Goal: Task Accomplishment & Management: Manage account settings

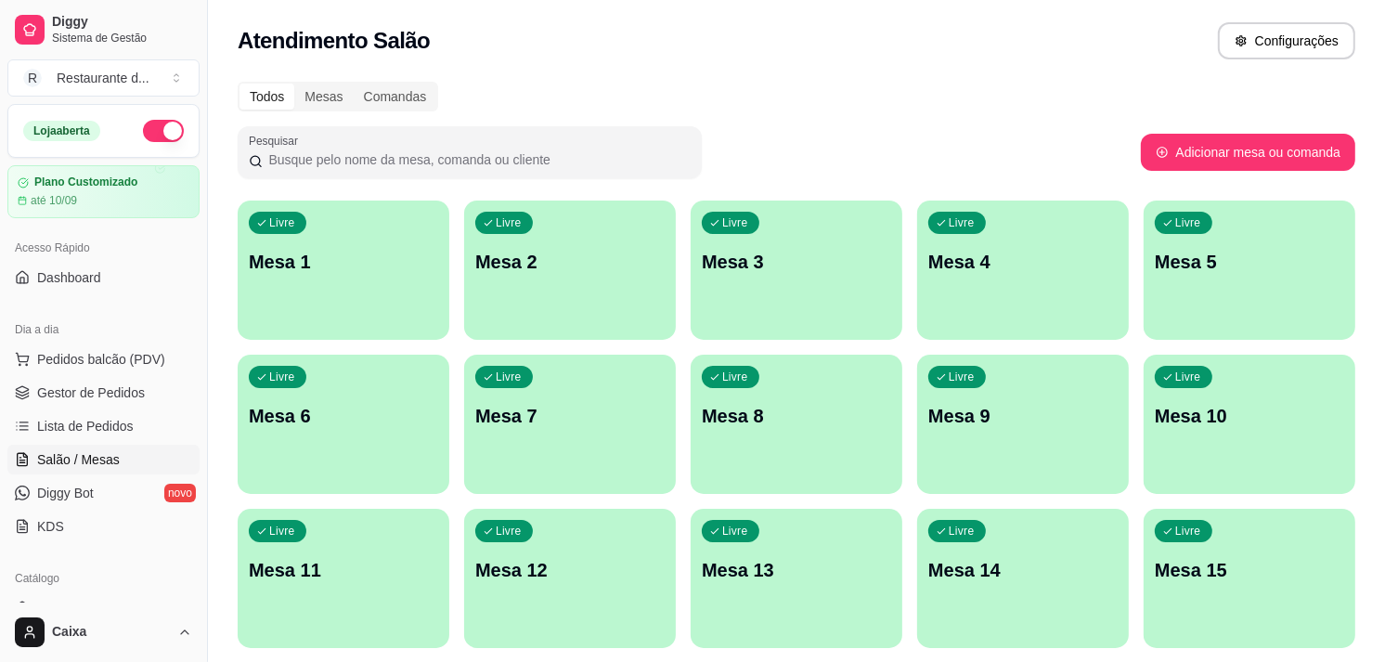
scroll to position [41, 0]
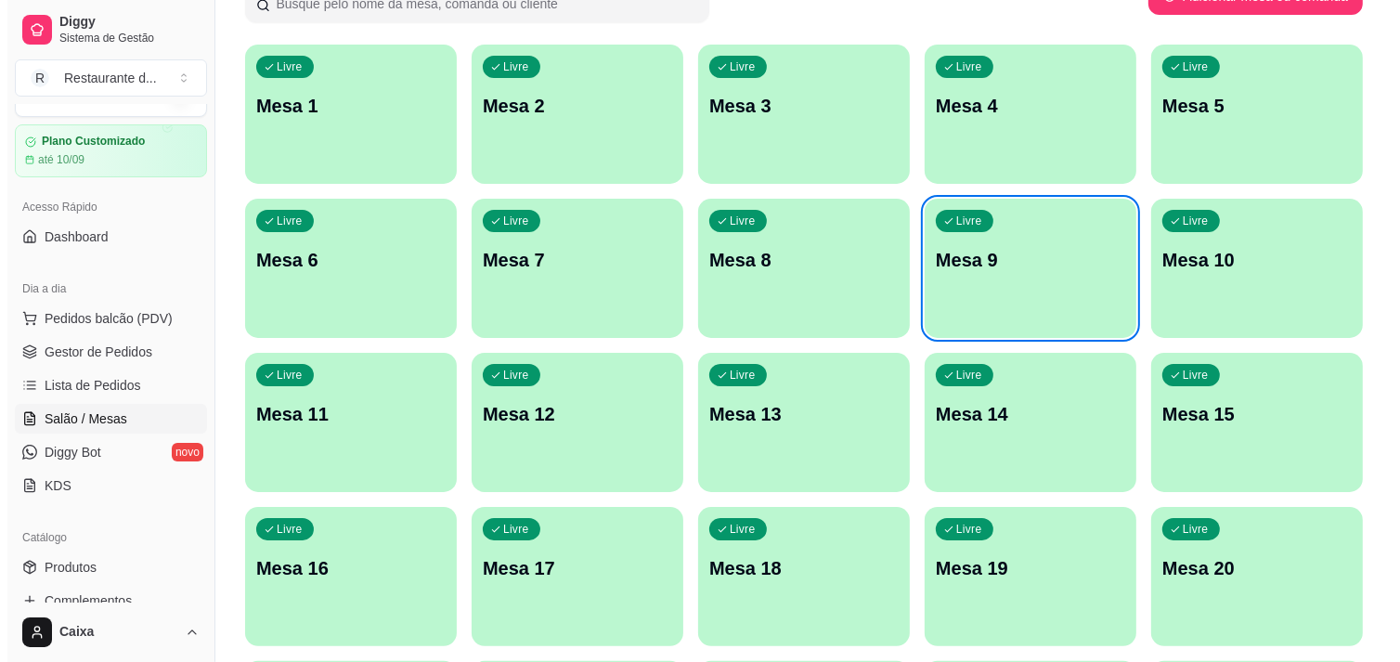
scroll to position [123, 0]
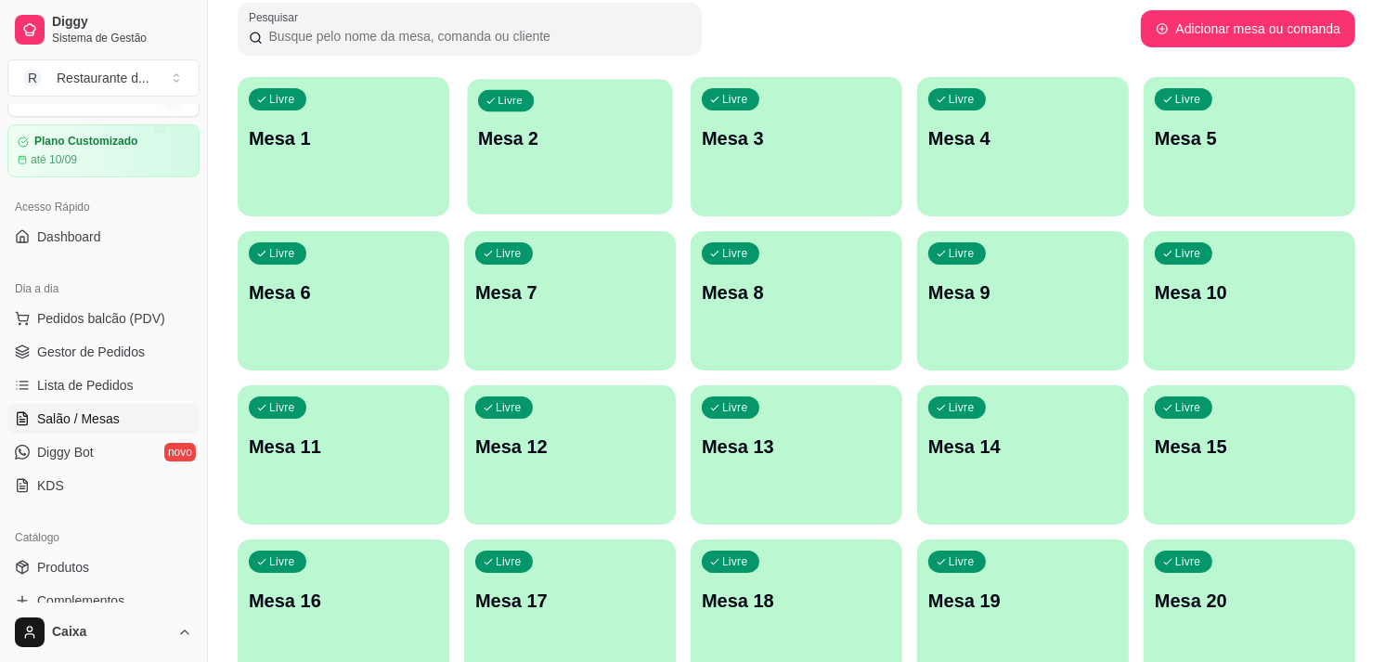
click at [509, 160] on div "Livre Mesa 2" at bounding box center [569, 135] width 205 height 113
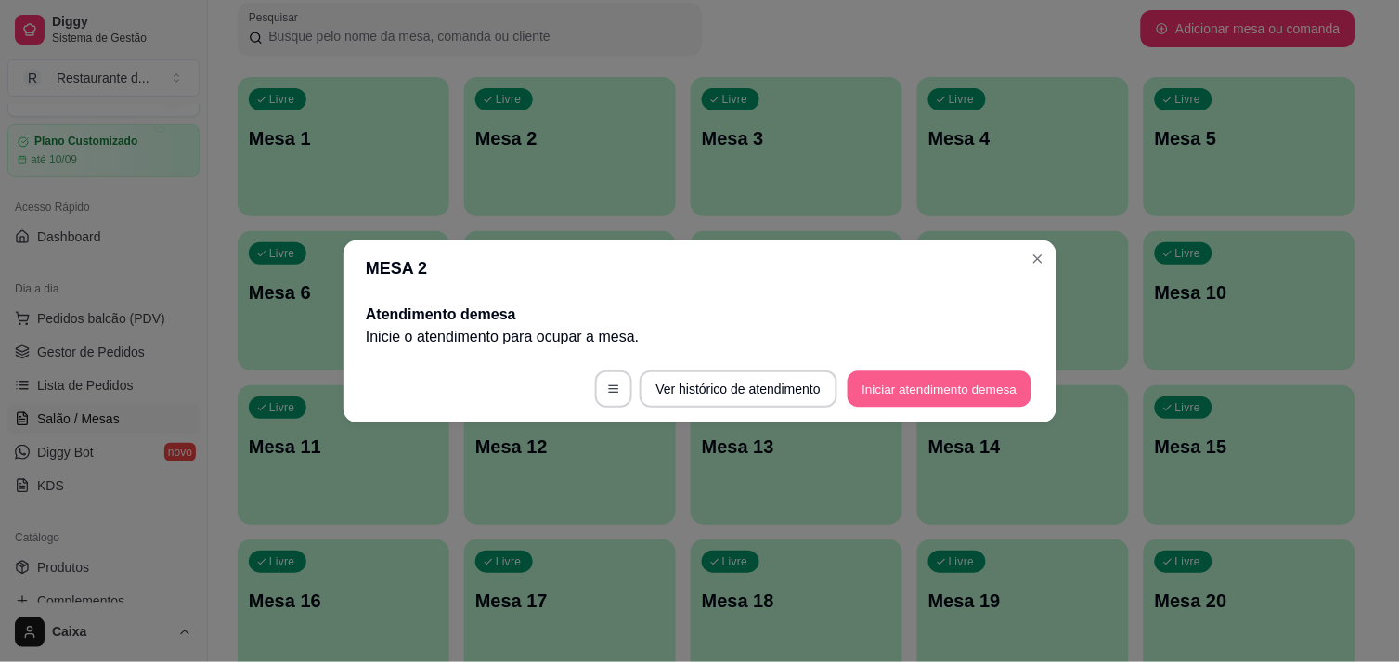
click at [982, 386] on button "Iniciar atendimento de mesa" at bounding box center [940, 388] width 184 height 36
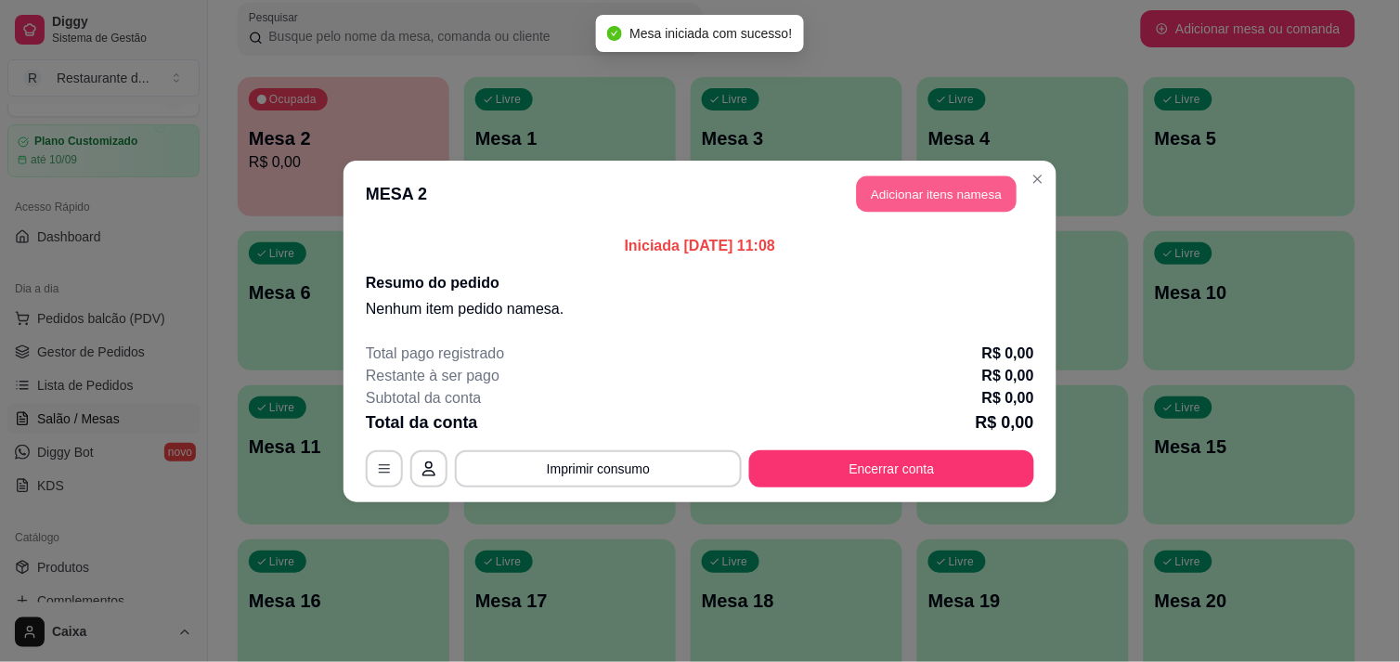
click at [947, 193] on button "Adicionar itens na mesa" at bounding box center [937, 193] width 160 height 36
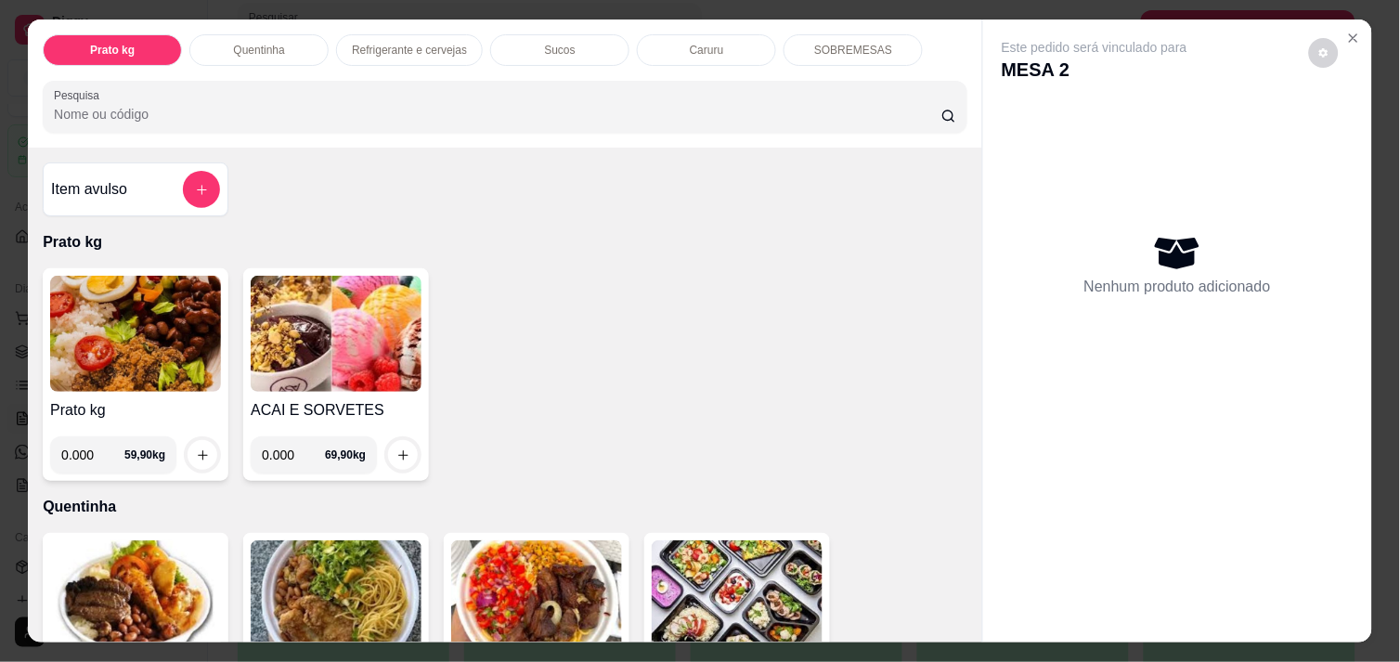
click at [91, 449] on input "0.000" at bounding box center [92, 454] width 63 height 37
type input "0.498"
click at [202, 444] on button "increase-product-quantity" at bounding box center [202, 455] width 29 height 29
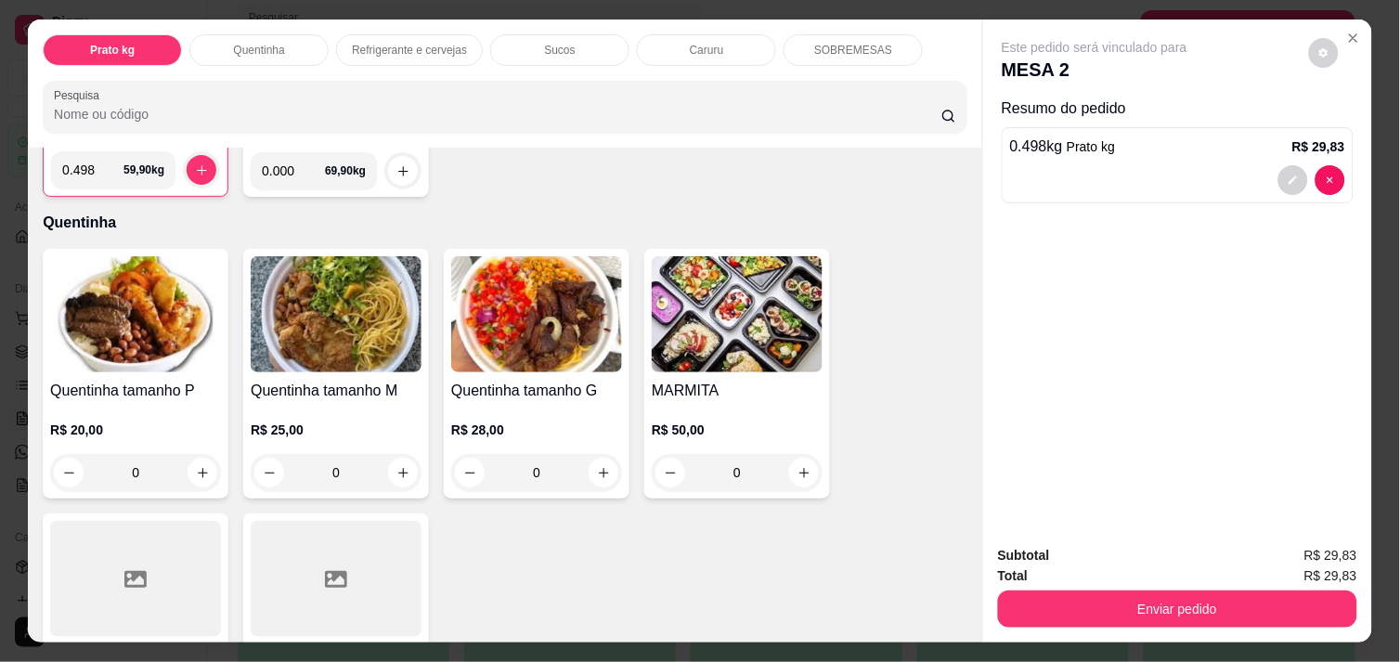
scroll to position [289, 0]
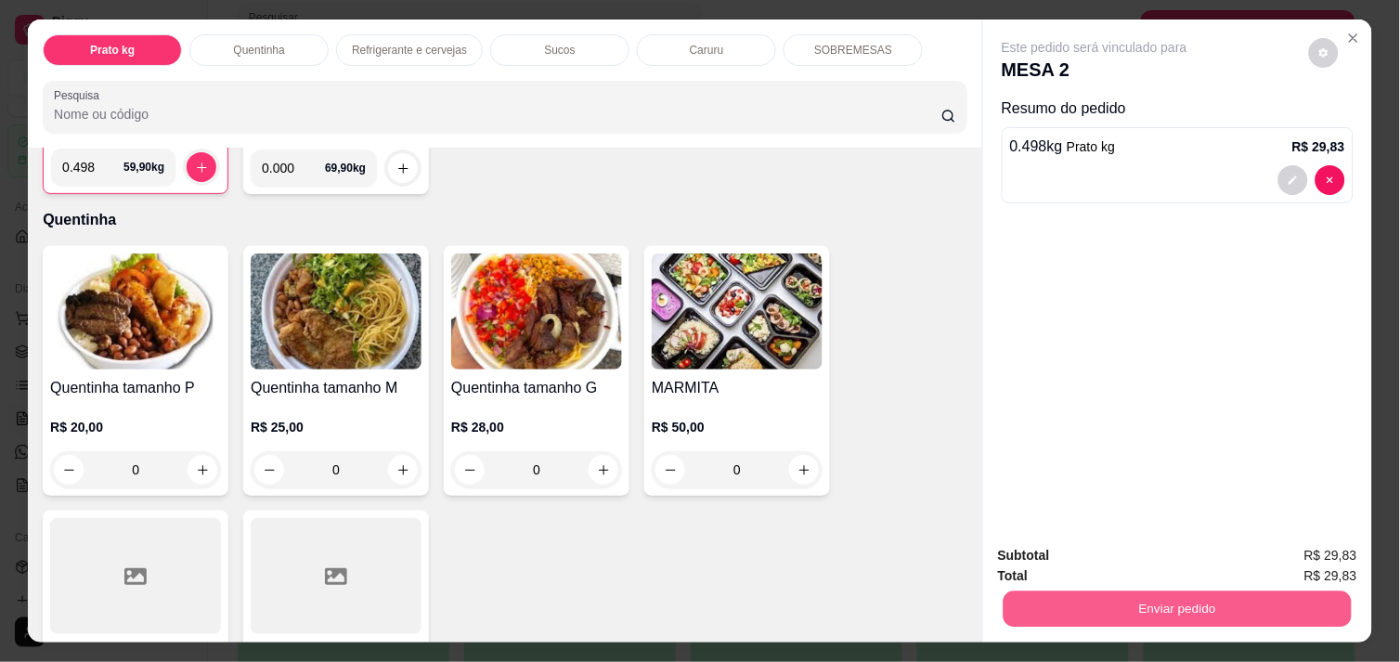
click at [1082, 596] on button "Enviar pedido" at bounding box center [1178, 609] width 348 height 36
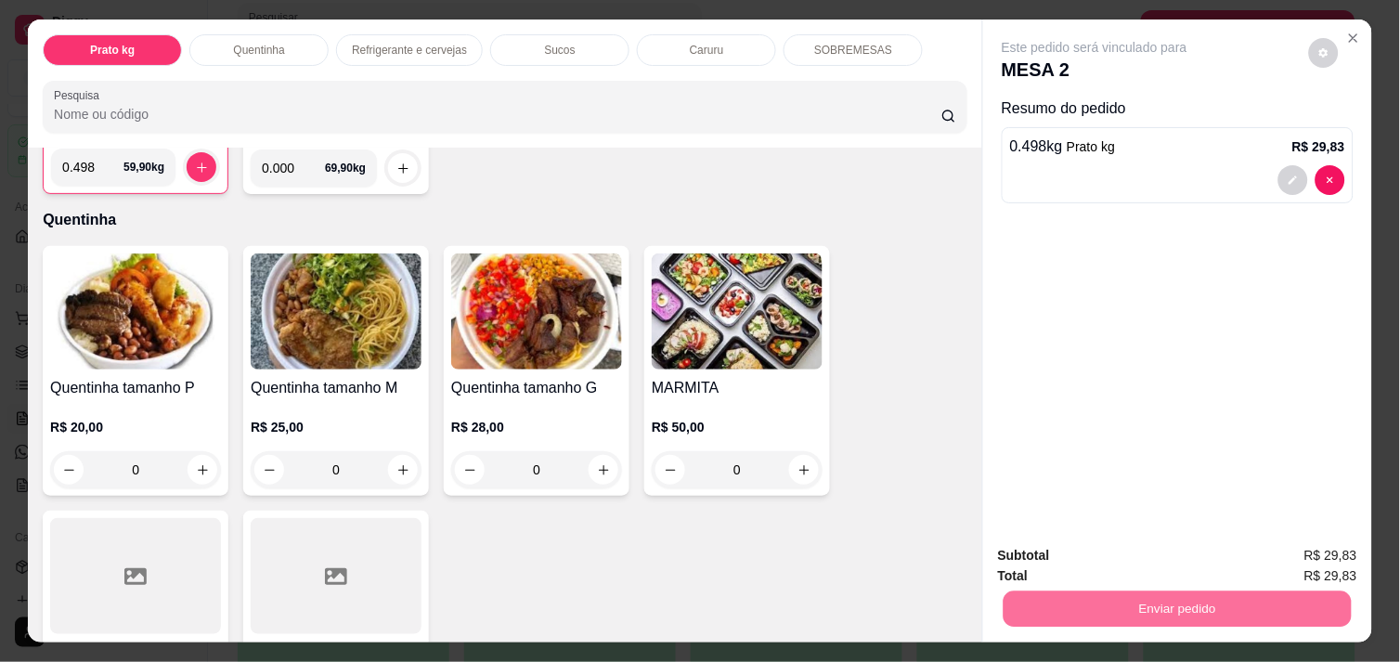
click at [1097, 554] on button "Não registrar e enviar pedido" at bounding box center [1116, 556] width 188 height 34
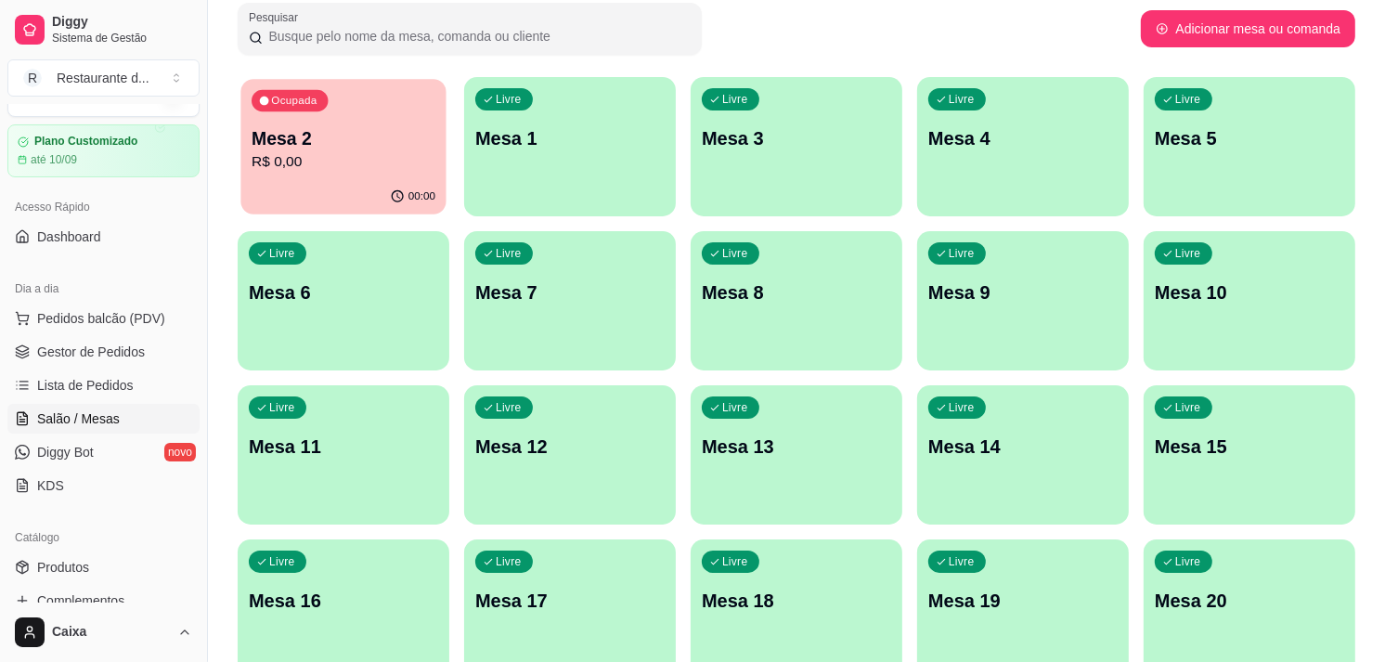
click at [403, 133] on p "Mesa 2" at bounding box center [344, 138] width 184 height 25
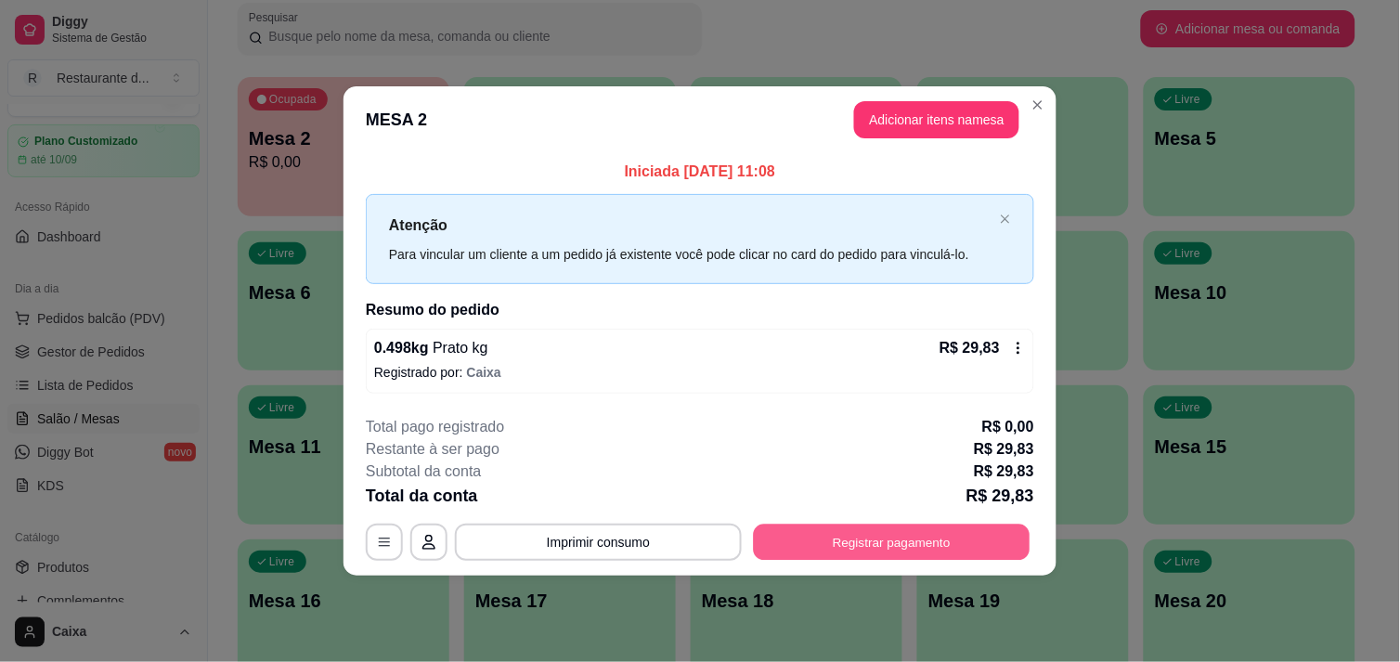
click at [854, 536] on button "Registrar pagamento" at bounding box center [892, 543] width 277 height 36
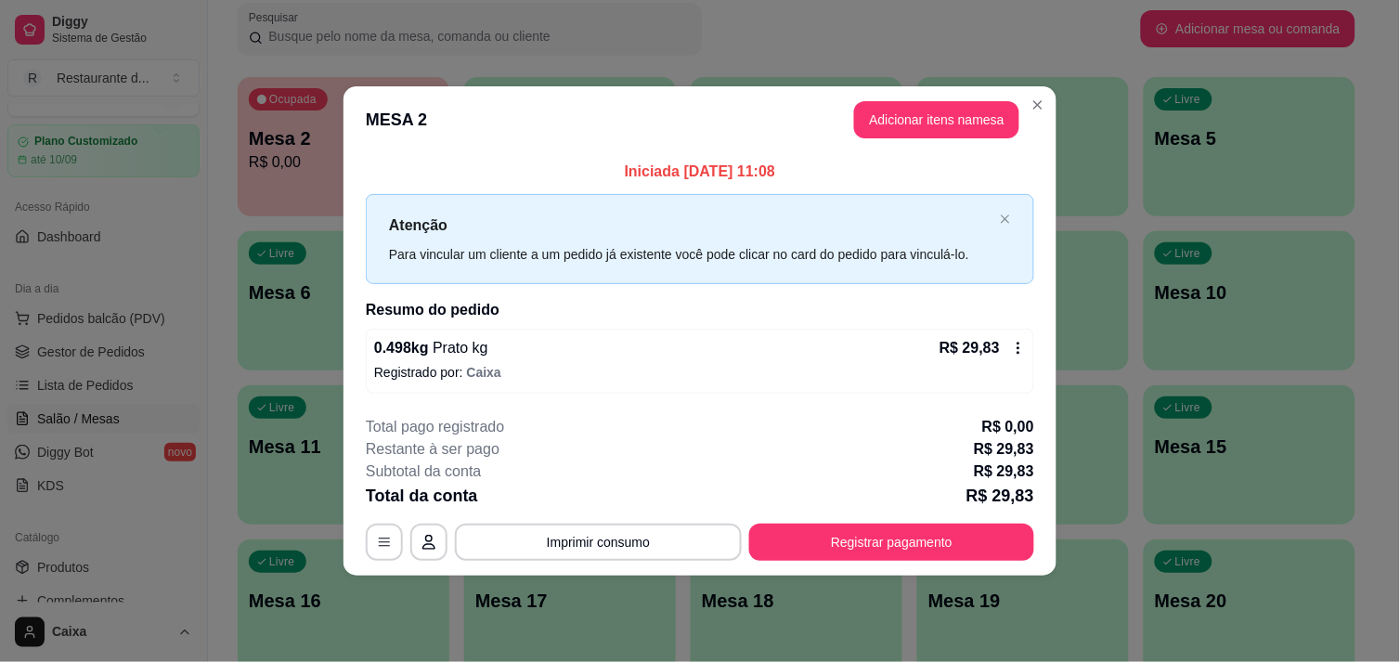
click at [854, 536] on div "Taxa de serviço desabilitada" at bounding box center [699, 533] width 371 height 58
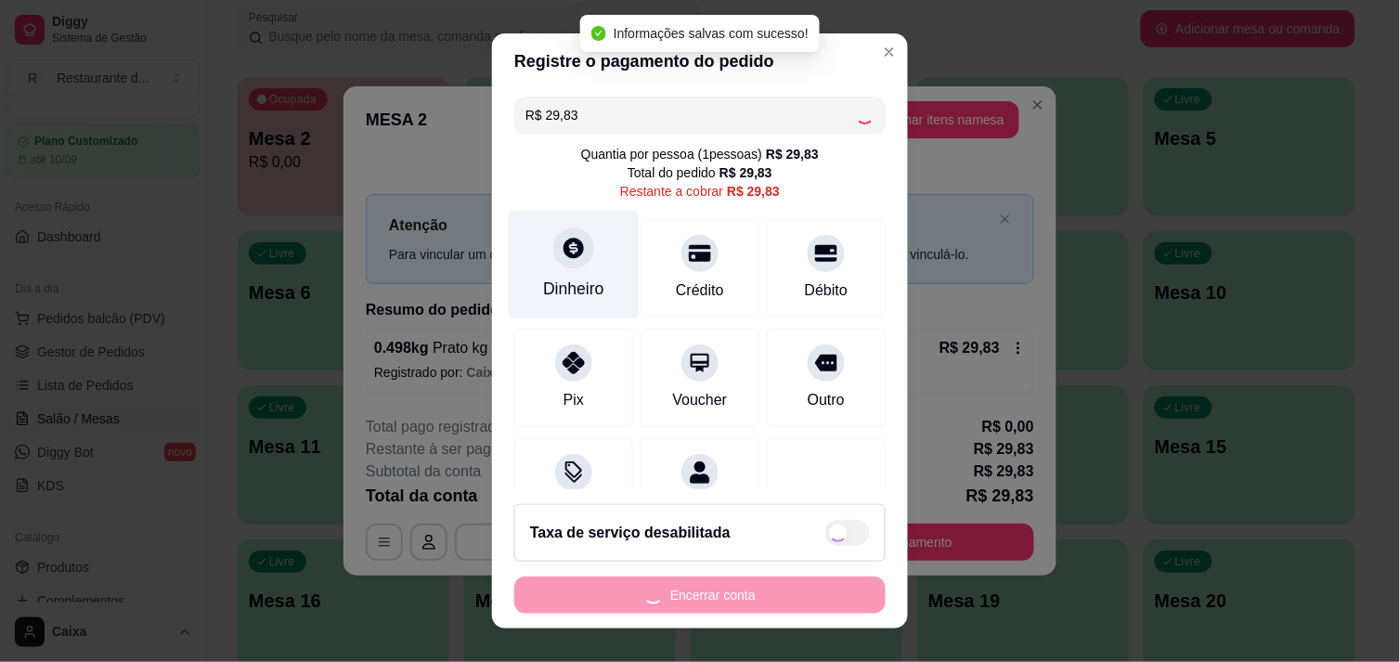
checkbox input "true"
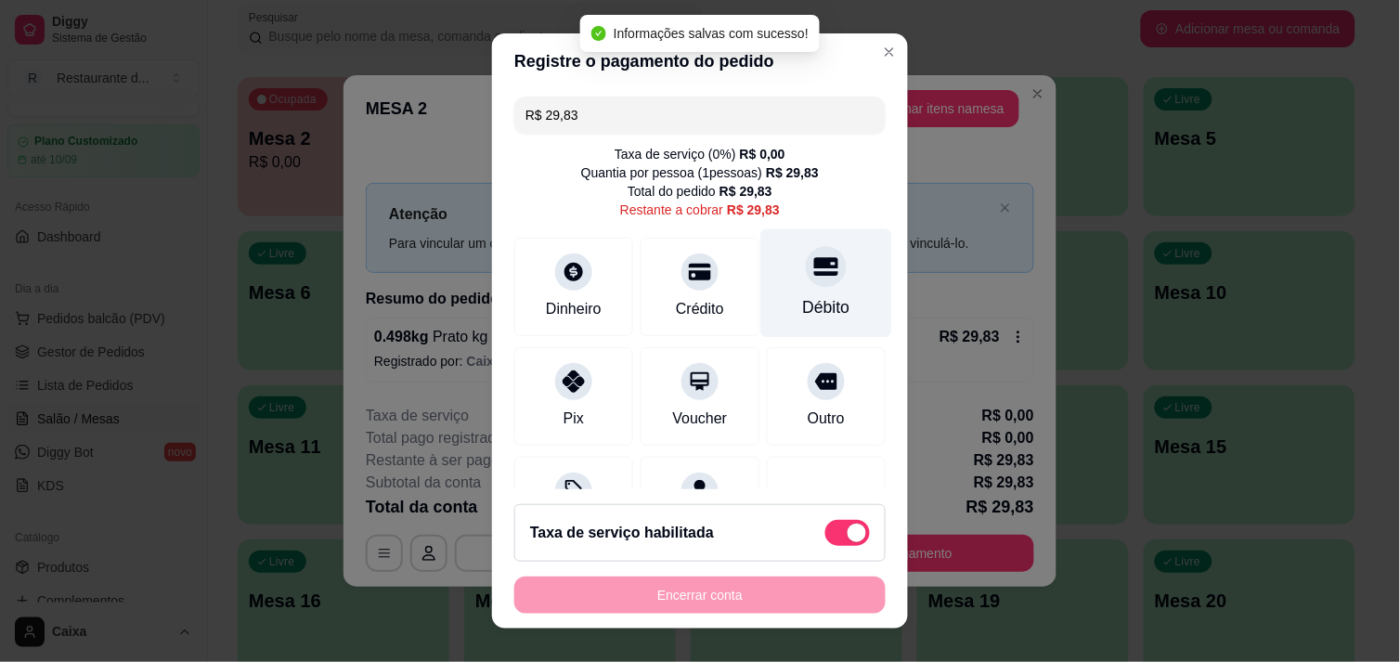
click at [785, 290] on div "Débito" at bounding box center [826, 282] width 131 height 109
type input "R$ 0,00"
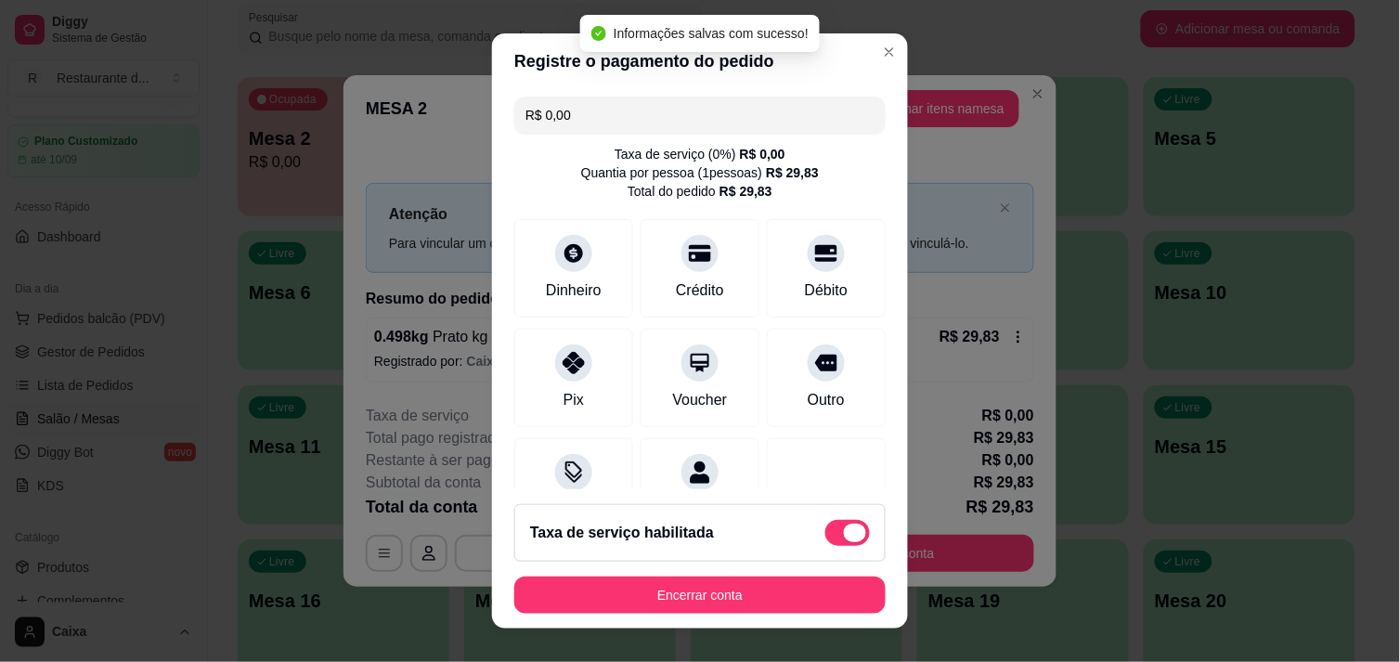
click at [825, 536] on span at bounding box center [847, 533] width 45 height 26
click at [824, 537] on input "checkbox" at bounding box center [830, 543] width 12 height 12
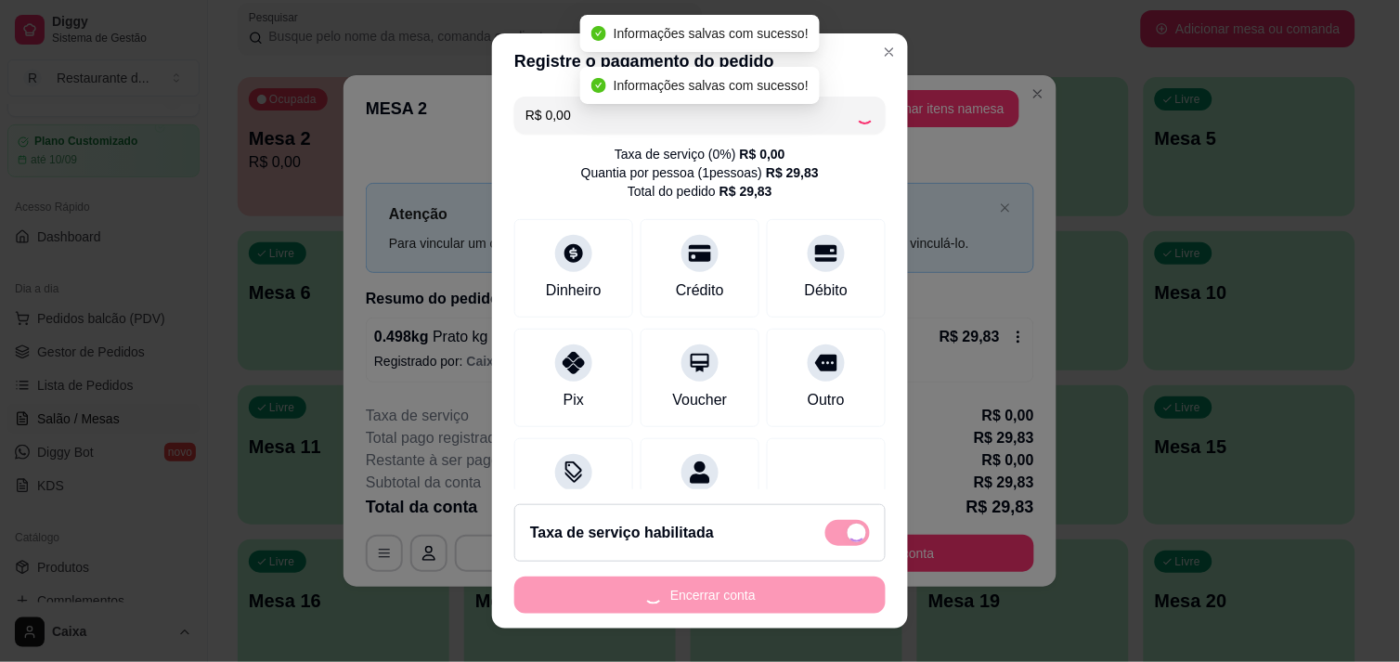
checkbox input "false"
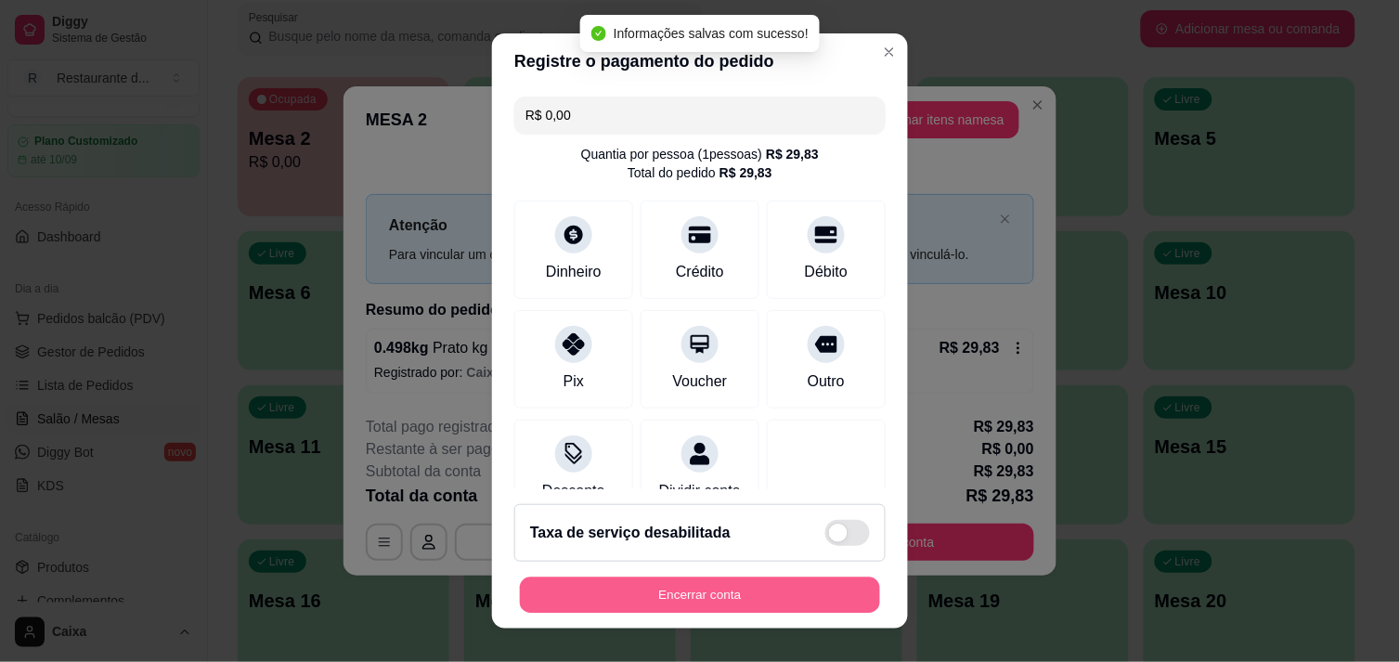
click at [709, 595] on button "Encerrar conta" at bounding box center [700, 596] width 360 height 36
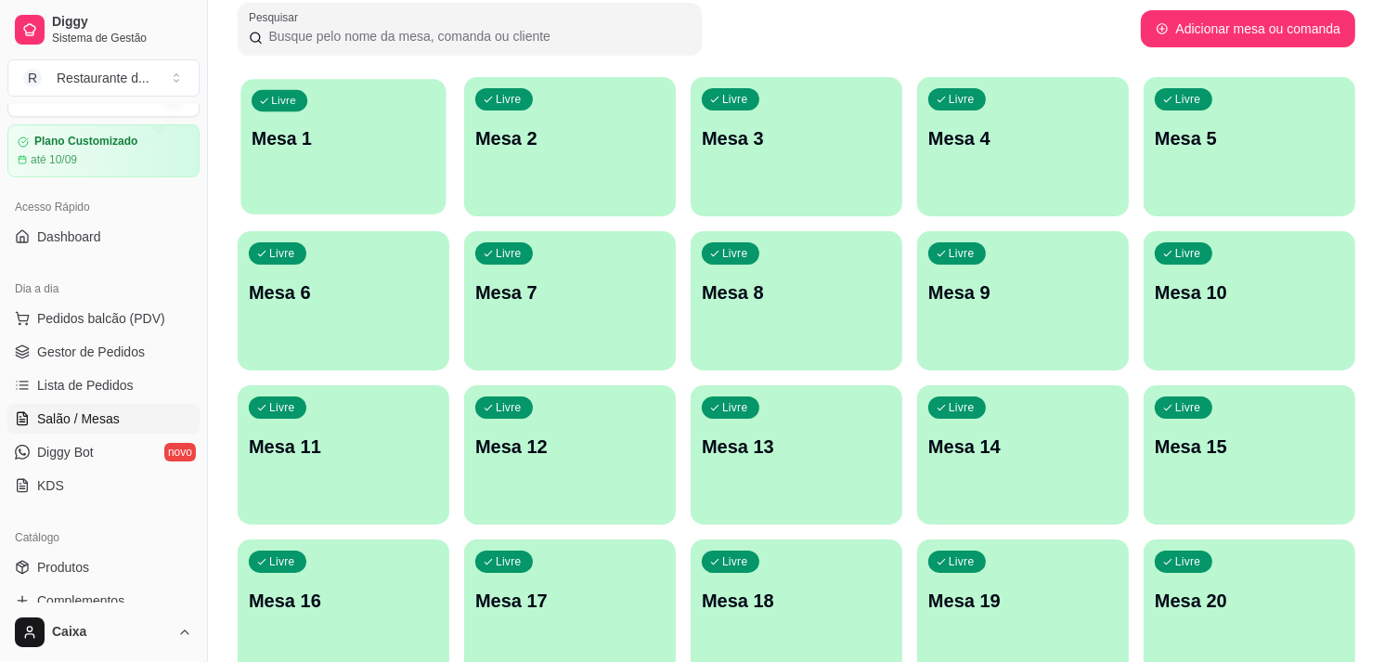
click at [304, 161] on div "Livre Mesa 1" at bounding box center [342, 135] width 205 height 113
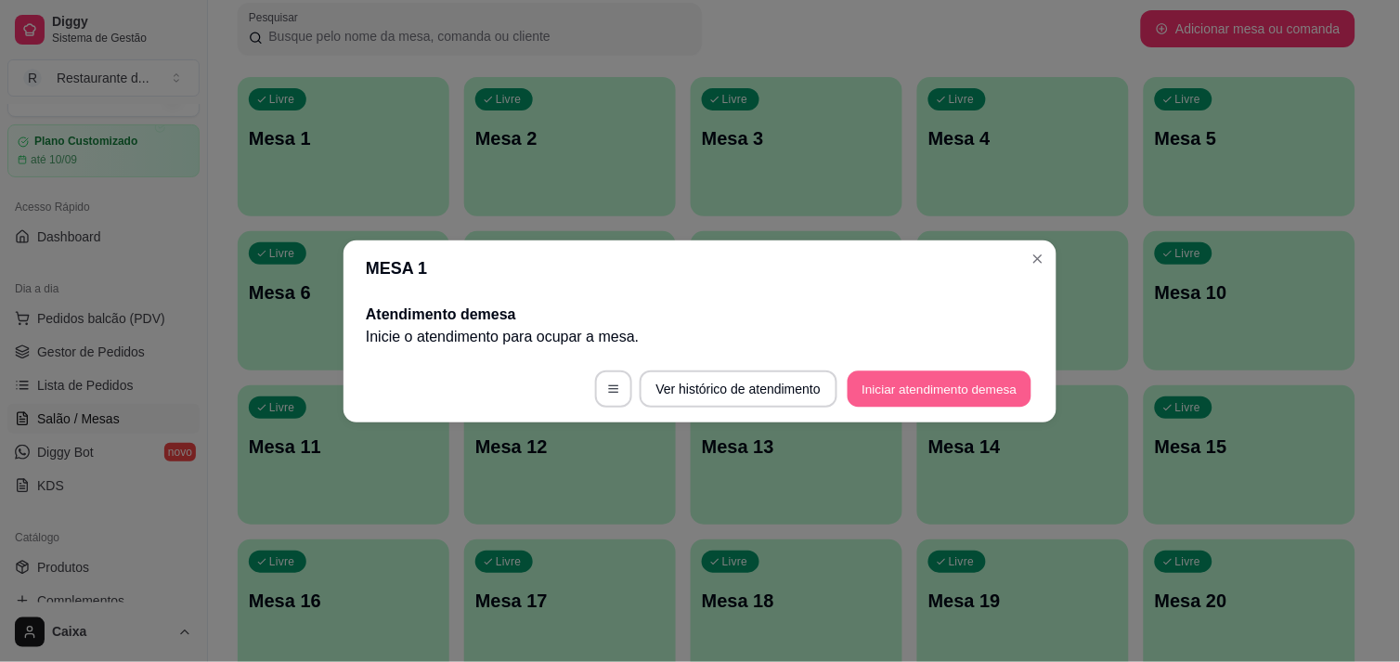
click at [921, 382] on button "Iniciar atendimento de mesa" at bounding box center [940, 388] width 184 height 36
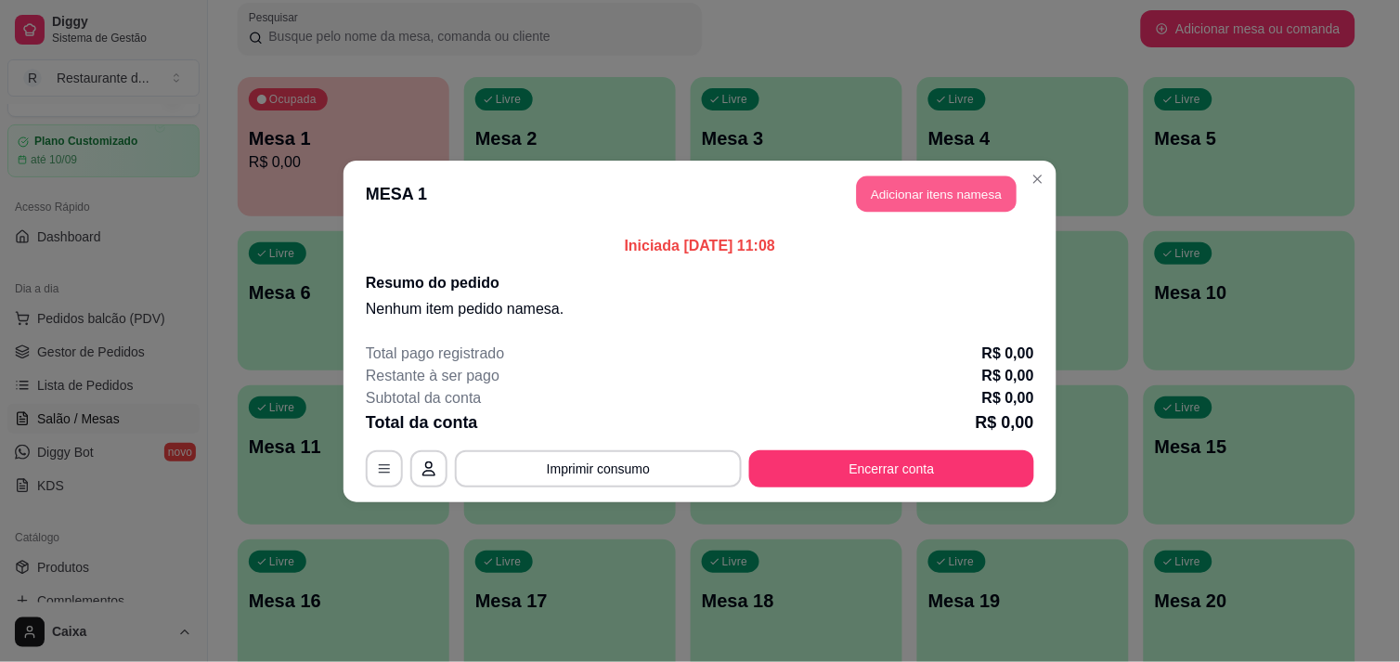
click at [932, 190] on button "Adicionar itens na mesa" at bounding box center [937, 193] width 160 height 36
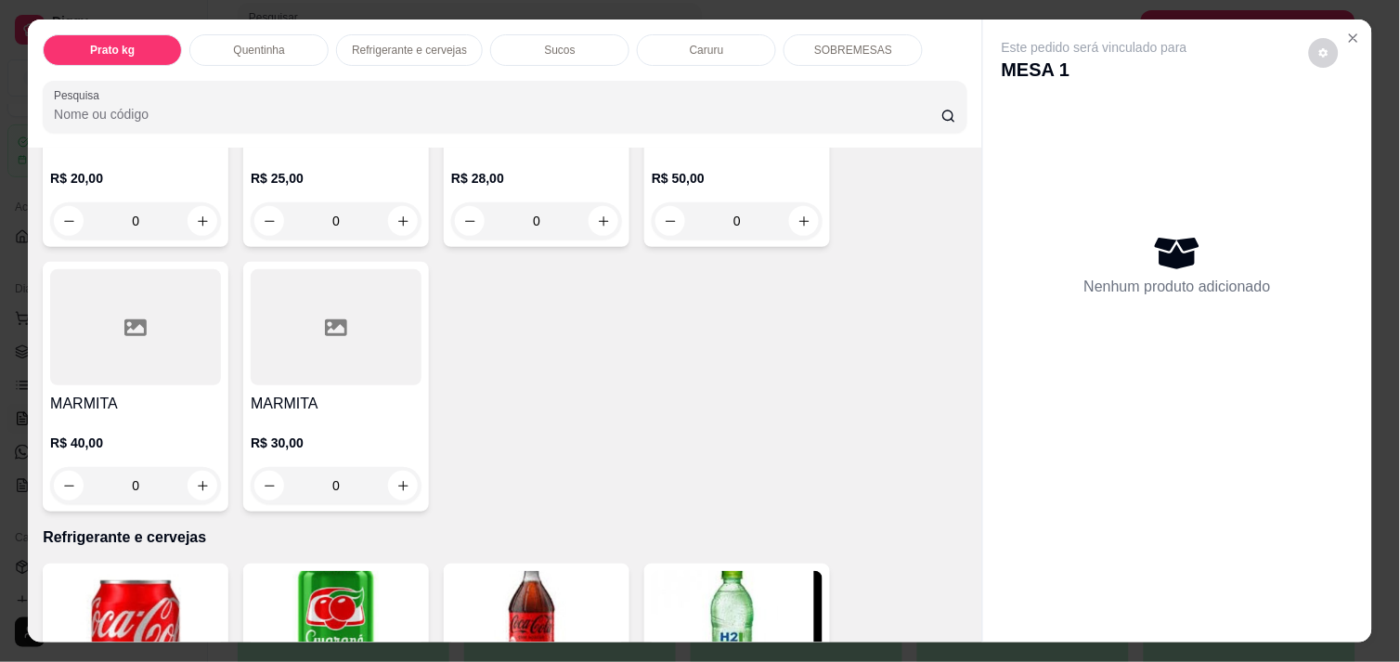
scroll to position [578, 0]
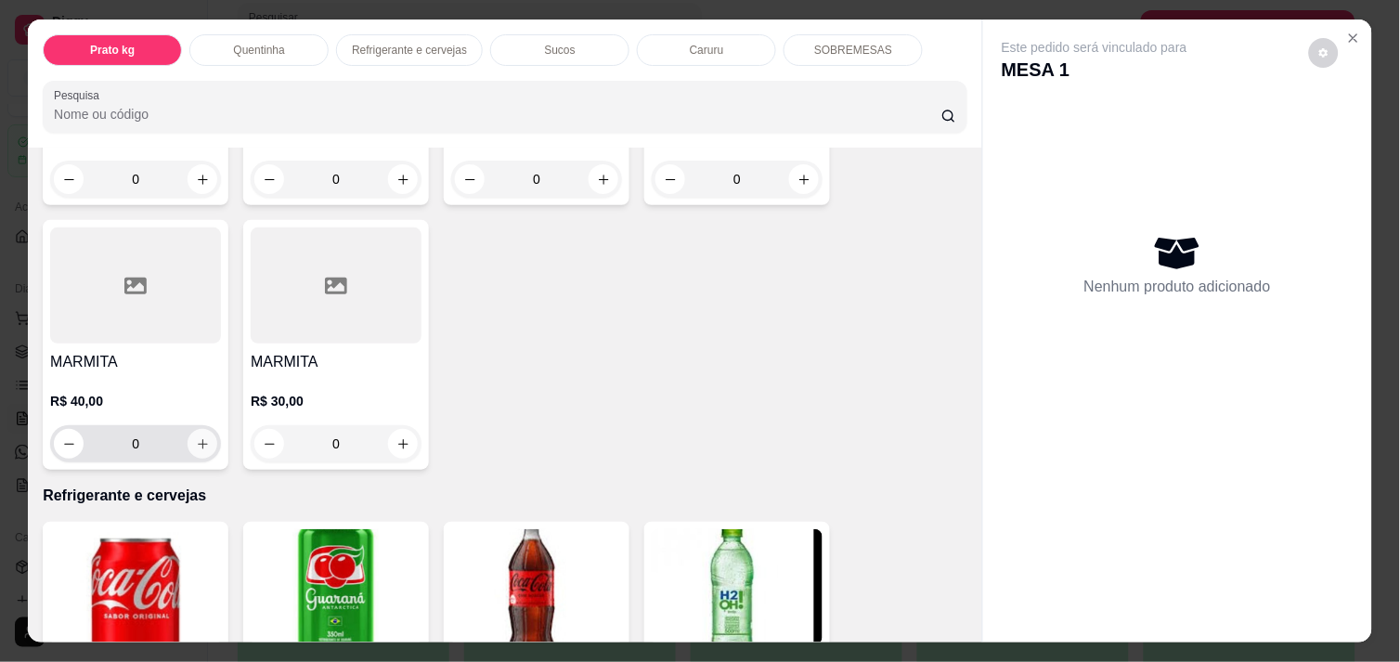
click at [205, 442] on button "increase-product-quantity" at bounding box center [203, 444] width 30 height 30
type input "1"
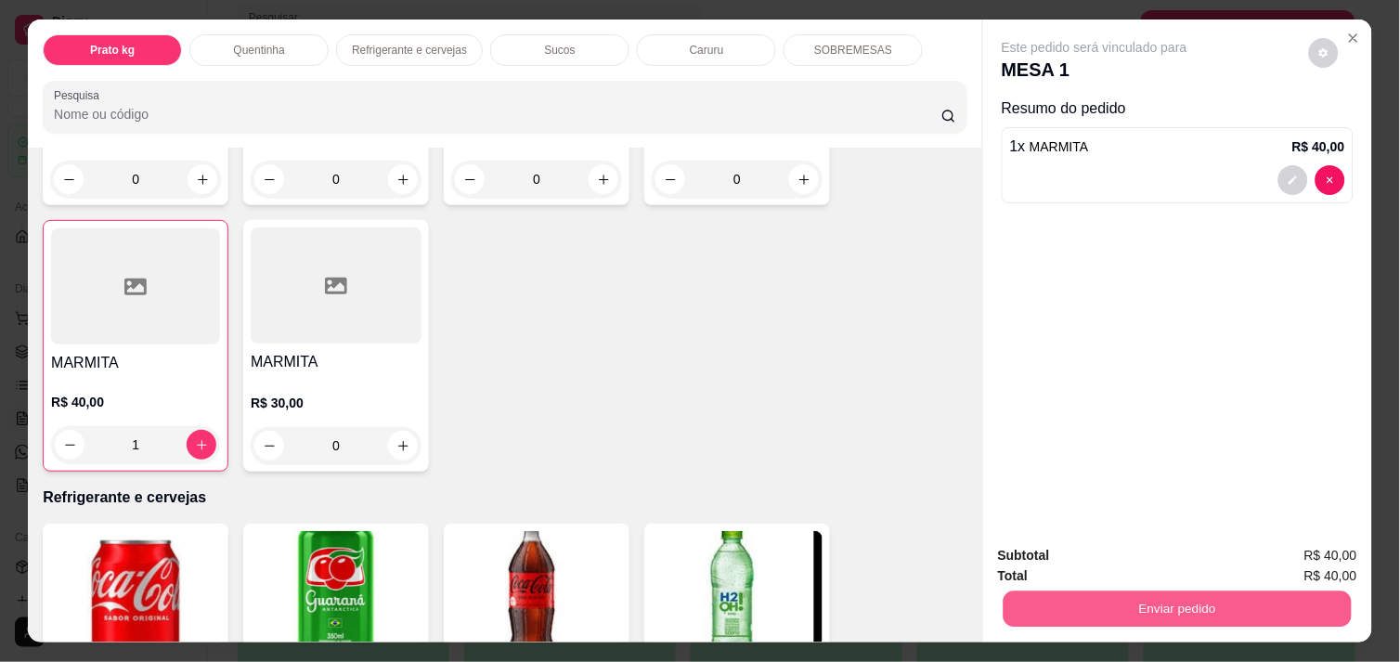
click at [1116, 617] on button "Enviar pedido" at bounding box center [1178, 609] width 348 height 36
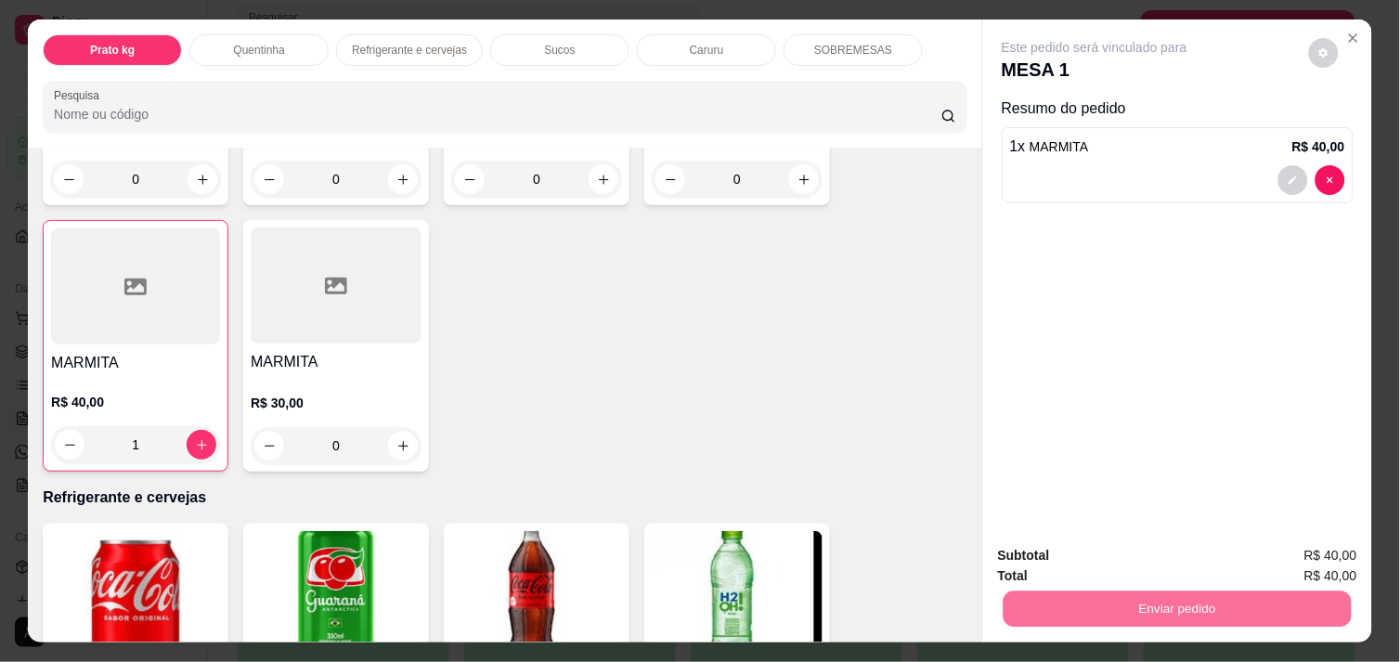
click at [1081, 542] on button "Não registrar e enviar pedido" at bounding box center [1116, 556] width 188 height 34
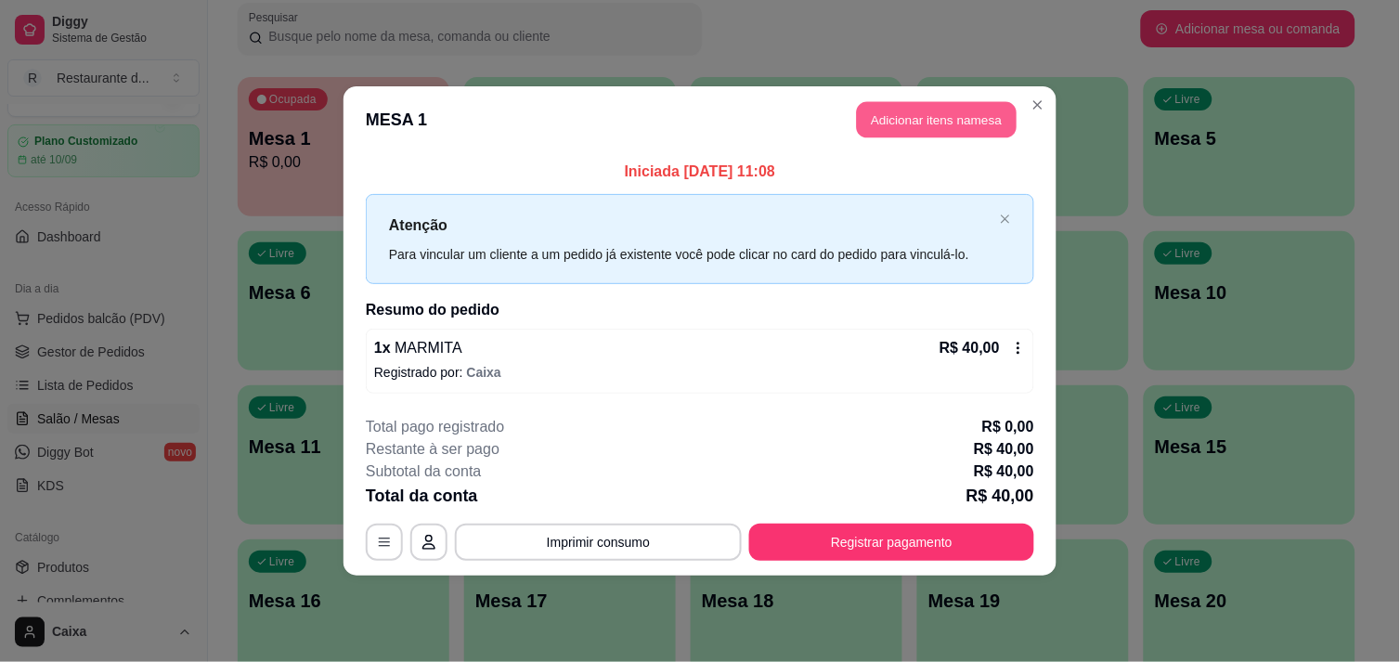
click at [935, 118] on button "Adicionar itens na mesa" at bounding box center [937, 120] width 160 height 36
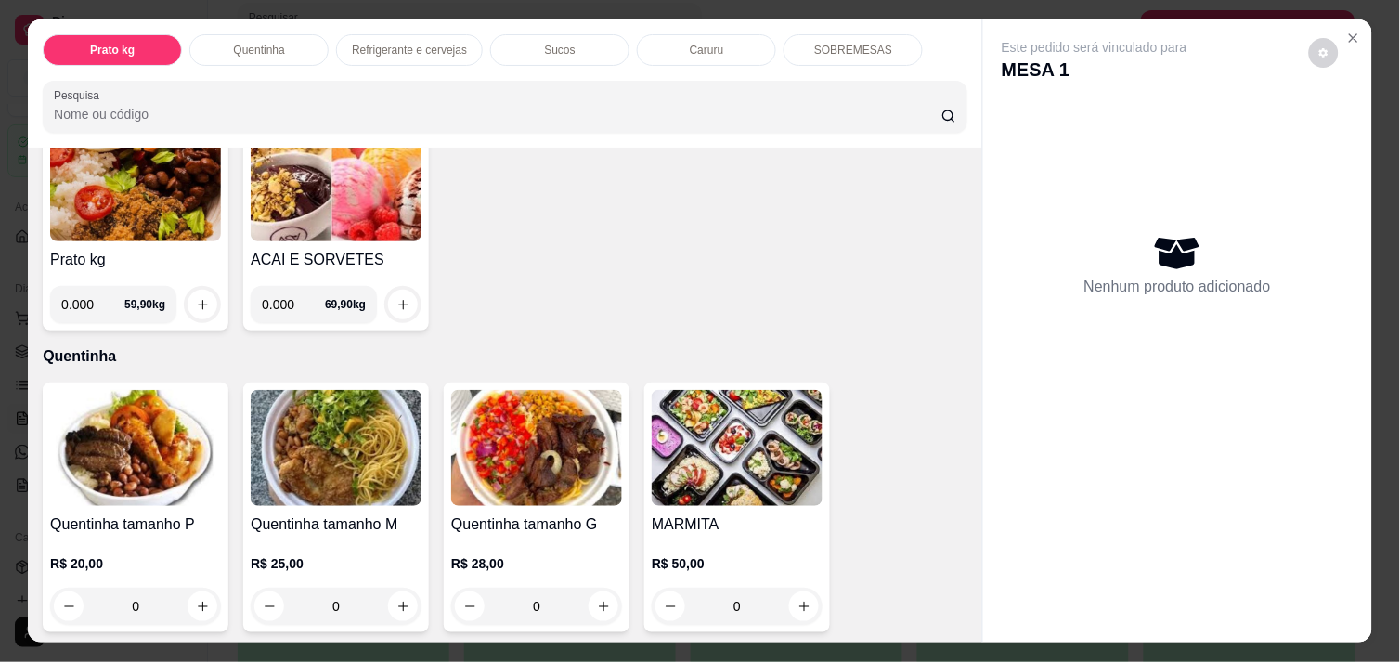
scroll to position [164, 0]
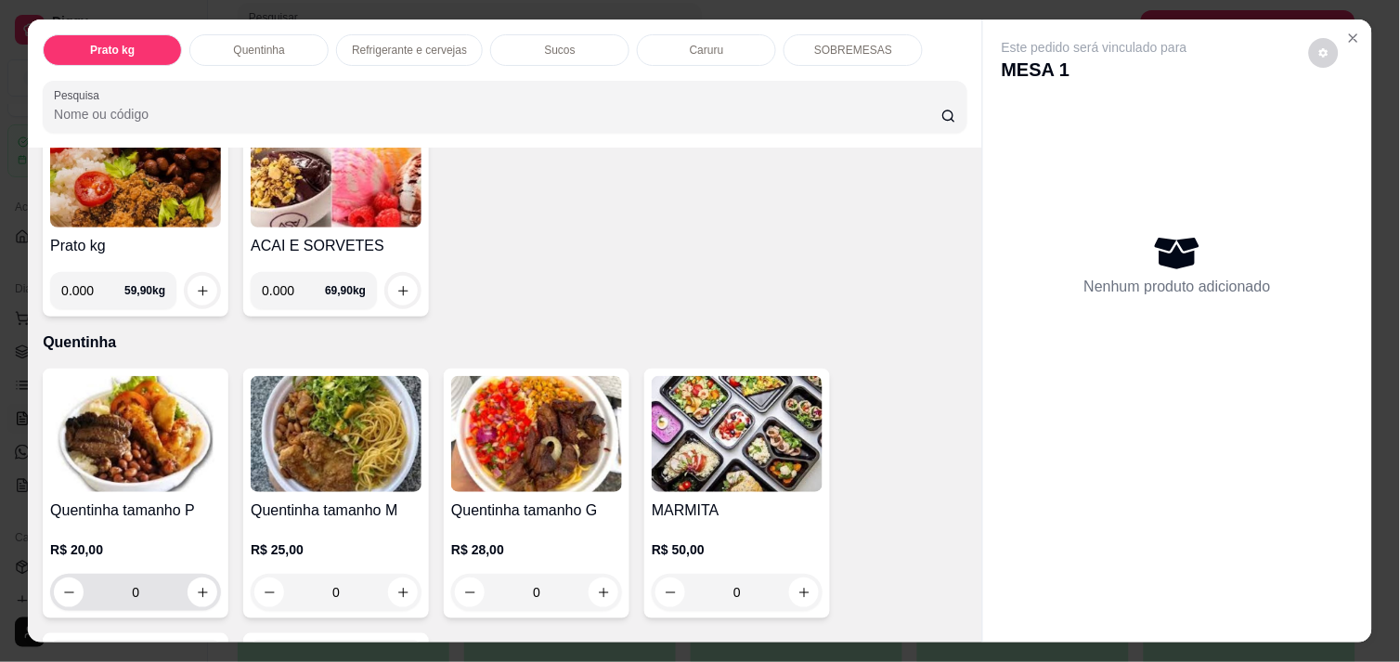
click at [188, 600] on div "0" at bounding box center [135, 592] width 163 height 37
click at [196, 586] on icon "increase-product-quantity" at bounding box center [203, 593] width 14 height 14
type input "1"
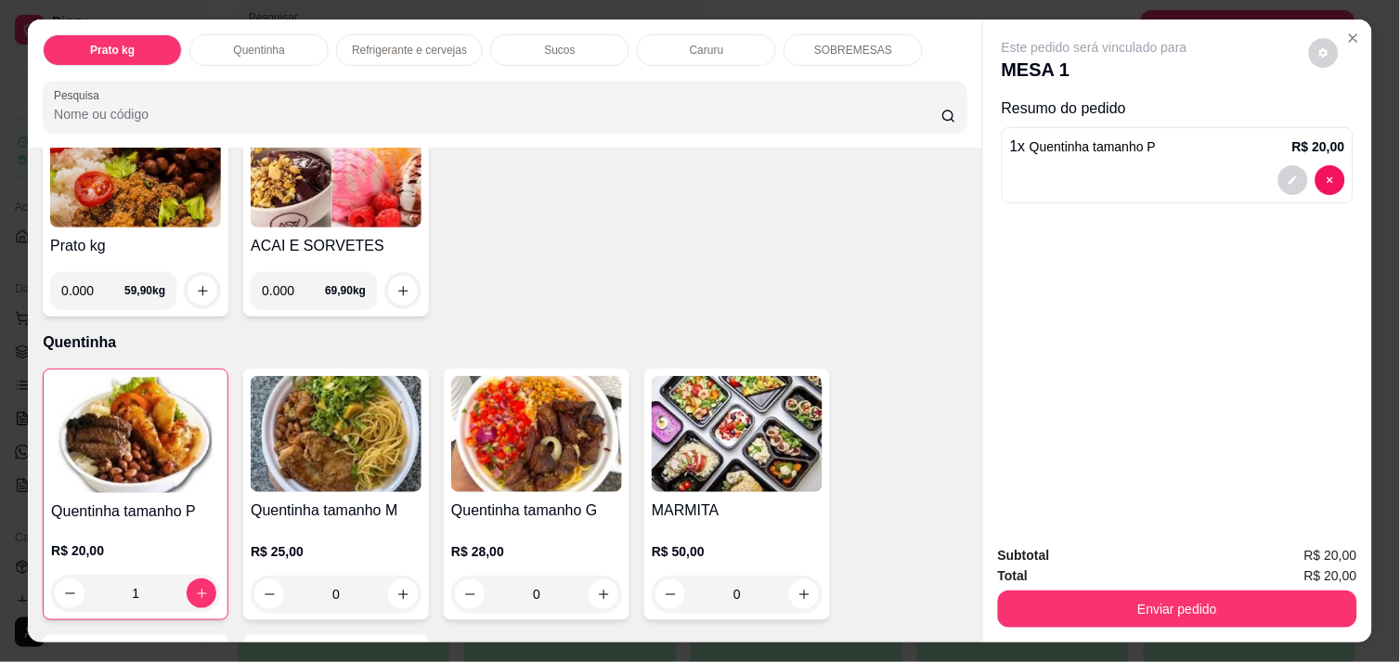
click at [1196, 586] on div "Enviar pedido" at bounding box center [1177, 607] width 359 height 42
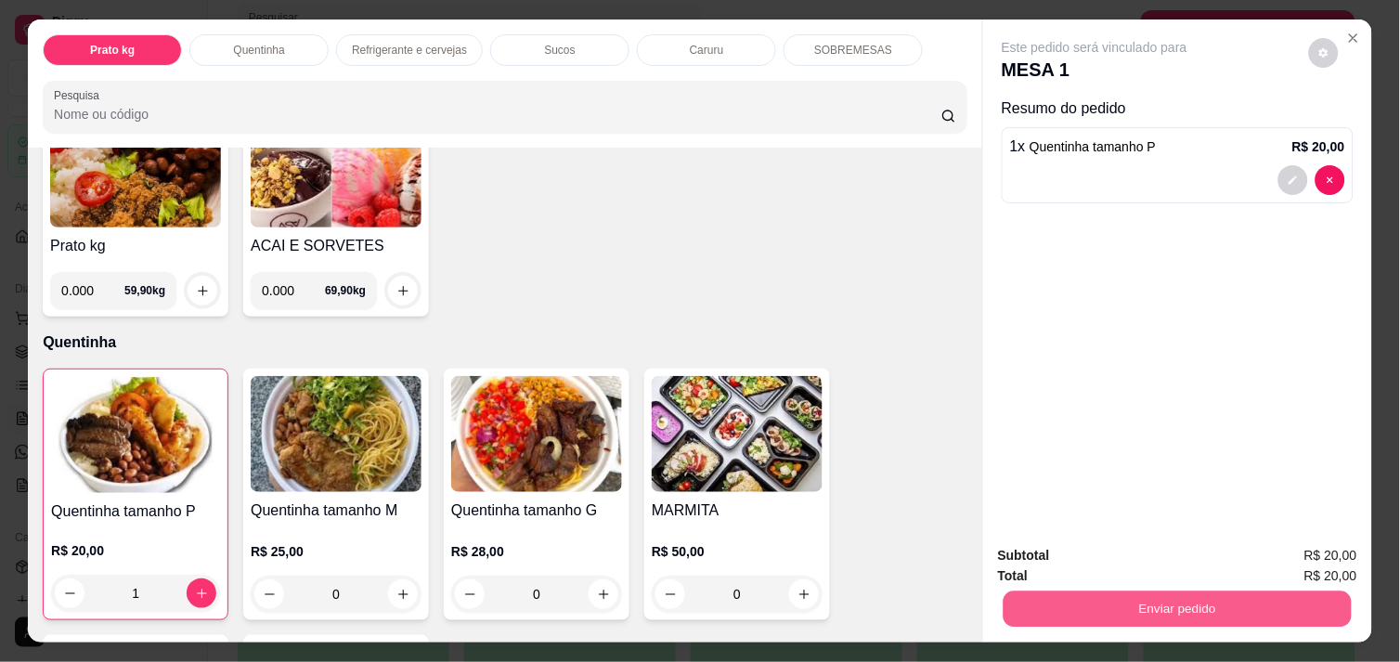
click at [1200, 591] on button "Enviar pedido" at bounding box center [1178, 609] width 348 height 36
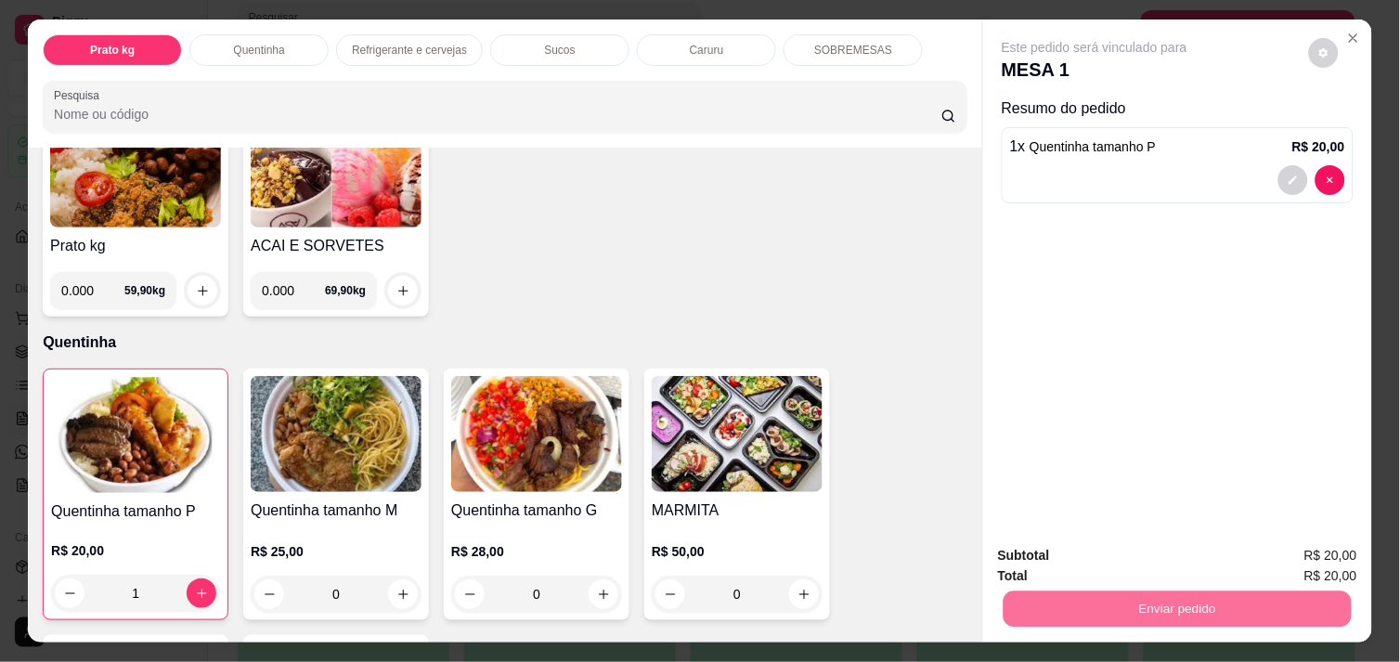
click at [1143, 540] on button "Não registrar e enviar pedido" at bounding box center [1116, 556] width 188 height 34
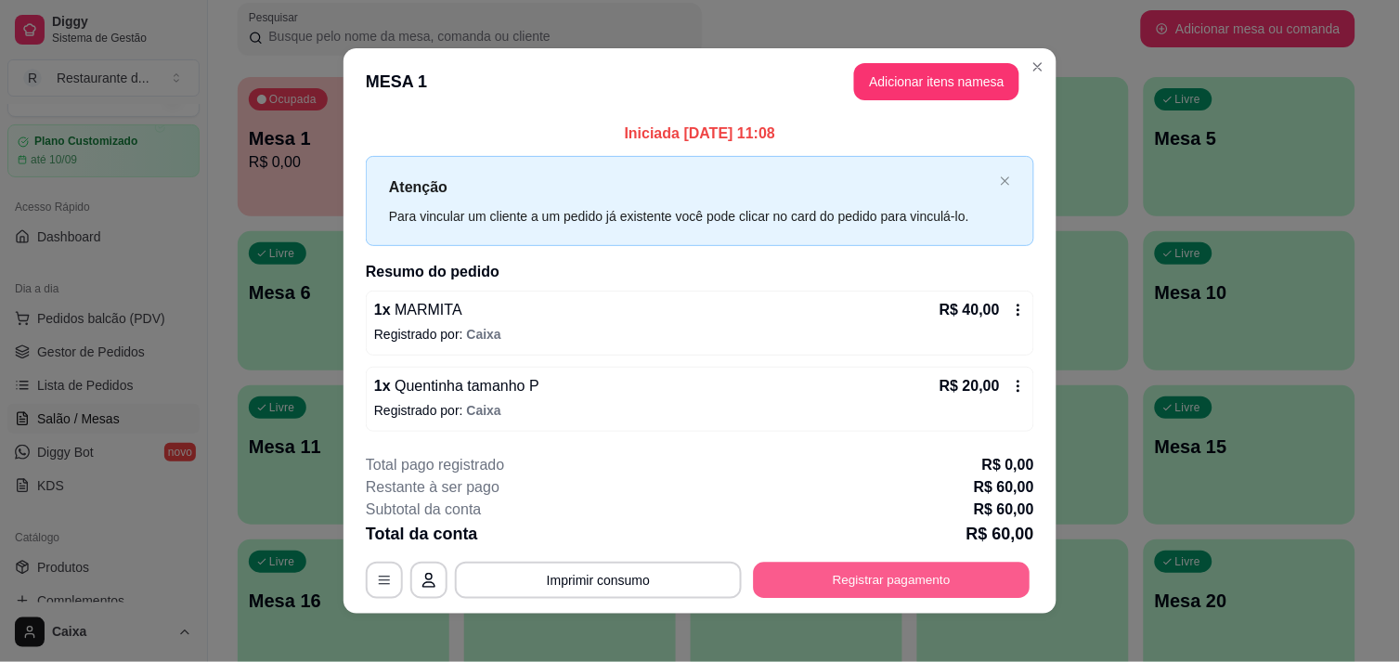
click at [922, 579] on button "Registrar pagamento" at bounding box center [892, 581] width 277 height 36
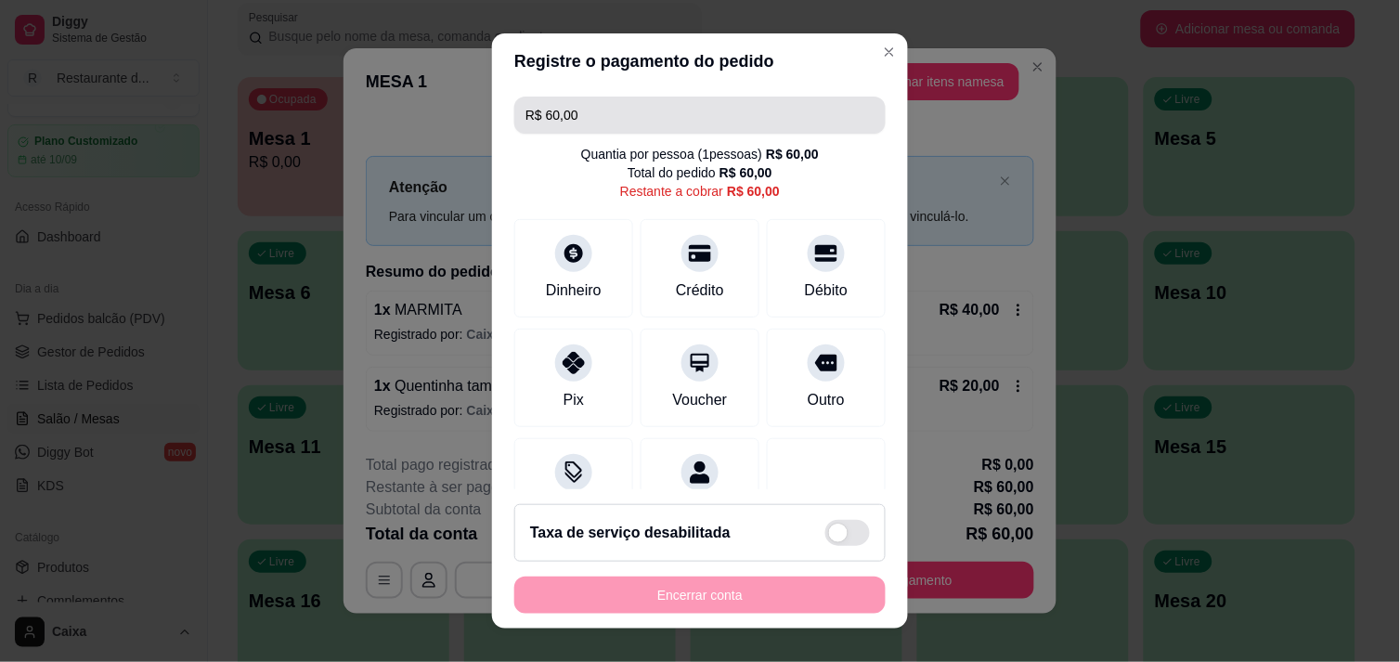
click at [642, 119] on input "R$ 60,00" at bounding box center [700, 115] width 349 height 37
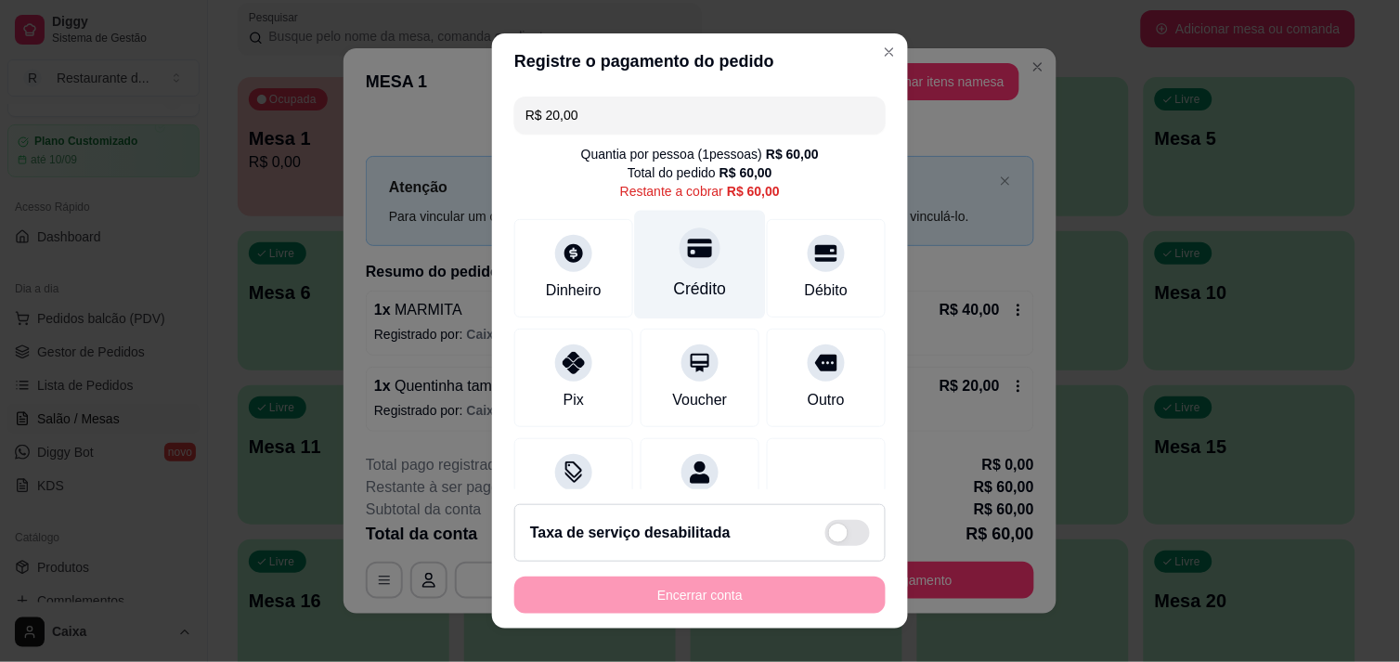
click at [663, 272] on div "Crédito" at bounding box center [700, 264] width 131 height 109
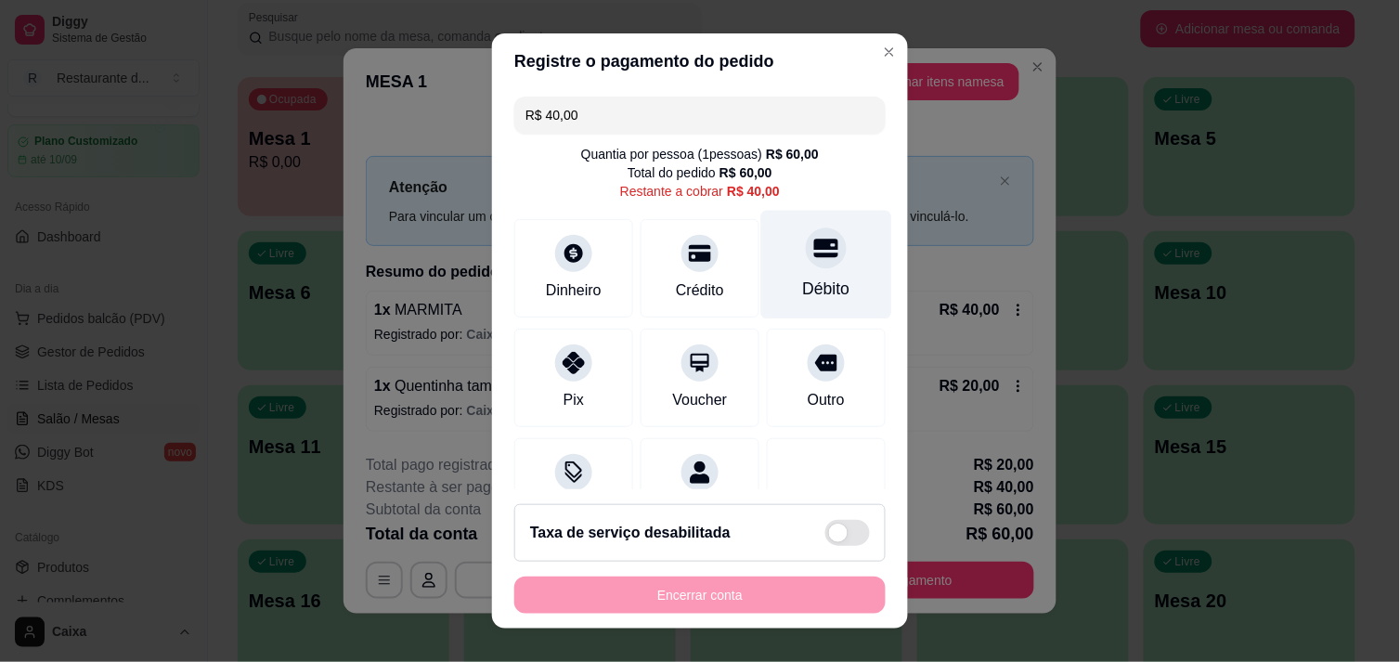
click at [803, 279] on div "Débito" at bounding box center [826, 289] width 47 height 24
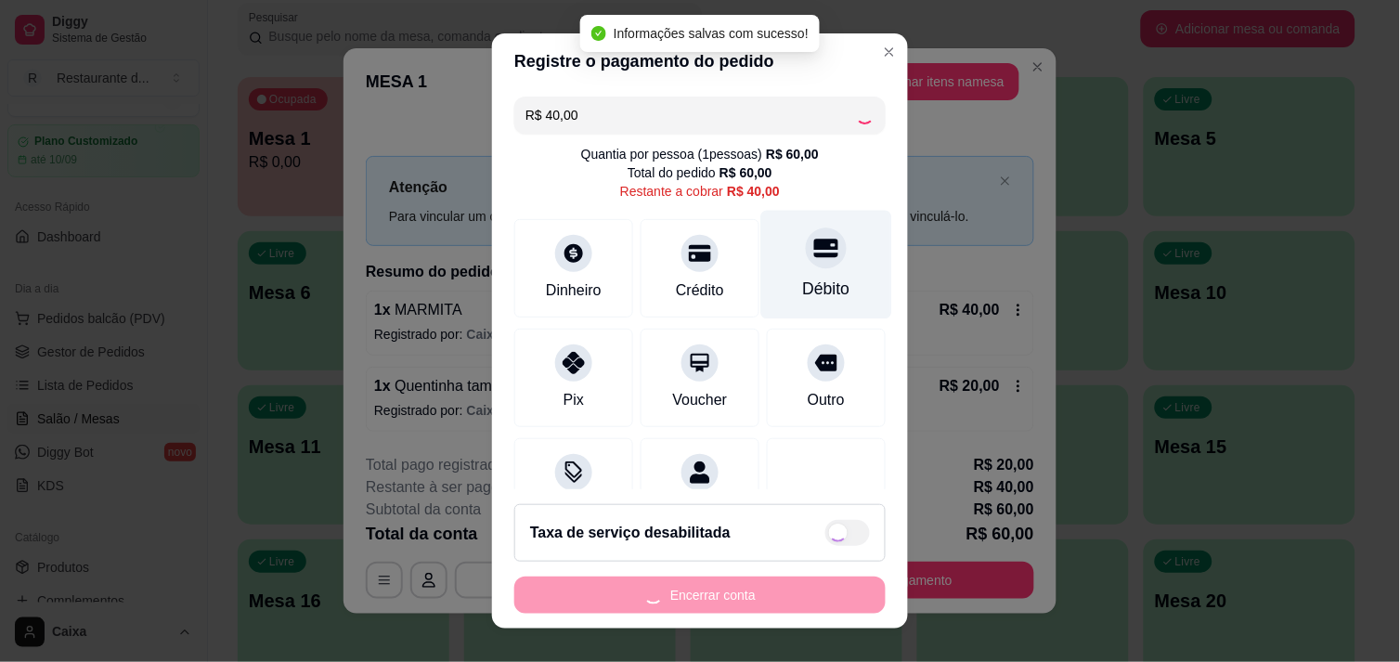
type input "R$ 0,00"
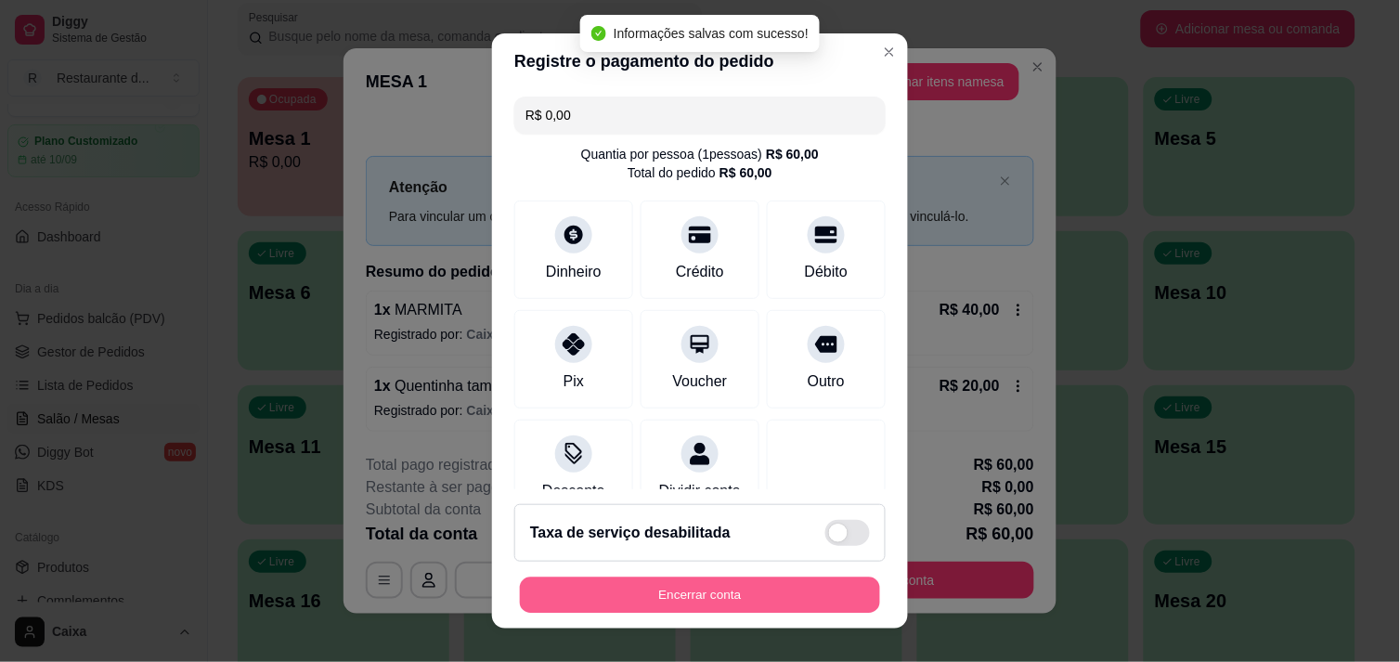
click at [720, 601] on button "Encerrar conta" at bounding box center [700, 596] width 360 height 36
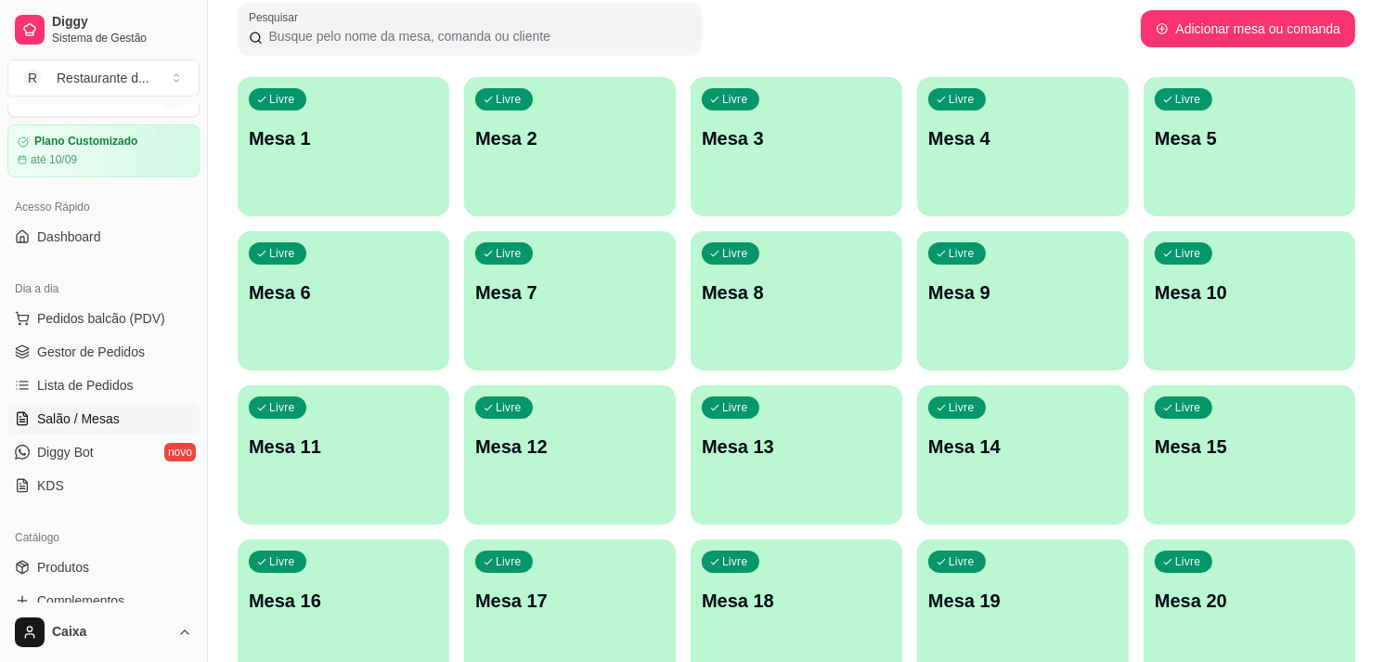
click at [357, 170] on div "Livre Mesa 1" at bounding box center [344, 135] width 212 height 117
click at [357, 170] on div "Livre Mesa 1" at bounding box center [342, 135] width 205 height 113
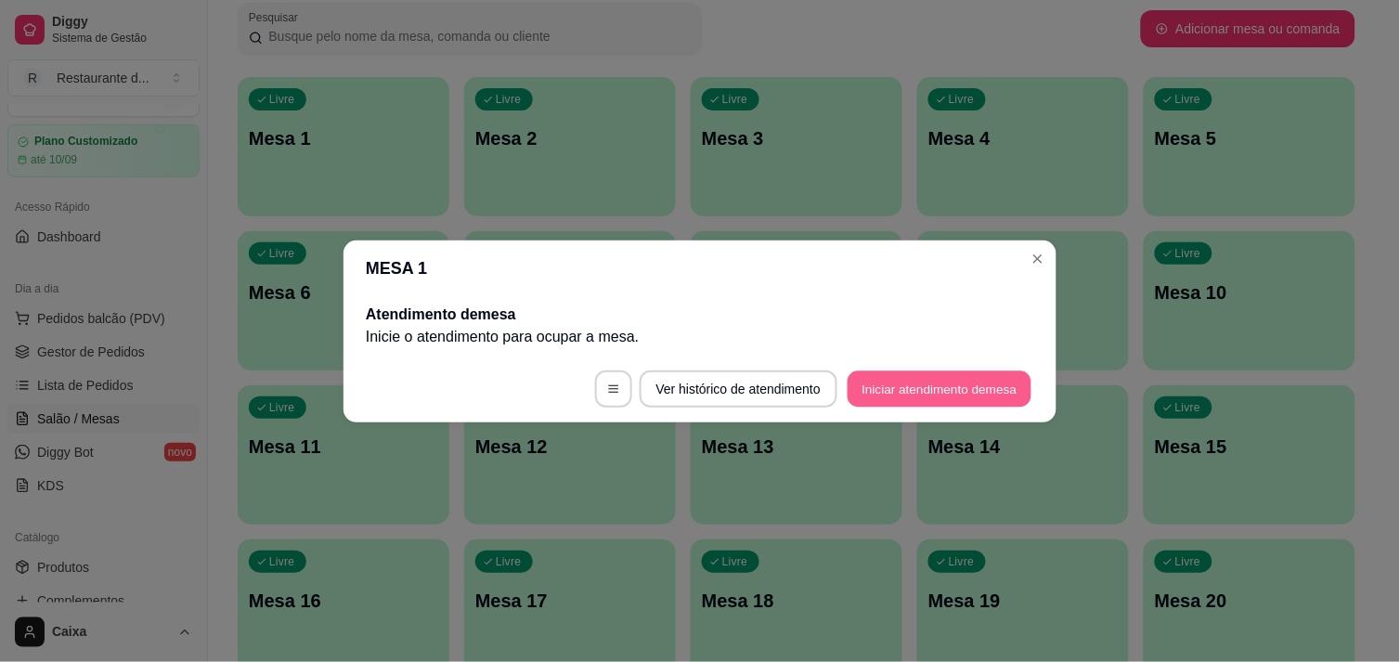
click at [931, 395] on button "Iniciar atendimento de mesa" at bounding box center [940, 388] width 184 height 36
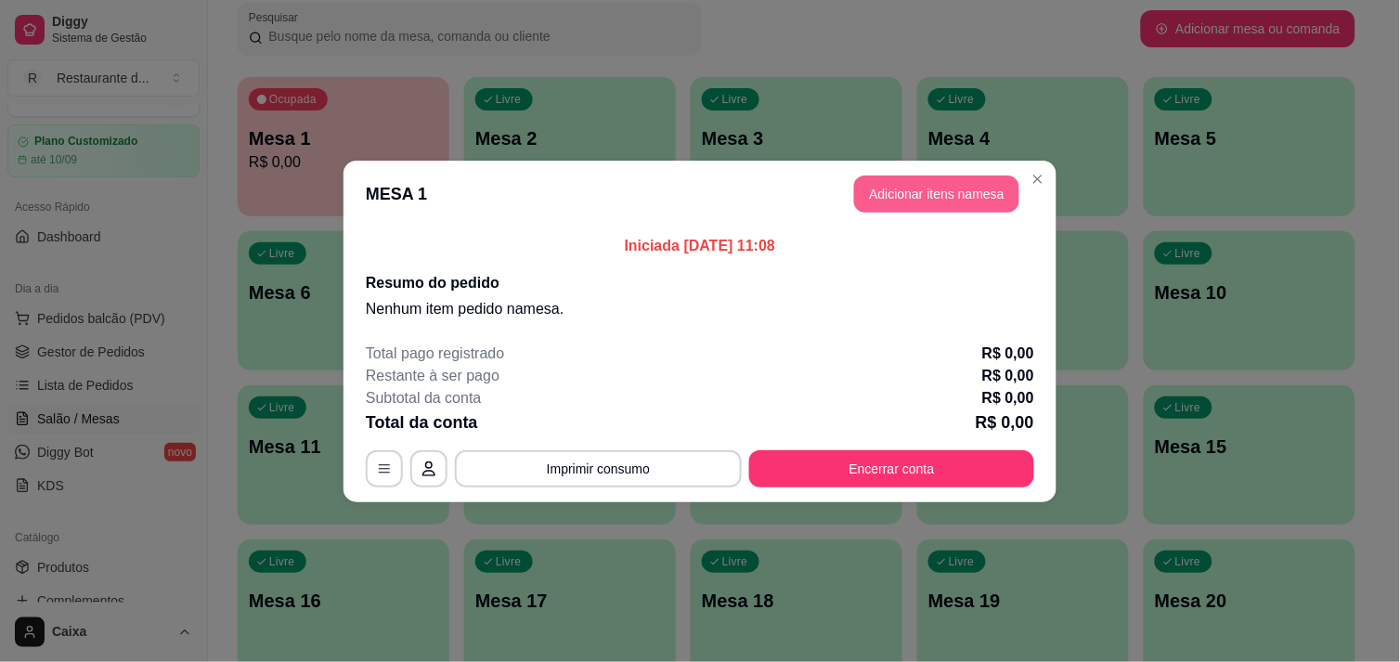
click at [923, 186] on button "Adicionar itens na mesa" at bounding box center [936, 193] width 165 height 37
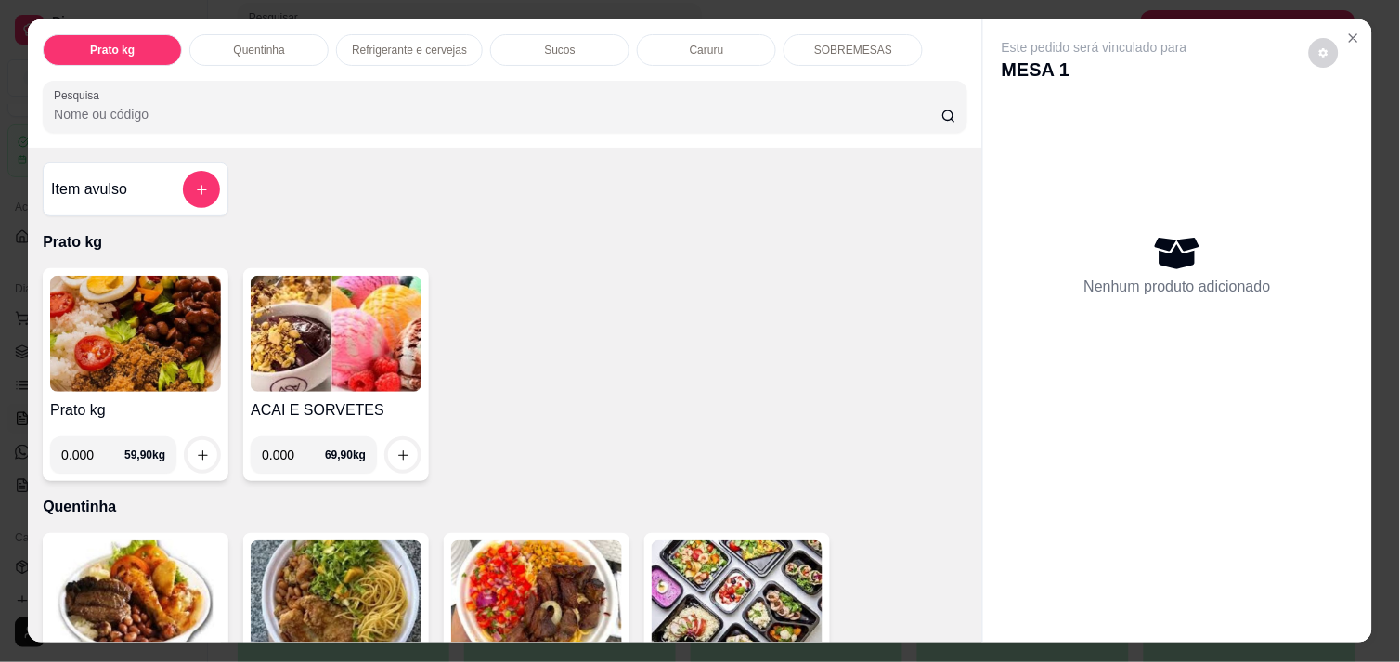
scroll to position [432, 0]
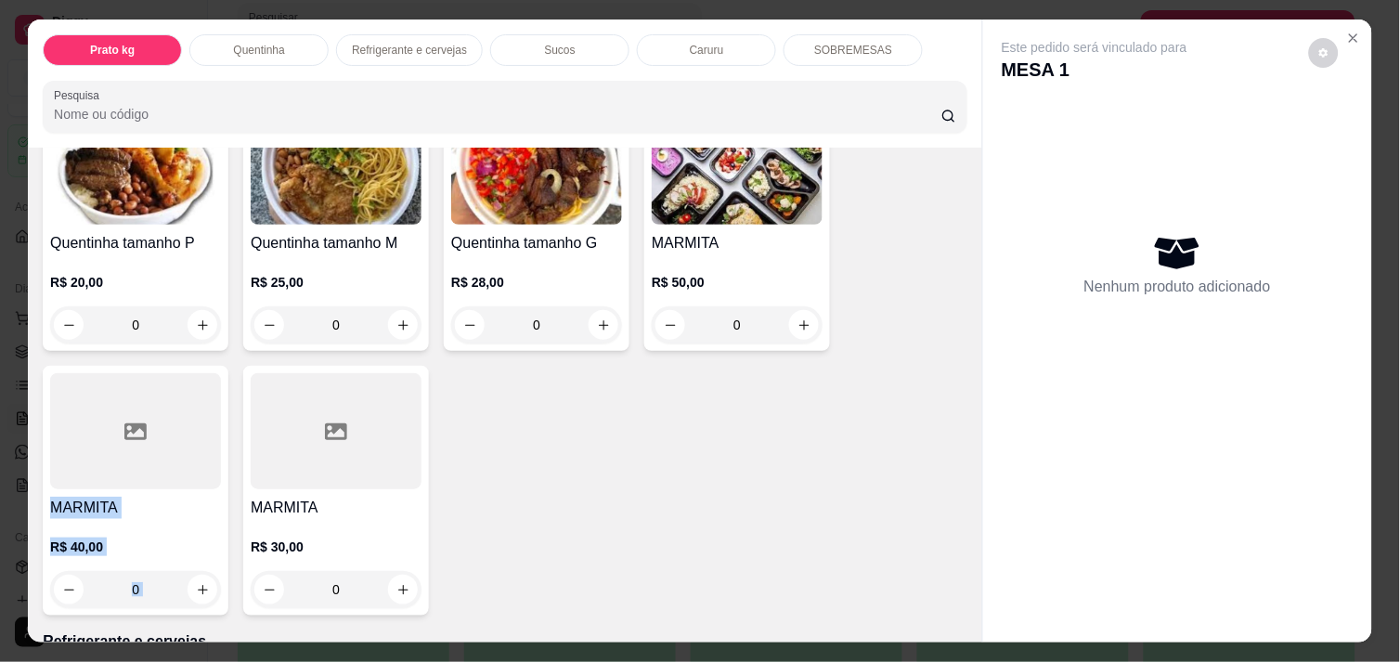
drag, startPoint x: 347, startPoint y: 375, endPoint x: 795, endPoint y: 349, distance: 448.3
click at [795, 349] on div "Quentinha tamanho P R$ 20,00 0 Quentinha tamanho M R$ 25,00 0 Quentinha tamanho…" at bounding box center [505, 358] width 925 height 514
click at [798, 318] on icon "increase-product-quantity" at bounding box center [805, 325] width 14 height 14
type input "1"
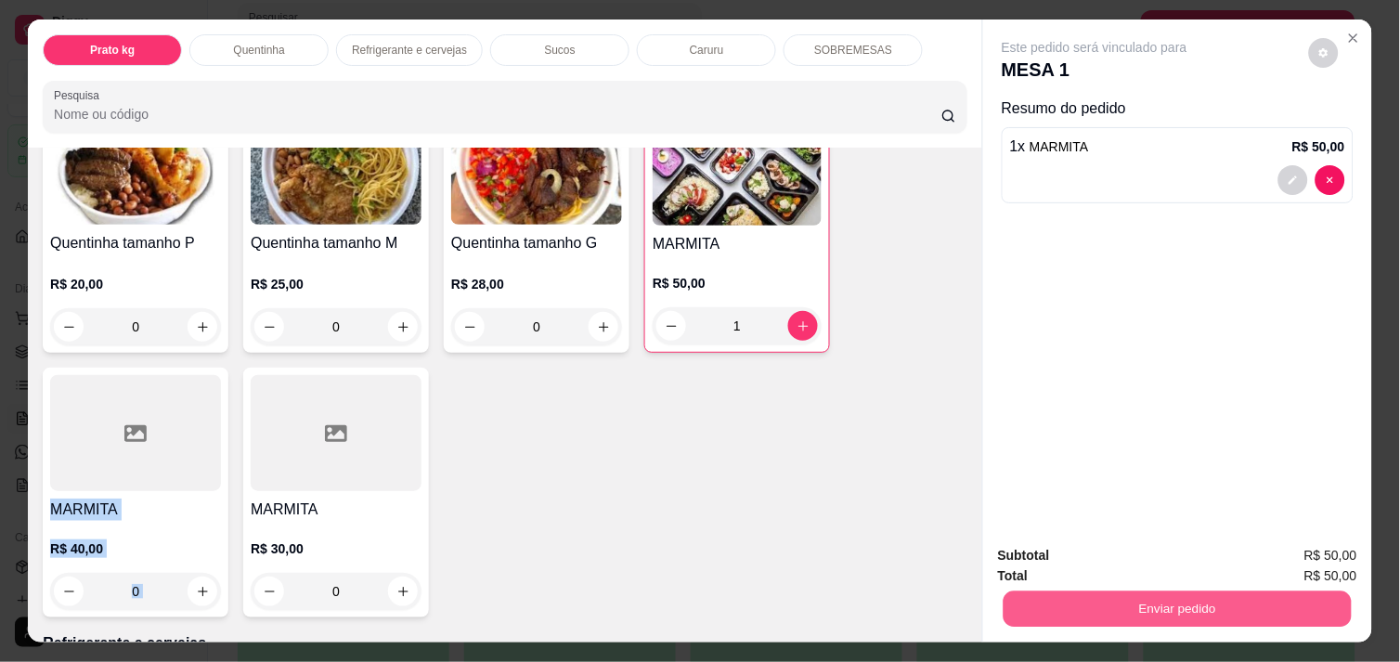
click at [1180, 597] on button "Enviar pedido" at bounding box center [1178, 609] width 348 height 36
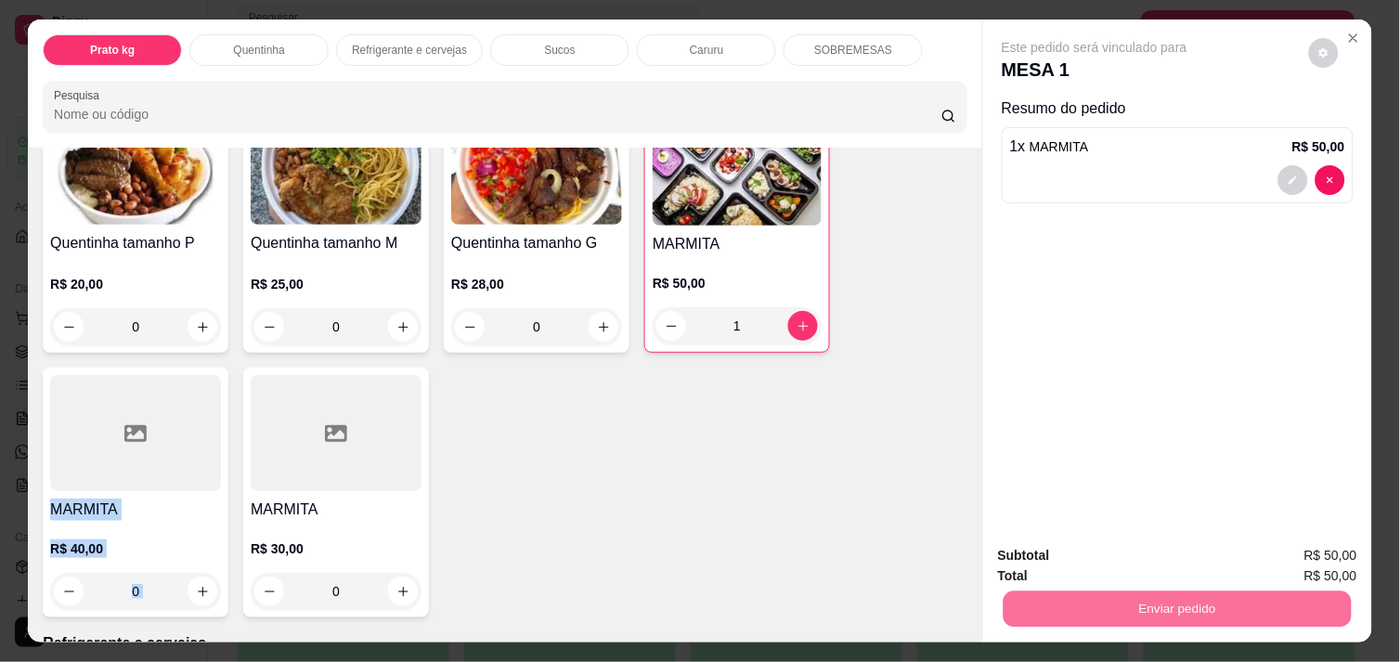
click at [1127, 552] on button "Não registrar e enviar pedido" at bounding box center [1116, 556] width 188 height 34
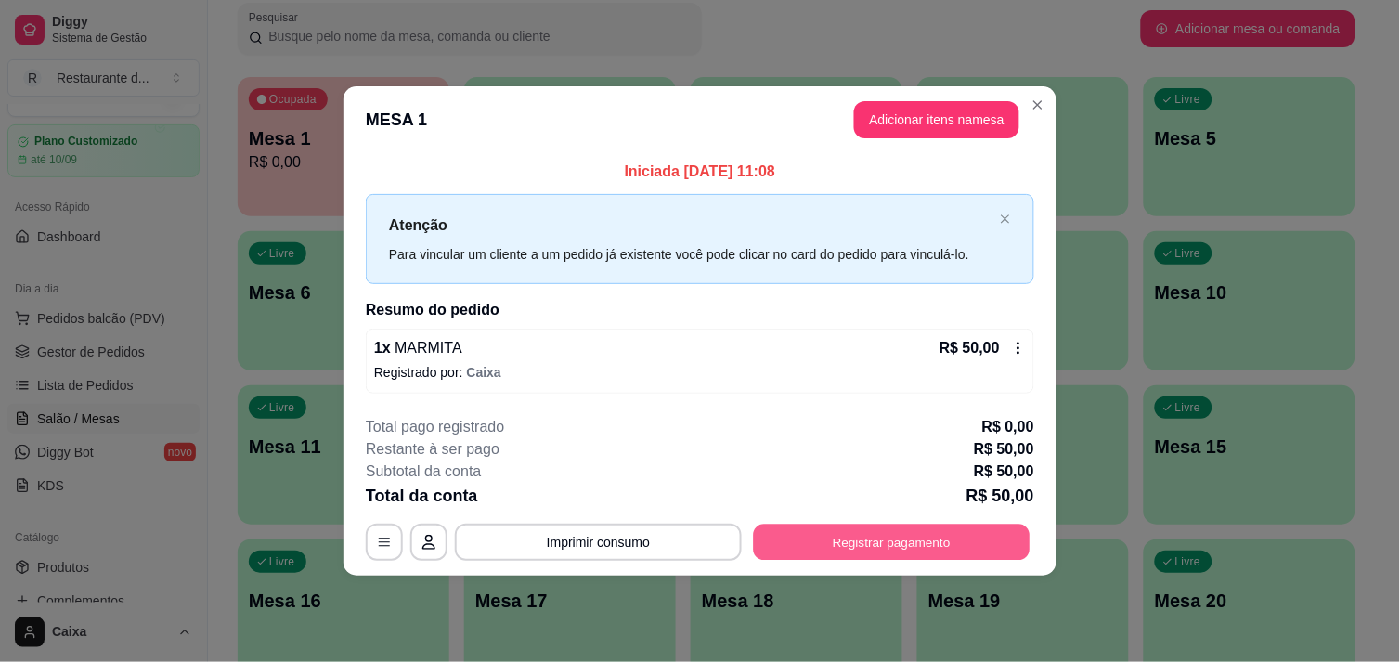
click at [902, 535] on button "Registrar pagamento" at bounding box center [892, 543] width 277 height 36
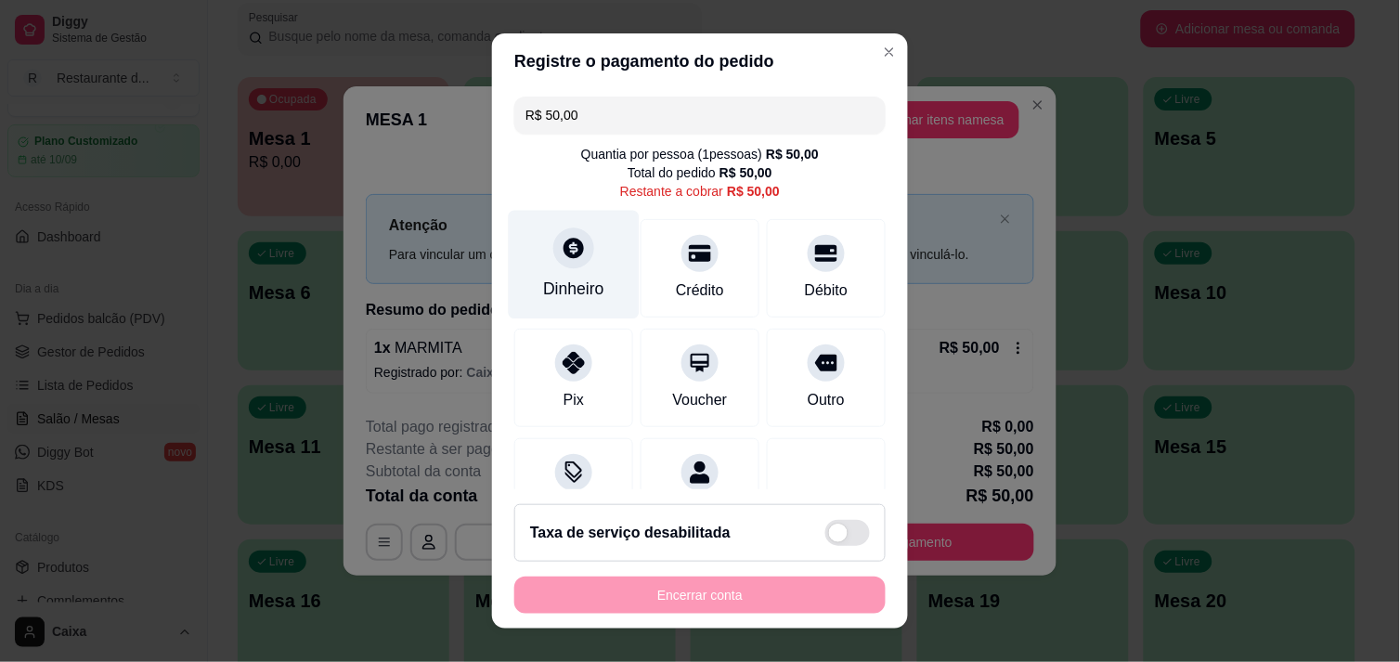
click at [562, 247] on icon at bounding box center [574, 248] width 24 height 24
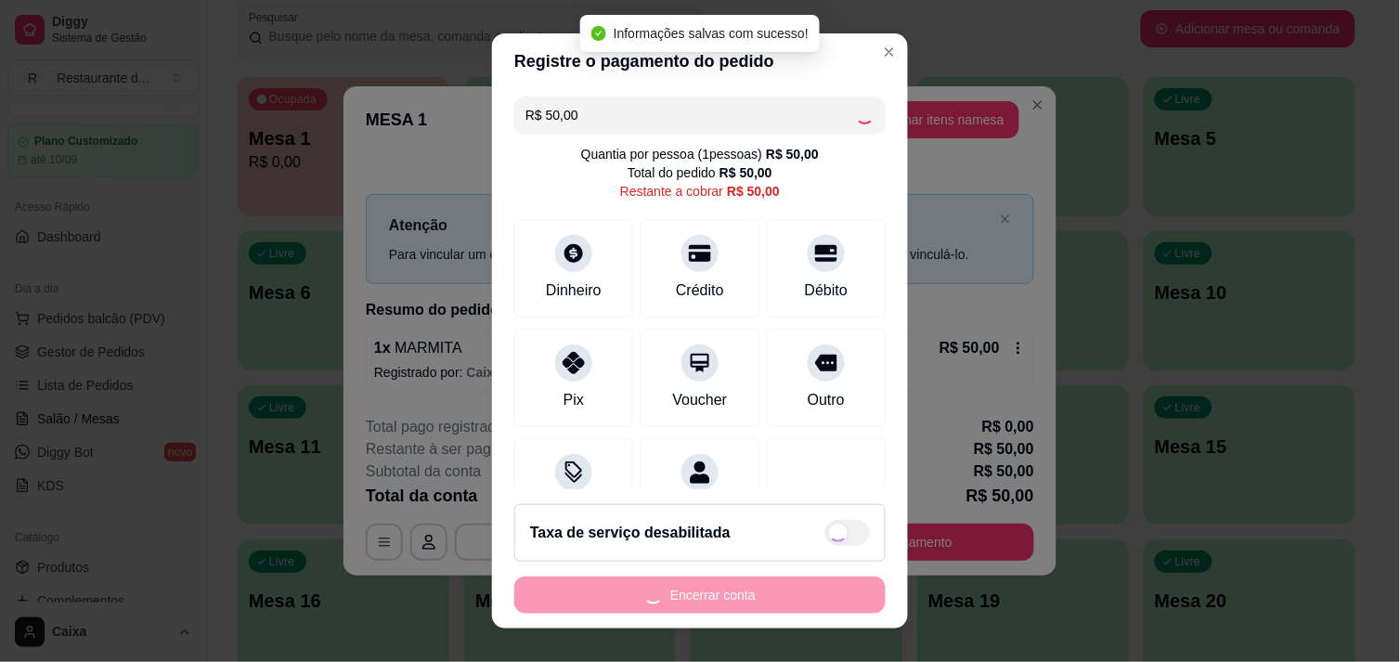
type input "R$ 0,00"
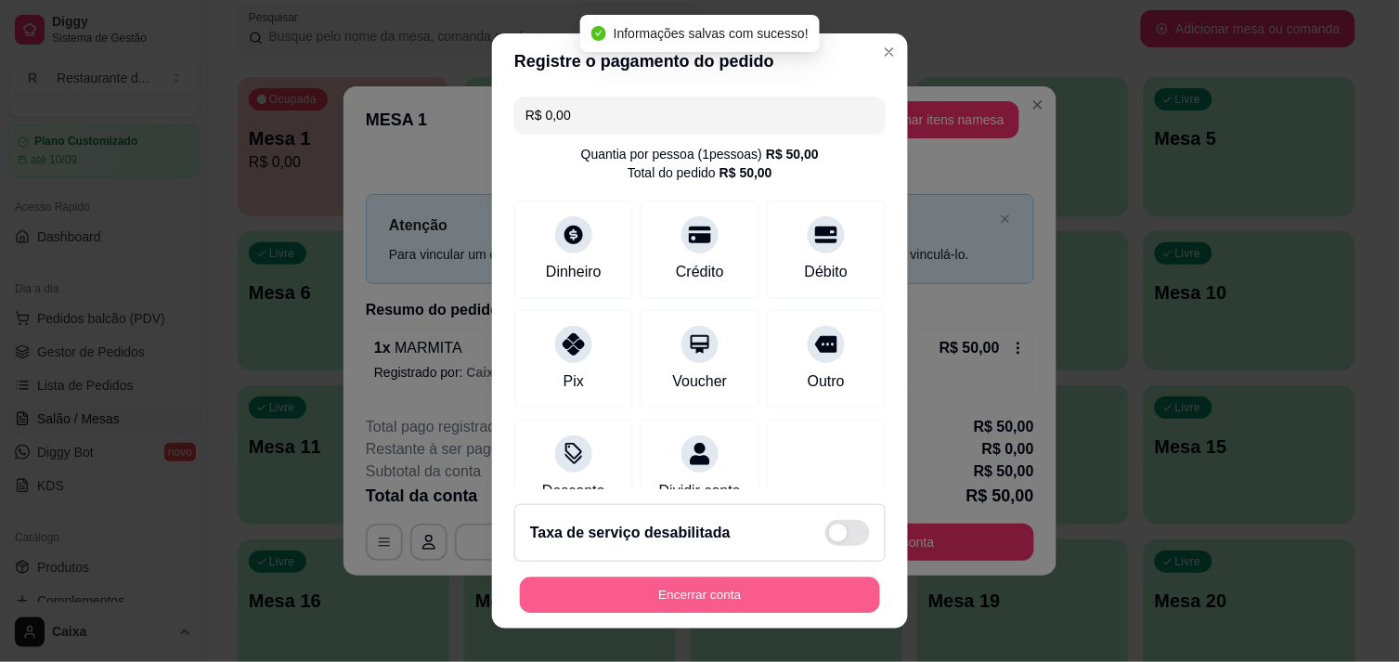
click at [699, 610] on button "Encerrar conta" at bounding box center [700, 596] width 360 height 36
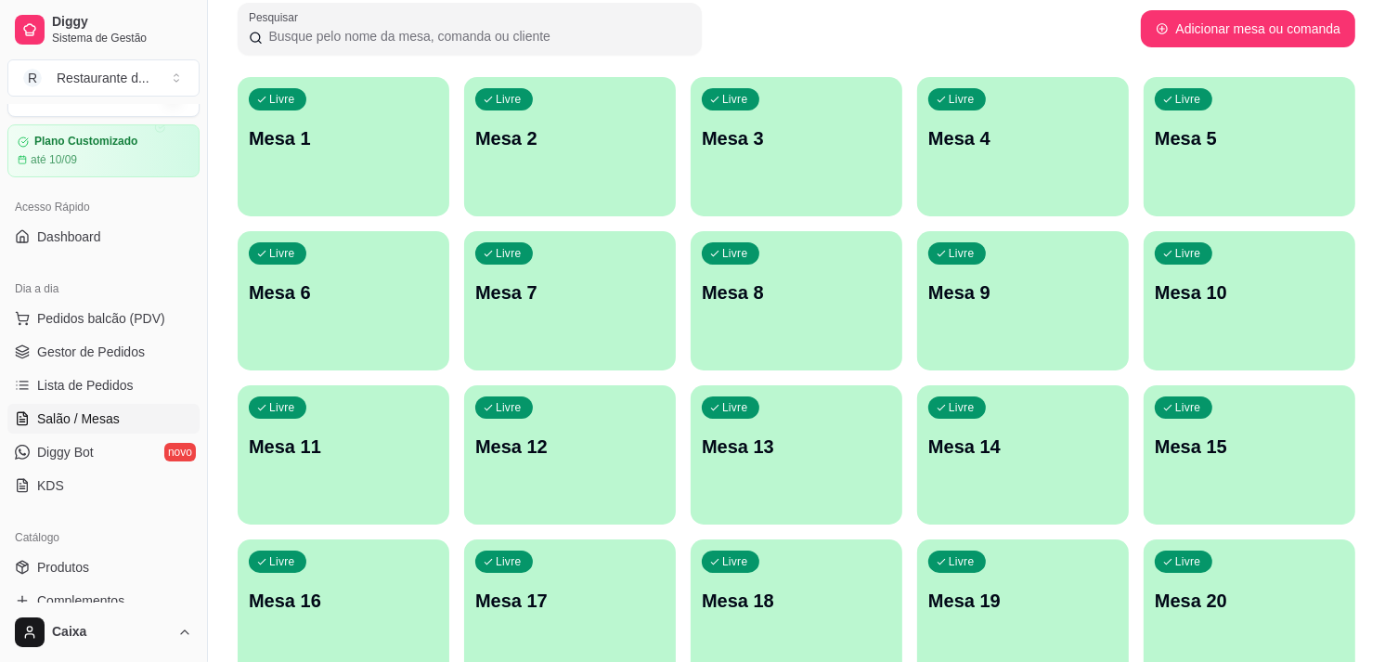
click at [348, 160] on div "Livre Mesa 1" at bounding box center [344, 135] width 212 height 117
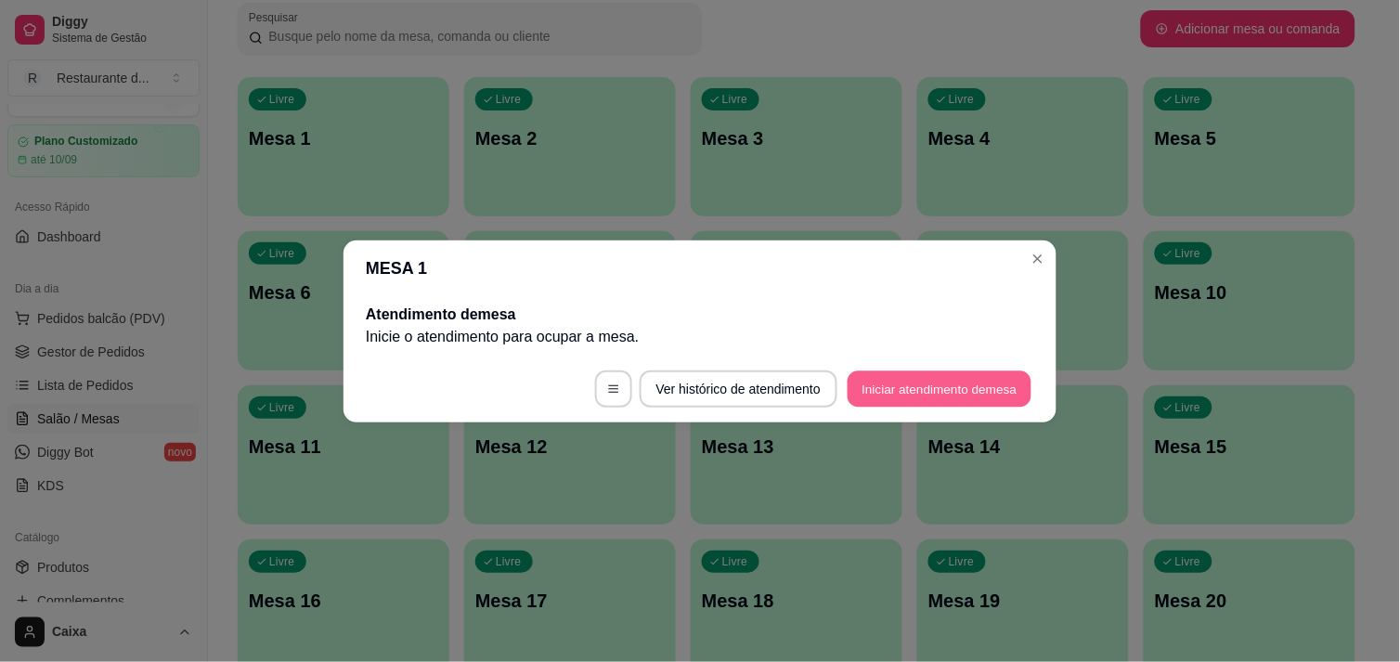
click at [959, 385] on button "Iniciar atendimento de mesa" at bounding box center [940, 388] width 184 height 36
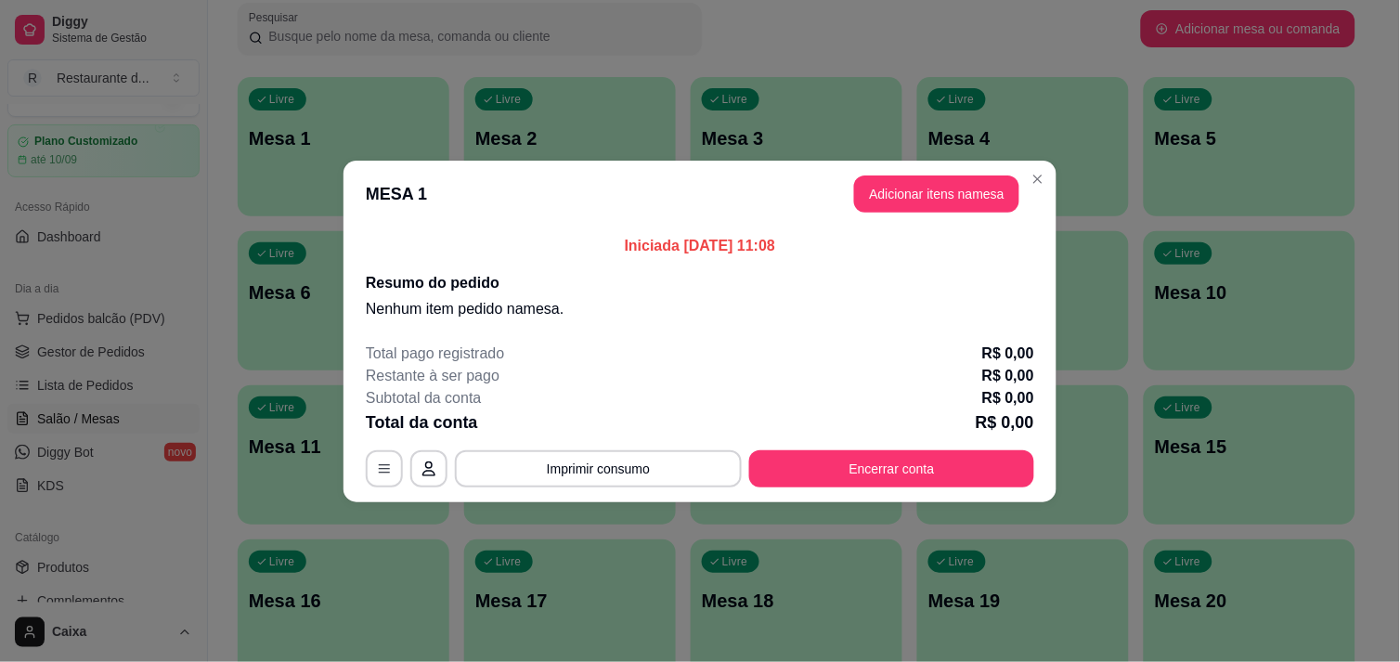
click at [959, 387] on div "Subtotal da conta R$ 0,00" at bounding box center [700, 398] width 668 height 22
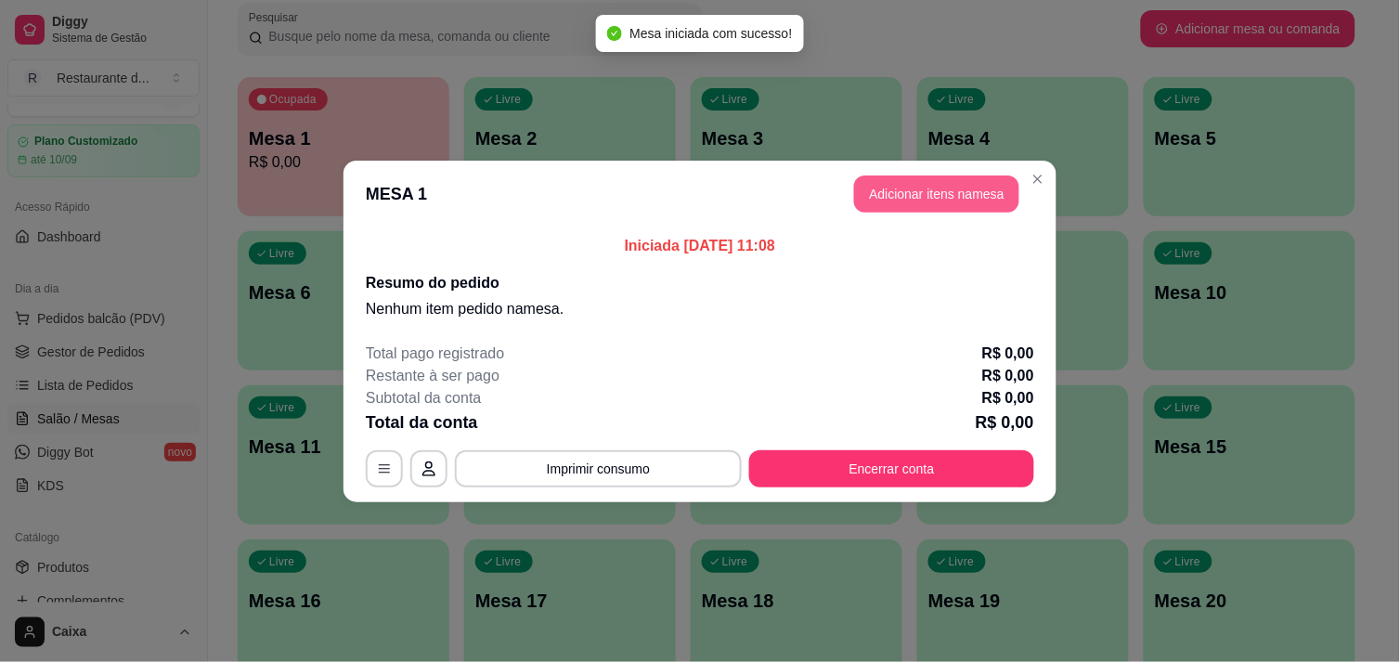
click at [915, 188] on button "Adicionar itens na mesa" at bounding box center [936, 193] width 165 height 37
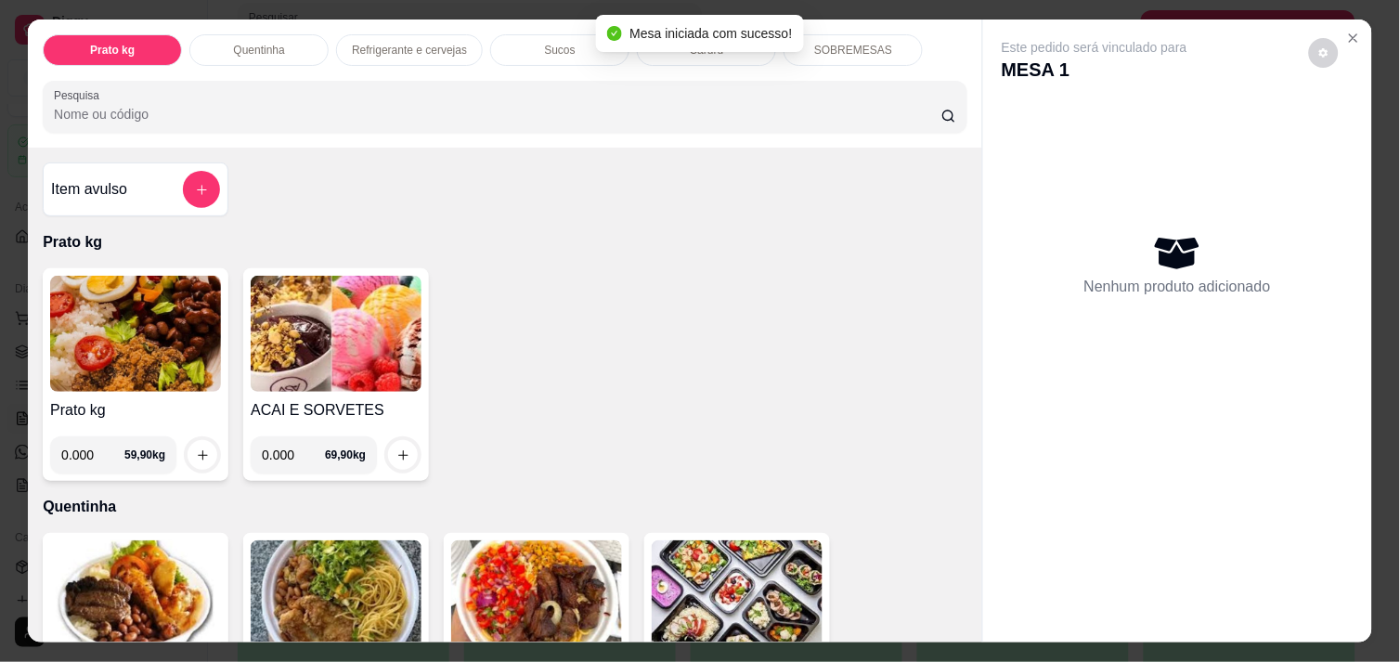
click at [915, 188] on div "Item avulso Prato kg Prato kg 0.000 59,90 kg ACAI E SORVETES 0.000 69,90 kg Que…" at bounding box center [505, 395] width 954 height 494
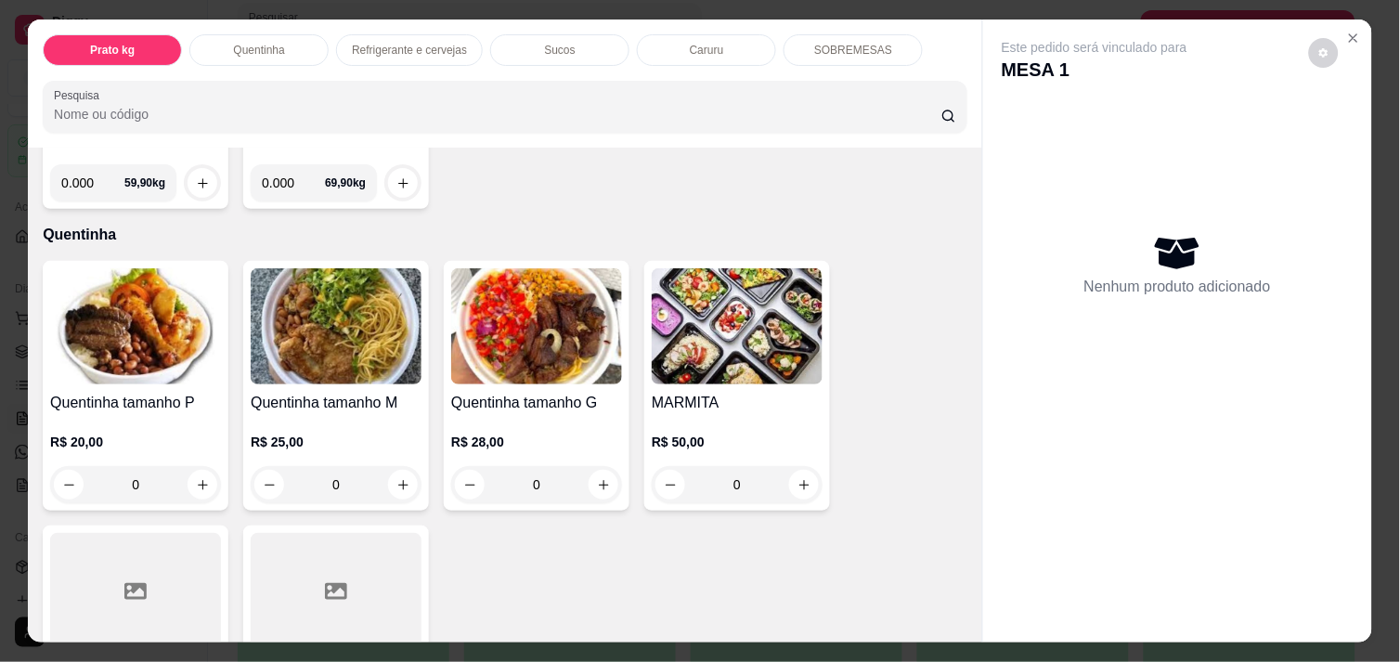
scroll to position [289, 0]
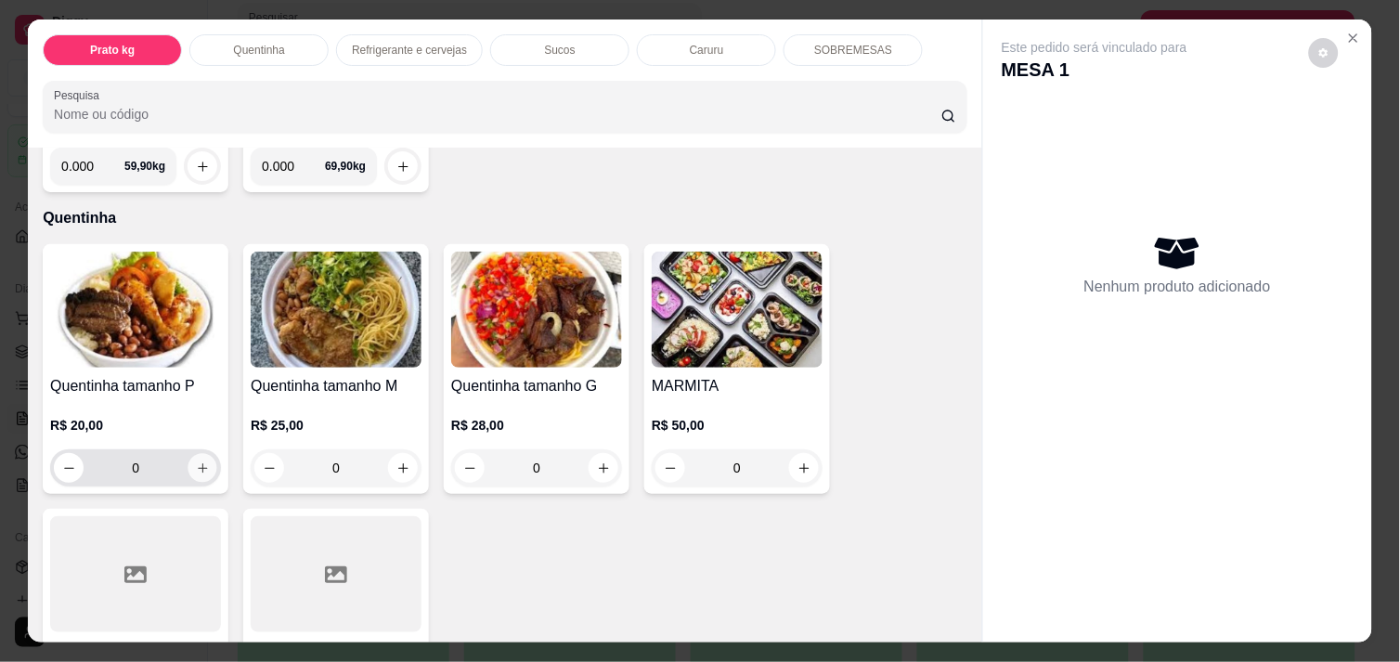
click at [196, 461] on icon "increase-product-quantity" at bounding box center [203, 468] width 14 height 14
type input "1"
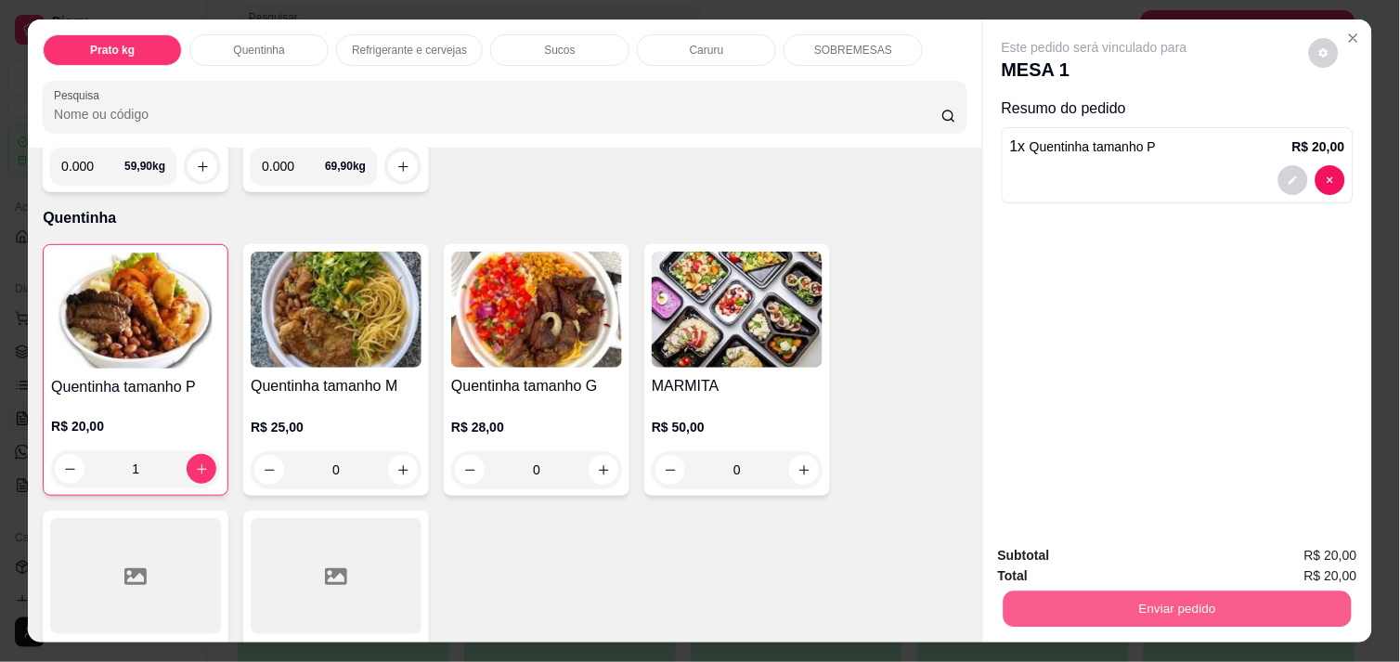
click at [1128, 595] on button "Enviar pedido" at bounding box center [1178, 609] width 348 height 36
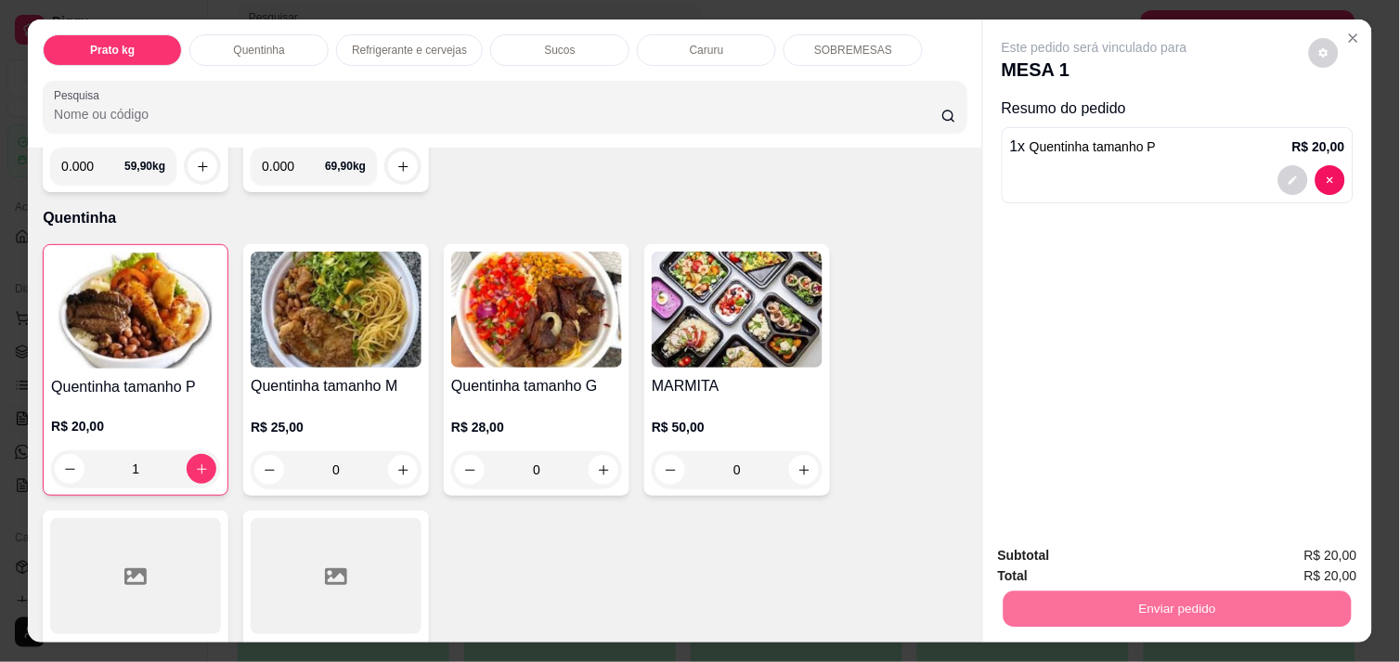
click at [1117, 560] on button "Não registrar e enviar pedido" at bounding box center [1116, 556] width 188 height 34
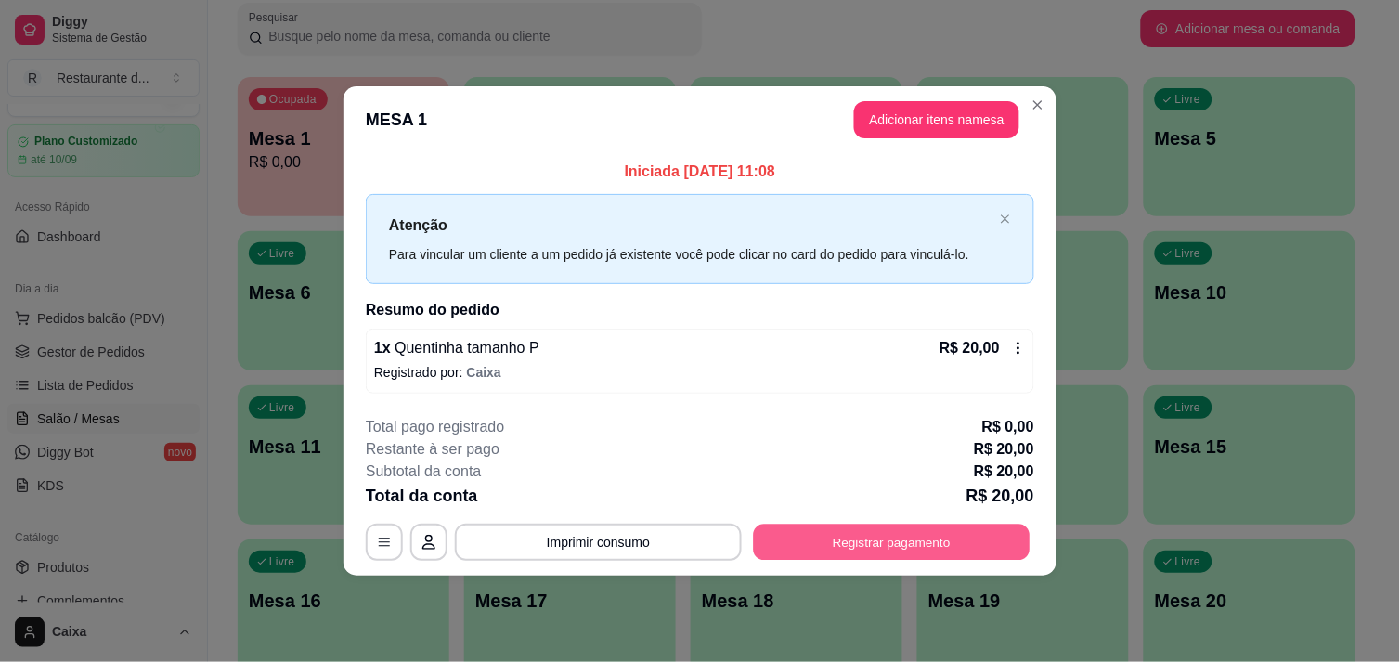
click at [928, 539] on button "Registrar pagamento" at bounding box center [892, 543] width 277 height 36
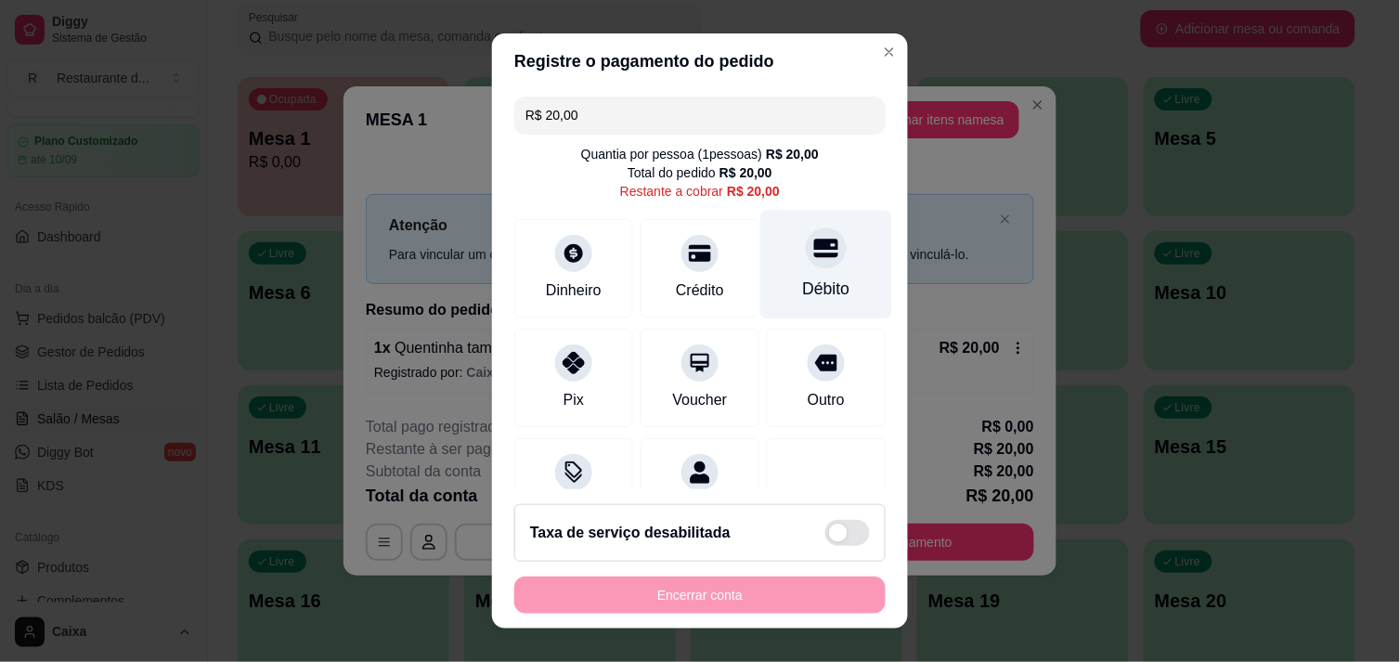
click at [806, 257] on div at bounding box center [826, 247] width 41 height 41
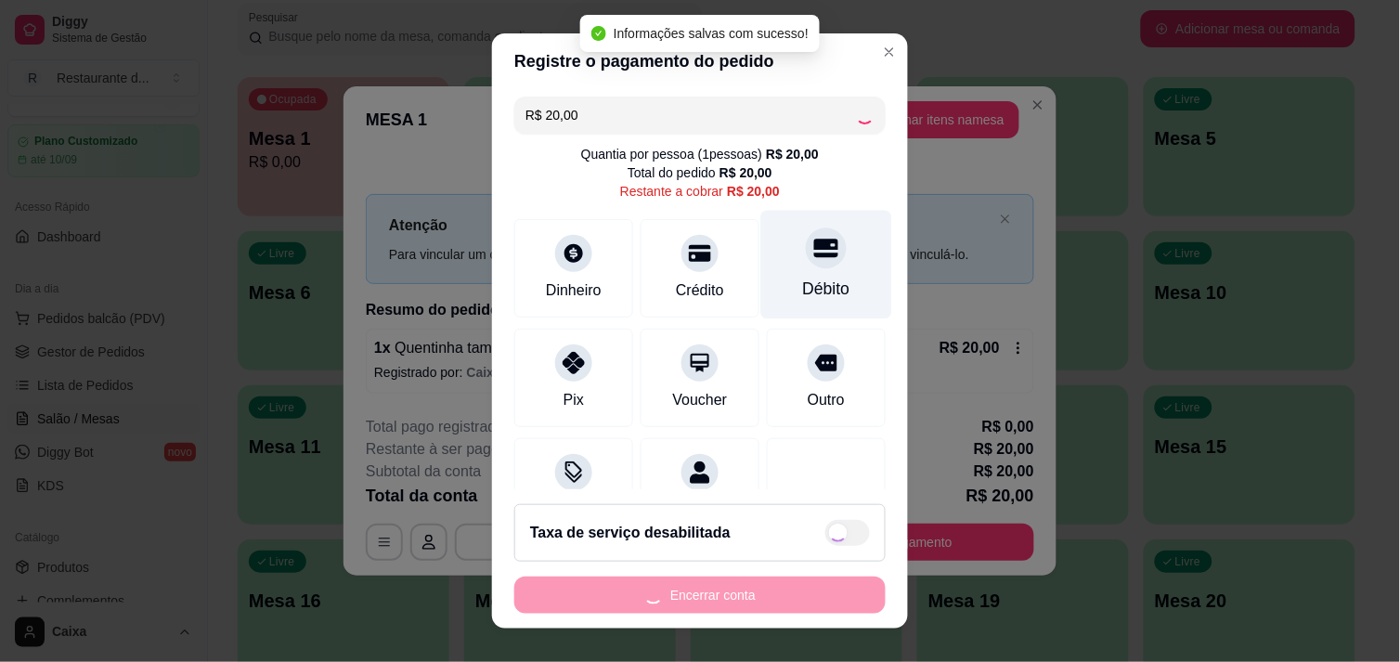
type input "R$ 0,00"
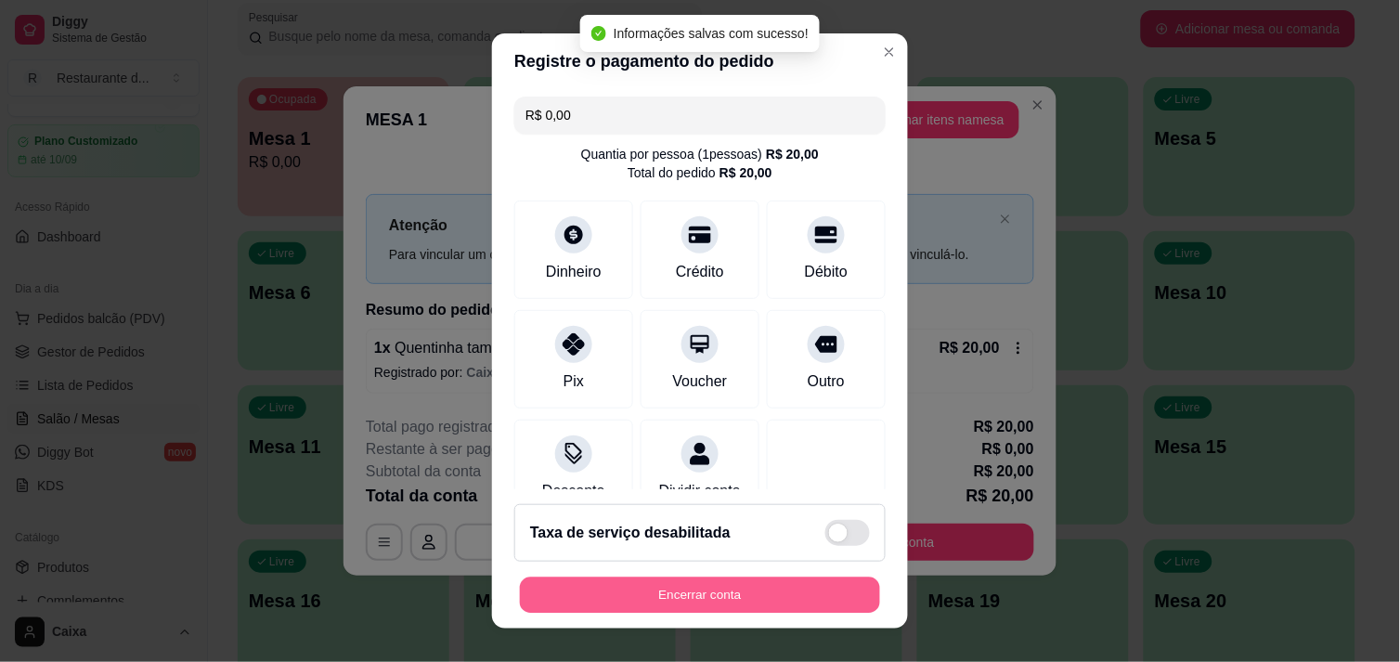
click at [669, 602] on button "Encerrar conta" at bounding box center [700, 596] width 360 height 36
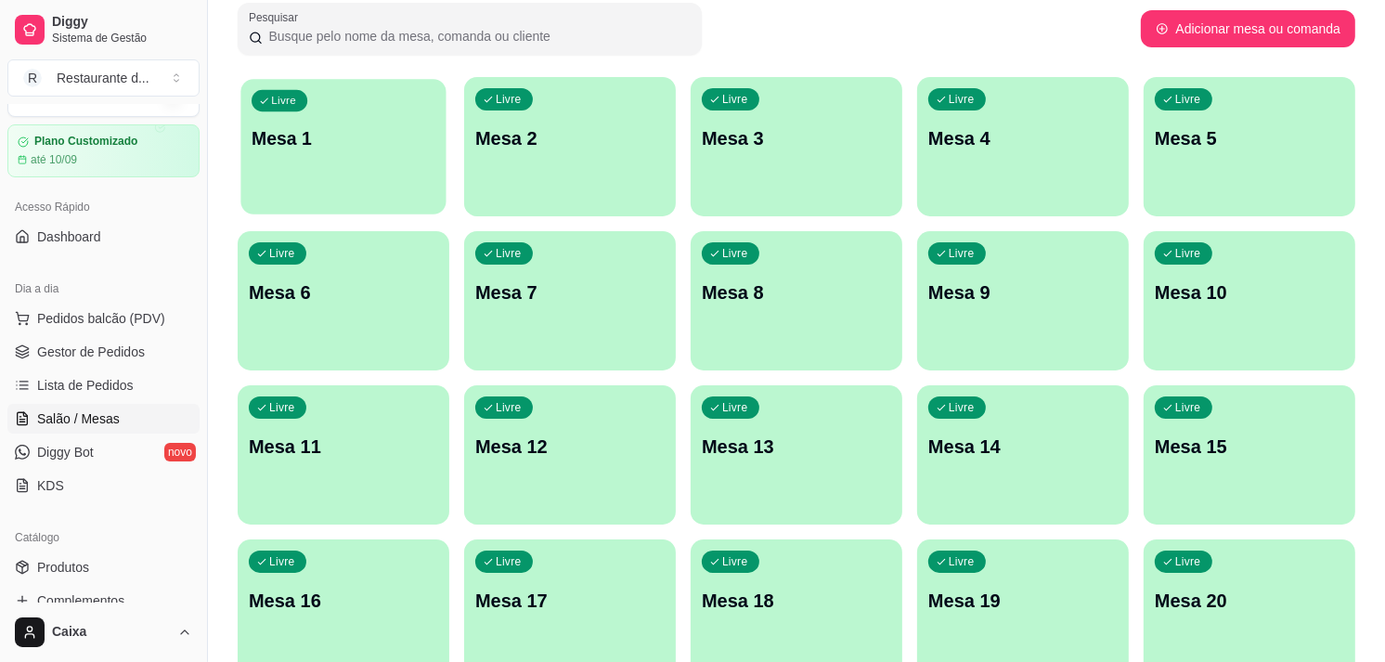
click at [421, 155] on div "Livre Mesa 1" at bounding box center [342, 135] width 205 height 113
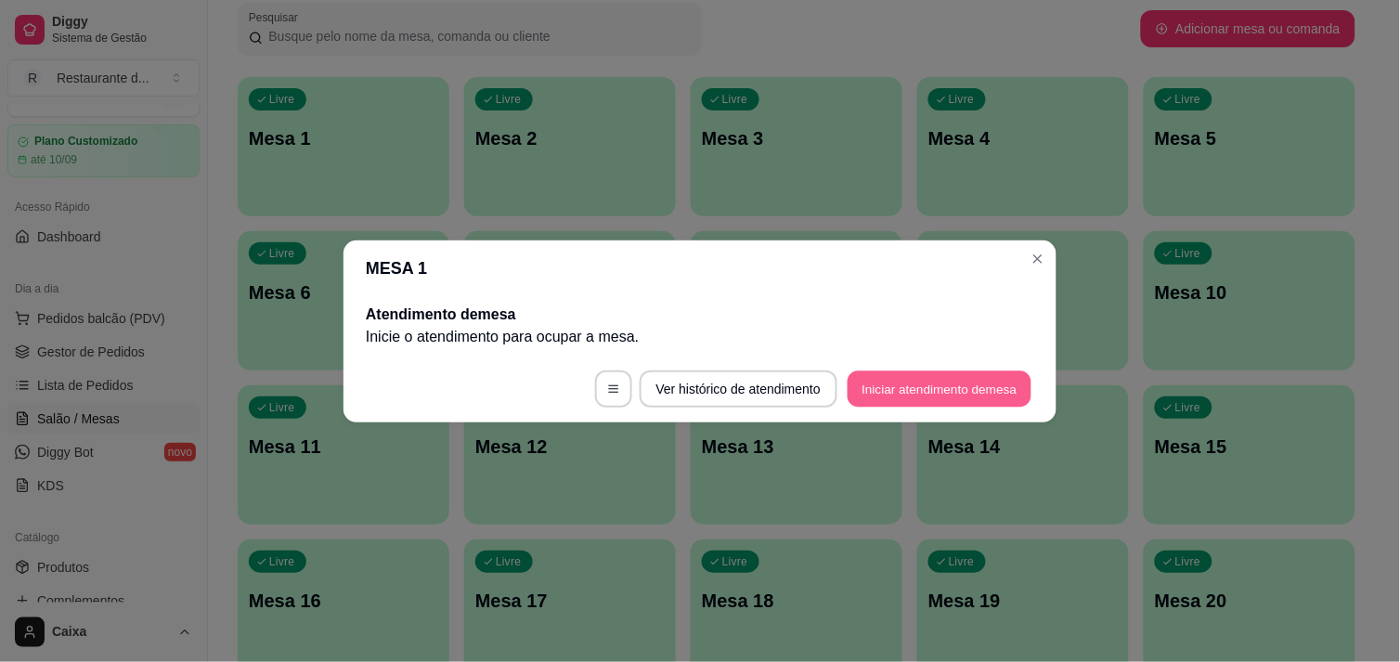
click at [957, 388] on button "Iniciar atendimento de mesa" at bounding box center [940, 388] width 184 height 36
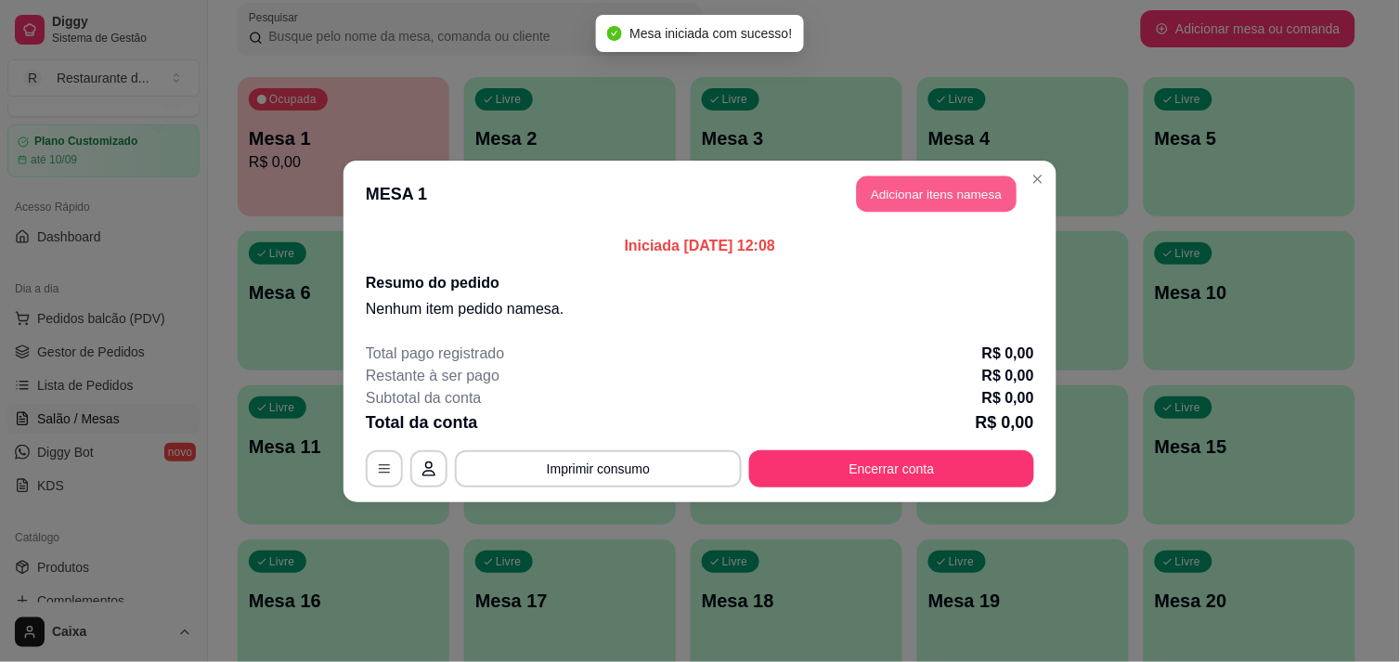
click at [930, 198] on button "Adicionar itens na mesa" at bounding box center [937, 193] width 160 height 36
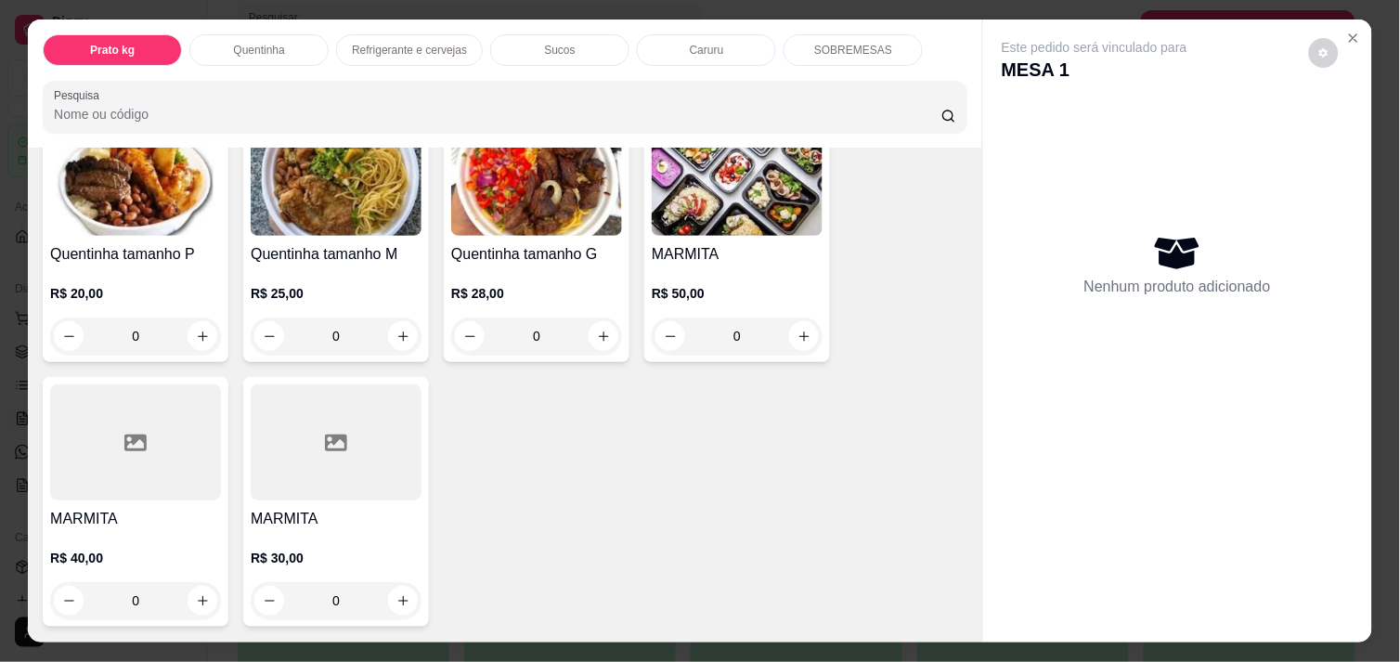
scroll to position [453, 0]
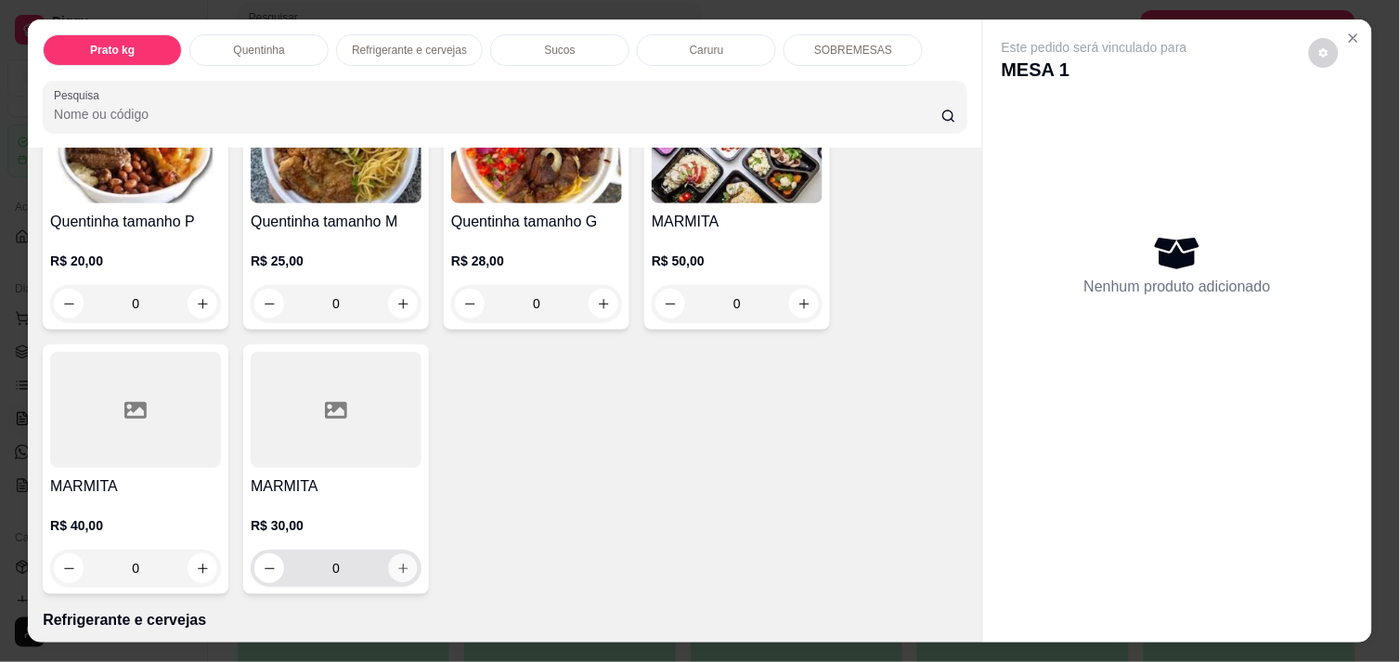
click at [396, 562] on icon "increase-product-quantity" at bounding box center [403, 569] width 14 height 14
type input "1"
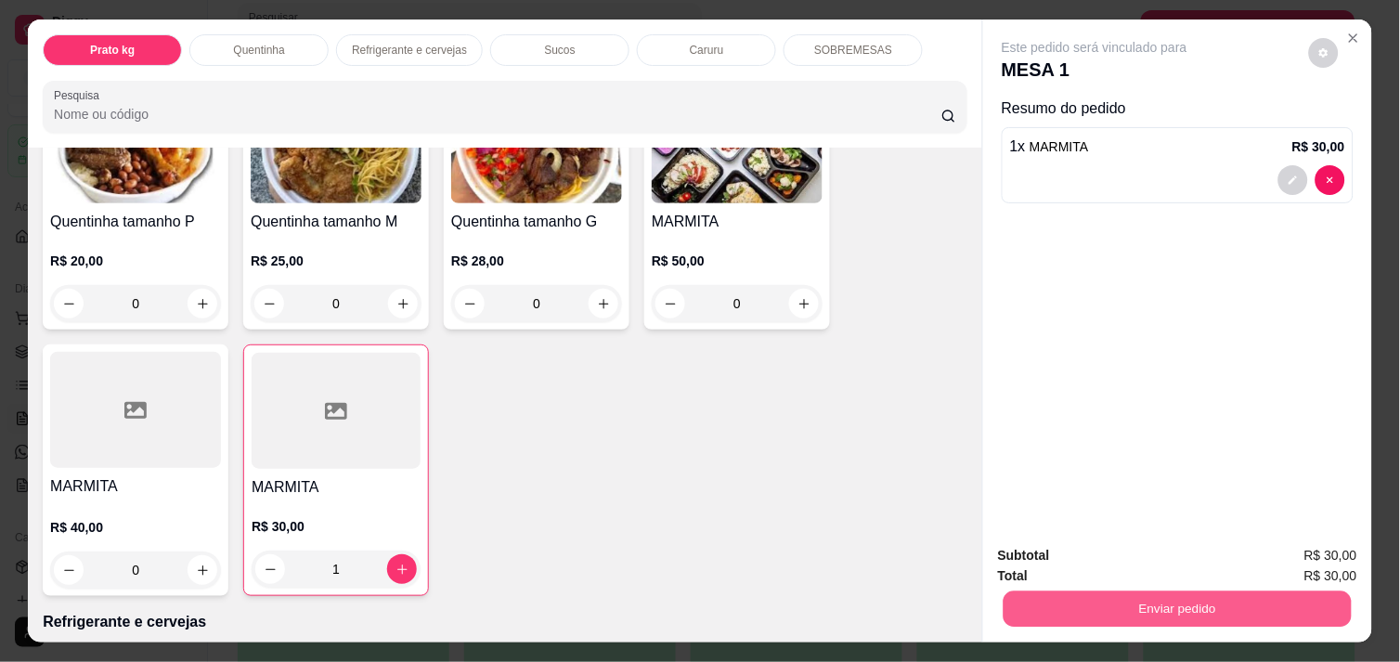
click at [1098, 596] on button "Enviar pedido" at bounding box center [1178, 609] width 348 height 36
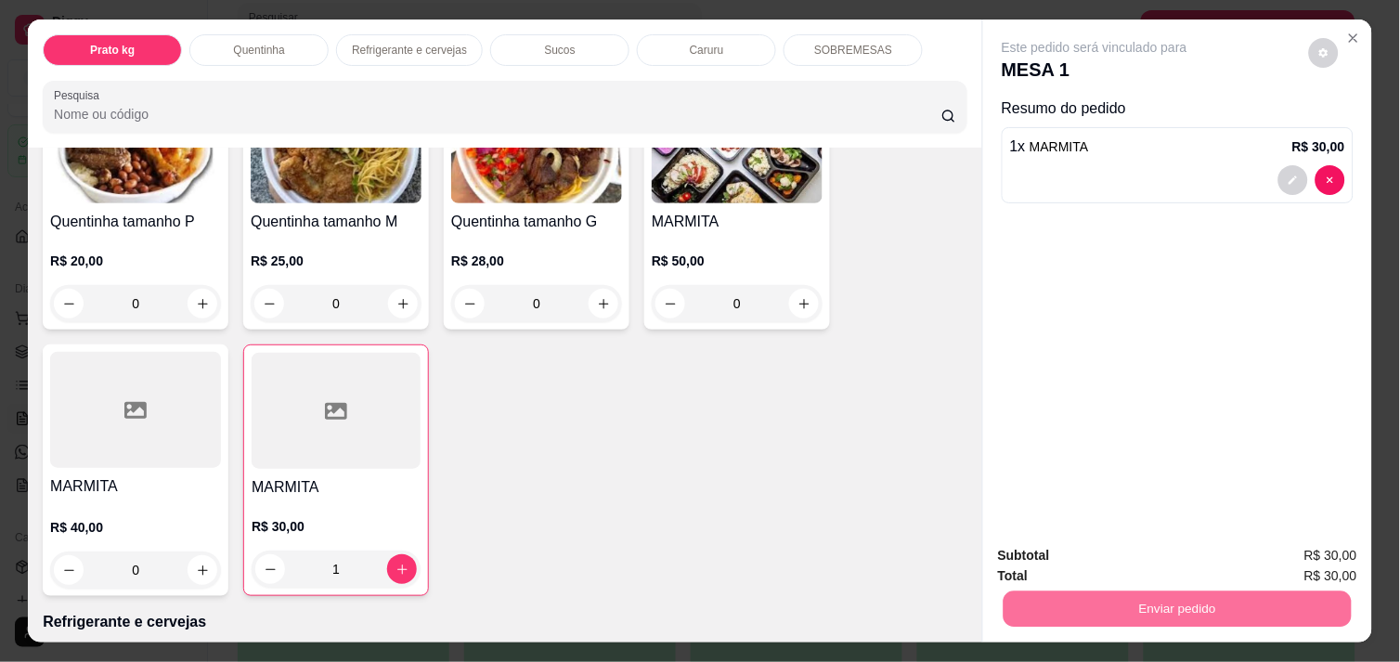
click at [1099, 560] on button "Não registrar e enviar pedido" at bounding box center [1116, 556] width 188 height 34
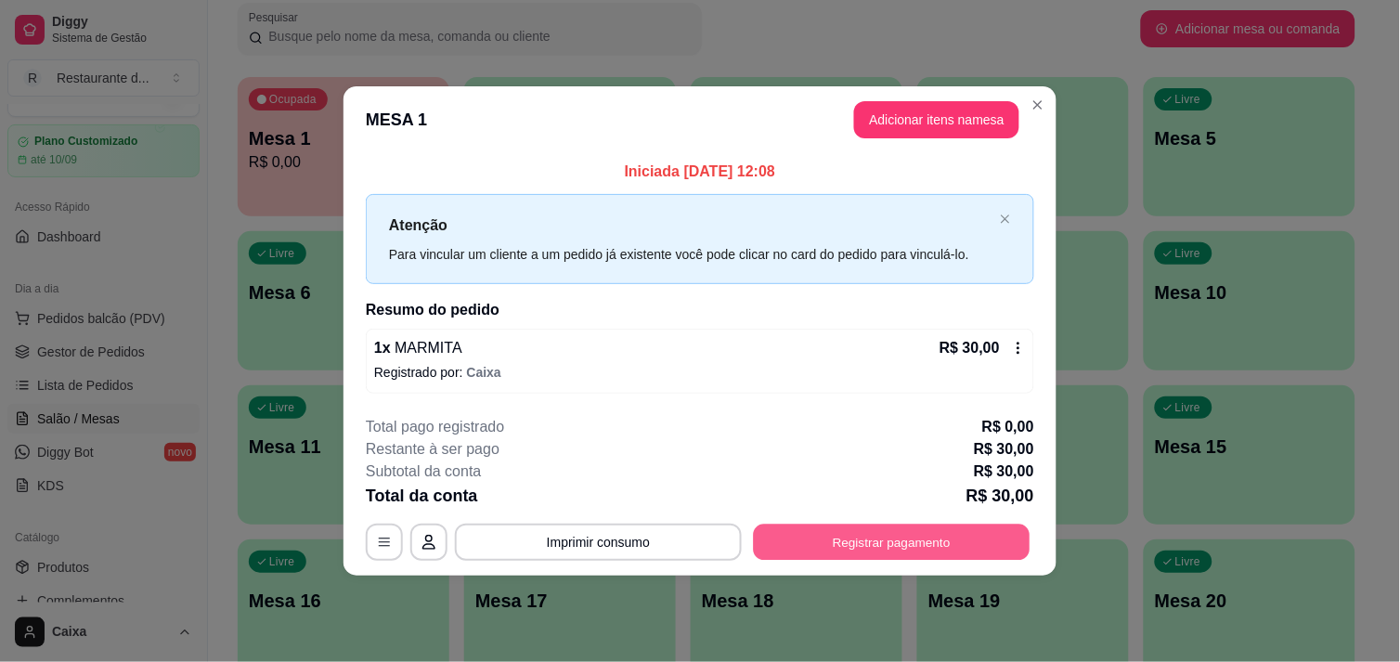
click at [838, 531] on button "Registrar pagamento" at bounding box center [892, 543] width 277 height 36
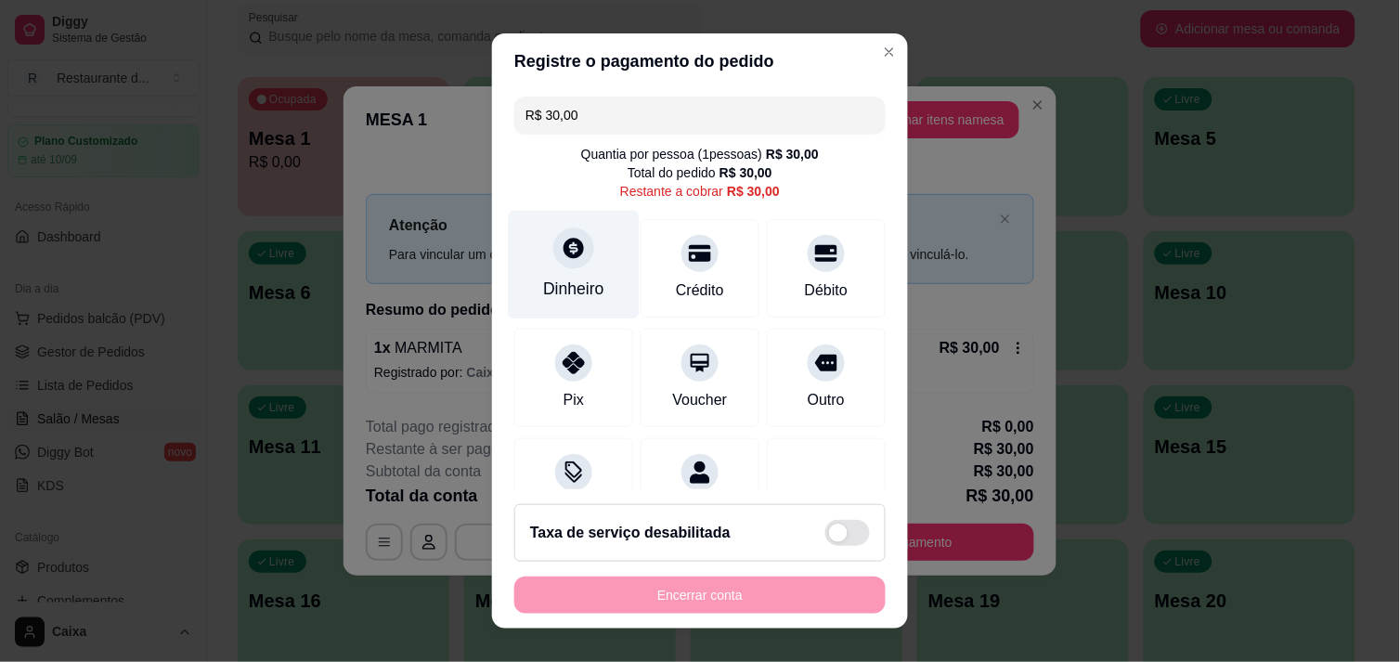
click at [564, 254] on icon at bounding box center [574, 248] width 20 height 20
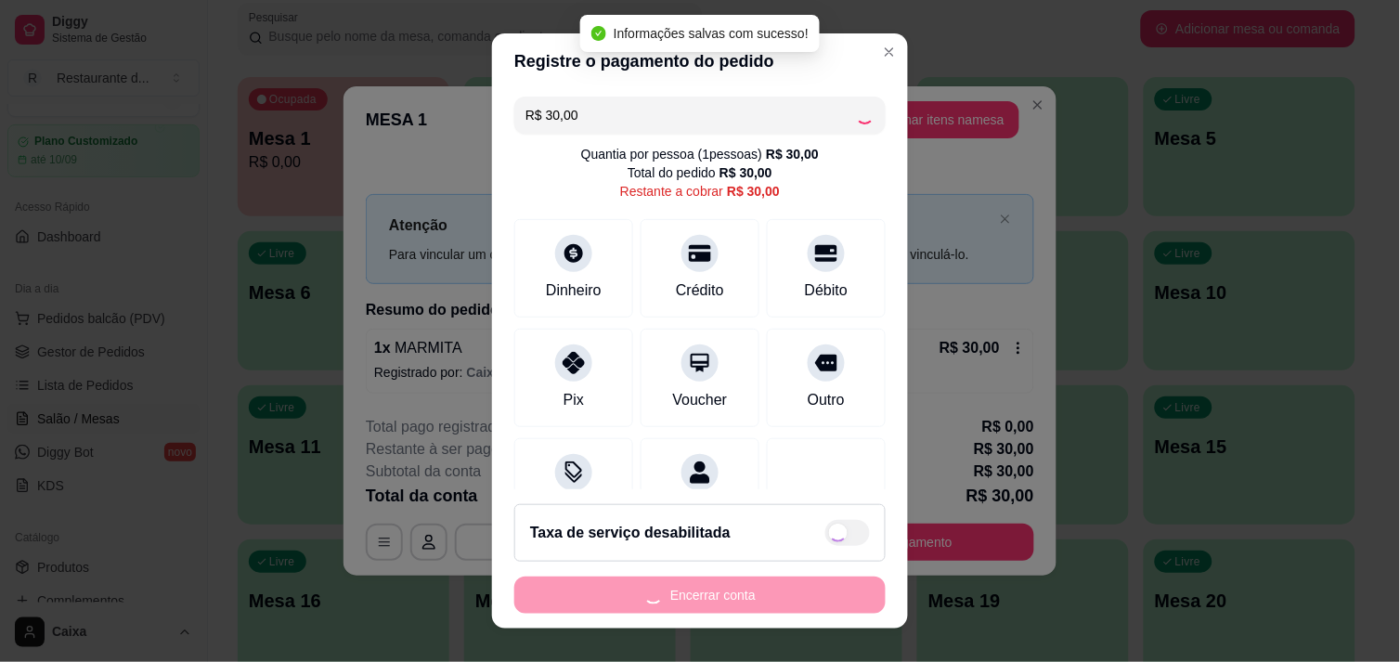
type input "R$ 0,00"
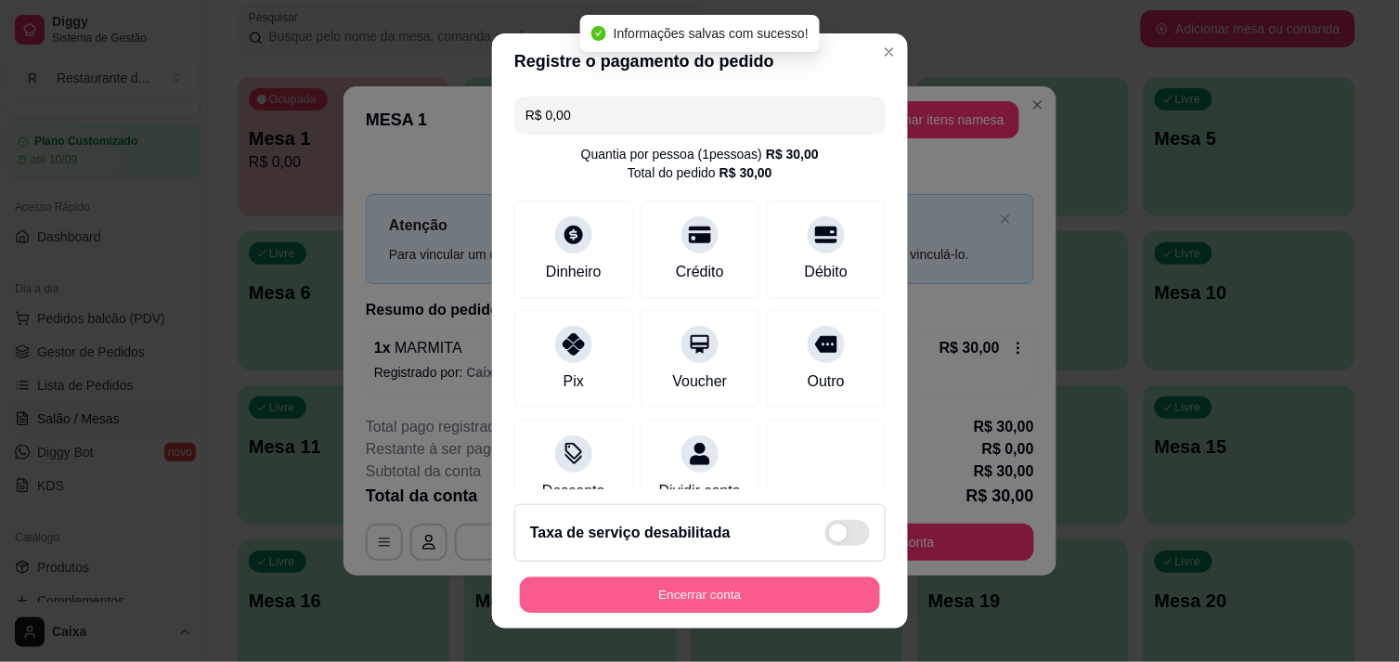
click at [746, 602] on button "Encerrar conta" at bounding box center [700, 596] width 360 height 36
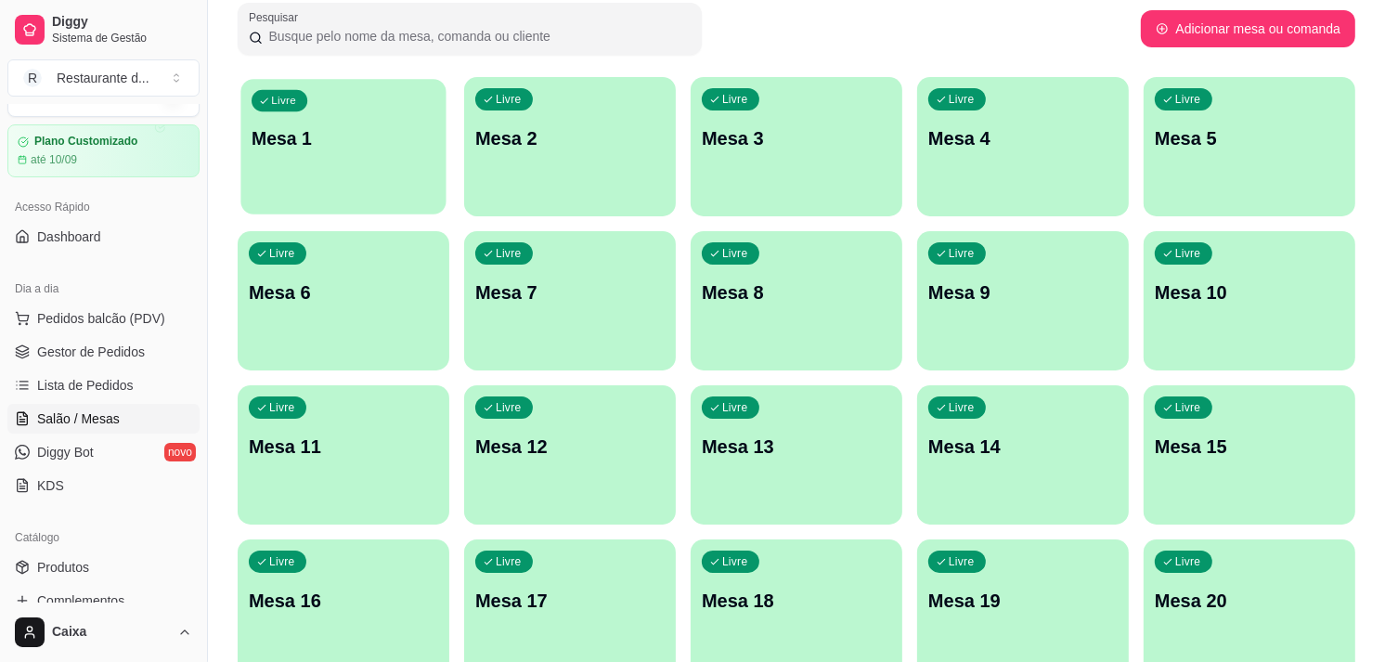
click at [347, 175] on div "Livre Mesa 1" at bounding box center [342, 135] width 205 height 113
click at [381, 160] on div "Livre Mesa 1" at bounding box center [342, 135] width 205 height 113
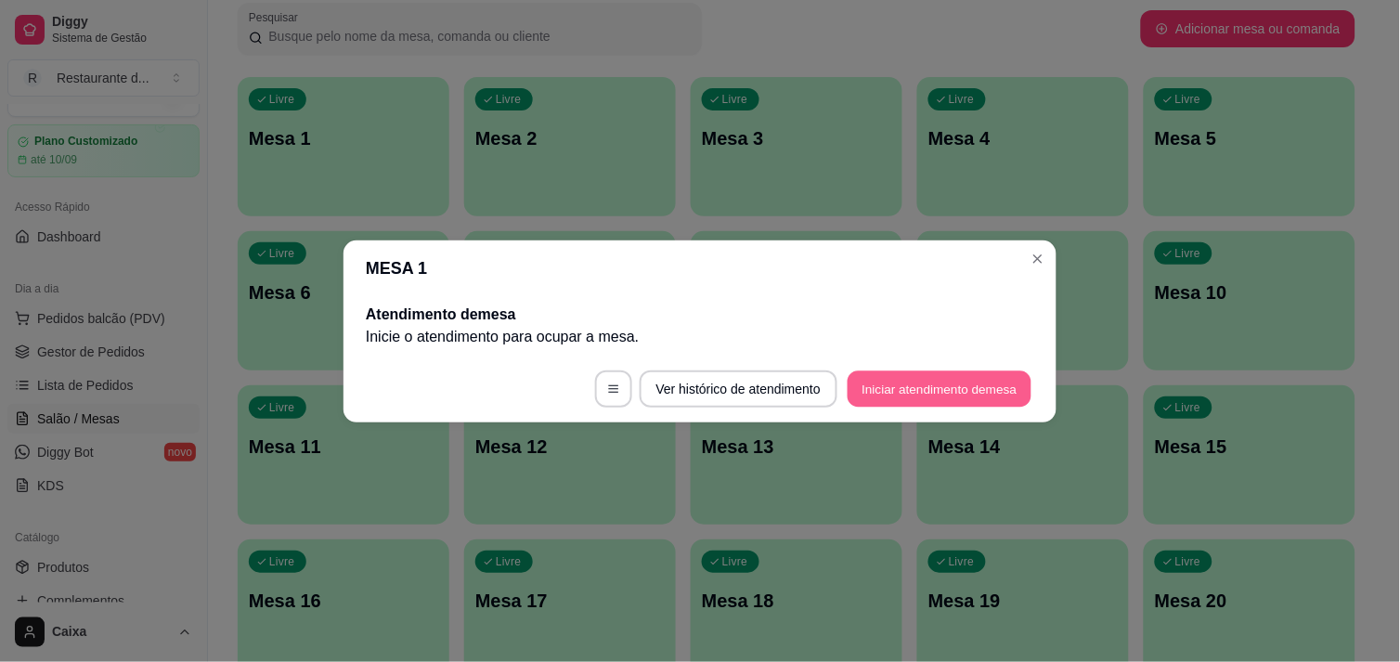
click at [968, 392] on button "Iniciar atendimento de mesa" at bounding box center [940, 388] width 184 height 36
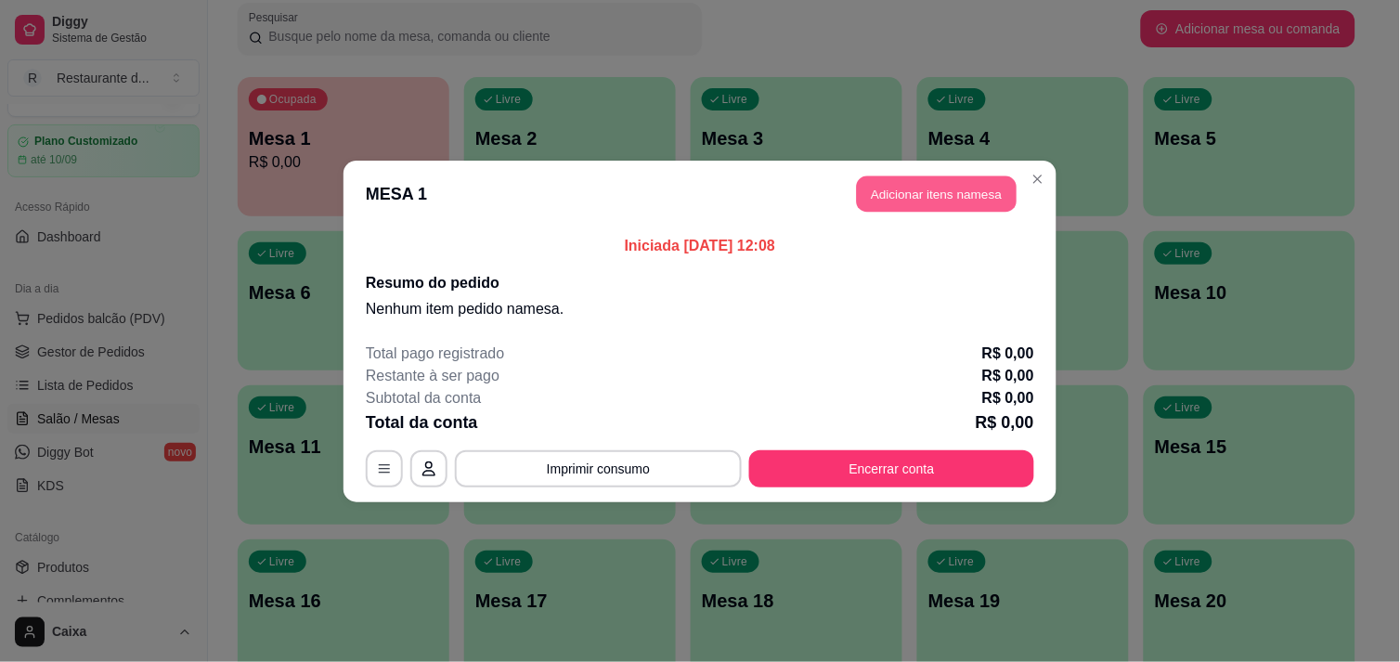
click at [916, 190] on button "Adicionar itens na mesa" at bounding box center [937, 193] width 160 height 36
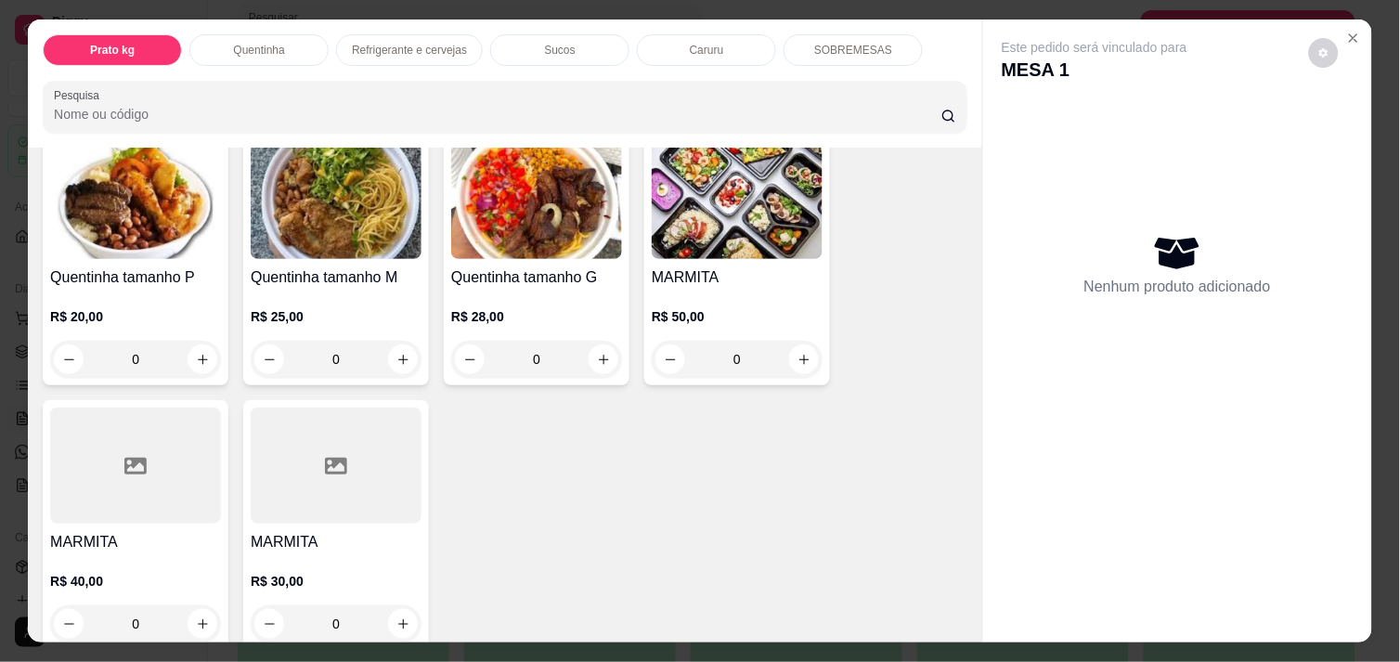
scroll to position [412, 0]
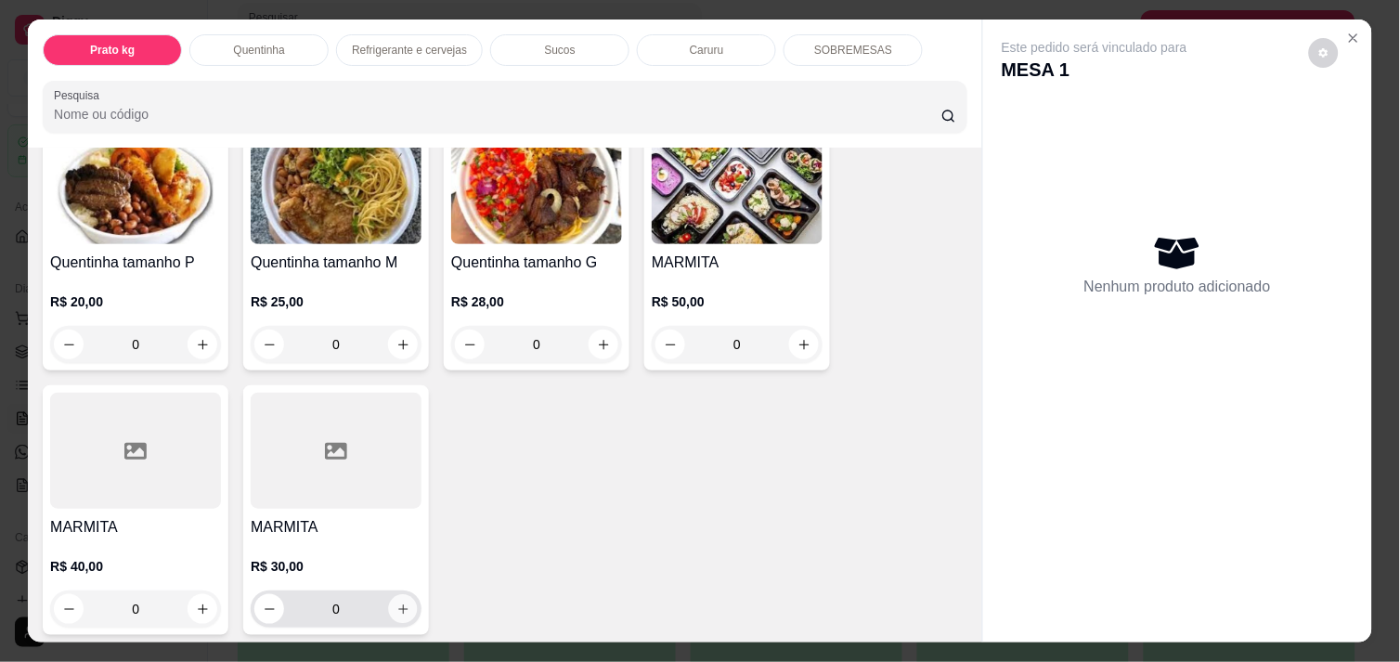
click at [397, 603] on icon "increase-product-quantity" at bounding box center [403, 610] width 14 height 14
type input "1"
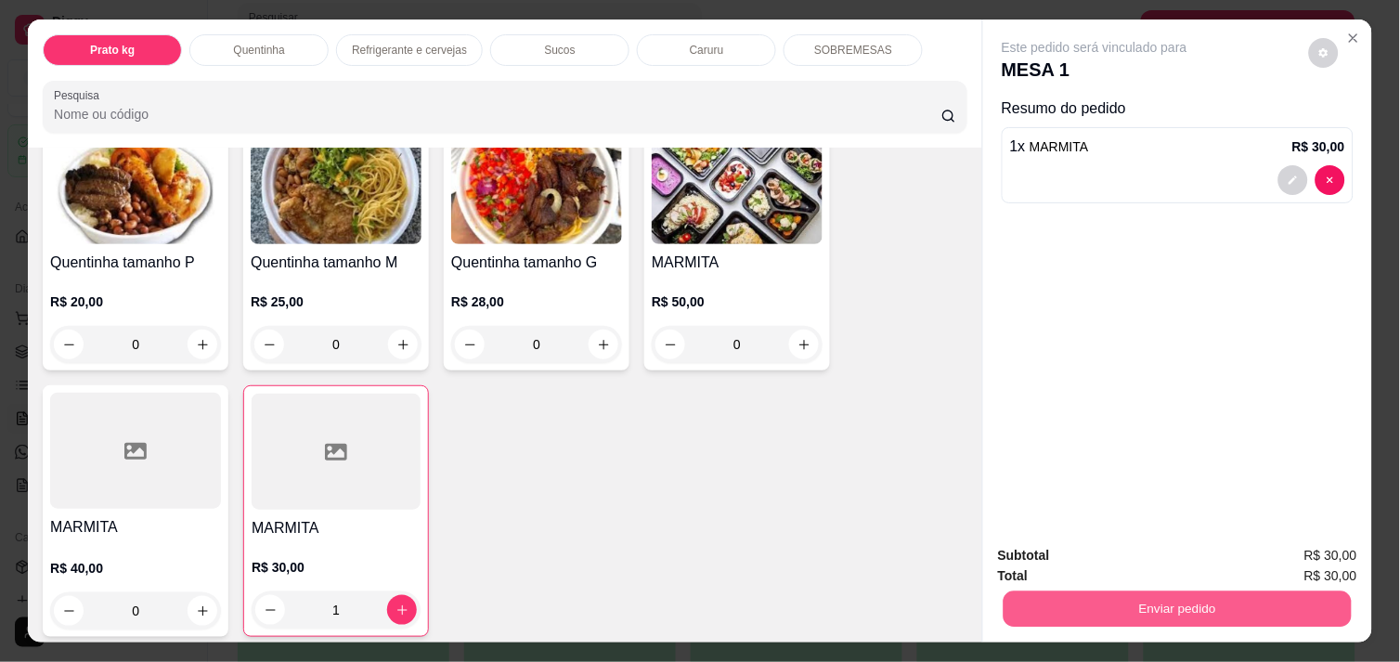
click at [1198, 605] on button "Enviar pedido" at bounding box center [1178, 609] width 348 height 36
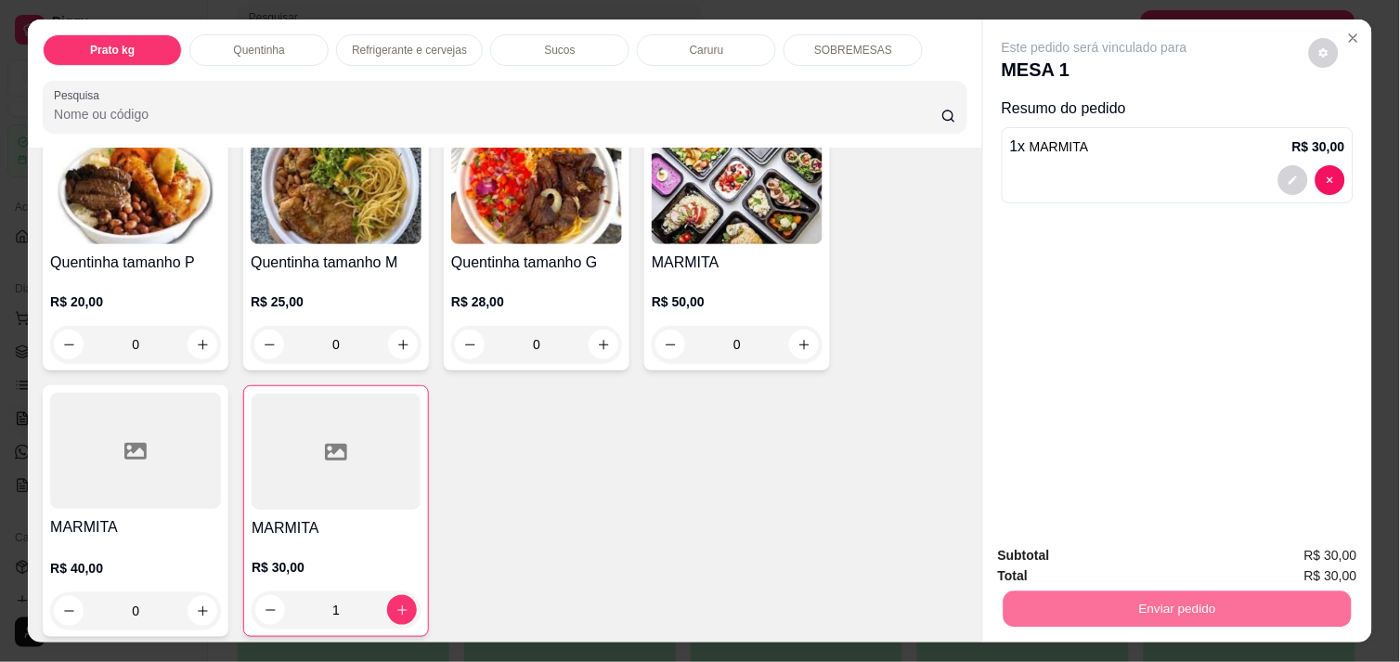
click at [1126, 548] on button "Não registrar e enviar pedido" at bounding box center [1116, 556] width 188 height 34
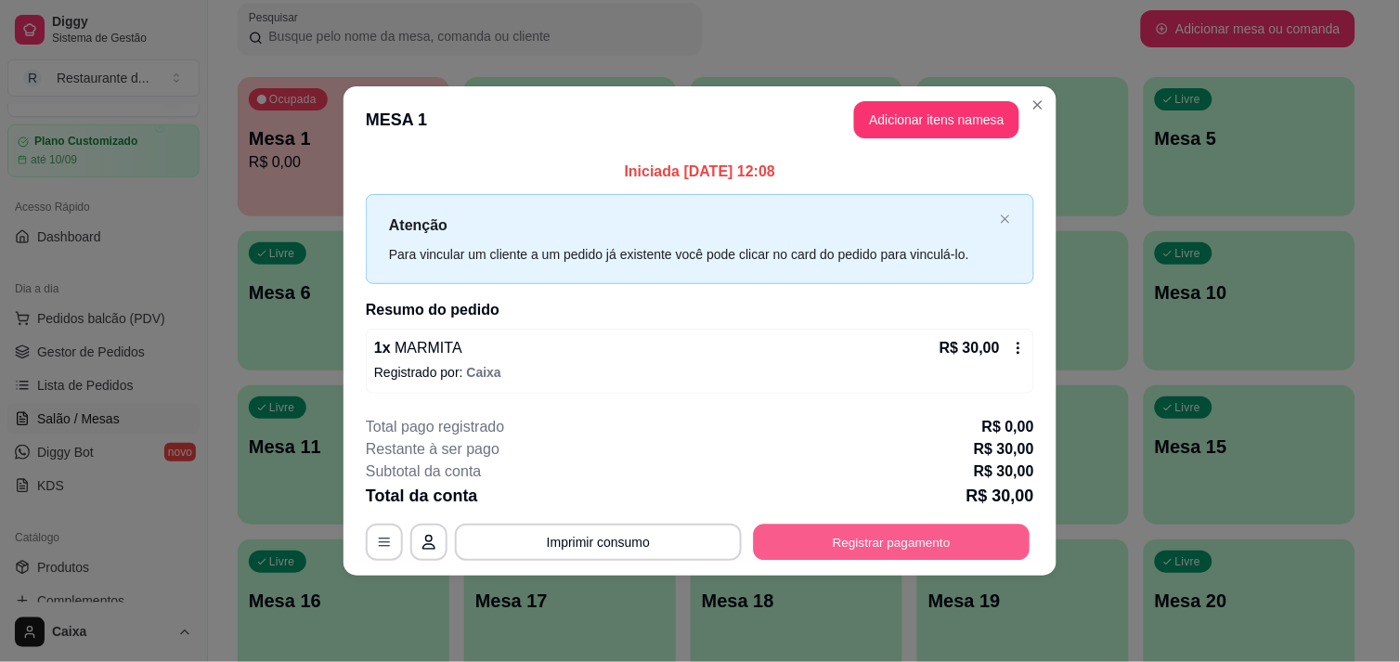
click at [892, 540] on button "Registrar pagamento" at bounding box center [892, 543] width 277 height 36
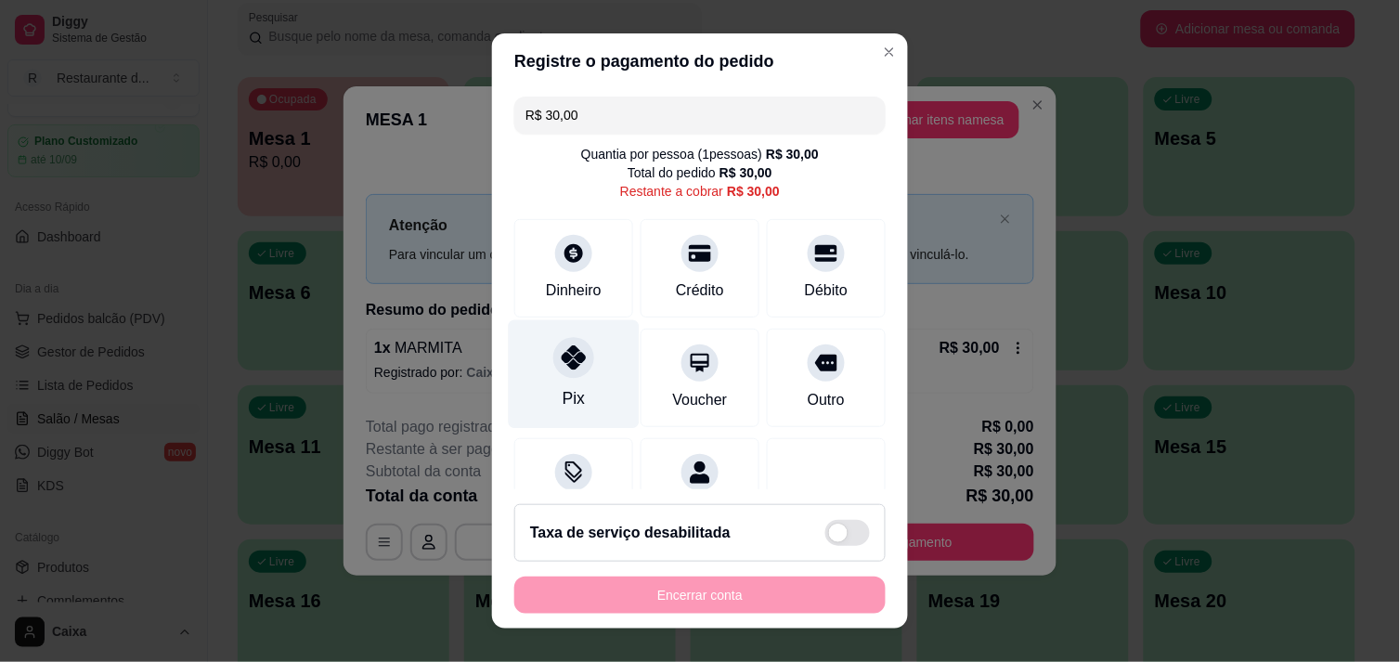
click at [562, 375] on div at bounding box center [573, 357] width 41 height 41
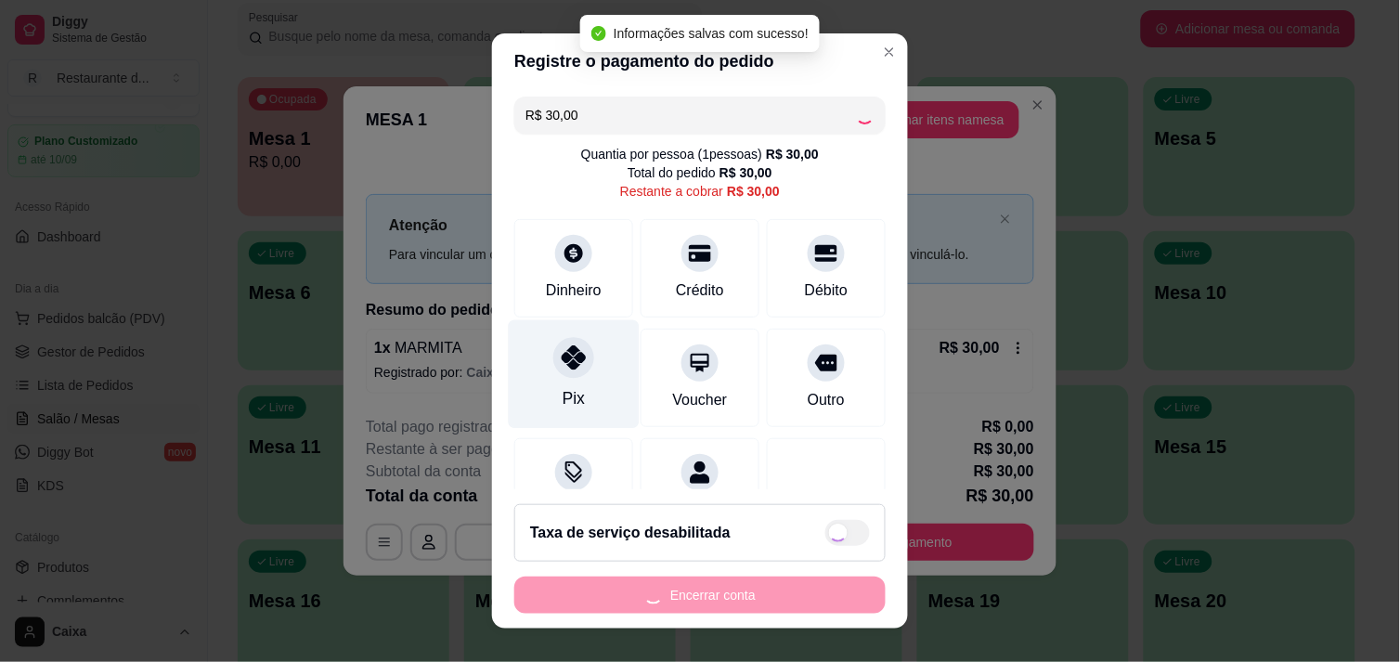
type input "R$ 0,00"
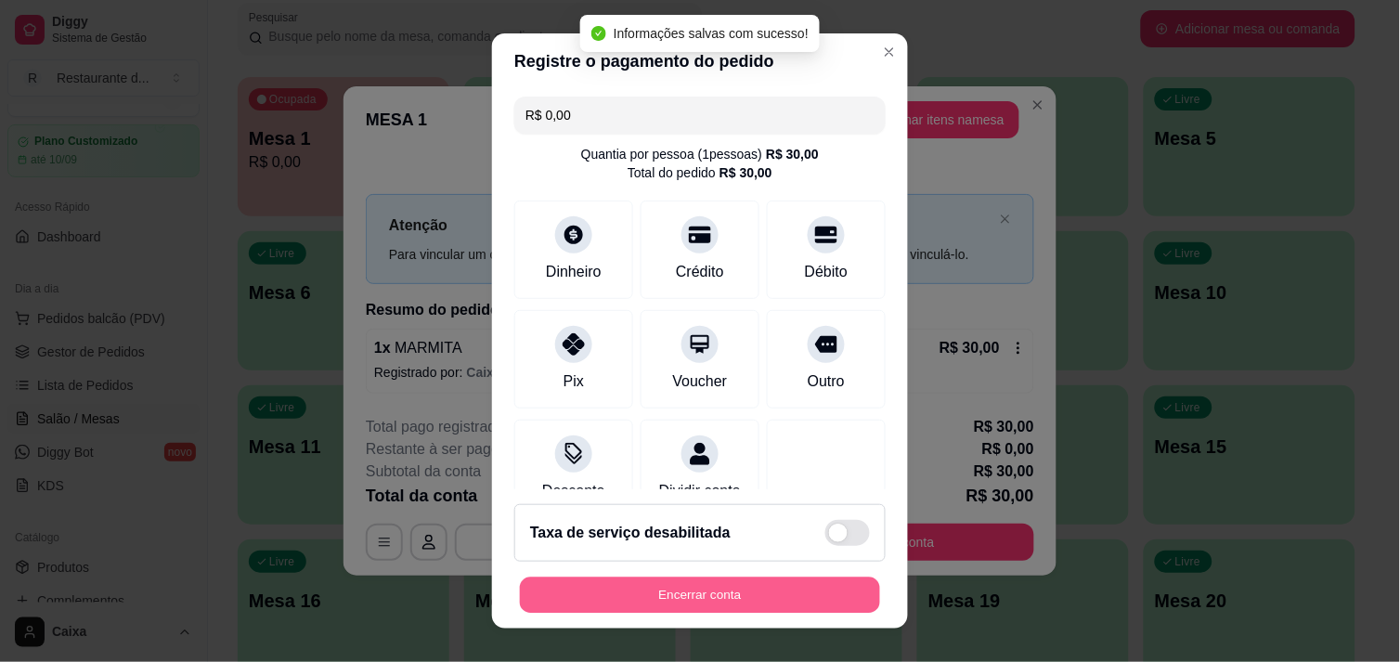
click at [685, 592] on button "Encerrar conta" at bounding box center [700, 596] width 360 height 36
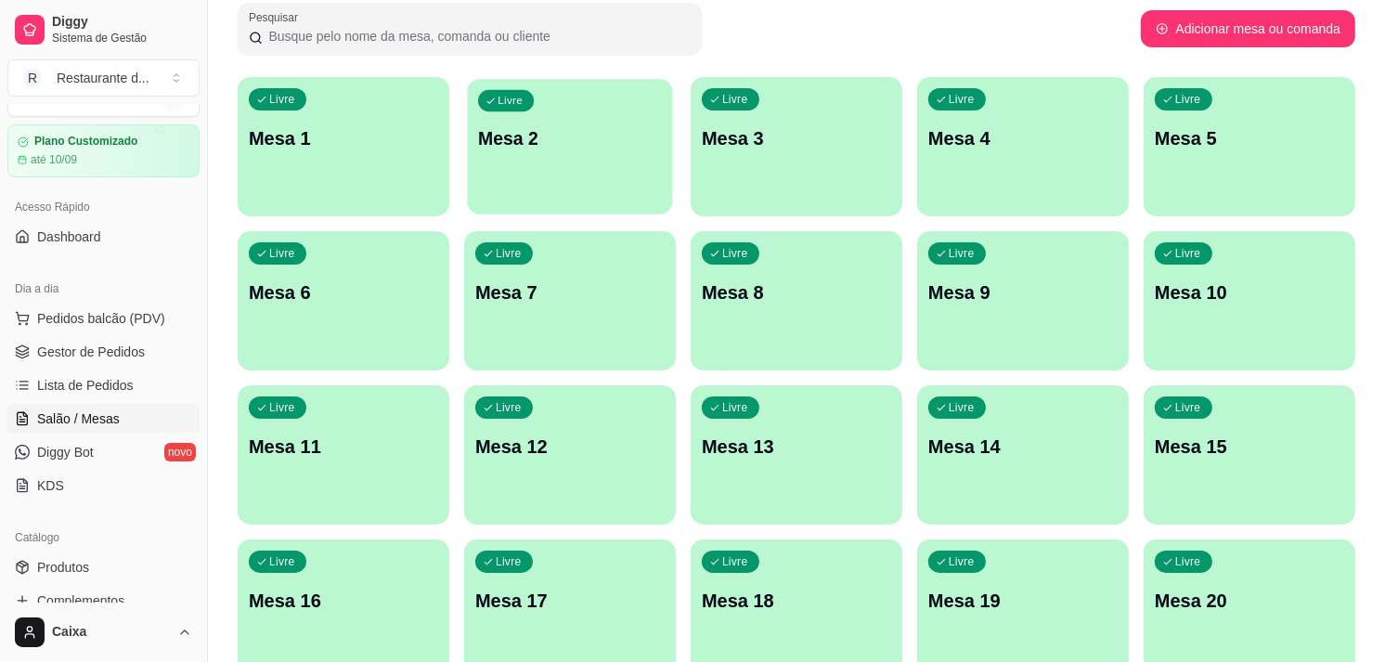
click at [566, 164] on div "Livre Mesa 2" at bounding box center [569, 135] width 205 height 113
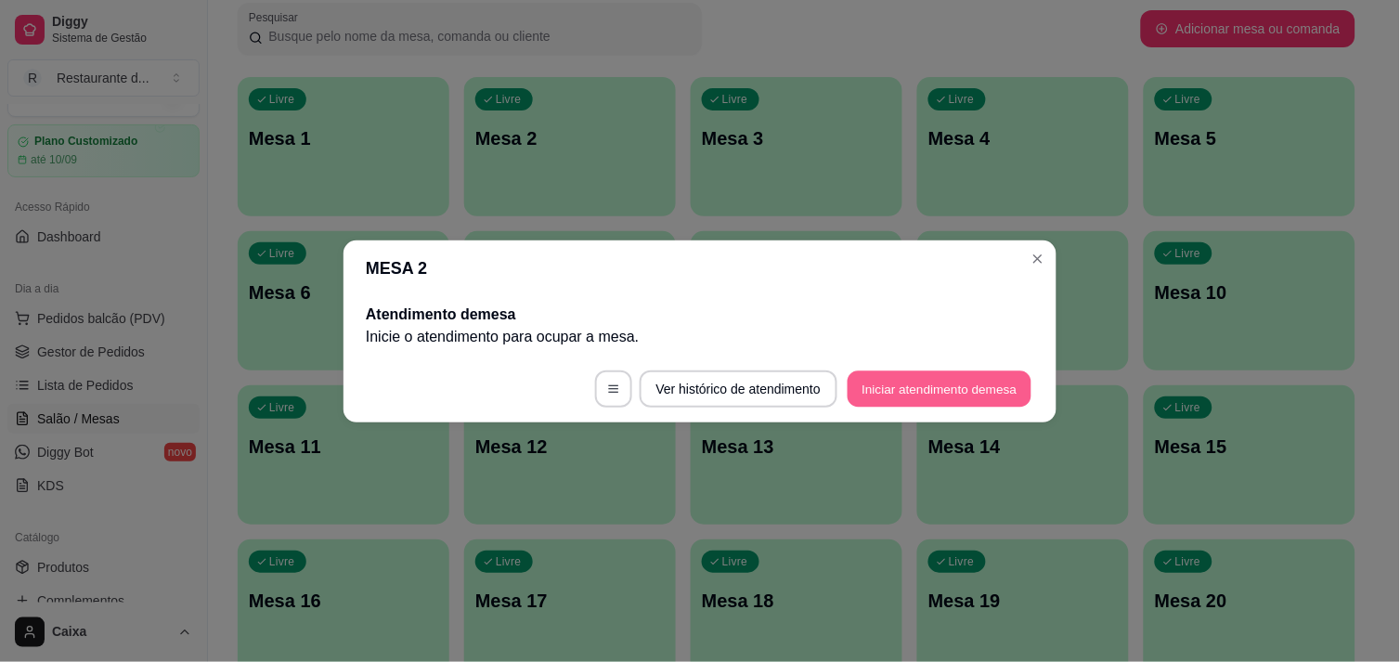
click at [991, 379] on button "Iniciar atendimento de mesa" at bounding box center [940, 388] width 184 height 36
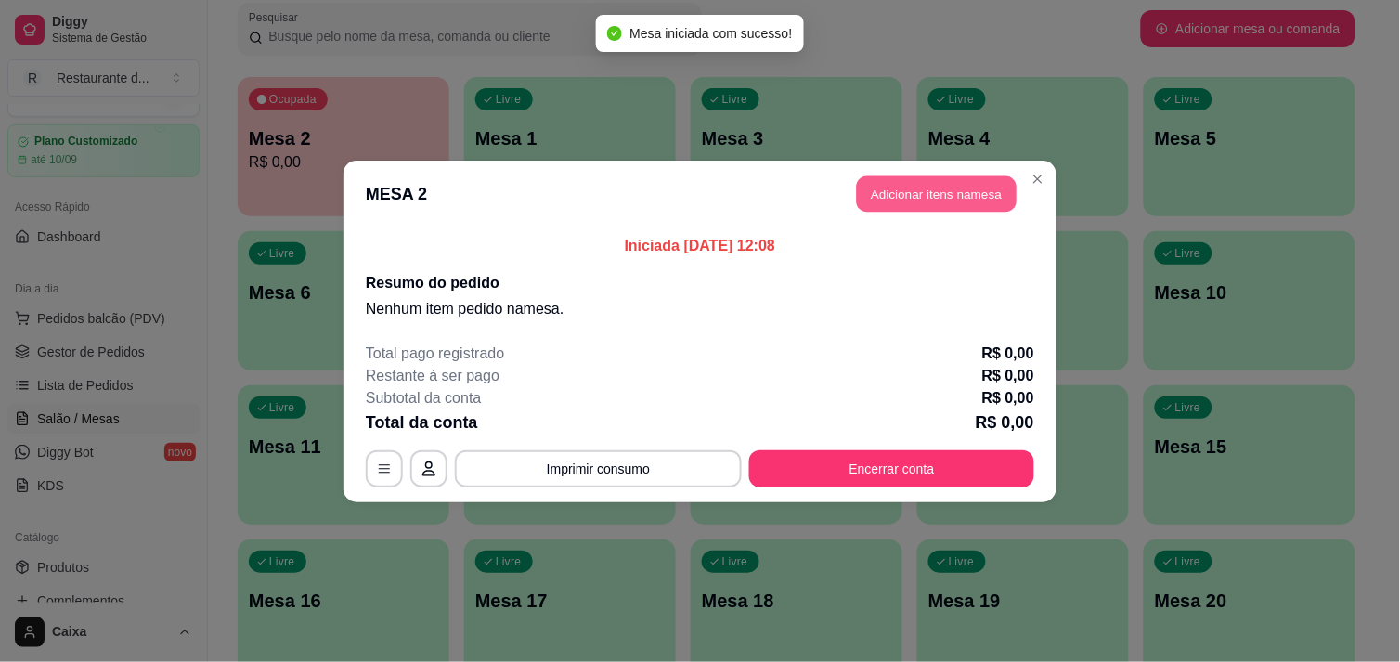
click at [935, 177] on button "Adicionar itens na mesa" at bounding box center [937, 193] width 160 height 36
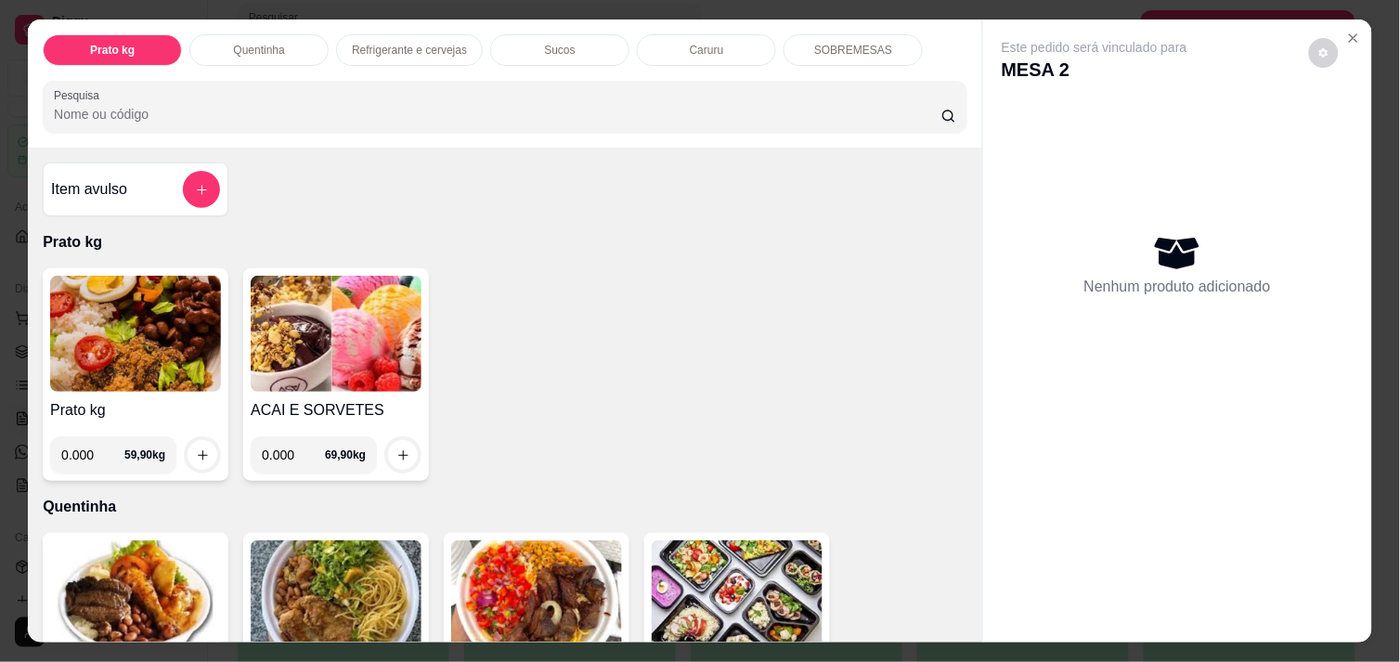
click at [84, 452] on input "0.000" at bounding box center [92, 454] width 63 height 37
type input "0.450"
click at [196, 448] on icon "increase-product-quantity" at bounding box center [203, 455] width 14 height 14
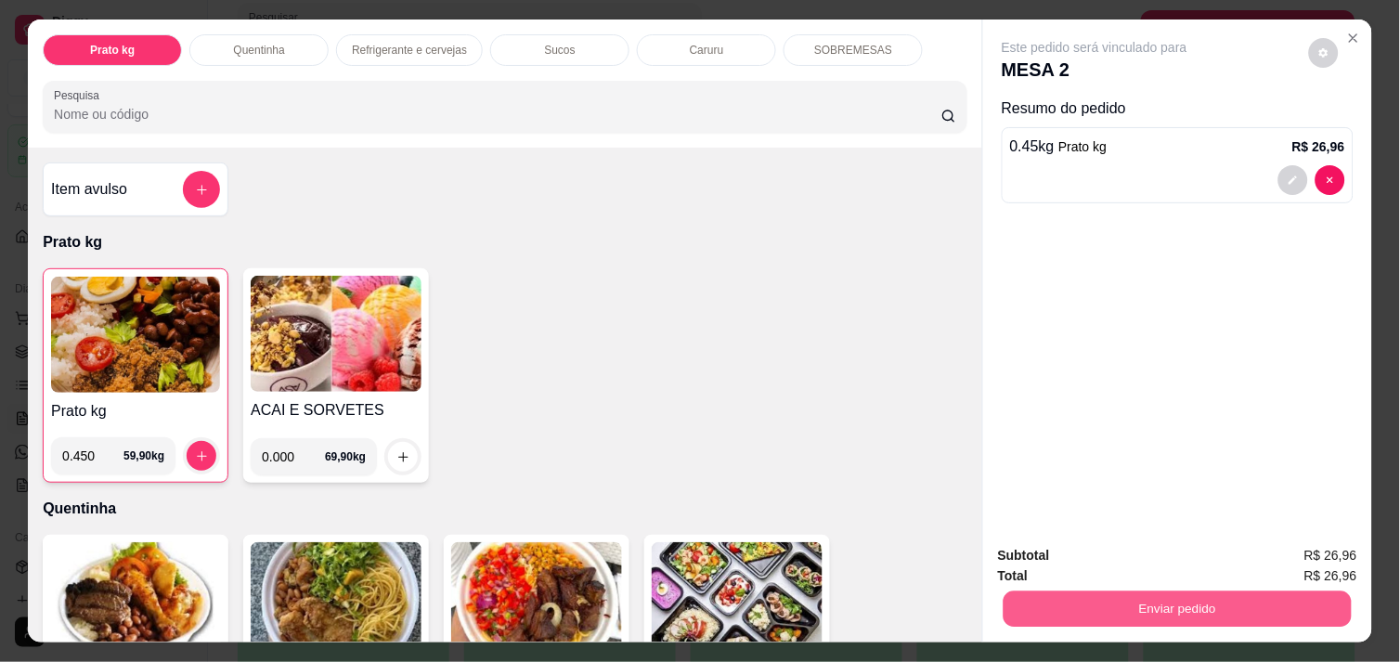
click at [1182, 602] on button "Enviar pedido" at bounding box center [1178, 609] width 348 height 36
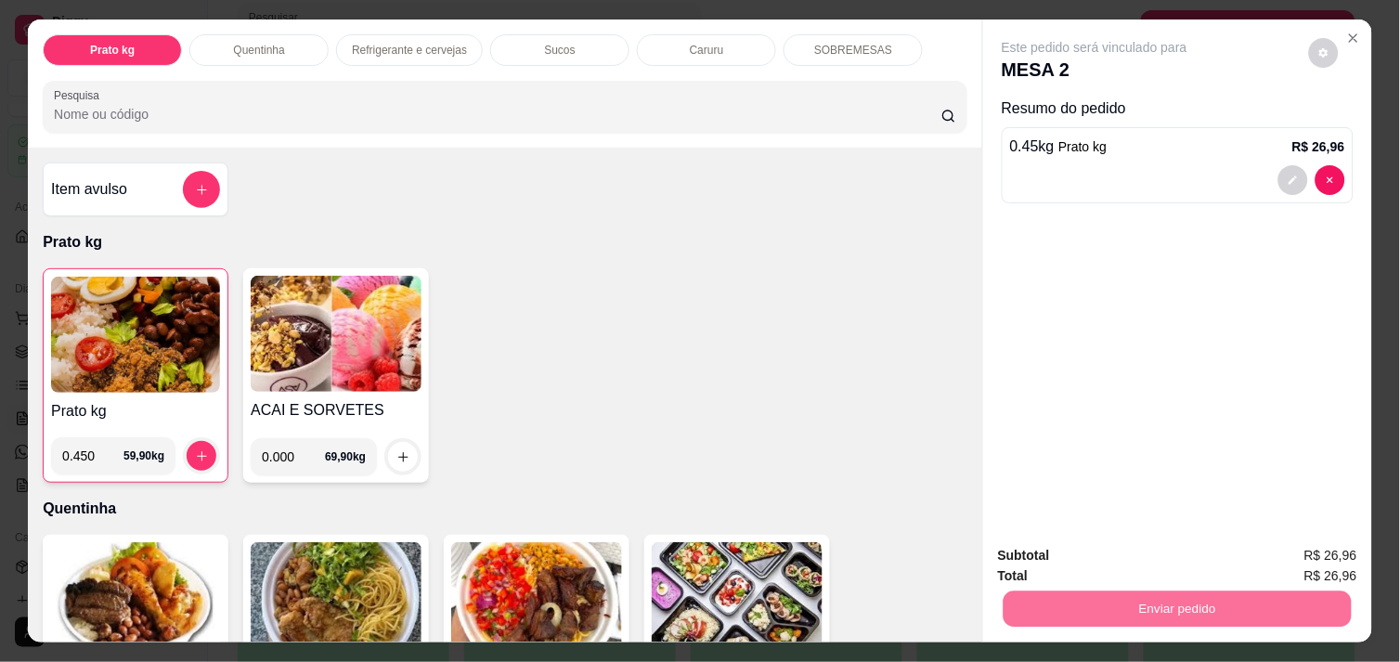
click at [1120, 544] on button "Não registrar e enviar pedido" at bounding box center [1116, 556] width 188 height 34
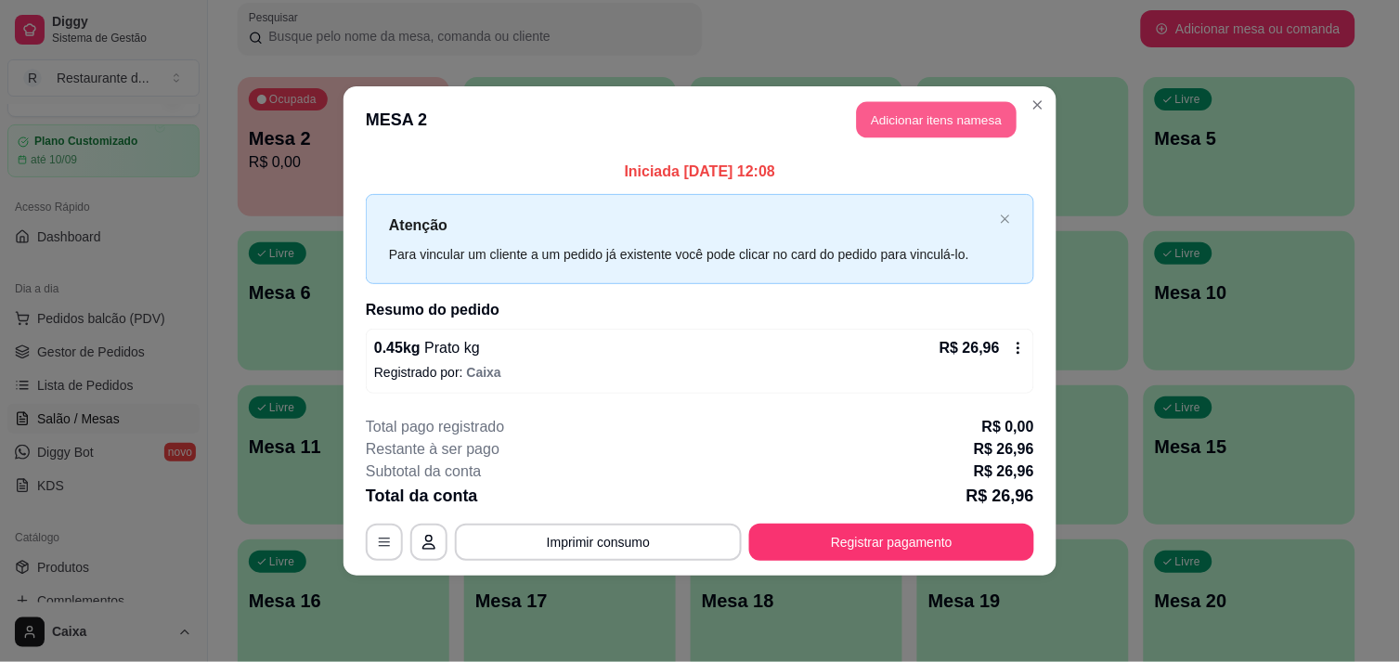
click at [935, 113] on button "Adicionar itens na mesa" at bounding box center [937, 120] width 160 height 36
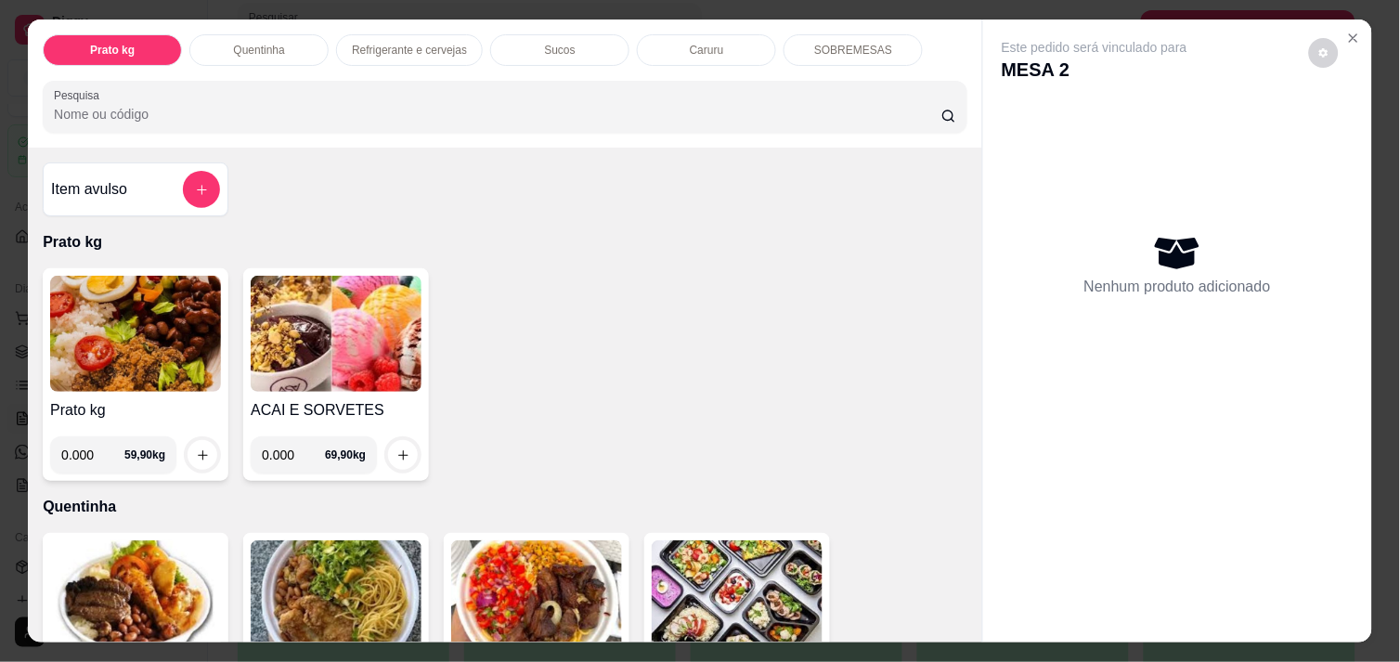
click at [91, 440] on input "0.000" at bounding box center [92, 454] width 63 height 37
type input "0.324"
click at [196, 452] on icon "increase-product-quantity" at bounding box center [203, 455] width 14 height 14
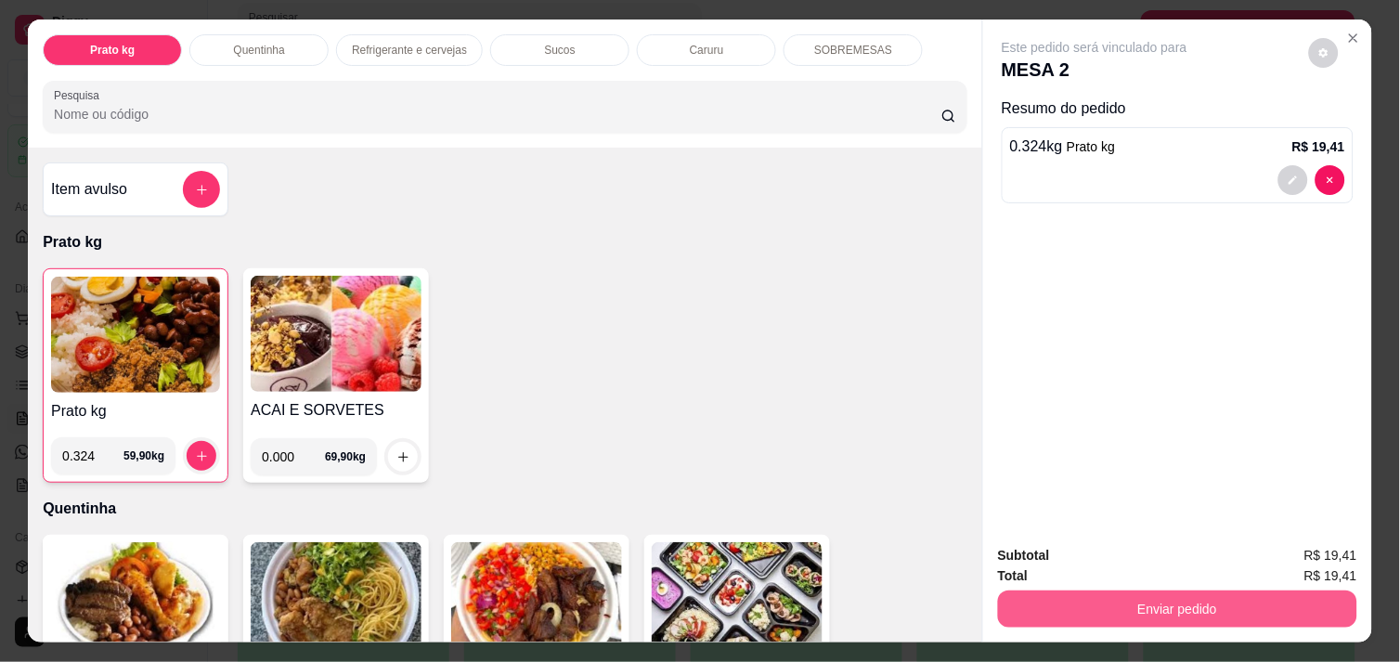
click at [1190, 606] on button "Enviar pedido" at bounding box center [1177, 609] width 359 height 37
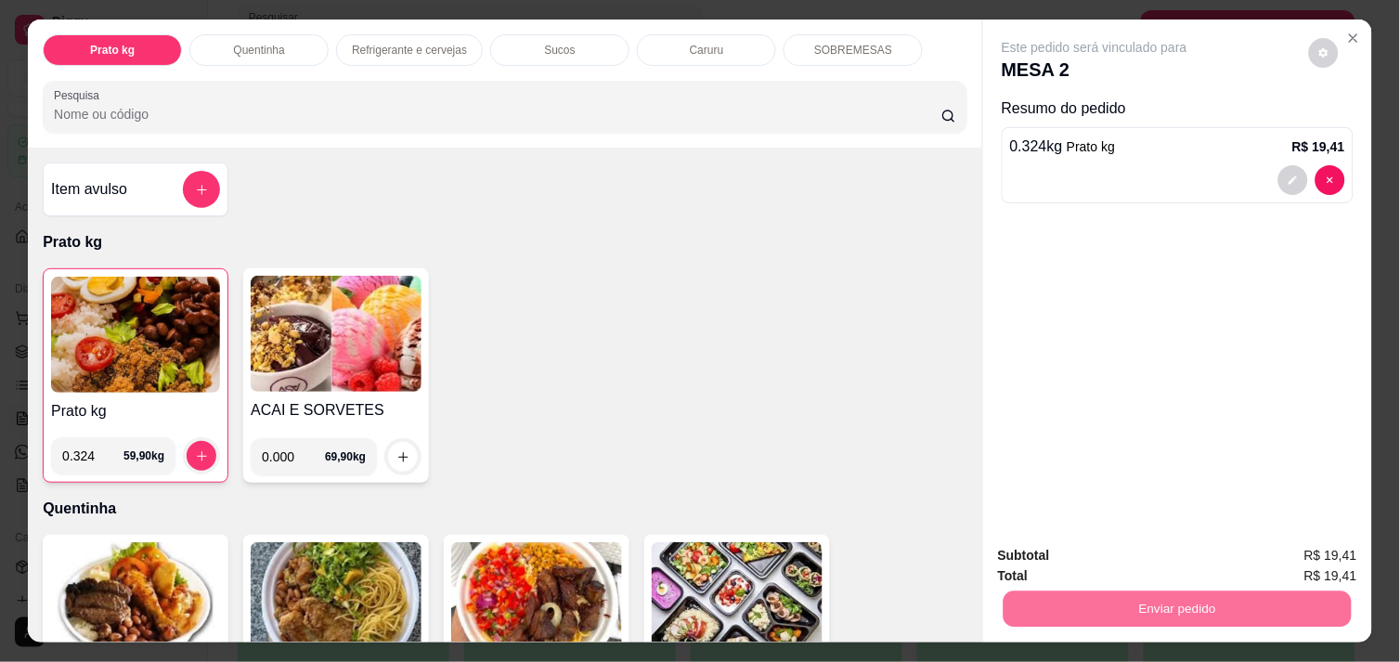
click at [1145, 561] on button "Não registrar e enviar pedido" at bounding box center [1116, 556] width 188 height 34
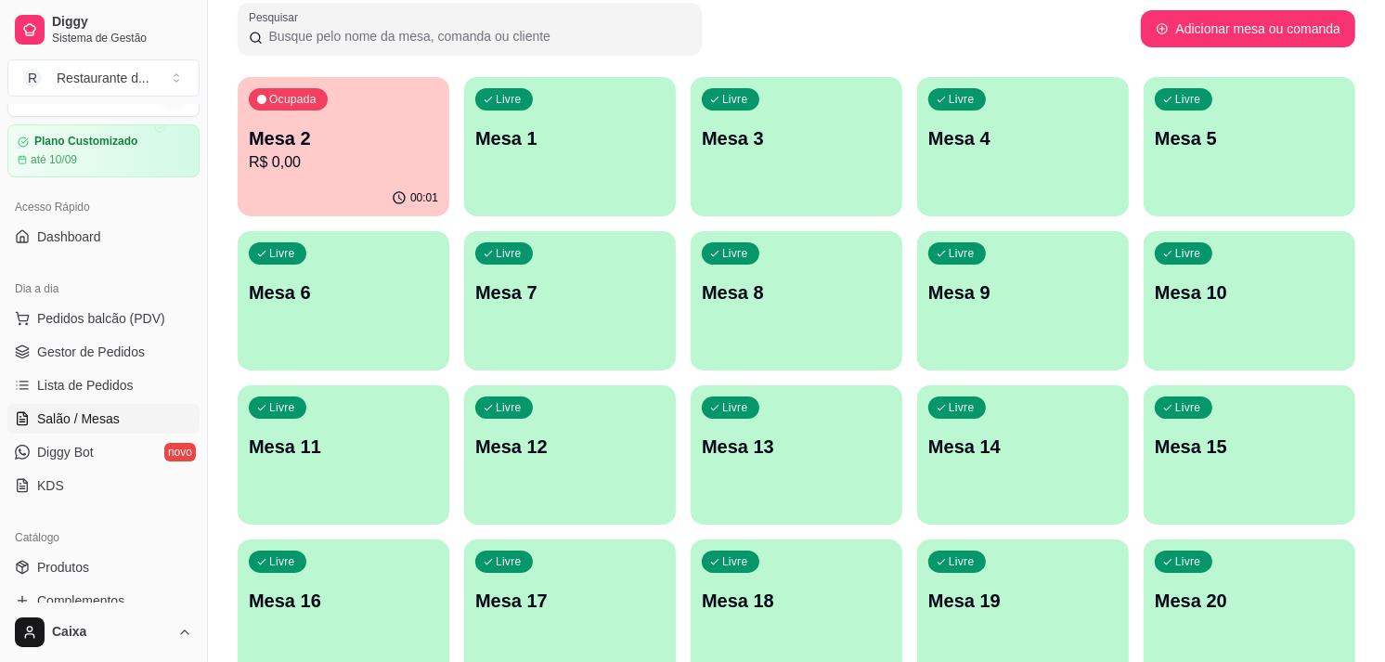
click at [583, 181] on div "Livre Mesa 1" at bounding box center [570, 135] width 212 height 117
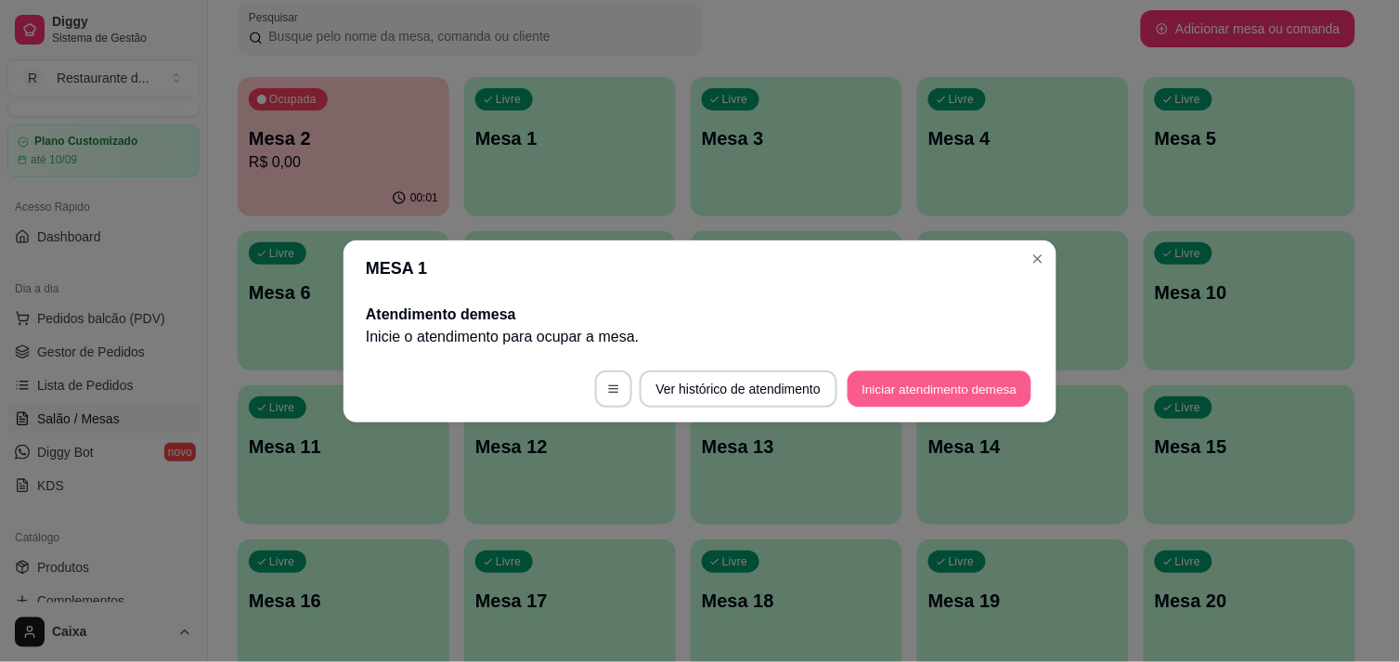
click at [920, 371] on button "Iniciar atendimento de mesa" at bounding box center [940, 388] width 184 height 36
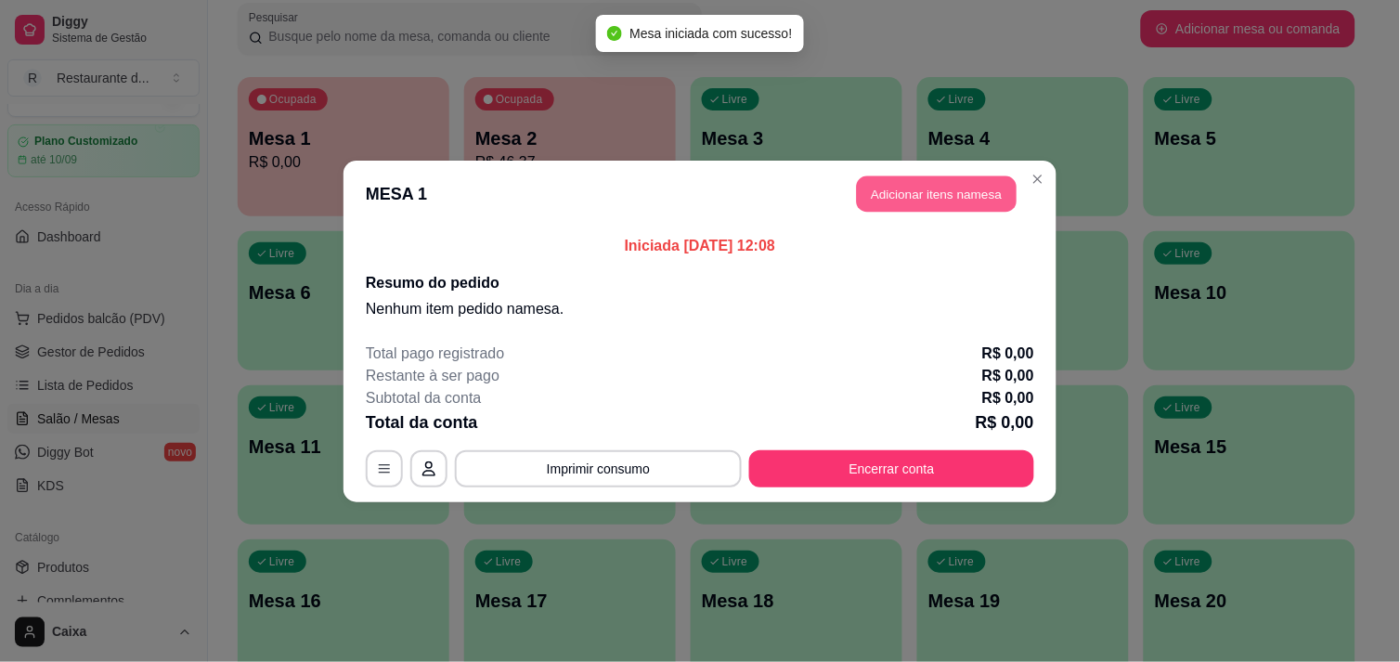
click at [922, 183] on button "Adicionar itens na mesa" at bounding box center [937, 193] width 160 height 36
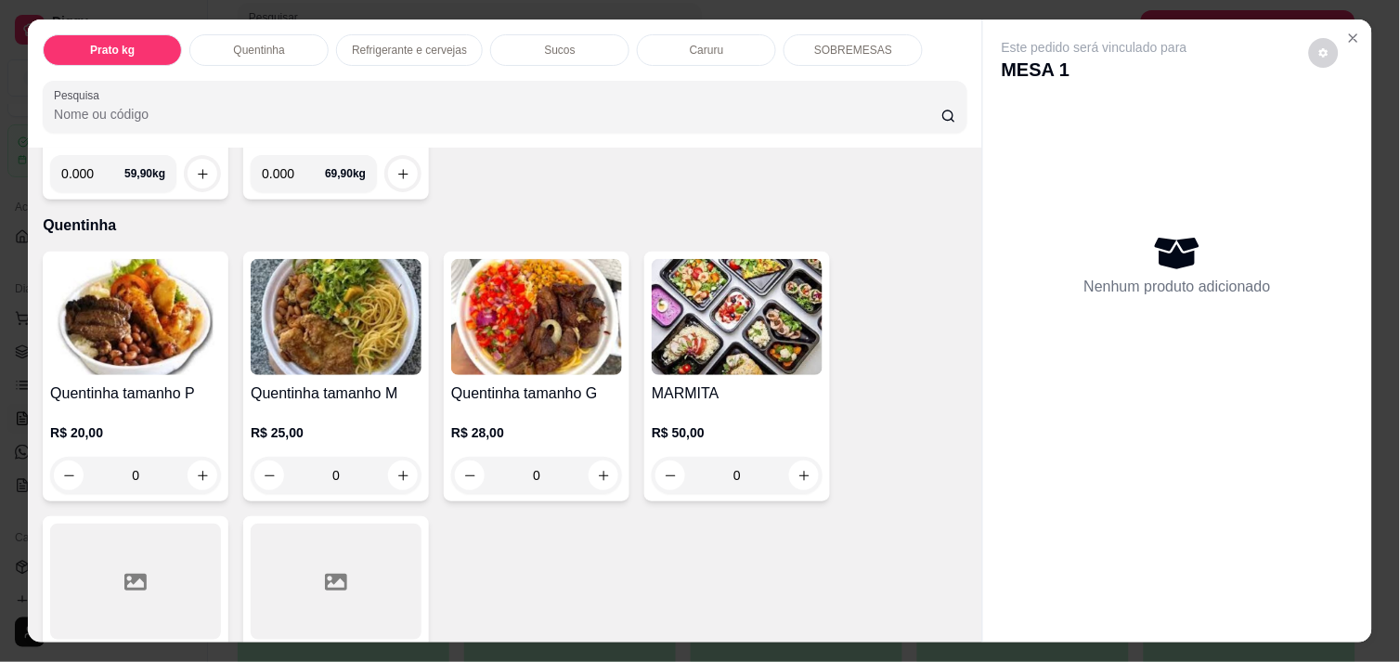
scroll to position [289, 0]
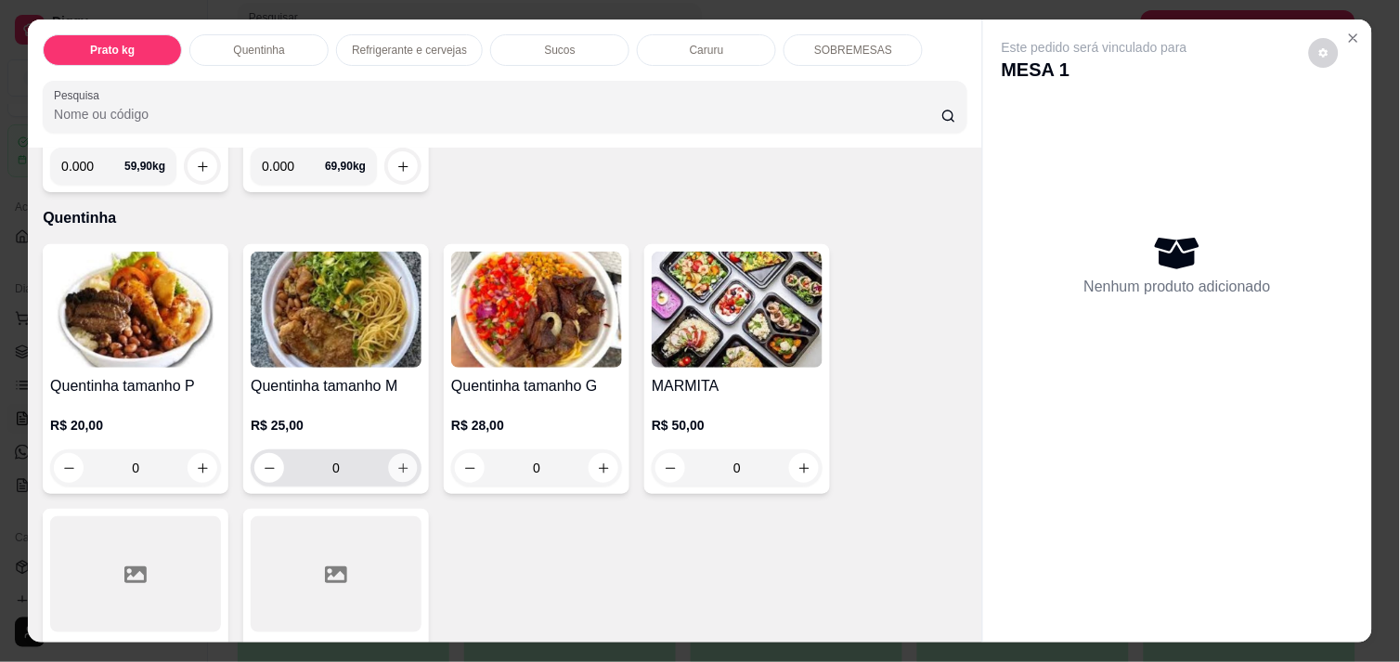
click at [401, 461] on icon "increase-product-quantity" at bounding box center [403, 468] width 14 height 14
type input "1"
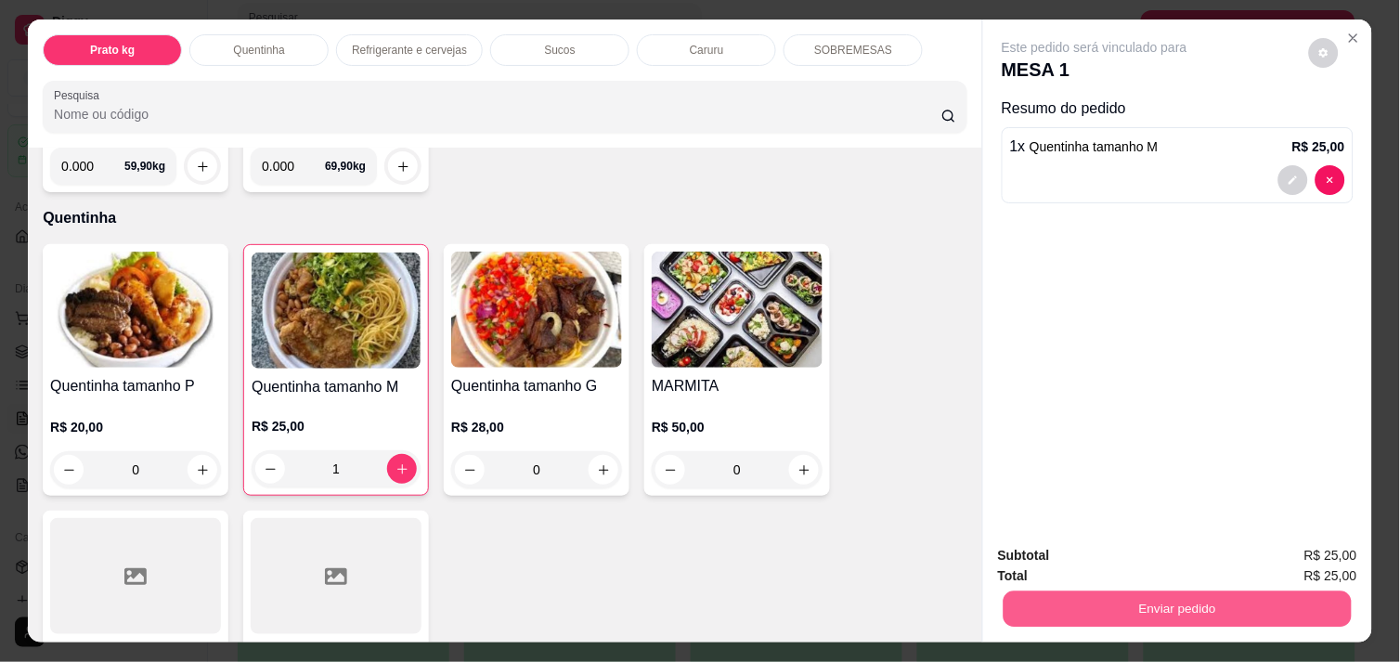
click at [1071, 586] on div "Enviar pedido" at bounding box center [1177, 607] width 359 height 42
click at [1140, 591] on button "Enviar pedido" at bounding box center [1178, 609] width 348 height 36
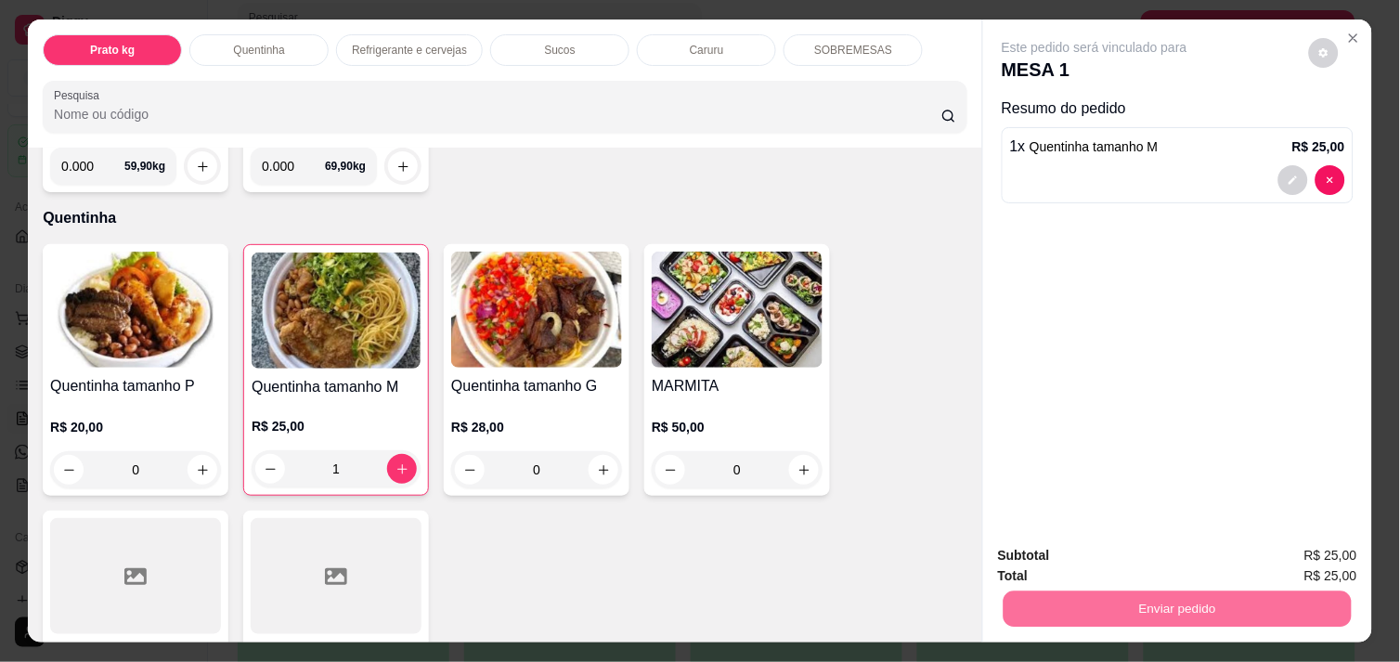
click at [1109, 555] on button "Não registrar e enviar pedido" at bounding box center [1115, 556] width 193 height 35
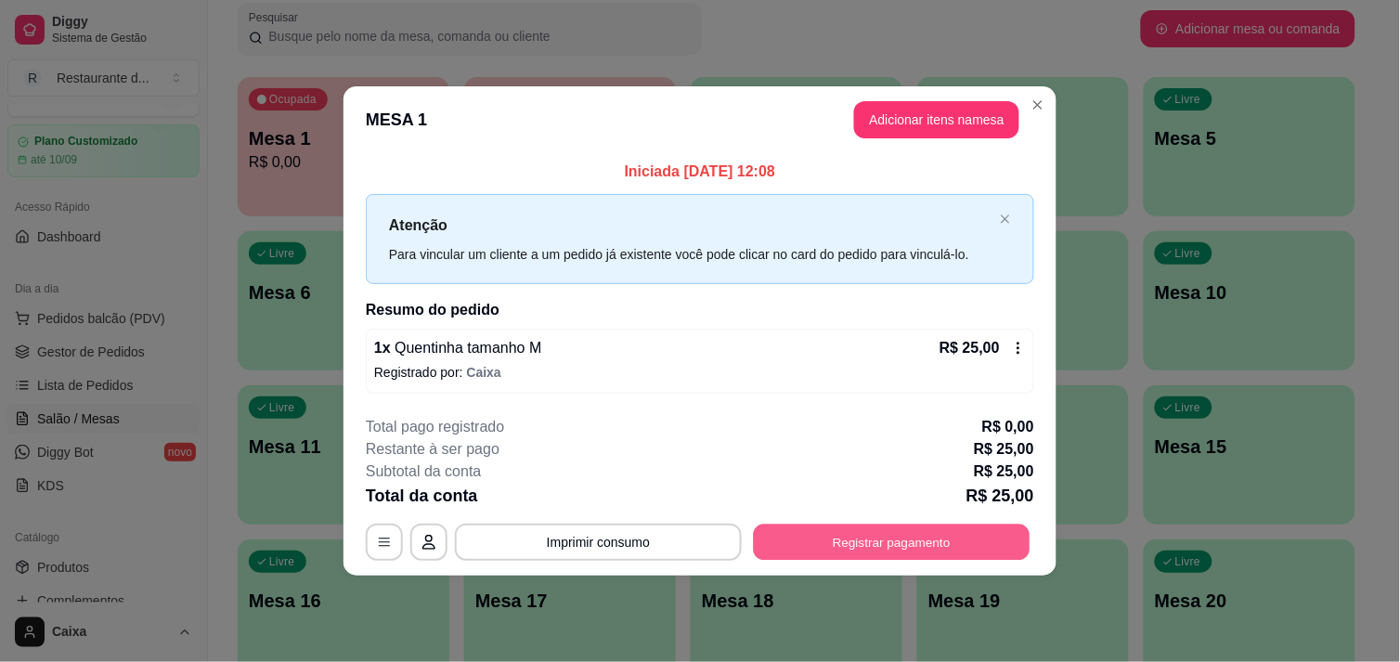
click at [852, 546] on button "Registrar pagamento" at bounding box center [892, 543] width 277 height 36
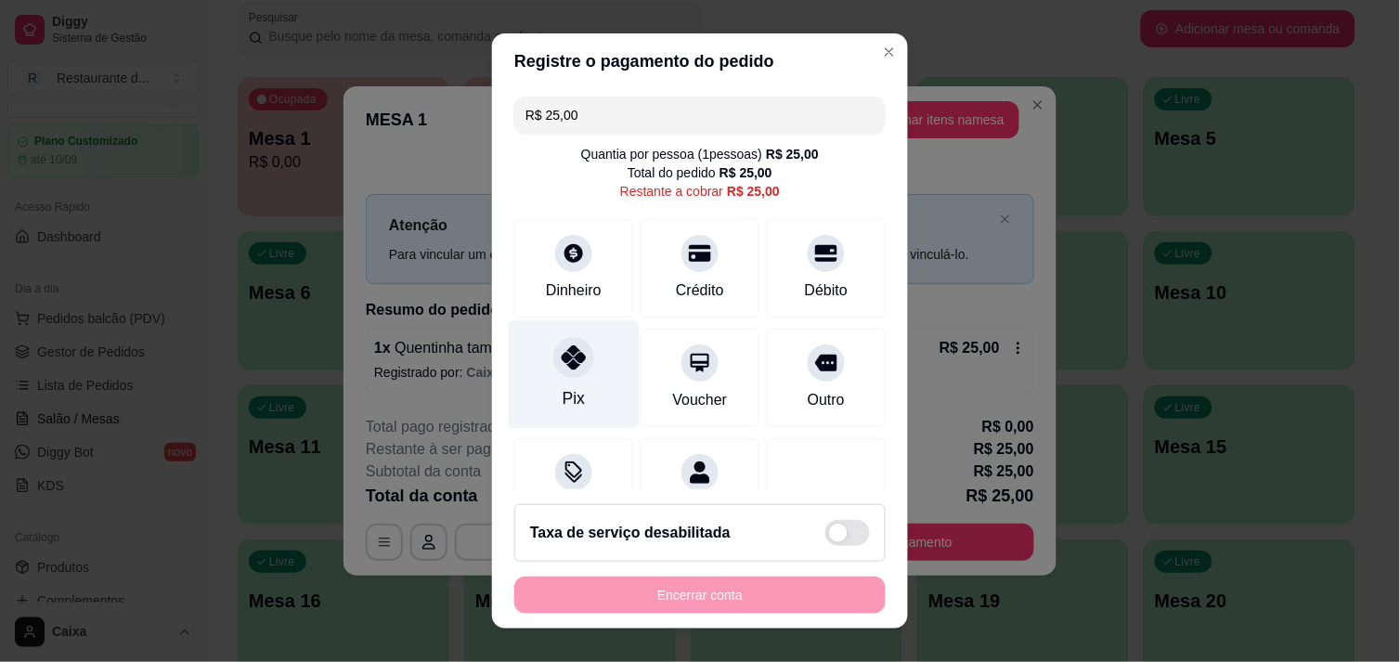
click at [562, 358] on icon at bounding box center [574, 357] width 24 height 24
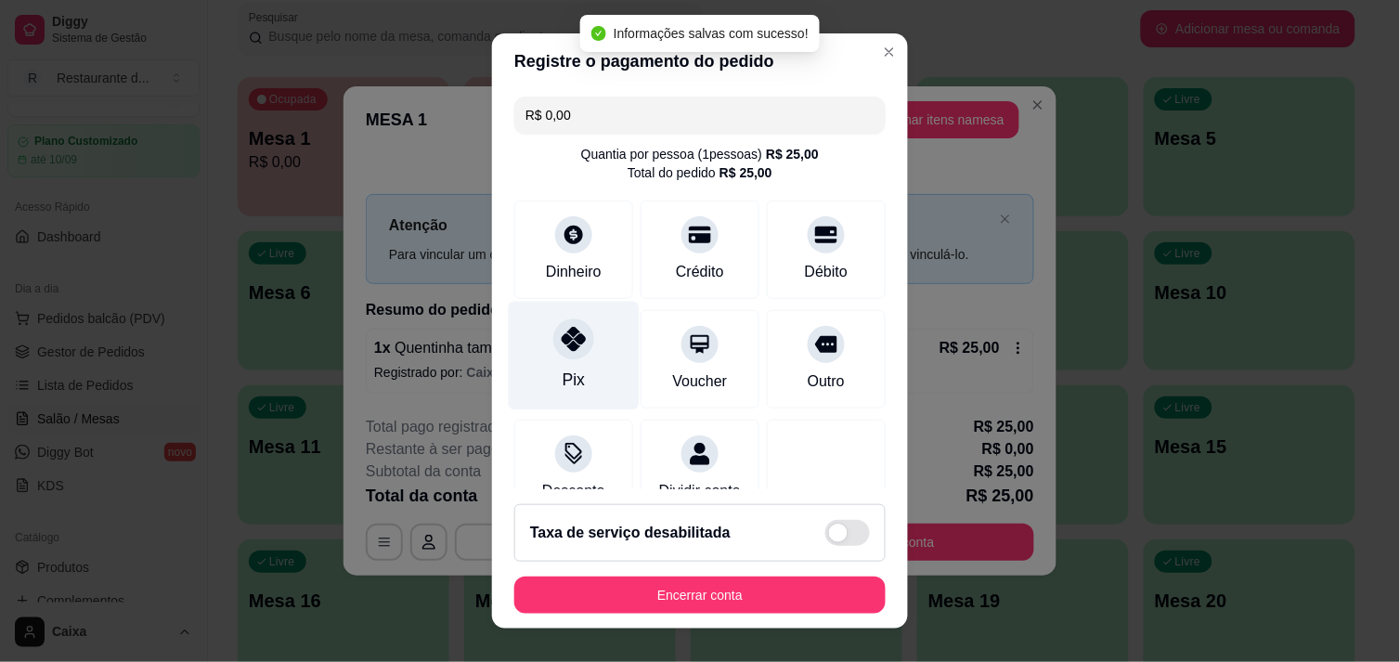
type input "R$ 0,00"
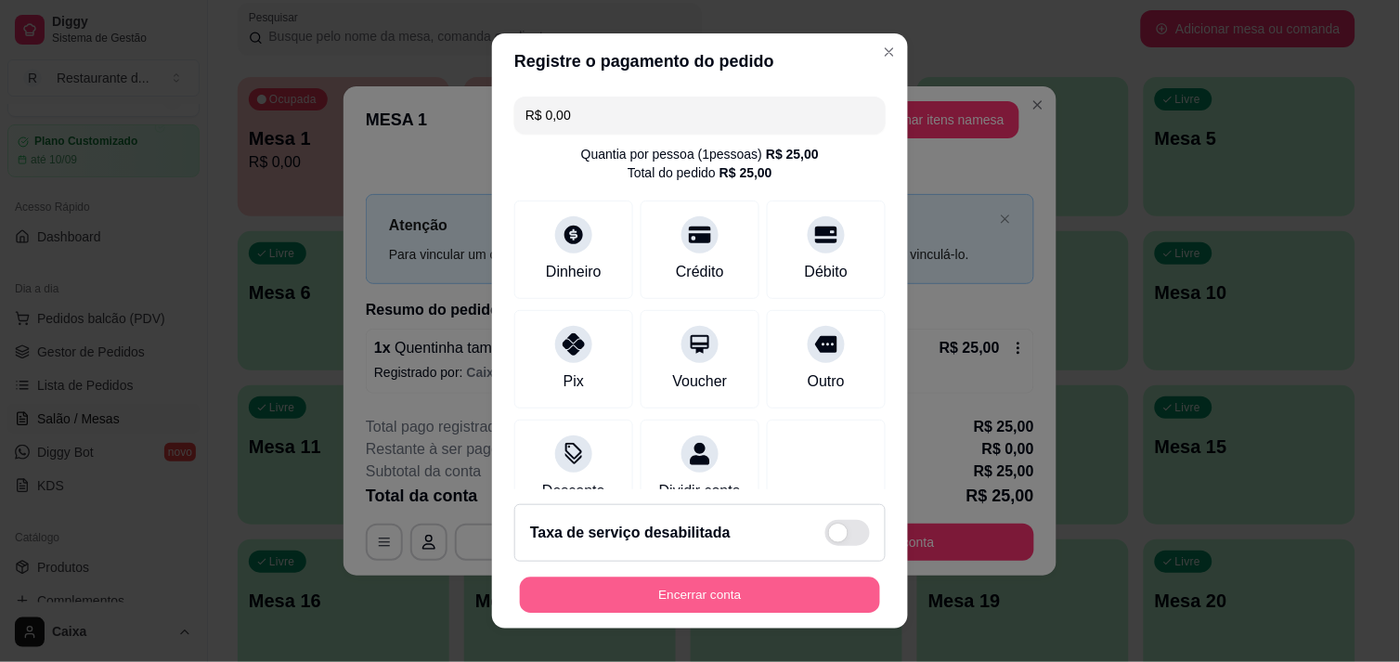
click at [750, 601] on button "Encerrar conta" at bounding box center [700, 596] width 360 height 36
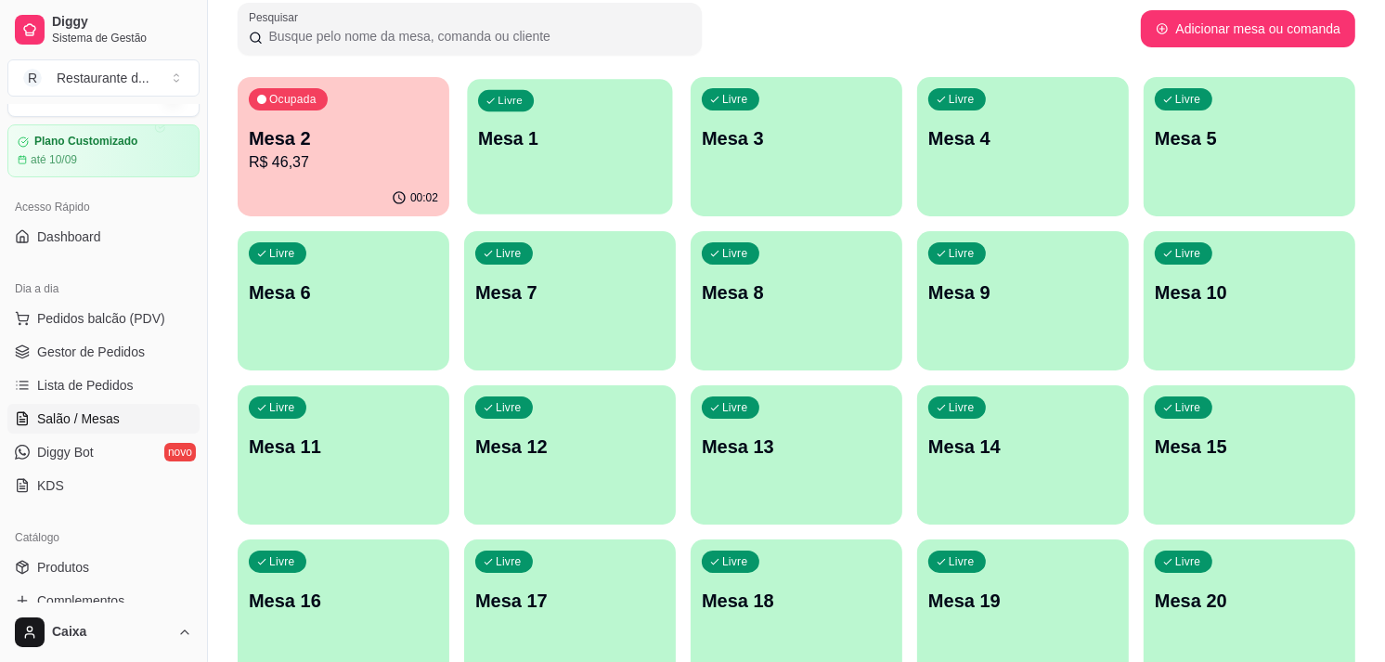
click at [580, 162] on div "Livre Mesa 1" at bounding box center [569, 135] width 205 height 113
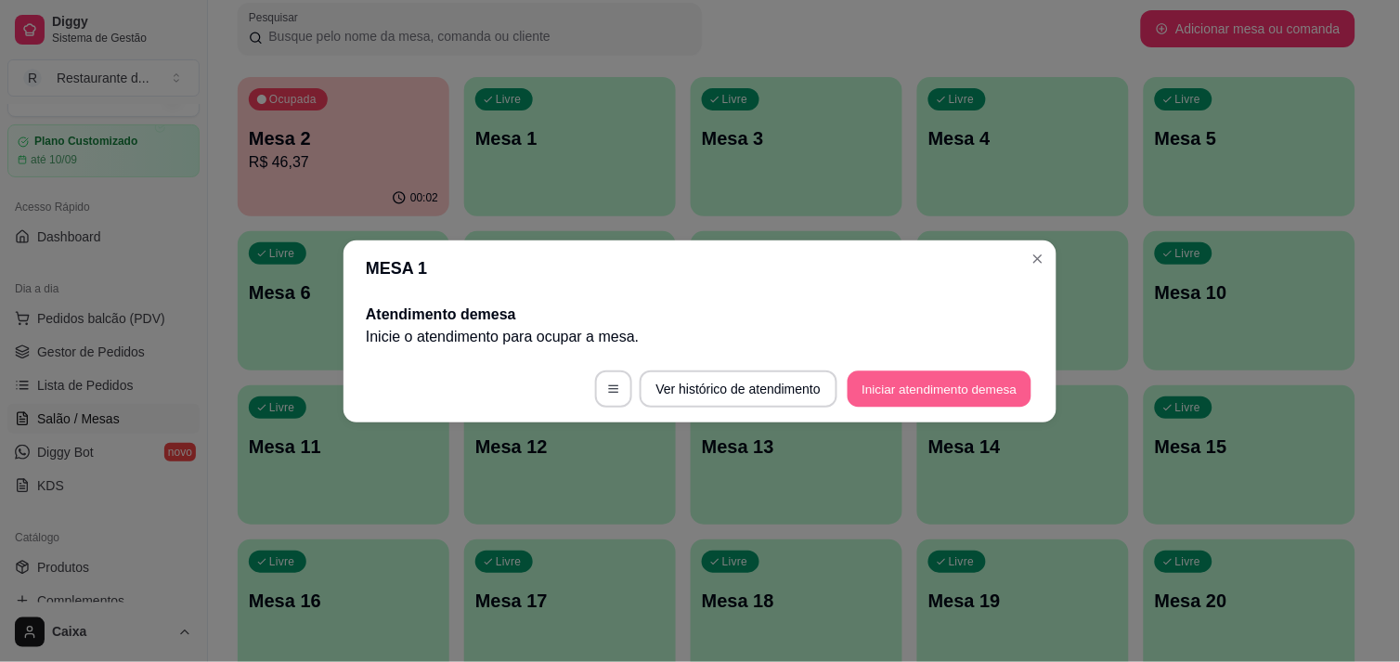
click at [932, 375] on button "Iniciar atendimento de mesa" at bounding box center [940, 388] width 184 height 36
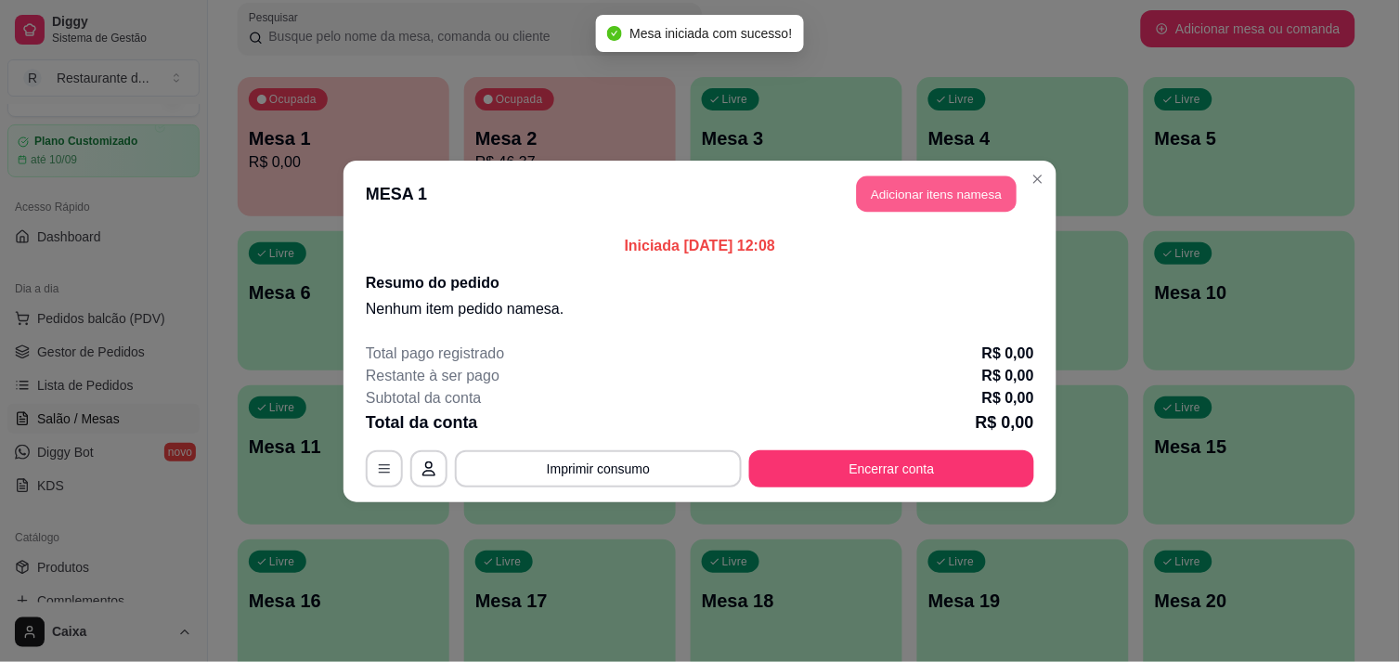
click at [931, 197] on button "Adicionar itens na mesa" at bounding box center [937, 193] width 160 height 36
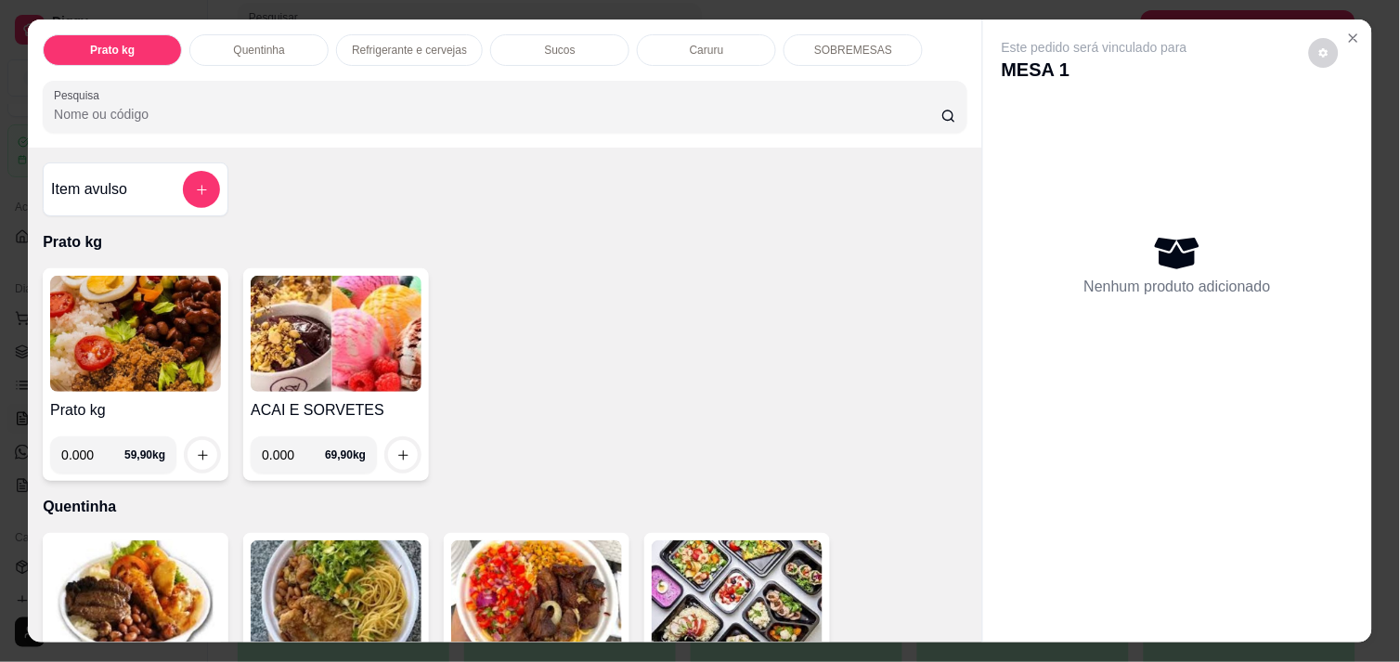
click at [87, 452] on input "0.000" at bounding box center [92, 454] width 63 height 37
type input "0.350"
click at [198, 450] on icon "increase-product-quantity" at bounding box center [203, 455] width 14 height 14
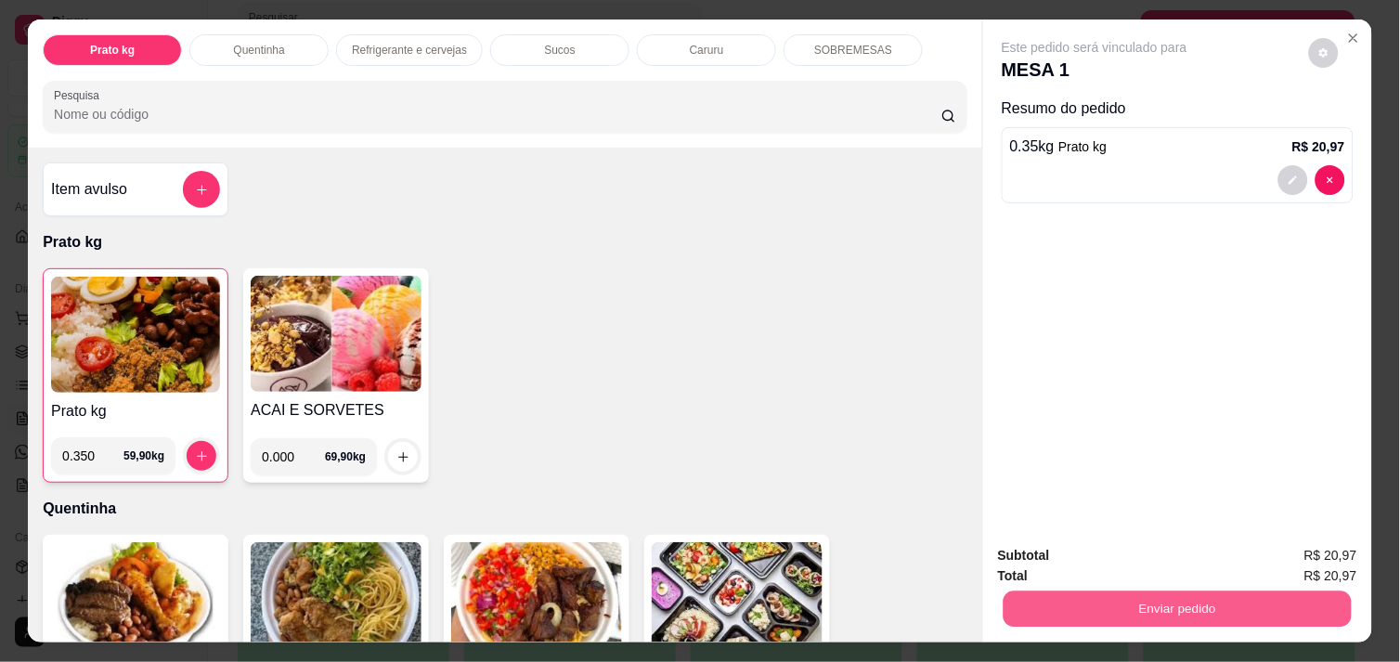
click at [1075, 595] on button "Enviar pedido" at bounding box center [1178, 609] width 348 height 36
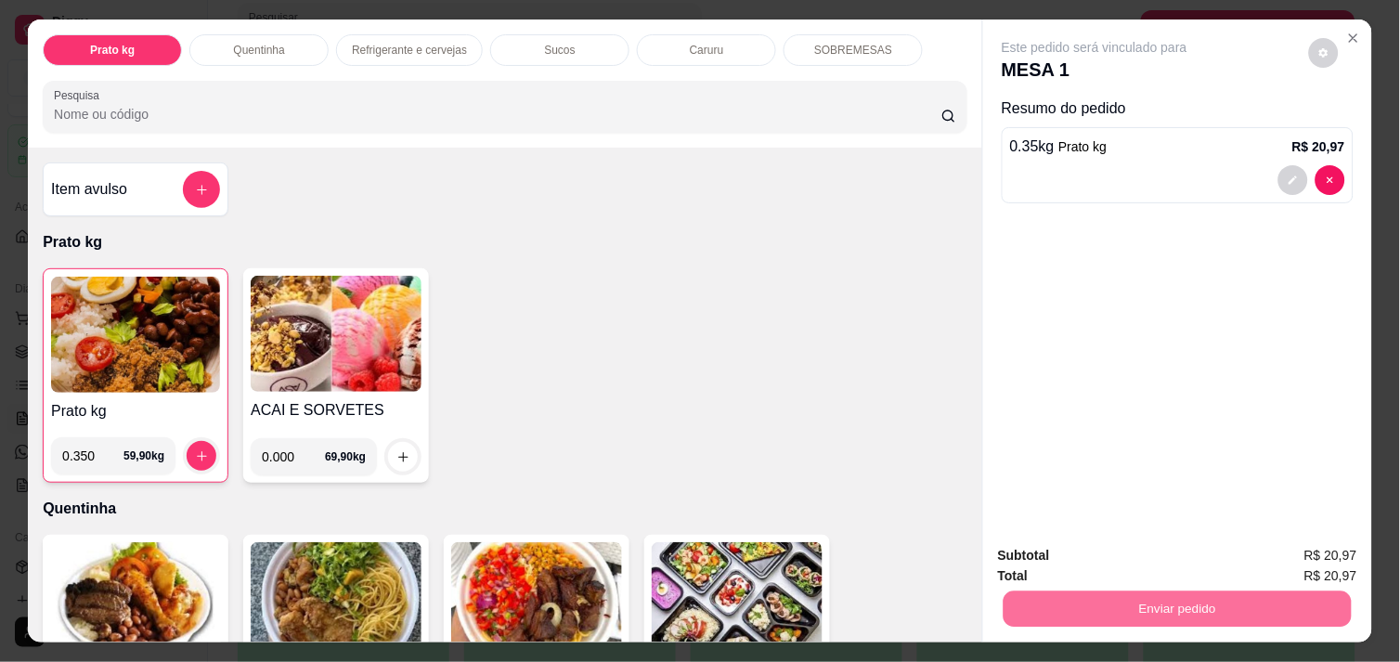
click at [1112, 557] on button "Não registrar e enviar pedido" at bounding box center [1116, 556] width 188 height 34
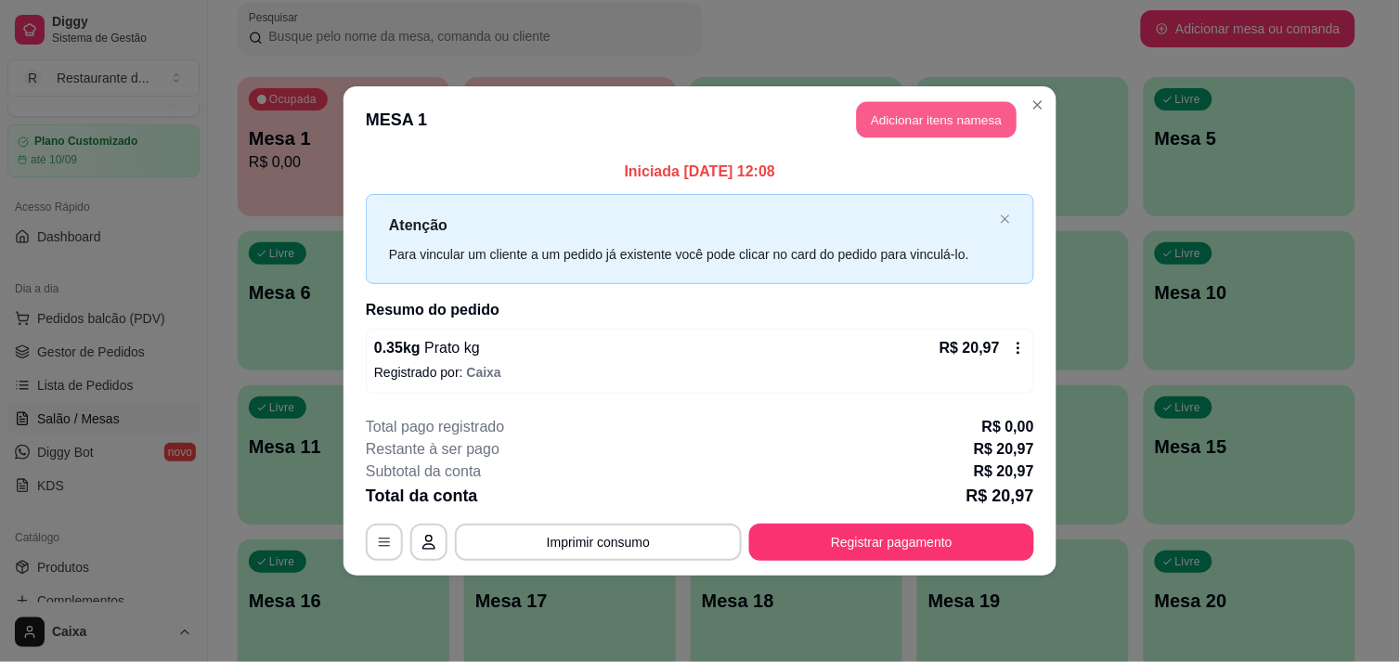
click at [967, 123] on button "Adicionar itens na mesa" at bounding box center [937, 120] width 160 height 36
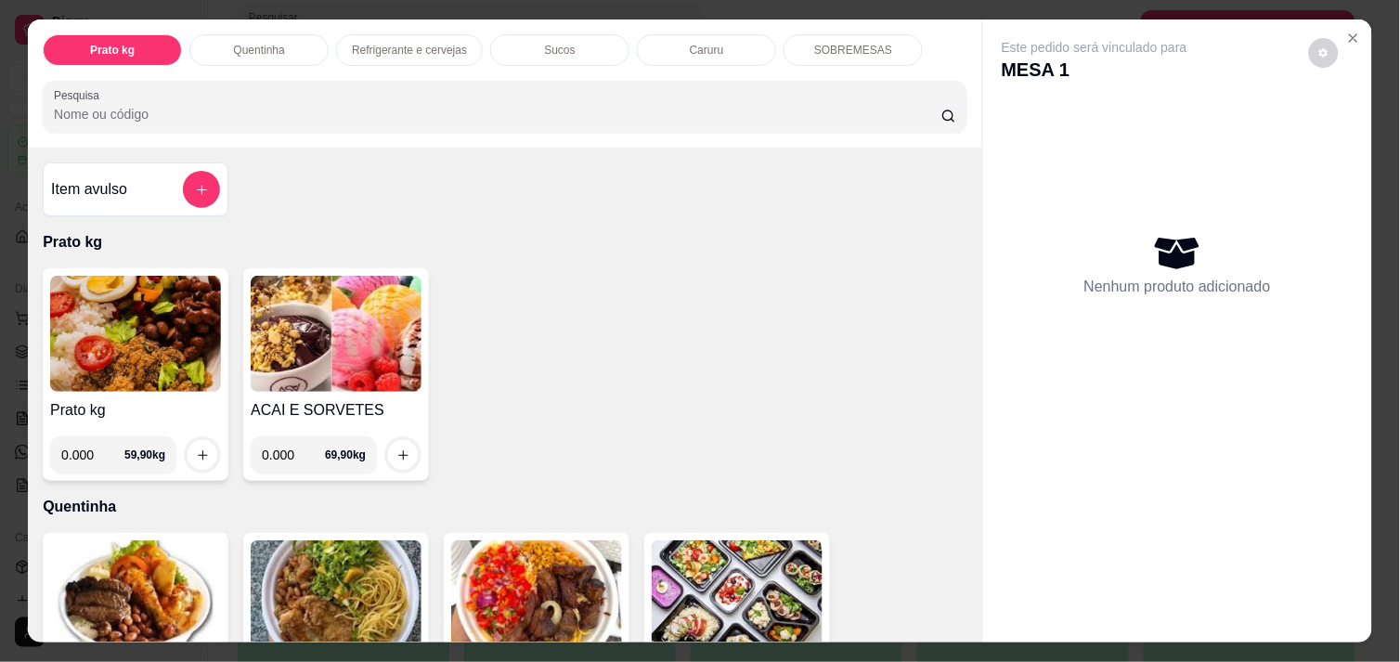
click at [93, 452] on input "0.000" at bounding box center [92, 454] width 63 height 37
type input "0.286"
click at [190, 441] on button "increase-product-quantity" at bounding box center [202, 455] width 29 height 29
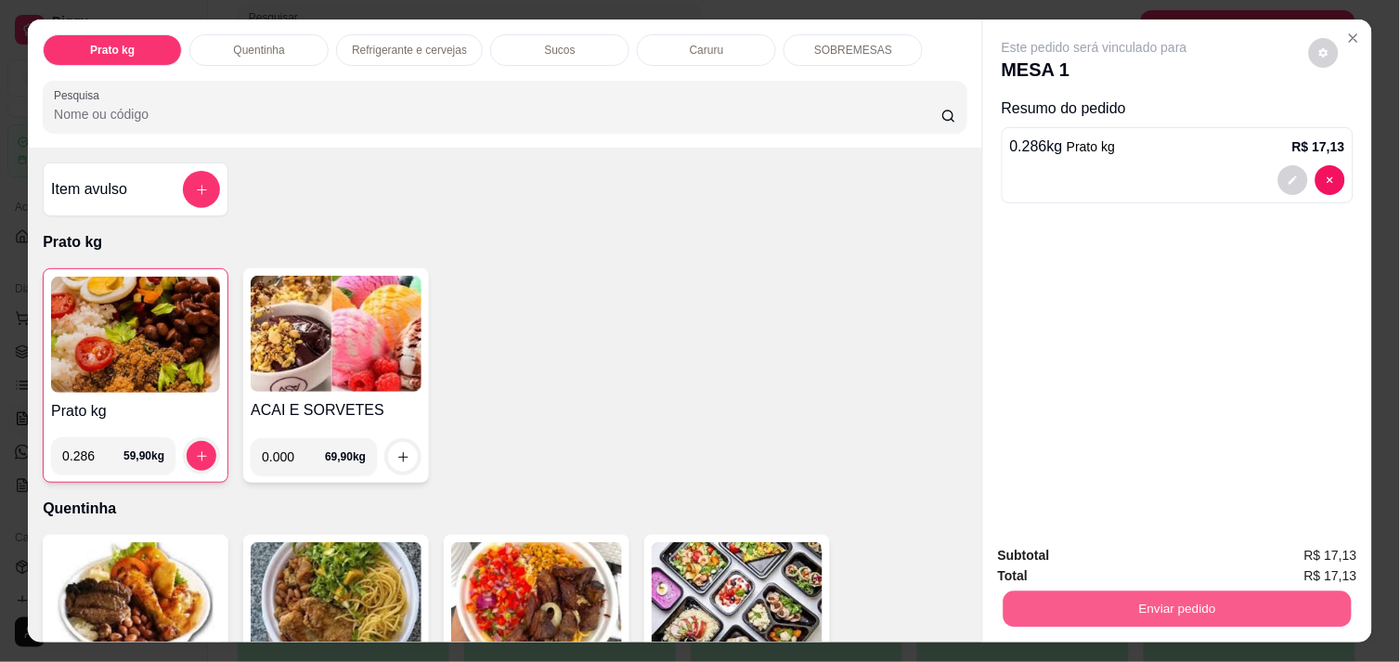
click at [1136, 596] on button "Enviar pedido" at bounding box center [1178, 609] width 348 height 36
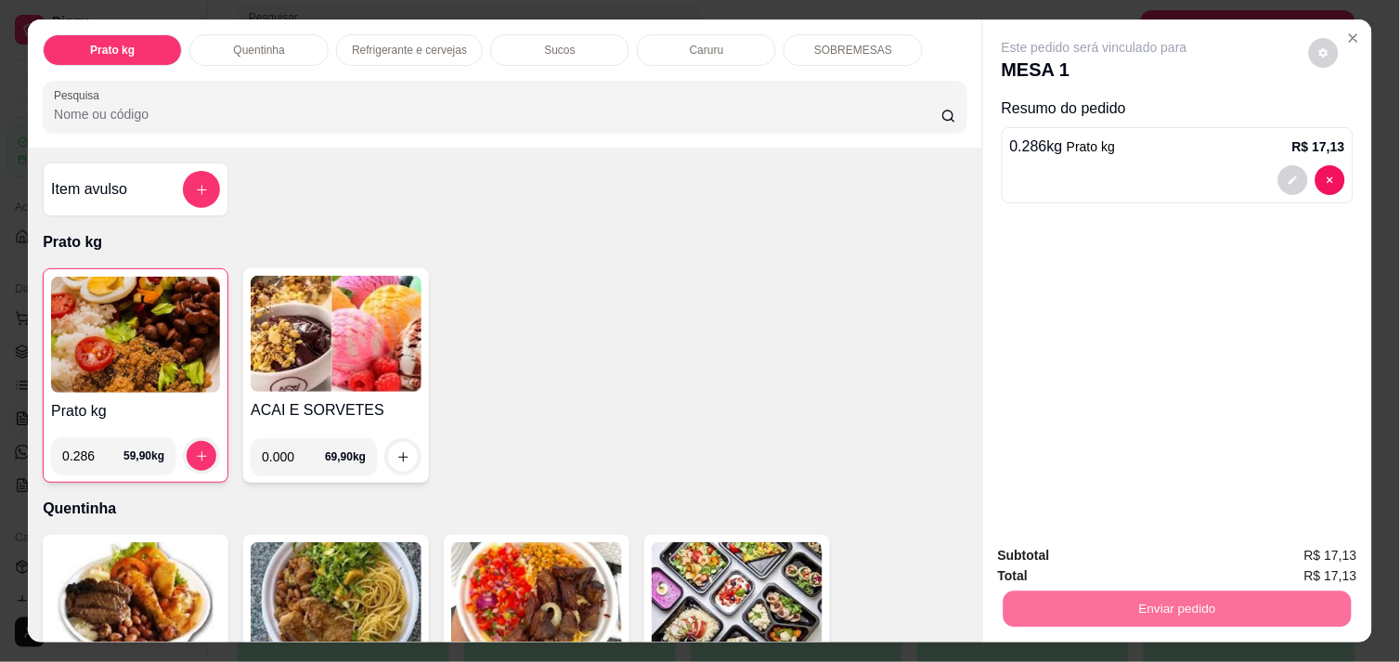
click at [1134, 559] on button "Não registrar e enviar pedido" at bounding box center [1116, 556] width 188 height 34
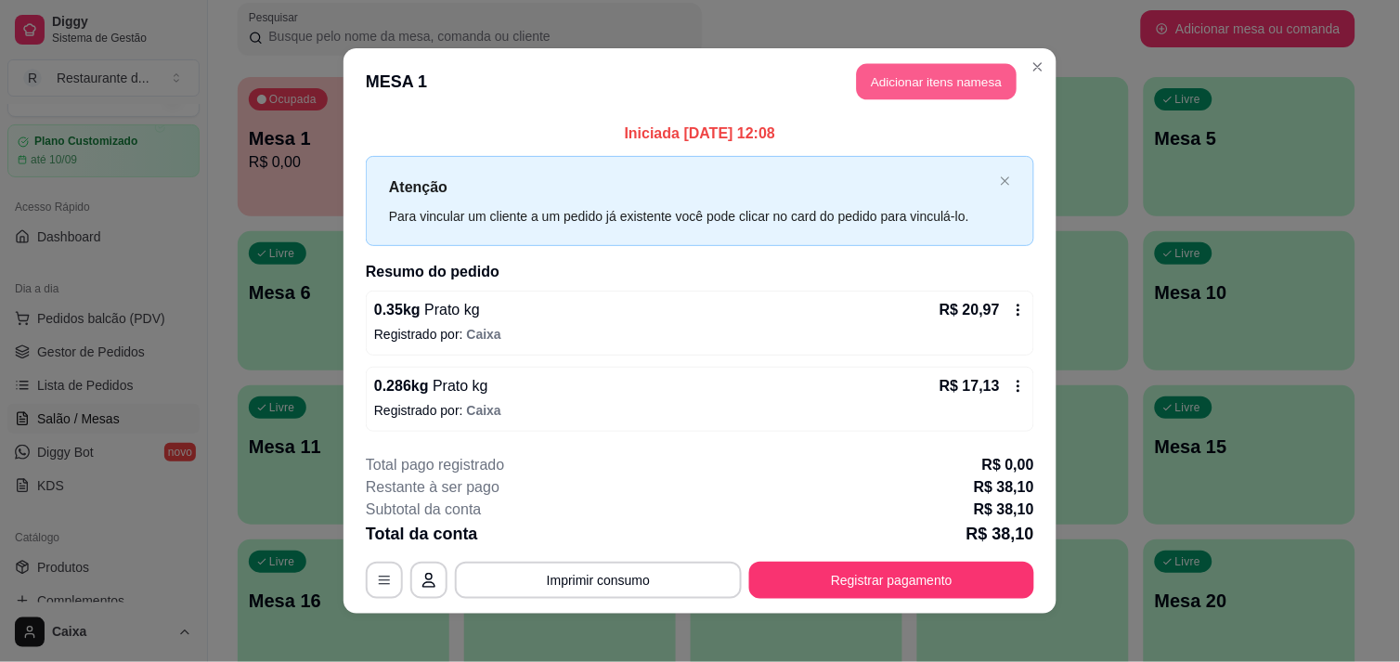
click at [922, 84] on button "Adicionar itens na mesa" at bounding box center [937, 82] width 160 height 36
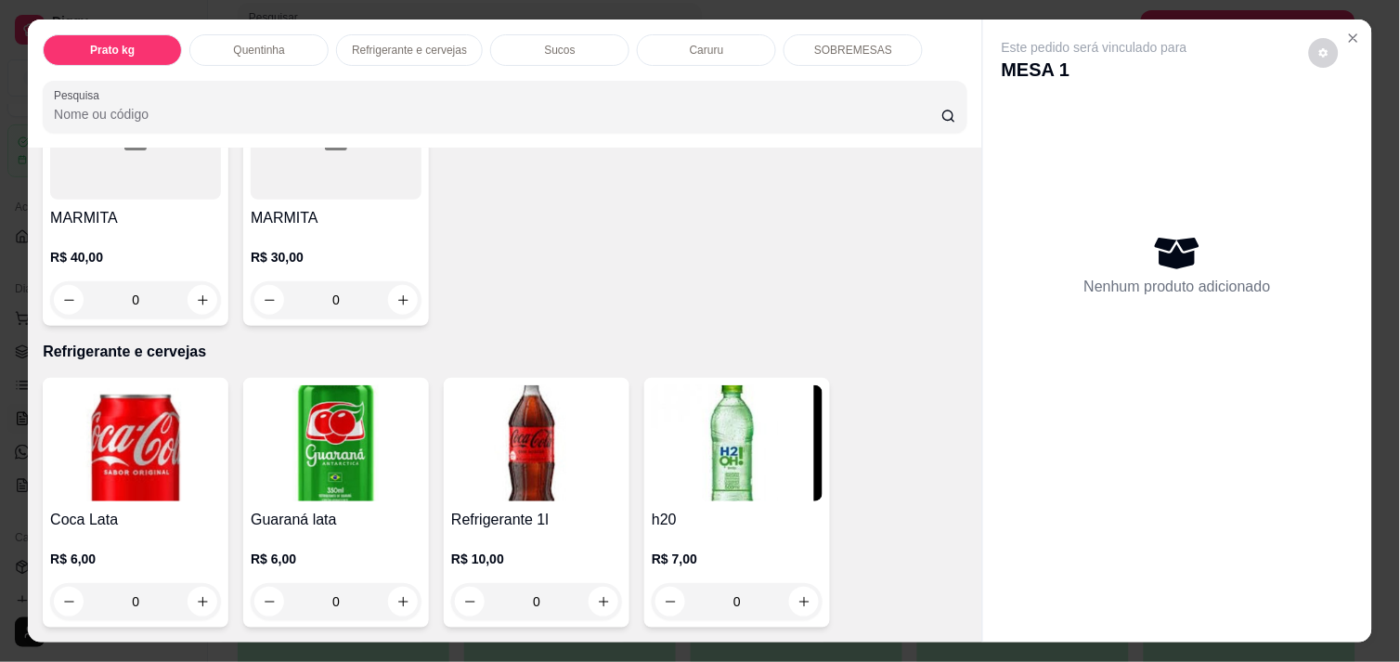
scroll to position [743, 0]
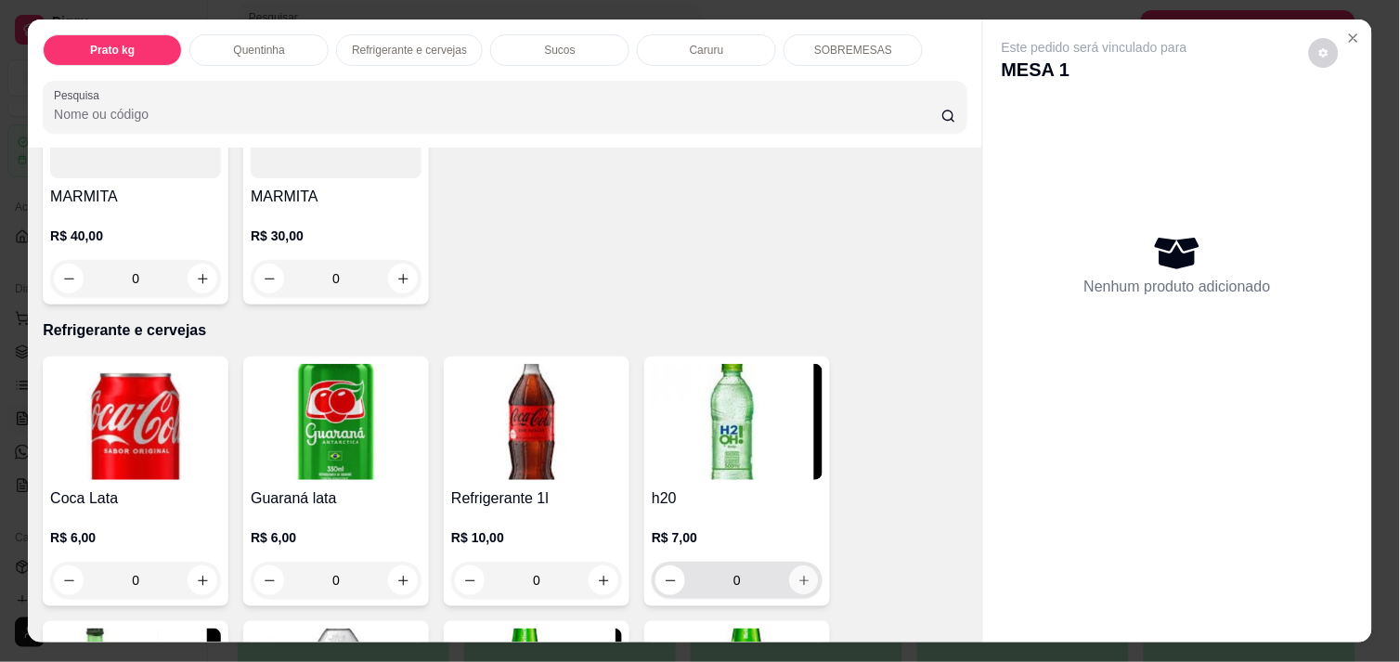
click at [798, 578] on icon "increase-product-quantity" at bounding box center [805, 581] width 14 height 14
type input "1"
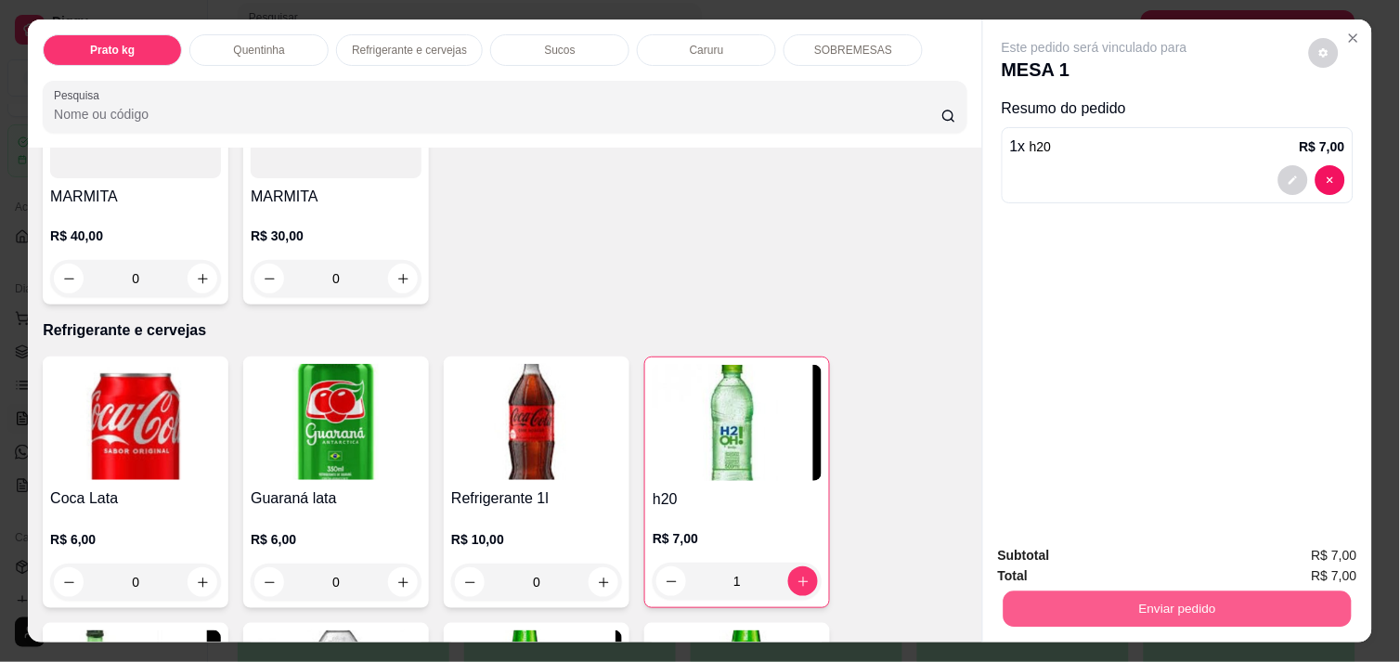
click at [1236, 611] on button "Enviar pedido" at bounding box center [1178, 609] width 348 height 36
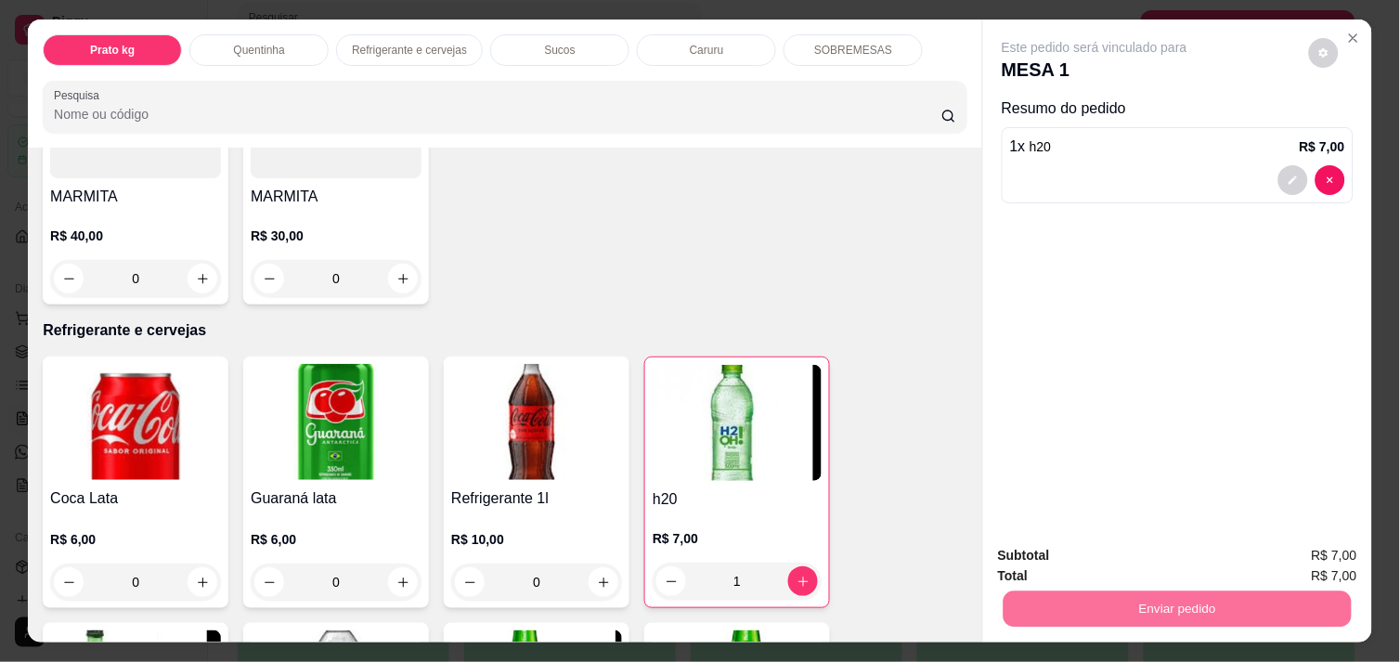
click at [1177, 550] on button "Não registrar e enviar pedido" at bounding box center [1116, 556] width 188 height 34
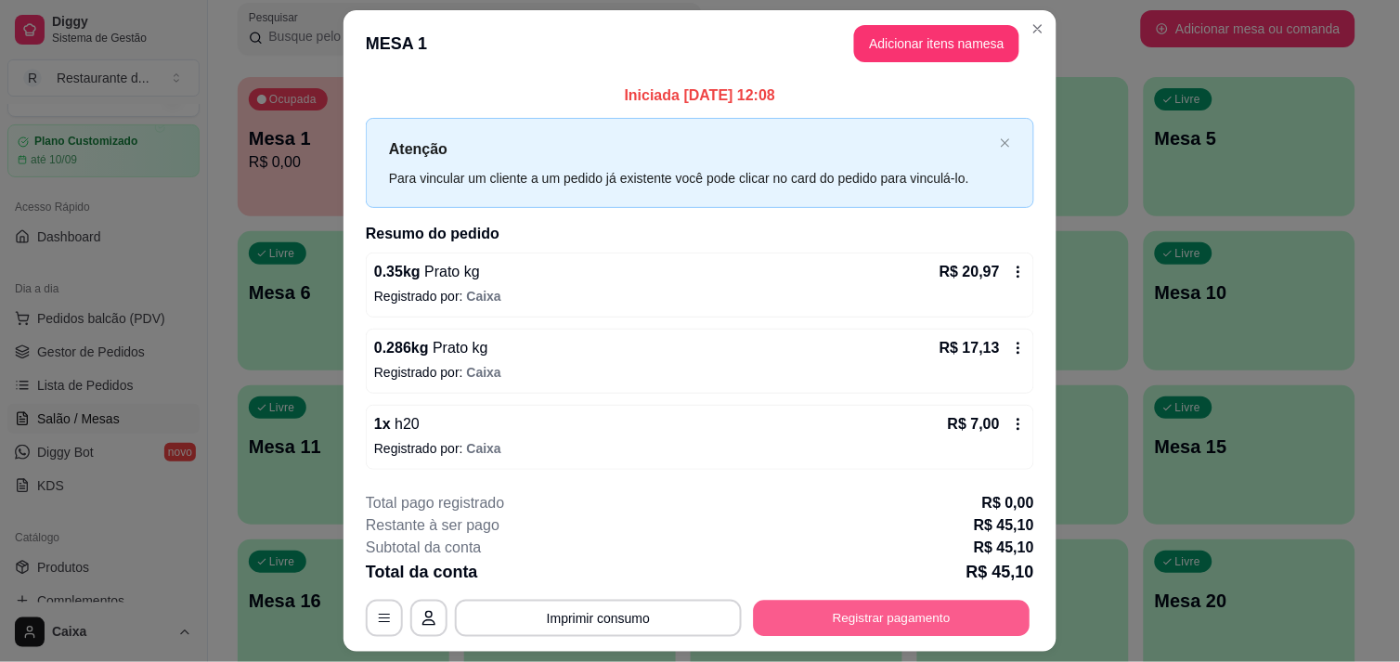
click at [902, 620] on button "Registrar pagamento" at bounding box center [892, 619] width 277 height 36
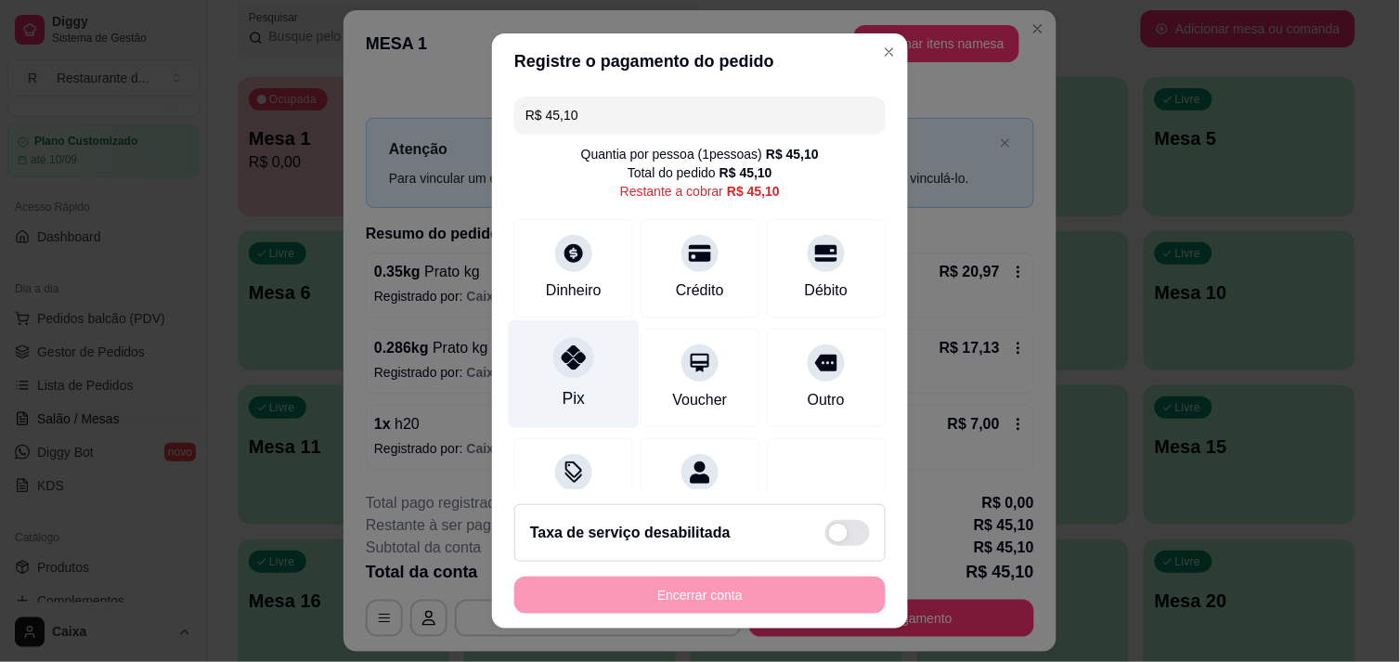
click at [572, 364] on icon at bounding box center [574, 357] width 24 height 24
type input "R$ 0,00"
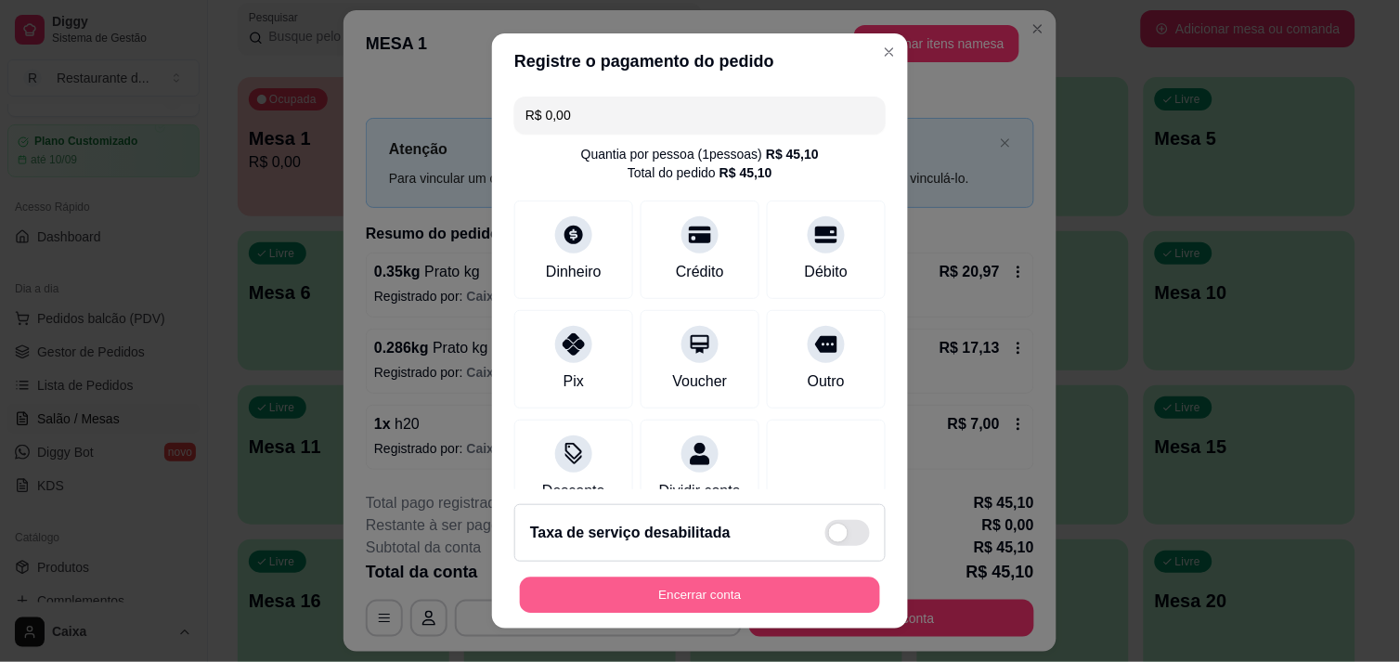
click at [660, 578] on button "Encerrar conta" at bounding box center [700, 596] width 360 height 36
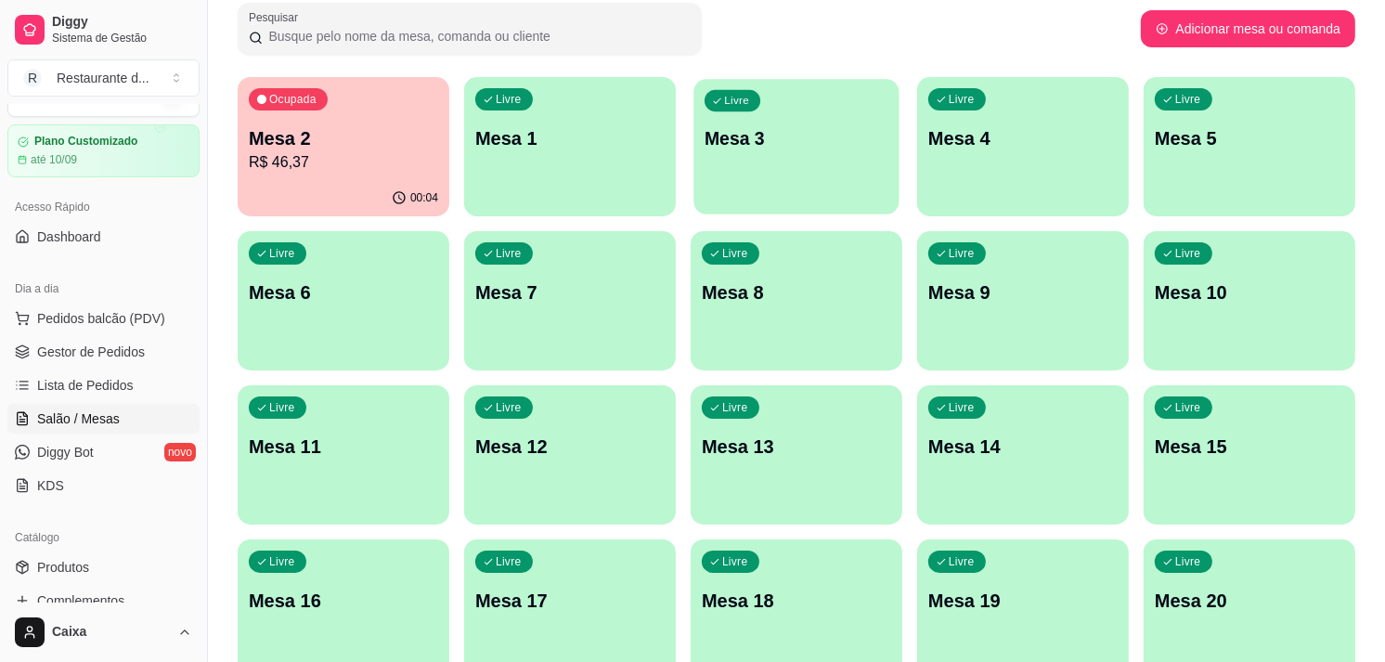
click at [846, 119] on div "Livre Mesa 3" at bounding box center [796, 135] width 205 height 113
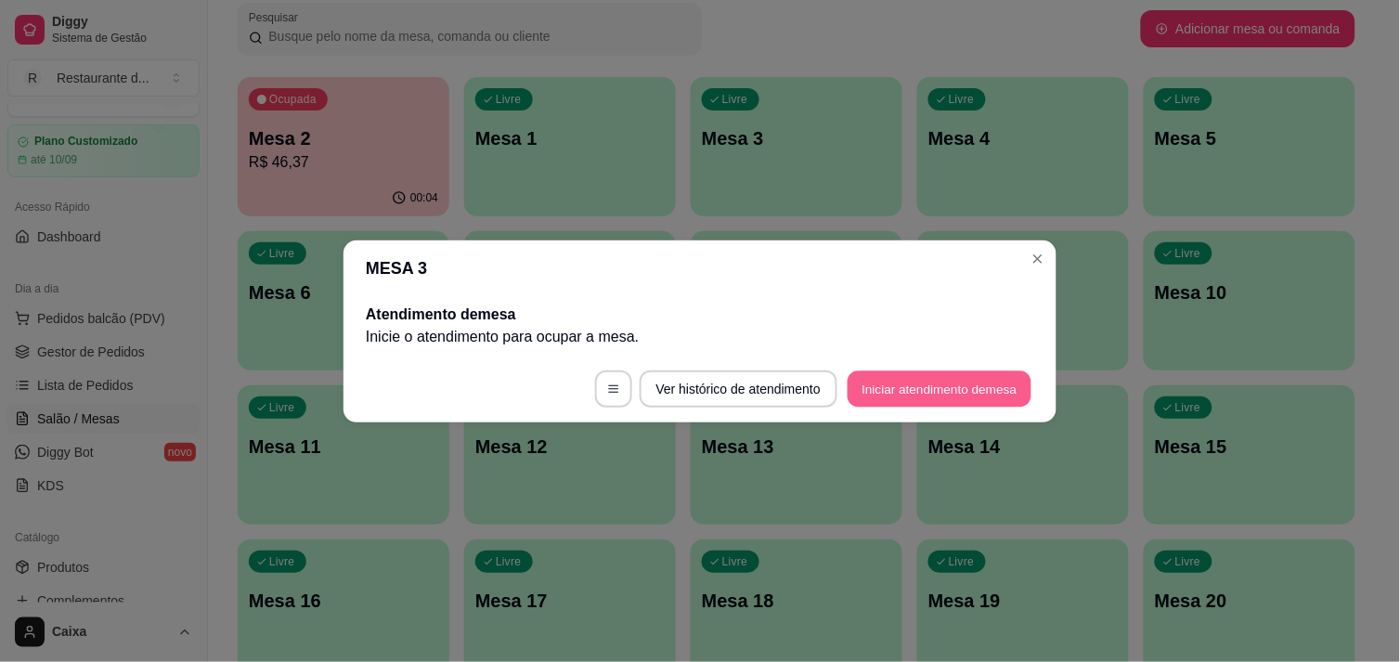
click at [903, 374] on button "Iniciar atendimento de mesa" at bounding box center [940, 388] width 184 height 36
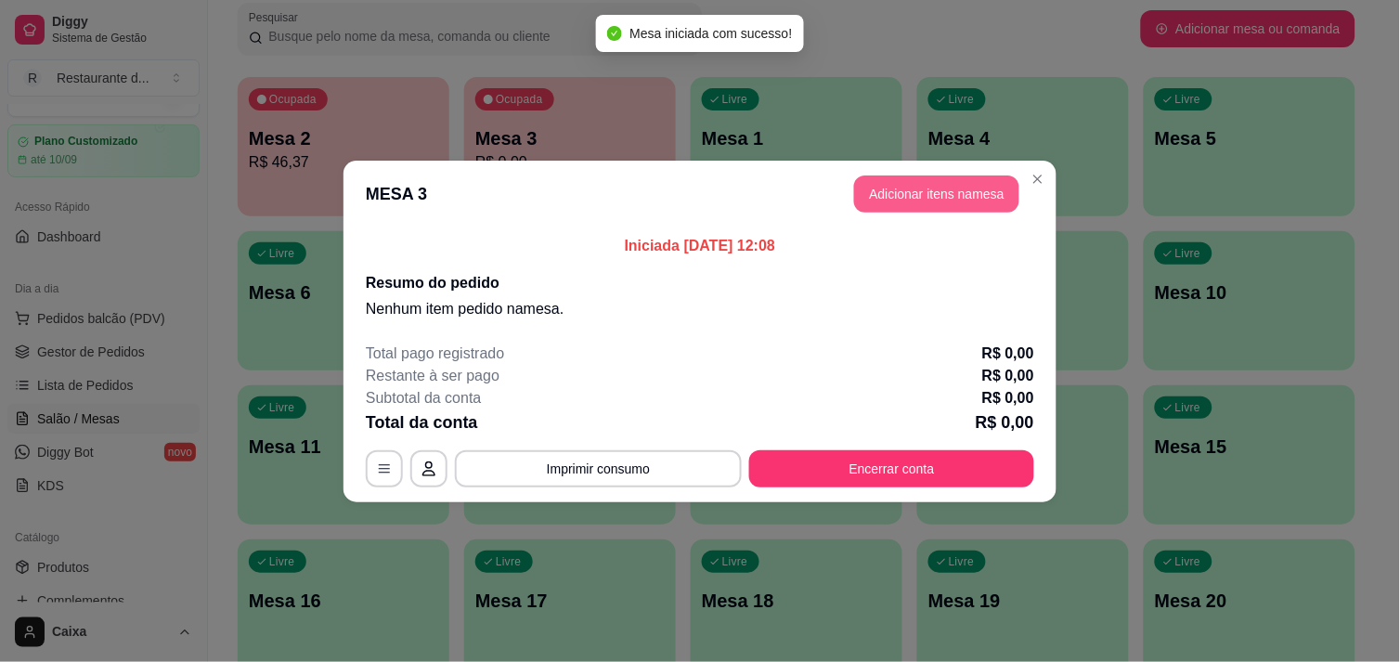
click at [917, 207] on button "Adicionar itens na mesa" at bounding box center [936, 193] width 165 height 37
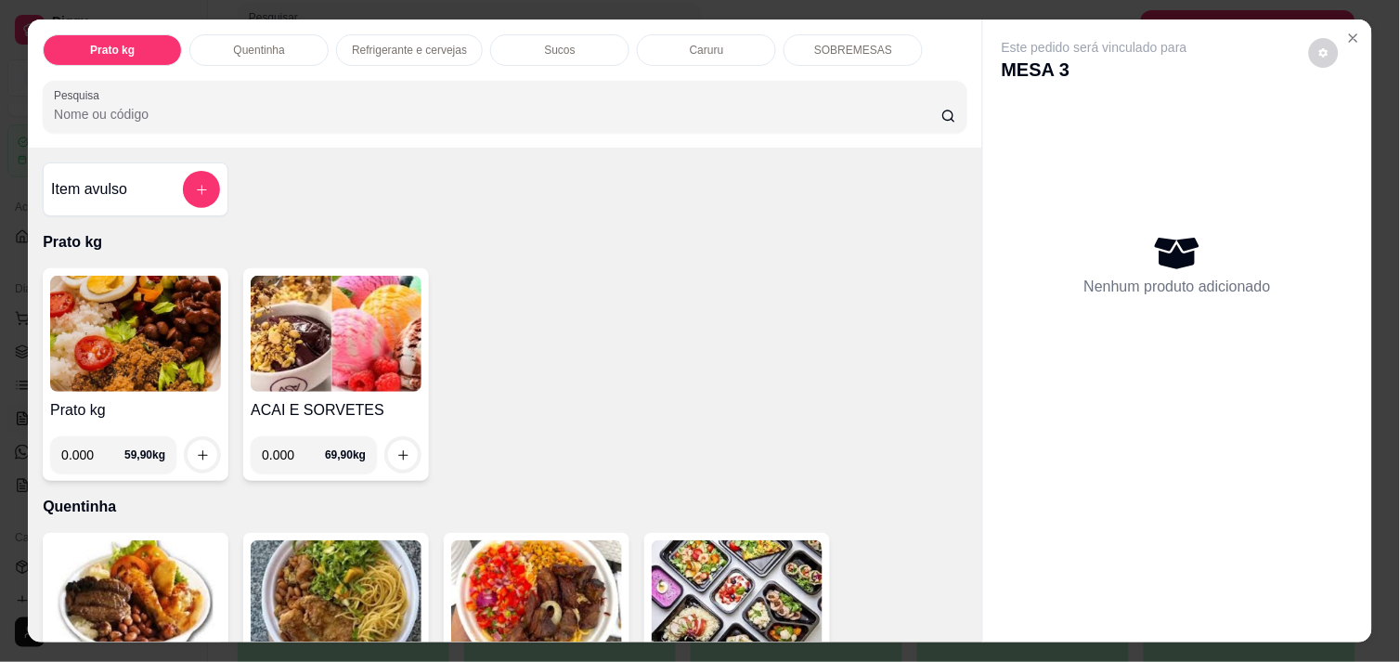
click at [87, 449] on input "0.000" at bounding box center [92, 454] width 63 height 37
type input "0.364"
click at [197, 448] on icon "increase-product-quantity" at bounding box center [203, 455] width 14 height 14
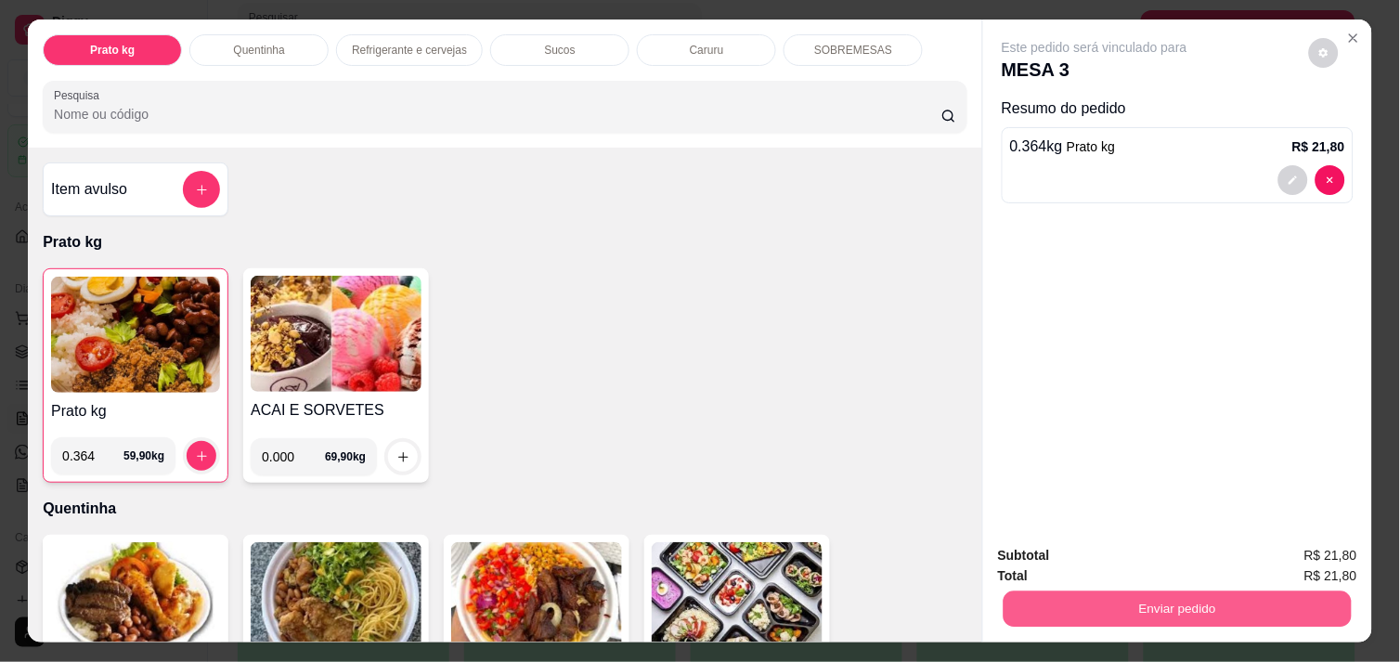
click at [1078, 591] on button "Enviar pedido" at bounding box center [1178, 609] width 348 height 36
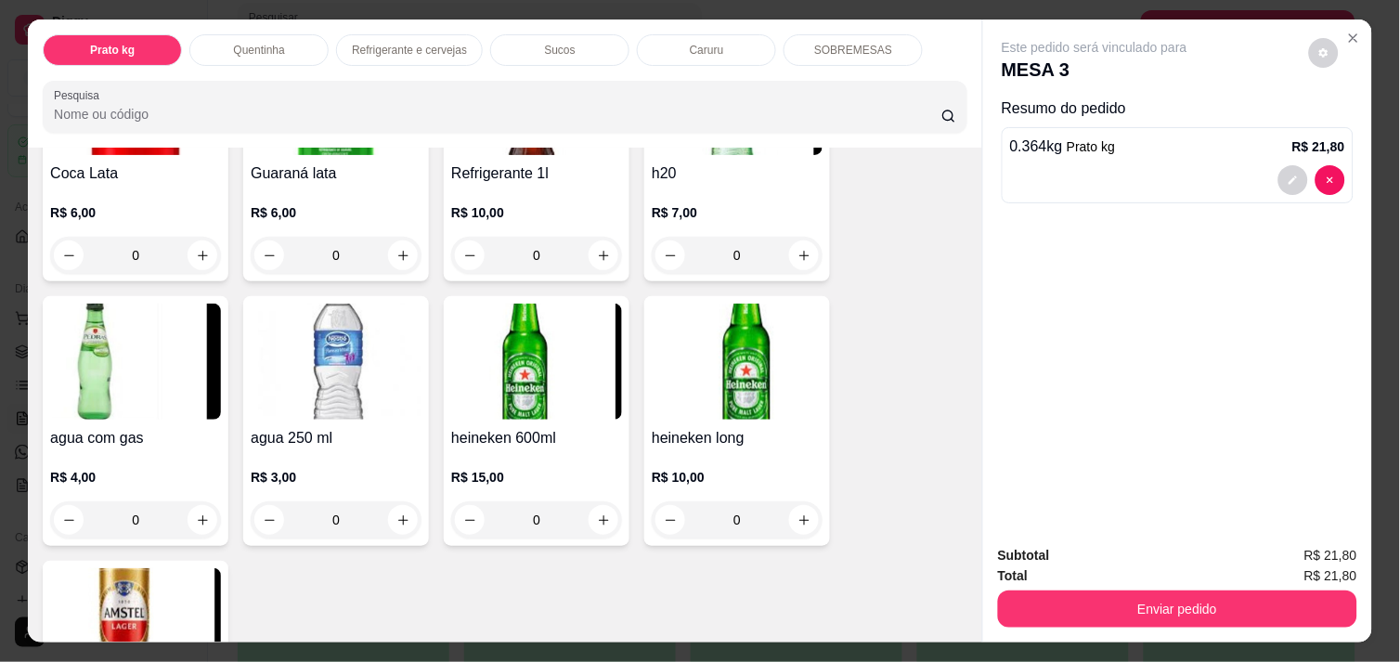
scroll to position [1072, 0]
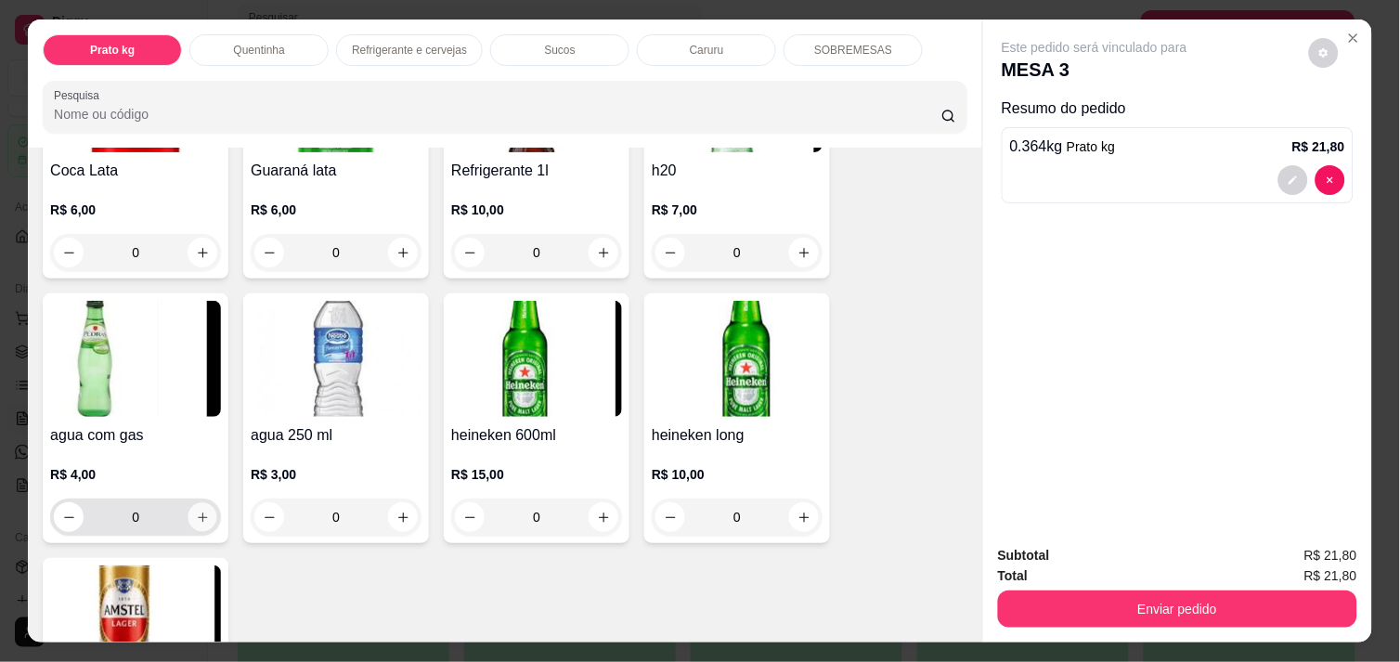
click at [192, 503] on button "increase-product-quantity" at bounding box center [202, 517] width 29 height 29
type input "1"
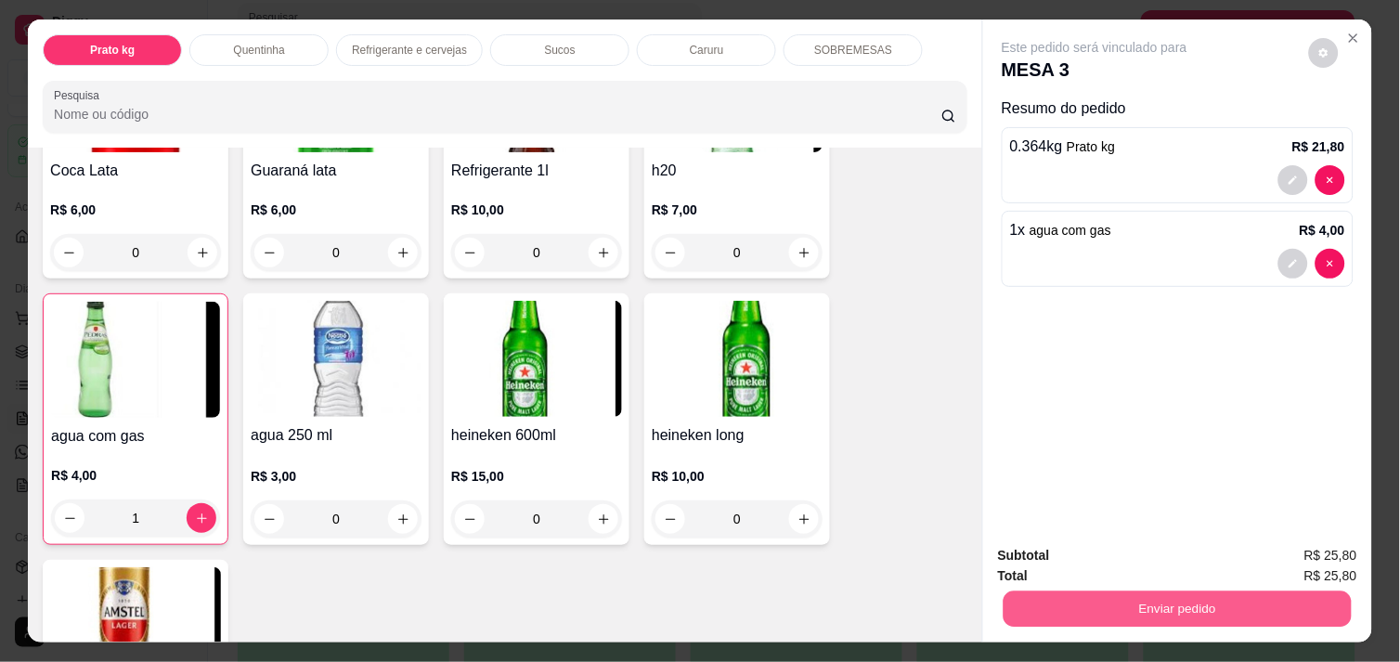
click at [1088, 592] on button "Enviar pedido" at bounding box center [1178, 609] width 348 height 36
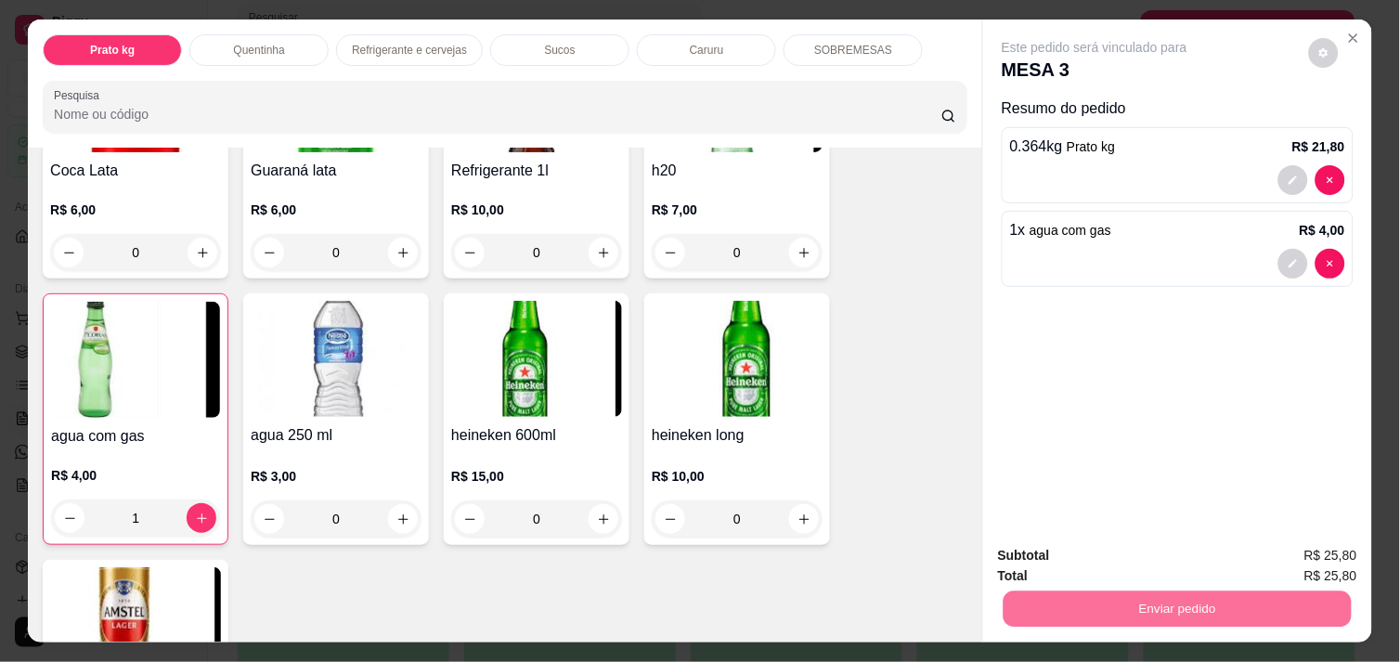
click at [1096, 540] on button "Não registrar e enviar pedido" at bounding box center [1116, 556] width 188 height 34
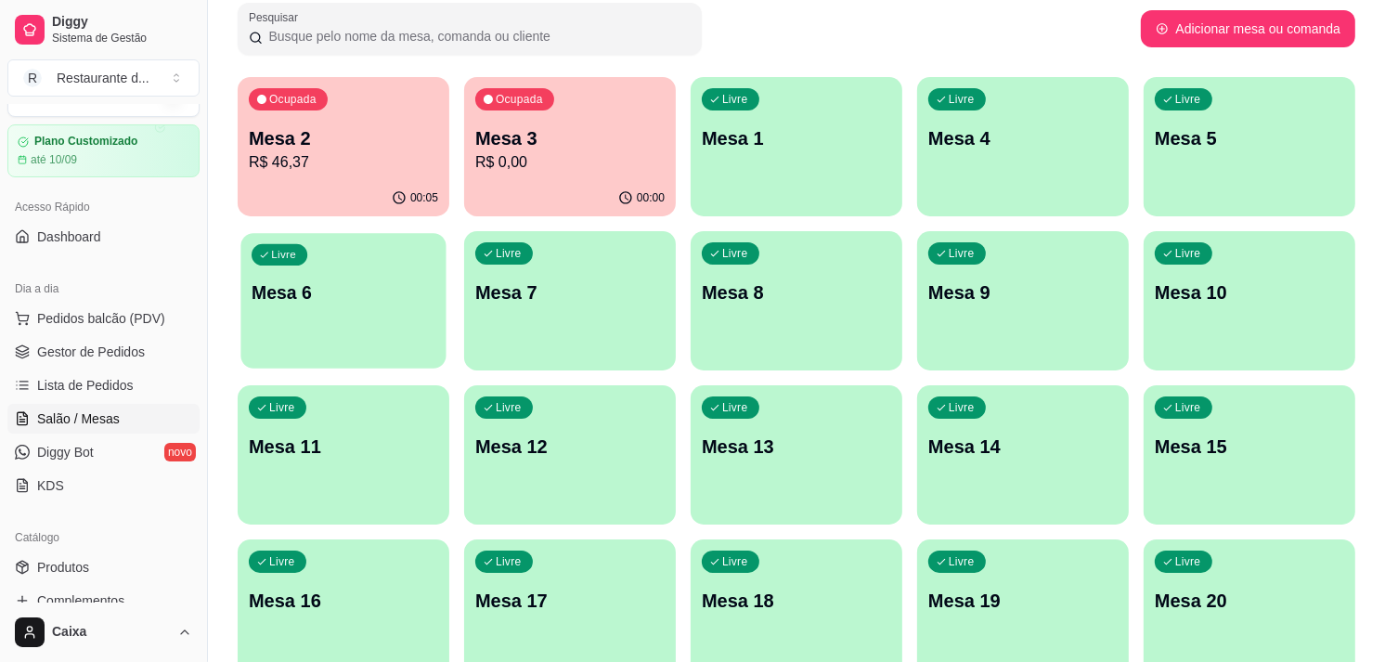
click at [328, 308] on div "Livre Mesa 6" at bounding box center [342, 289] width 205 height 113
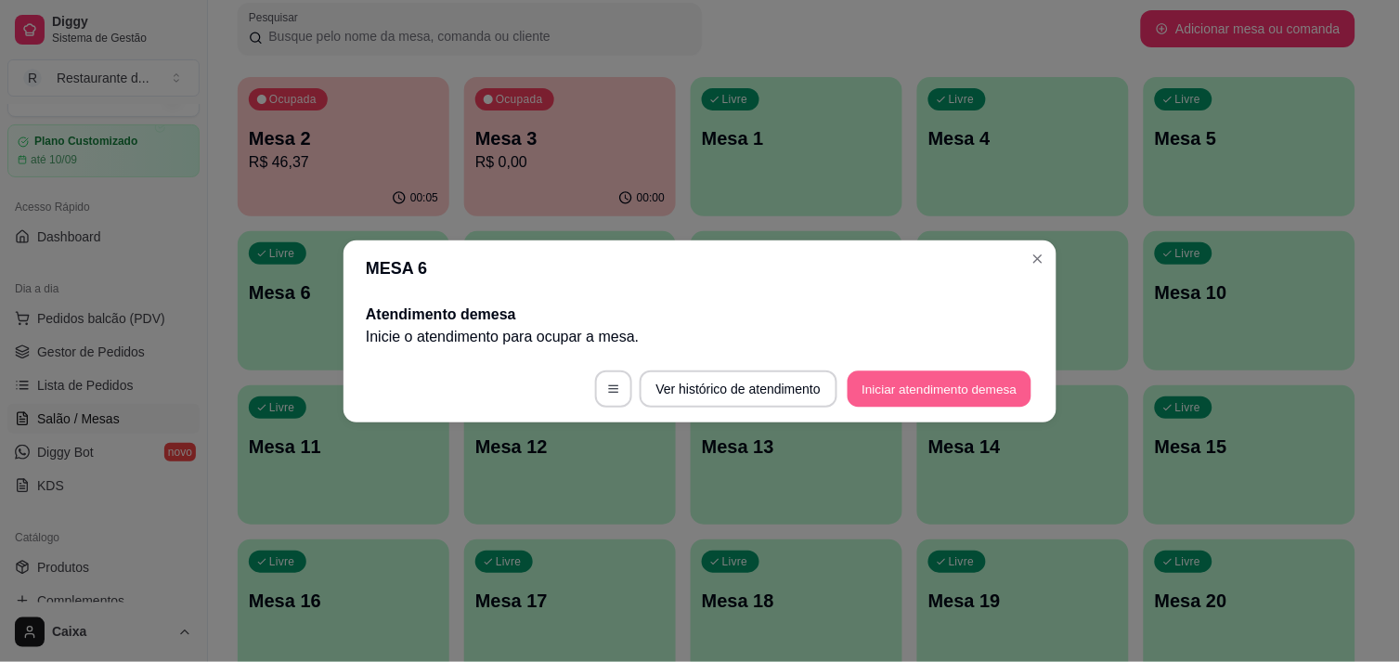
click at [967, 395] on button "Iniciar atendimento de mesa" at bounding box center [940, 388] width 184 height 36
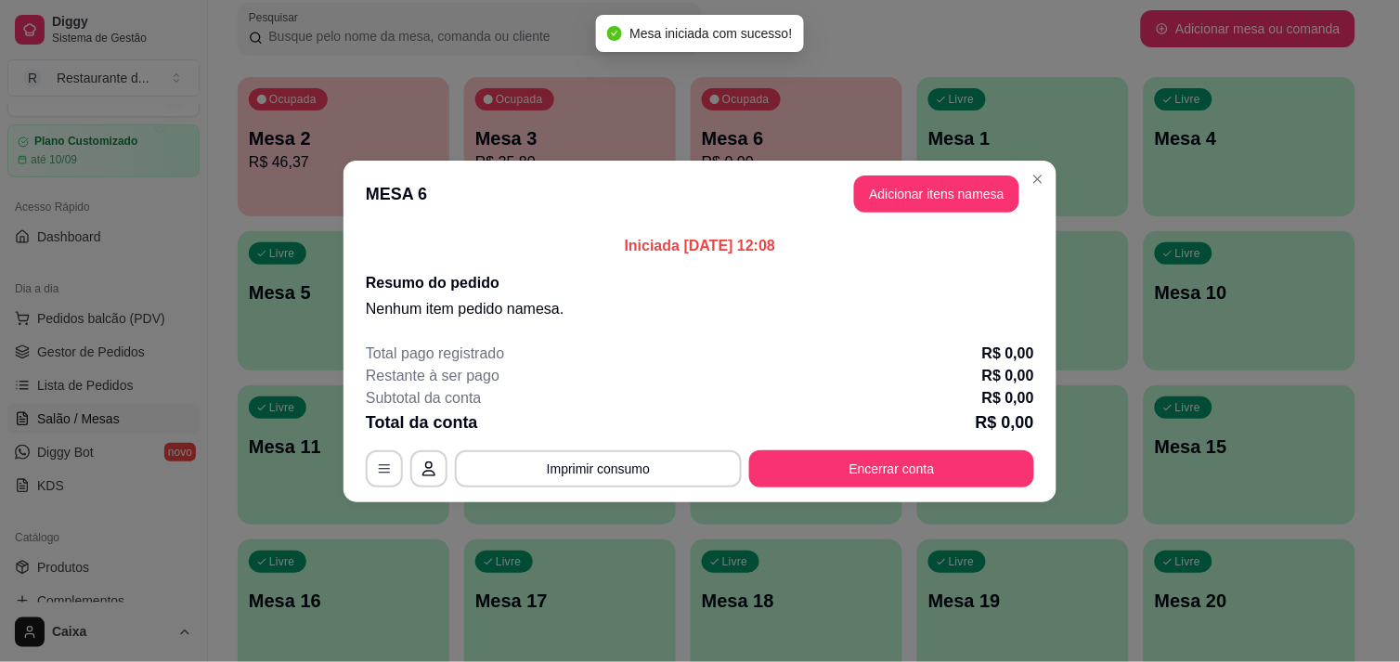
click at [953, 322] on div "Iniciada 28/08/2025 às 12:08 Resumo do pedido Nenhum item pedido na mesa ." at bounding box center [700, 277] width 713 height 100
click at [959, 188] on button "Adicionar itens na mesa" at bounding box center [936, 193] width 165 height 37
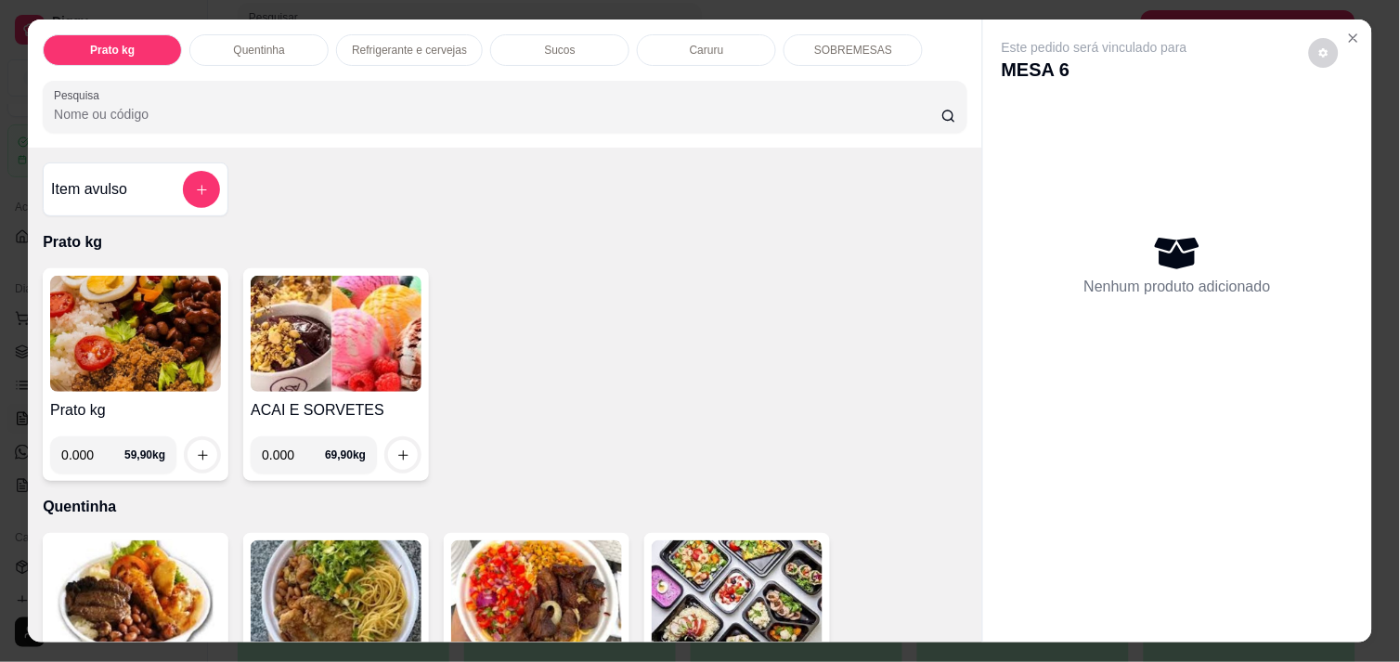
click at [86, 446] on input "0.000" at bounding box center [92, 454] width 63 height 37
type input "0.194"
click at [196, 448] on icon "increase-product-quantity" at bounding box center [203, 455] width 14 height 14
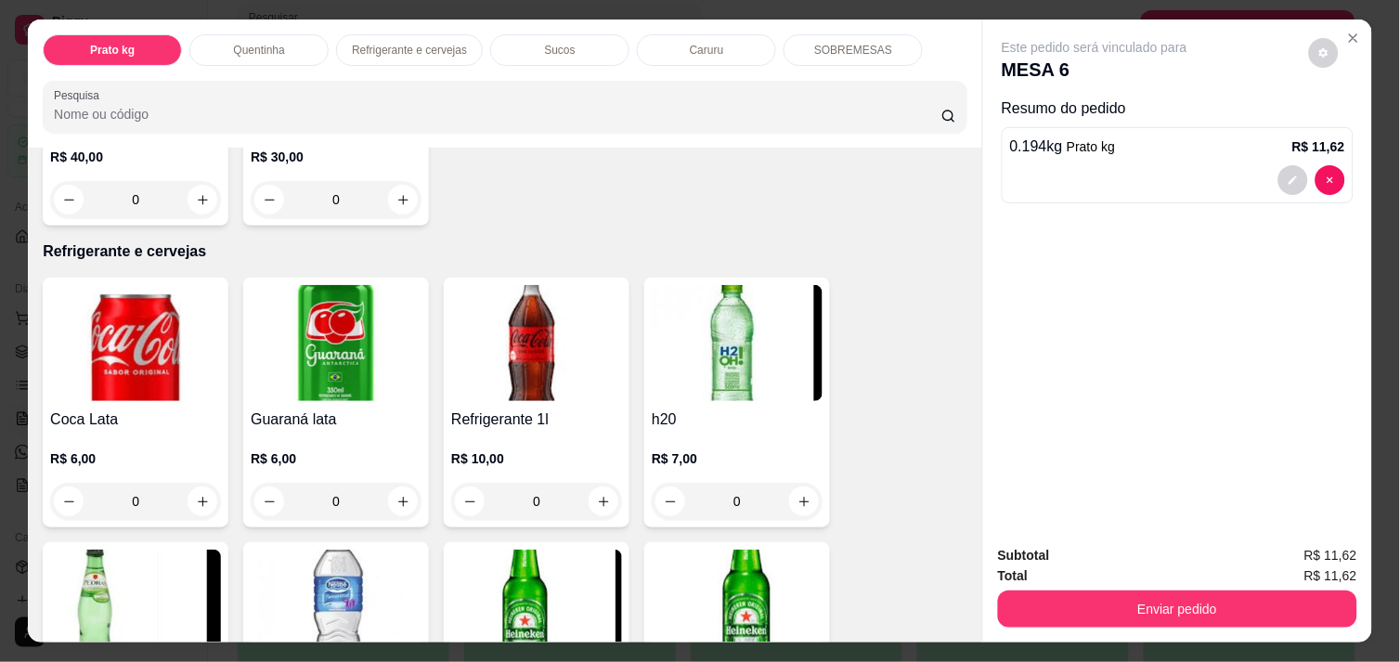
scroll to position [824, 0]
click at [396, 501] on button "increase-product-quantity" at bounding box center [403, 501] width 29 height 29
type input "1"
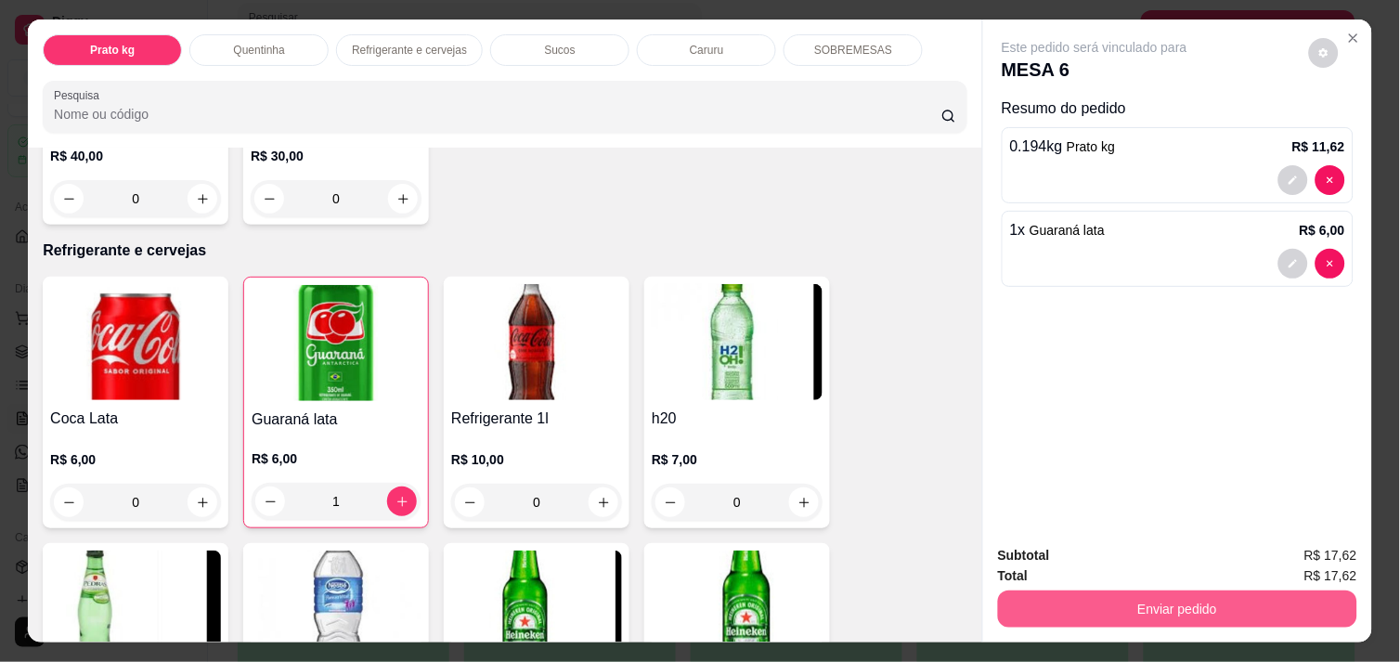
click at [1148, 592] on button "Enviar pedido" at bounding box center [1177, 609] width 359 height 37
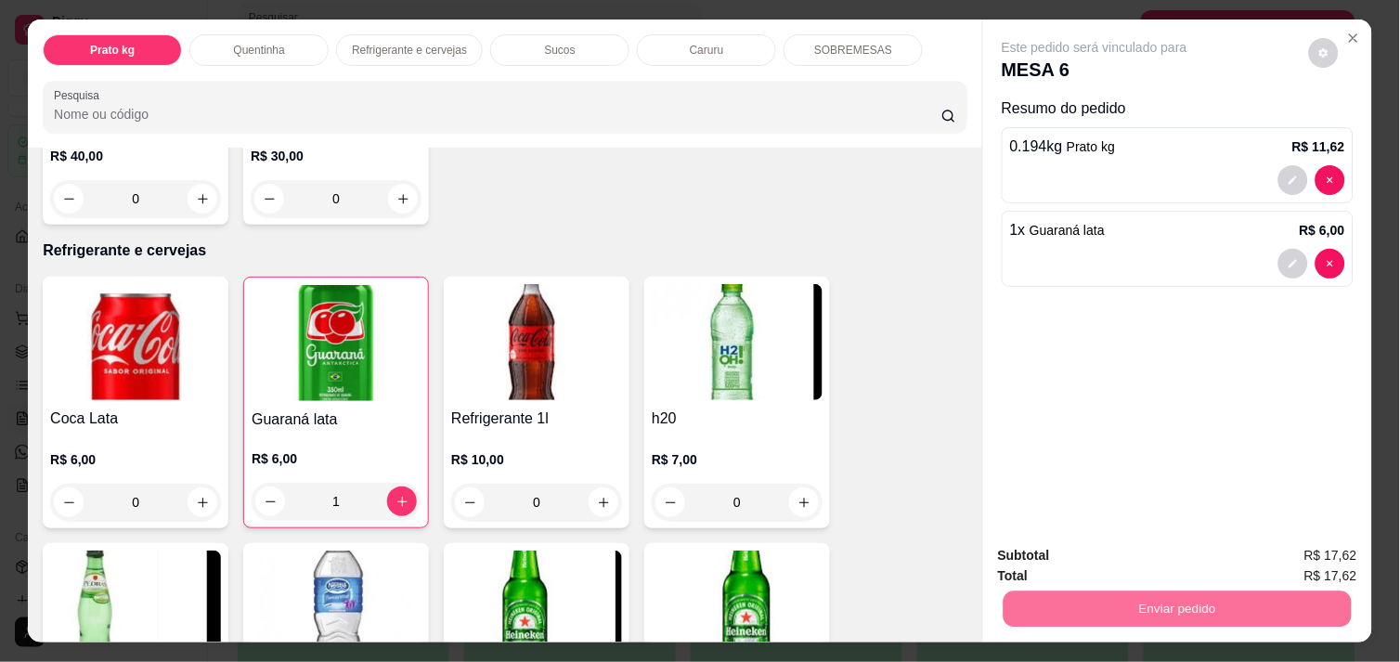
click at [1123, 552] on button "Não registrar e enviar pedido" at bounding box center [1115, 556] width 193 height 35
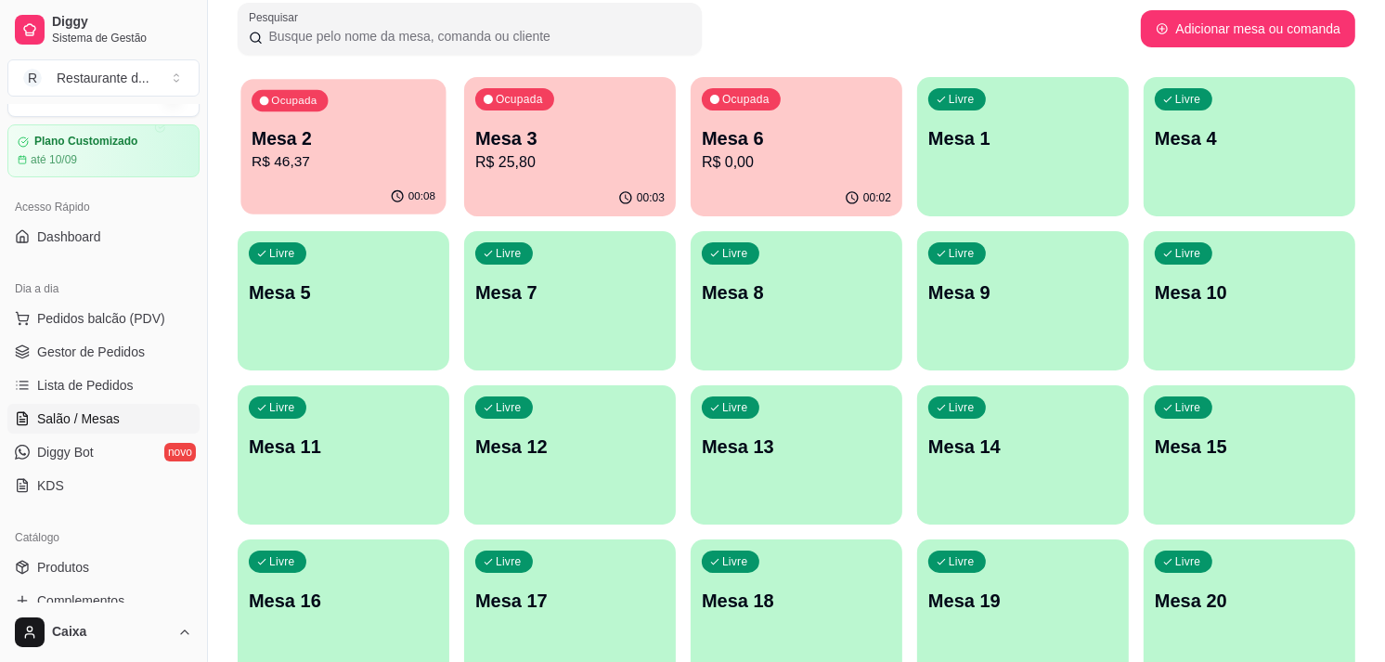
click at [344, 160] on p "R$ 46,37" at bounding box center [344, 161] width 184 height 21
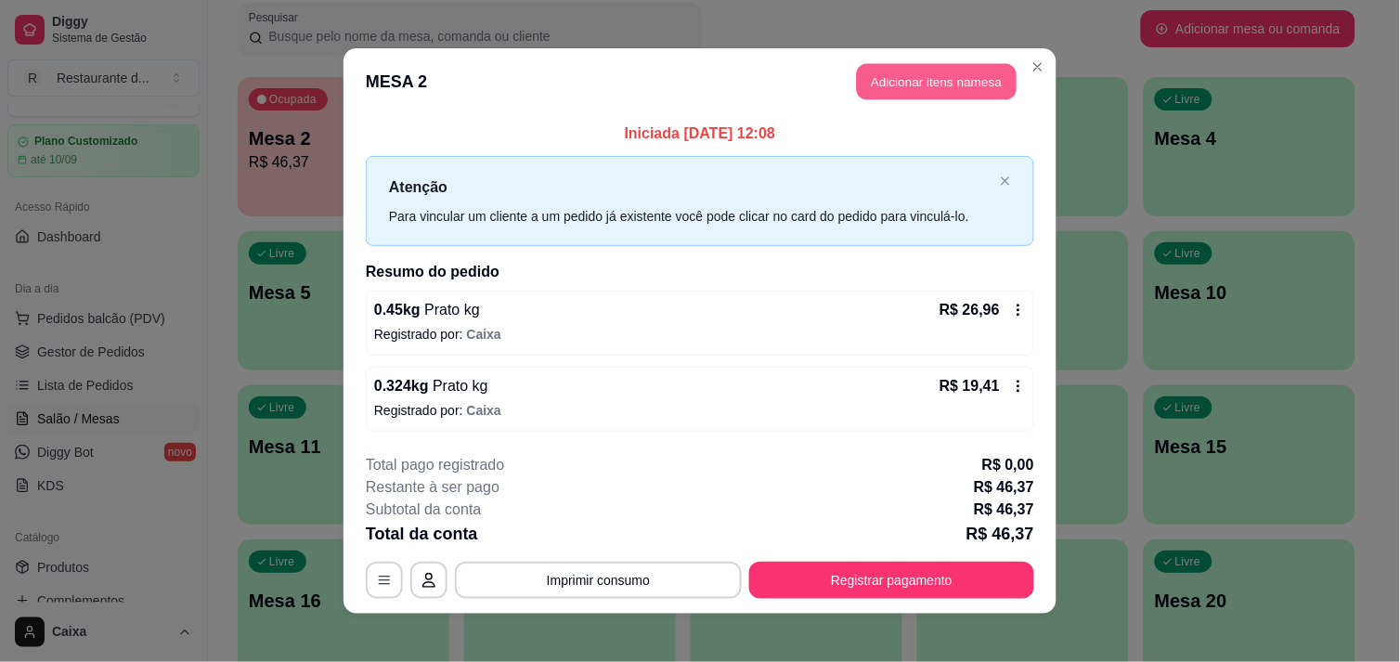
click at [944, 87] on button "Adicionar itens na mesa" at bounding box center [937, 82] width 160 height 36
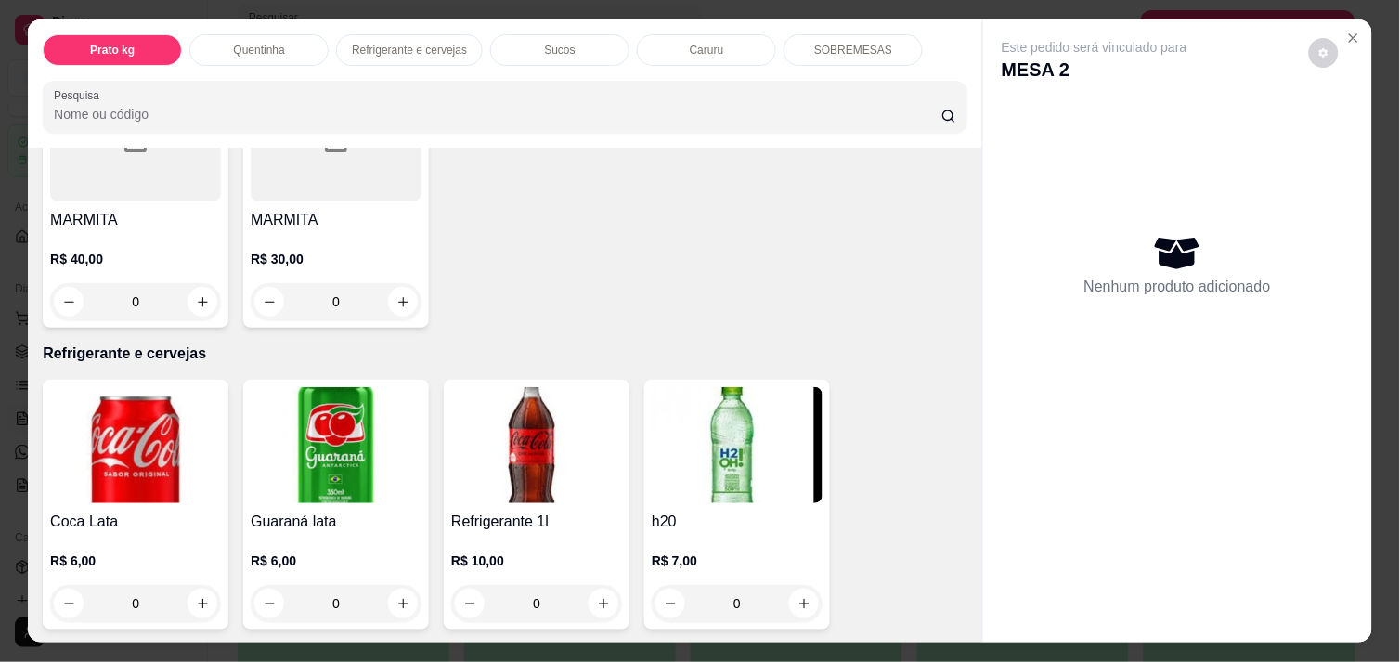
scroll to position [743, 0]
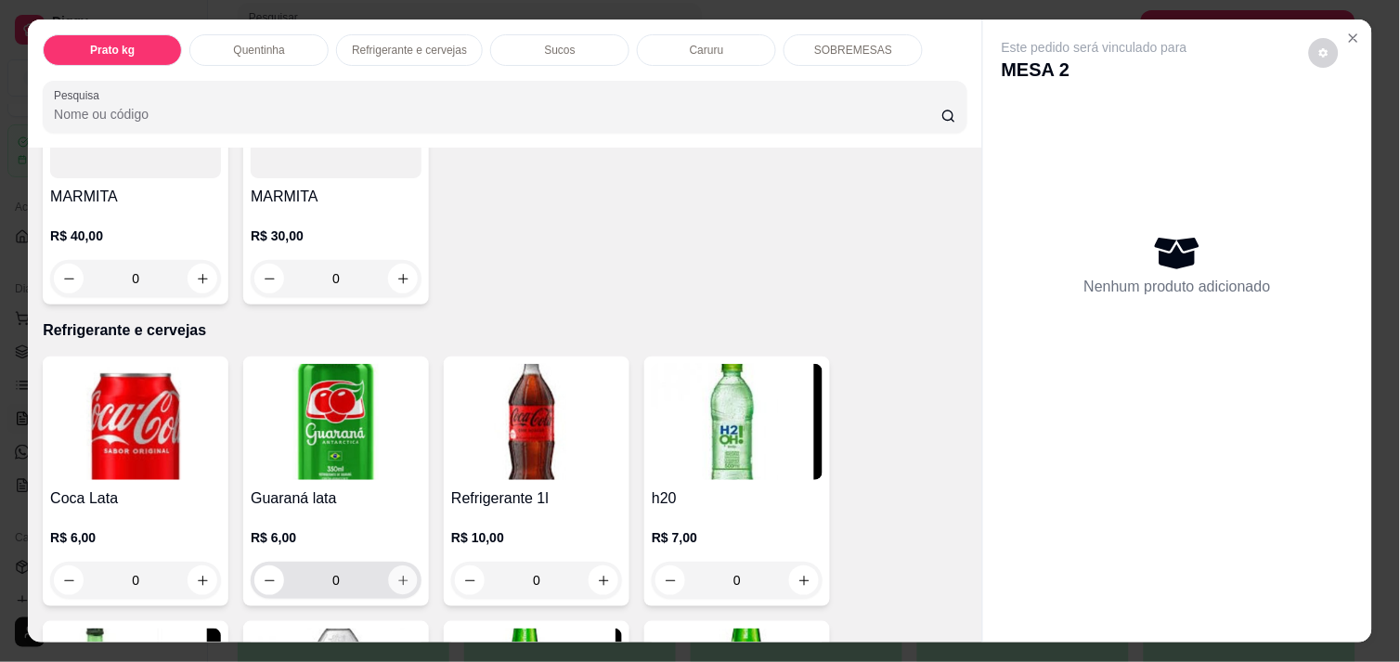
click at [396, 574] on icon "increase-product-quantity" at bounding box center [403, 581] width 14 height 14
type input "1"
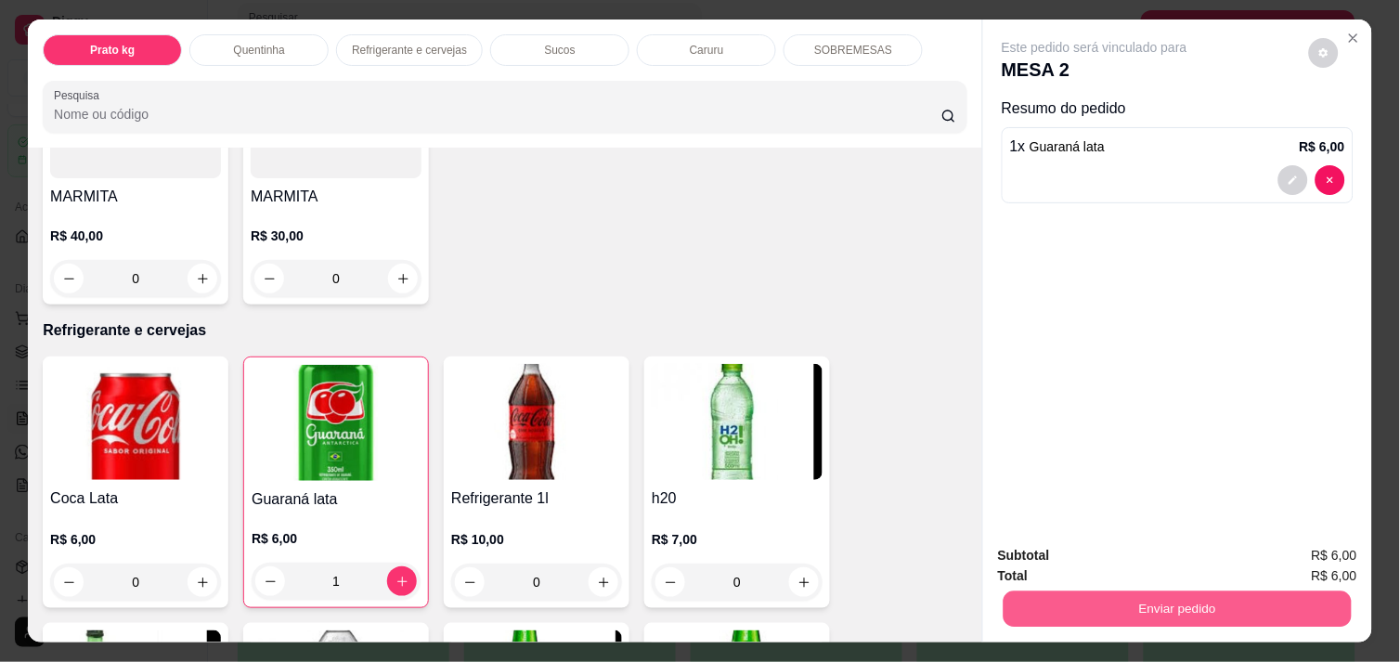
click at [1154, 602] on button "Enviar pedido" at bounding box center [1178, 609] width 348 height 36
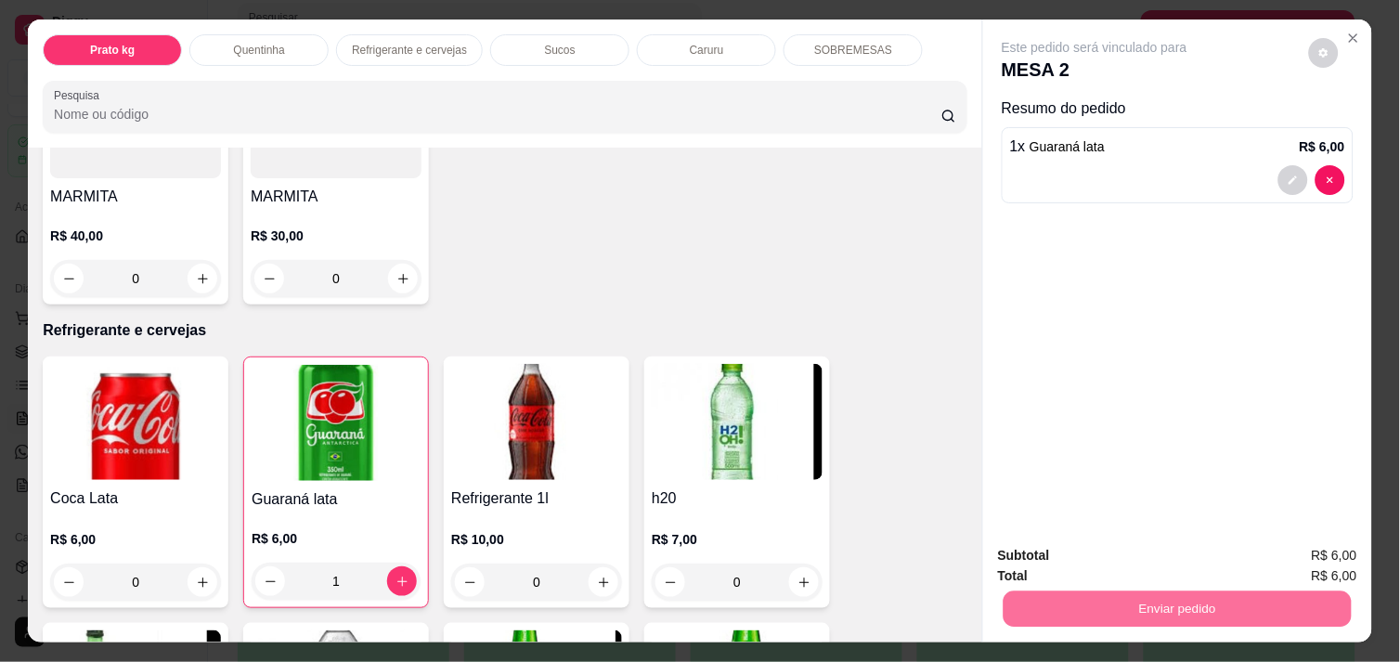
click at [1140, 552] on button "Não registrar e enviar pedido" at bounding box center [1116, 556] width 188 height 34
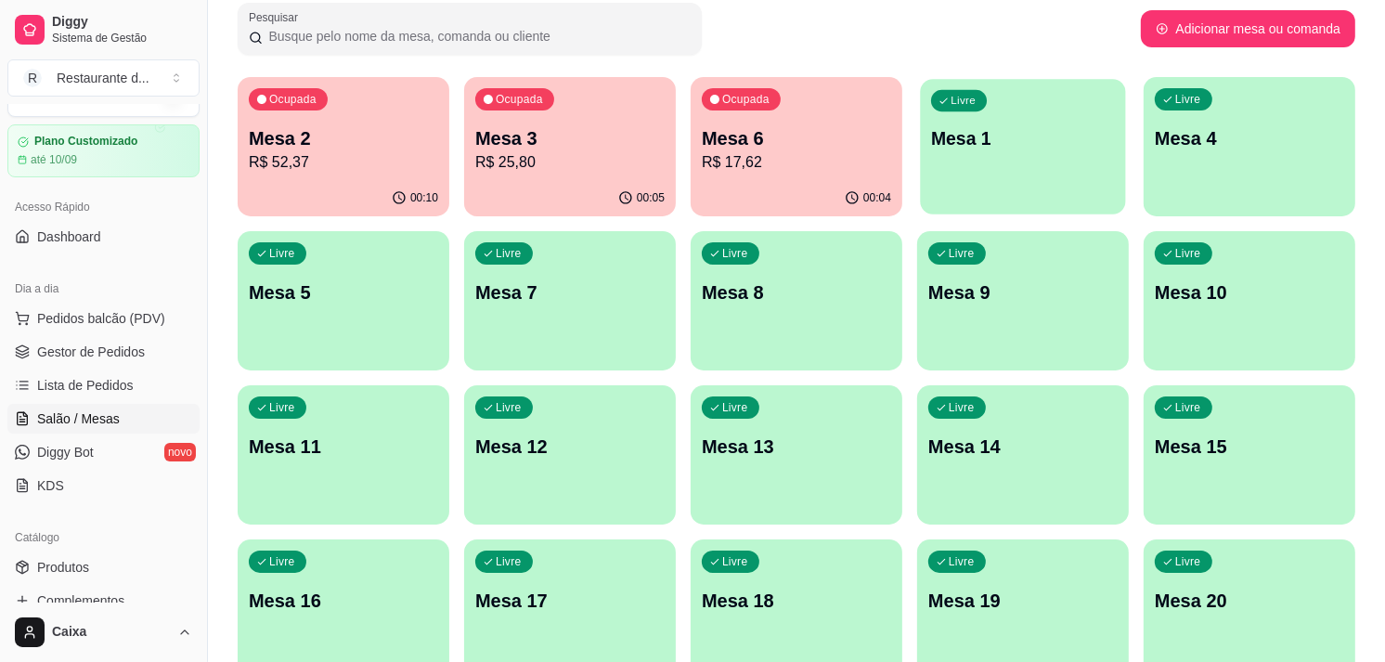
click at [1035, 177] on div "Livre Mesa 1" at bounding box center [1022, 135] width 205 height 113
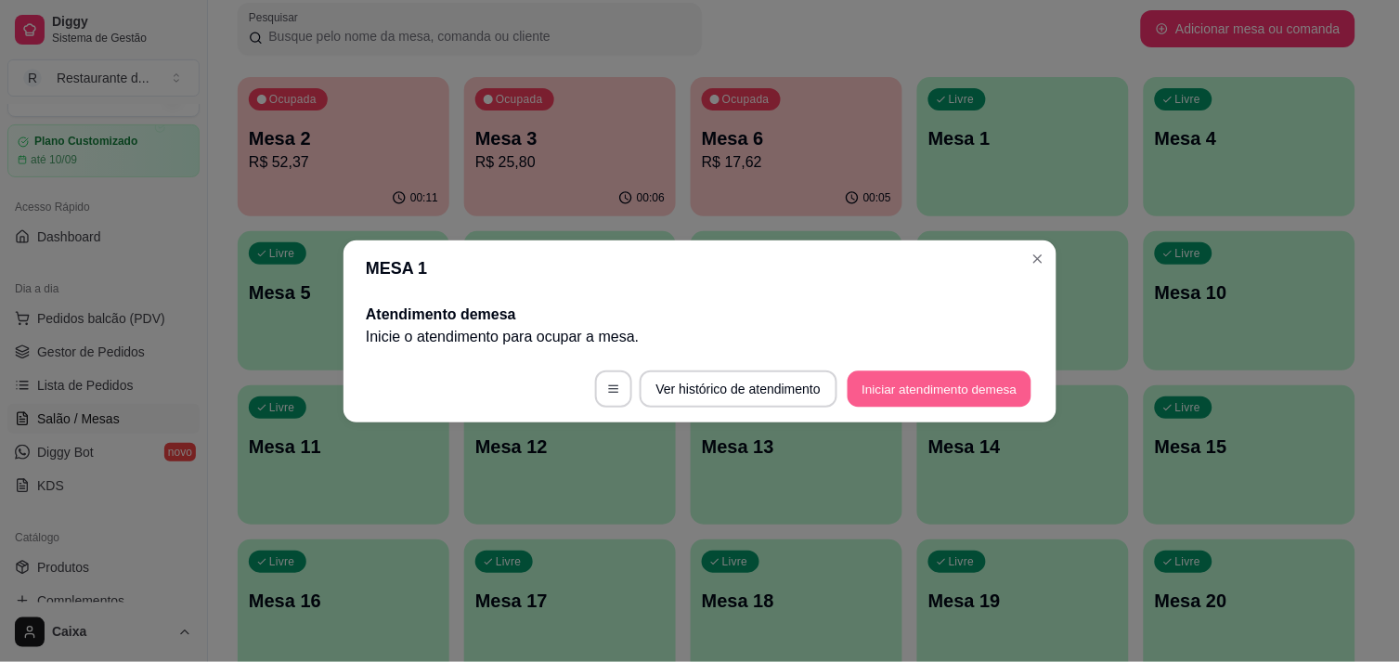
click at [951, 383] on button "Iniciar atendimento de mesa" at bounding box center [940, 388] width 184 height 36
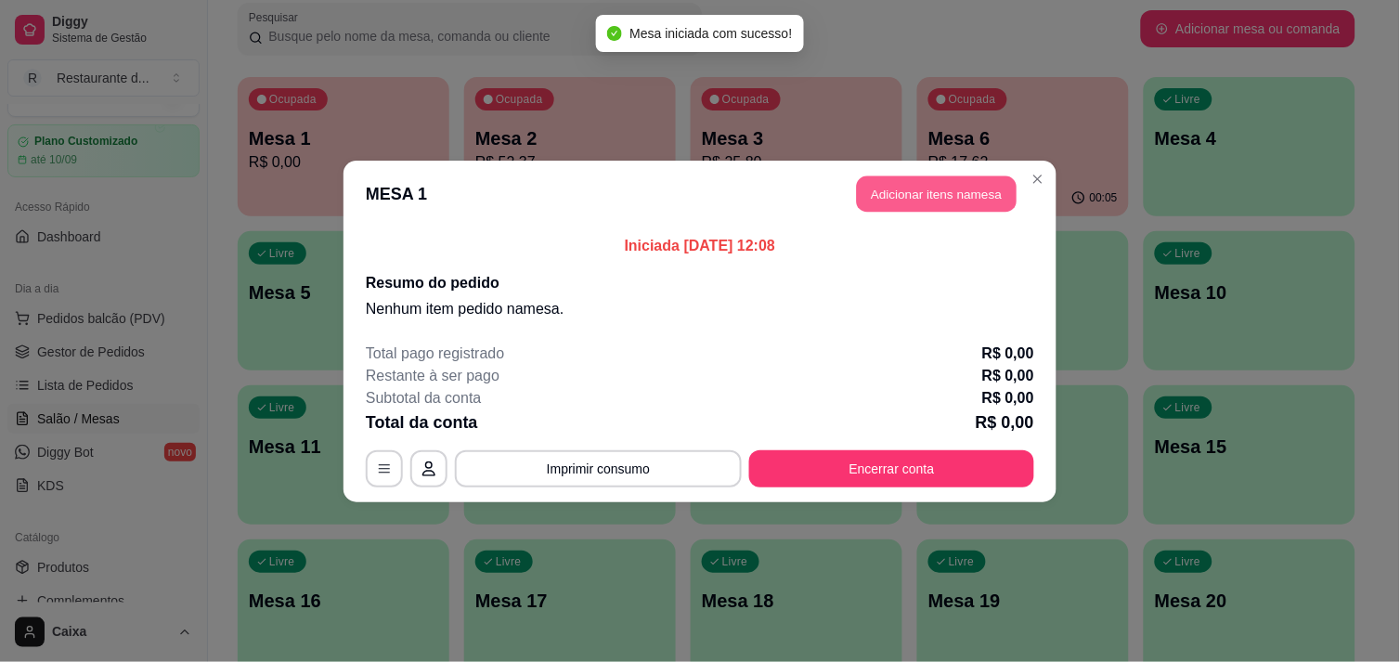
click at [915, 191] on button "Adicionar itens na mesa" at bounding box center [937, 193] width 160 height 36
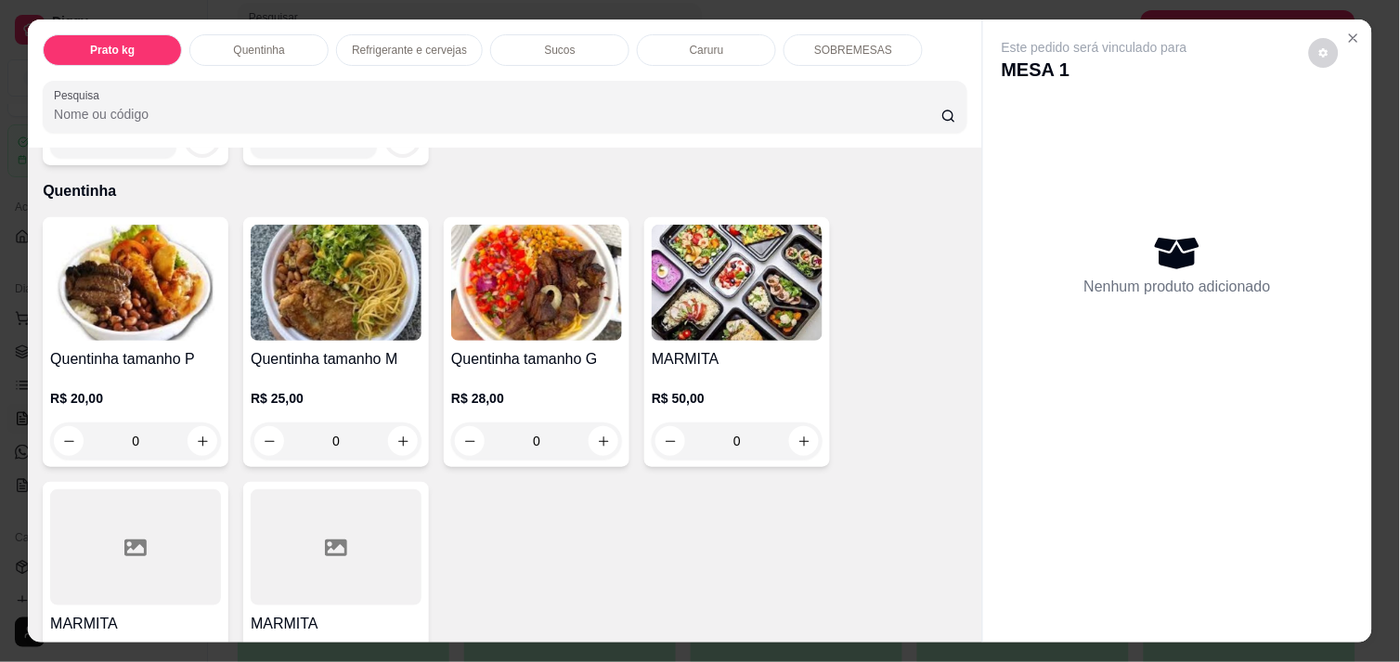
scroll to position [330, 0]
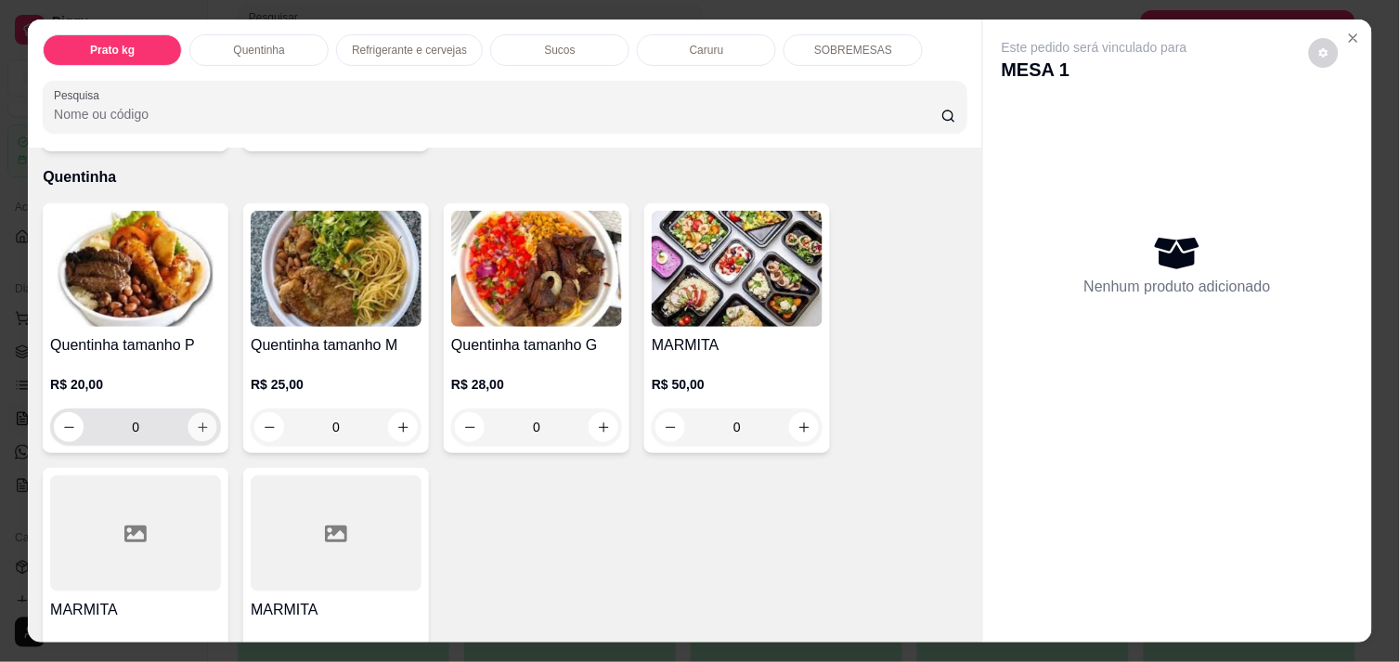
click at [196, 422] on icon "increase-product-quantity" at bounding box center [203, 428] width 14 height 14
type input "1"
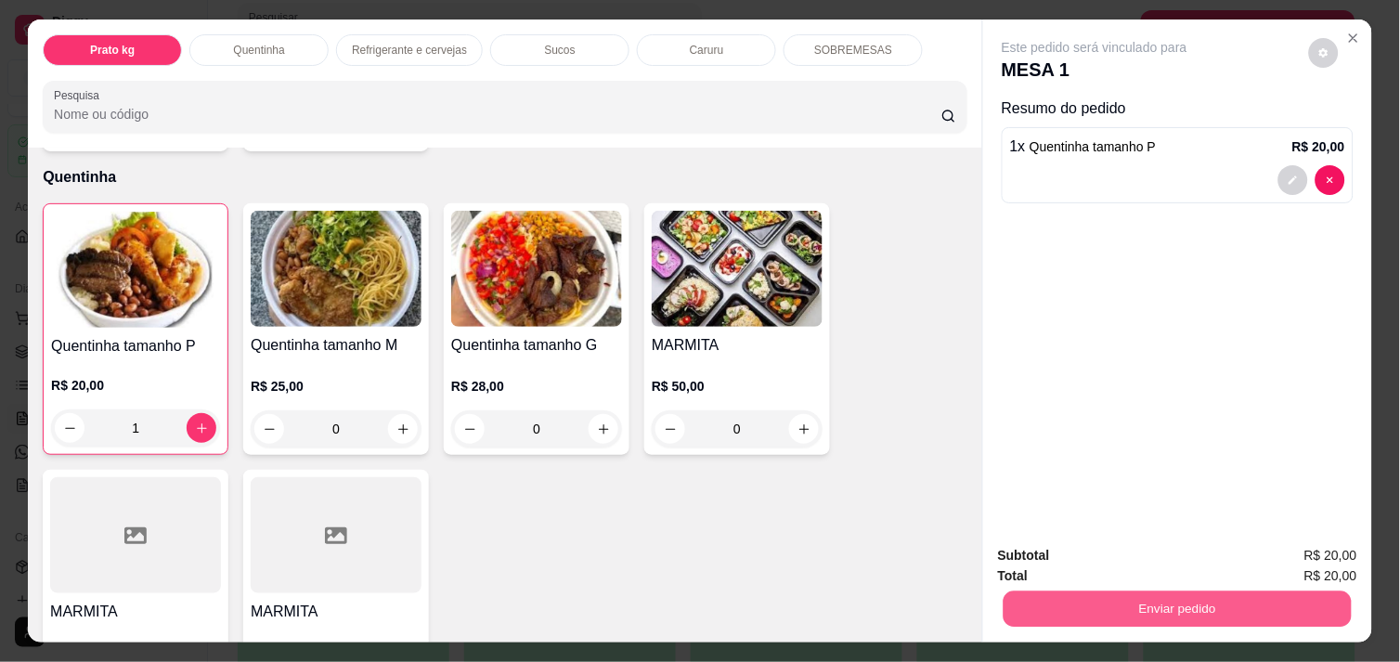
click at [1134, 595] on button "Enviar pedido" at bounding box center [1178, 609] width 348 height 36
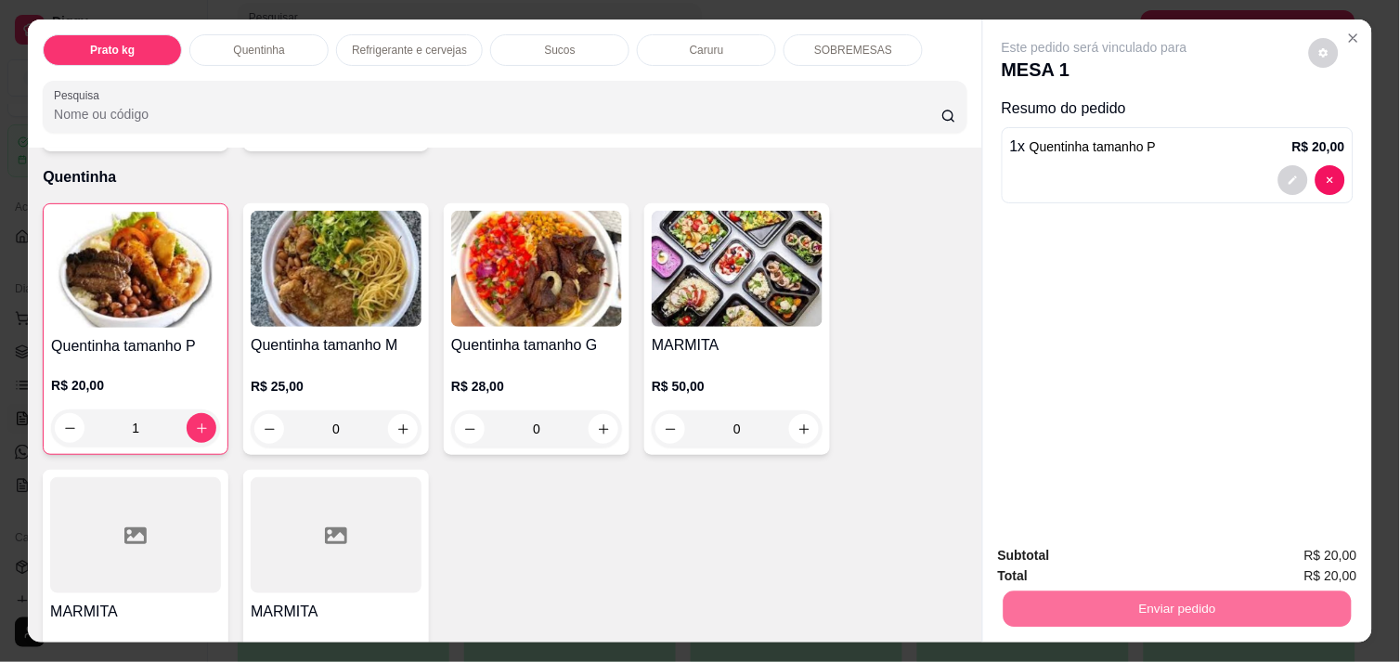
click at [1117, 553] on button "Não registrar e enviar pedido" at bounding box center [1116, 556] width 188 height 34
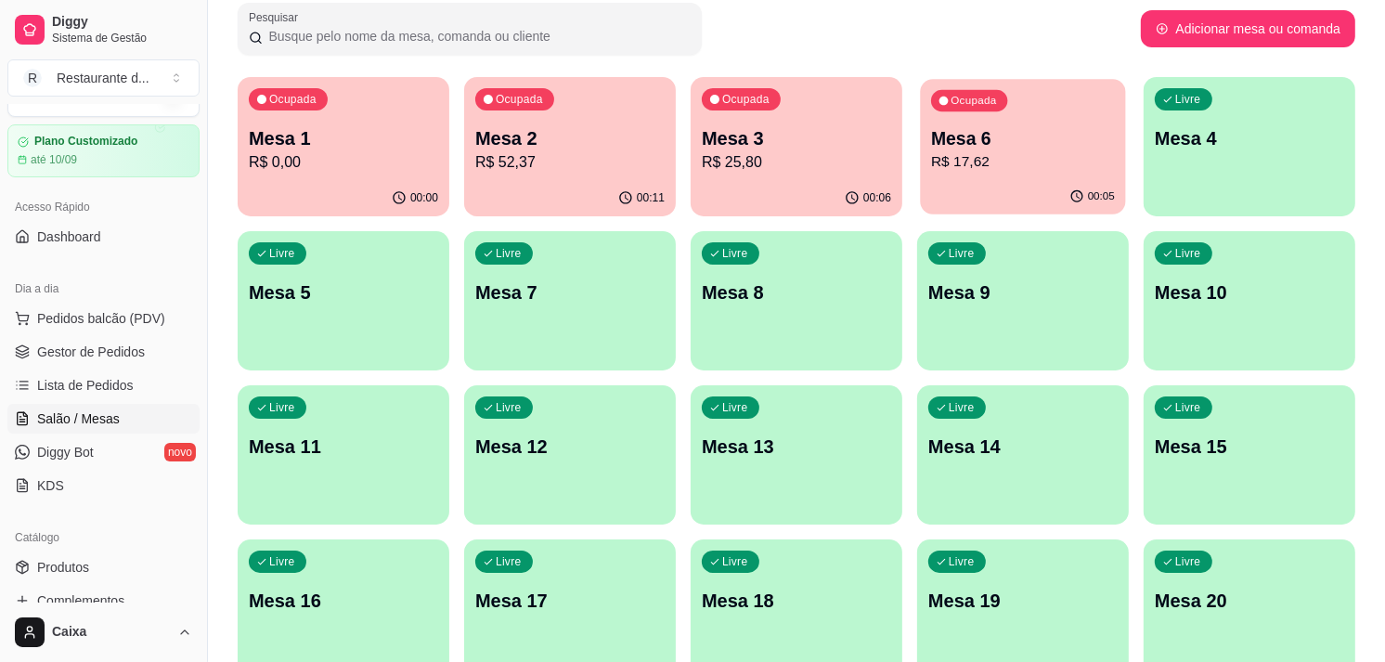
click at [1046, 156] on p "R$ 17,62" at bounding box center [1023, 161] width 184 height 21
click at [934, 19] on div "Pesquisar" at bounding box center [689, 29] width 903 height 52
click at [747, 155] on p "R$ 25,80" at bounding box center [797, 161] width 184 height 21
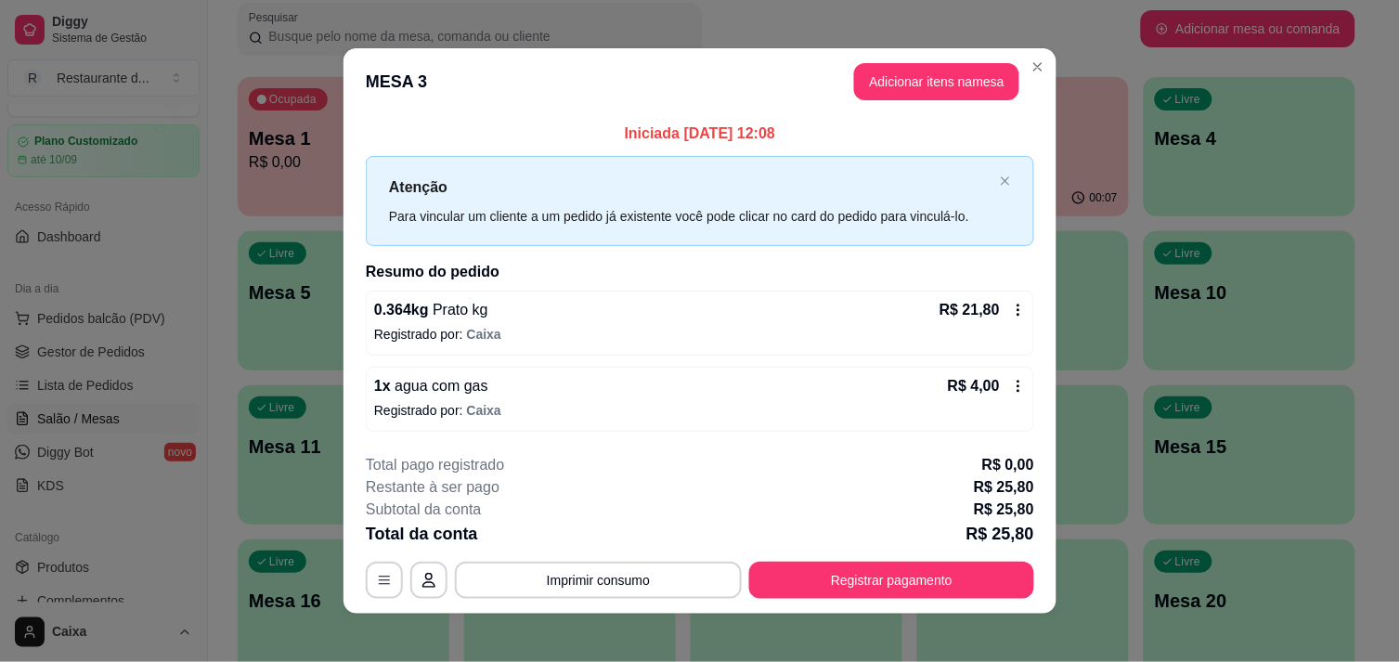
click at [747, 156] on div "Atenção Para vincular um cliente a um pedido já existente você pode clicar no c…" at bounding box center [700, 201] width 668 height 90
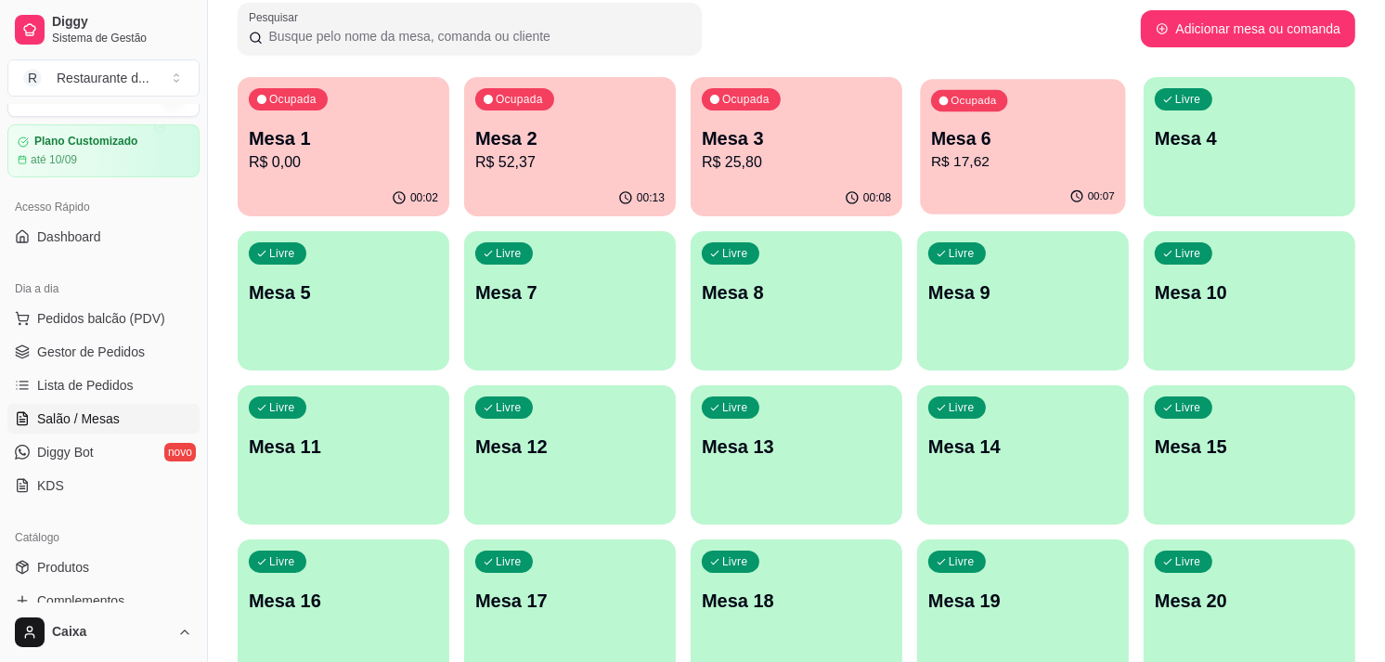
click at [978, 162] on p "R$ 17,62" at bounding box center [1023, 161] width 184 height 21
click at [639, 318] on div "Livre Mesa 7" at bounding box center [569, 289] width 205 height 113
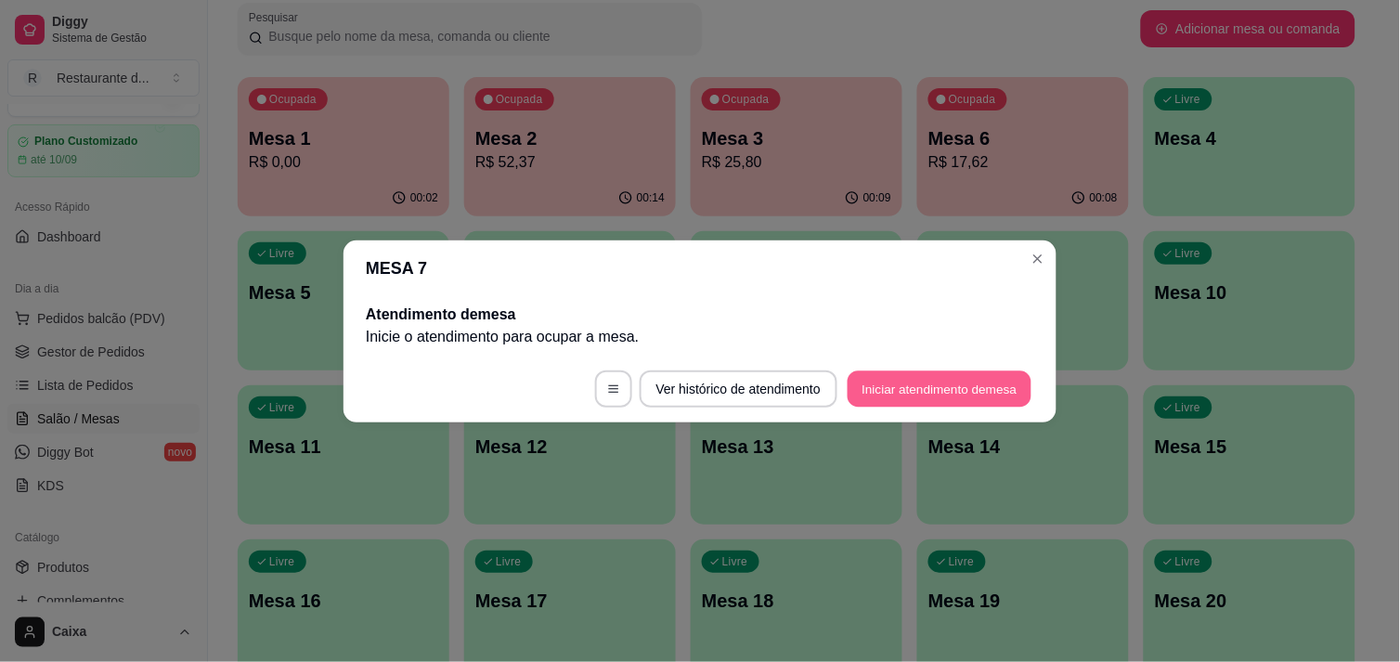
click at [917, 377] on button "Iniciar atendimento de mesa" at bounding box center [940, 388] width 184 height 36
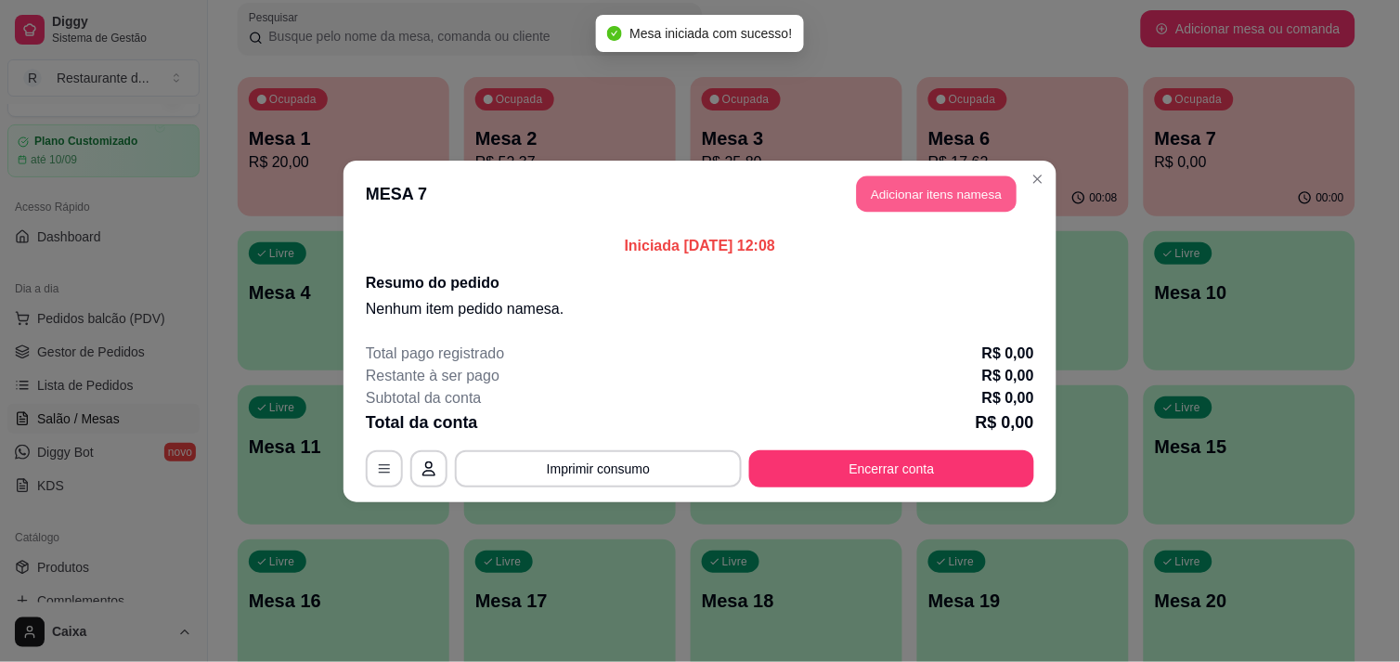
click at [926, 188] on button "Adicionar itens na mesa" at bounding box center [937, 193] width 160 height 36
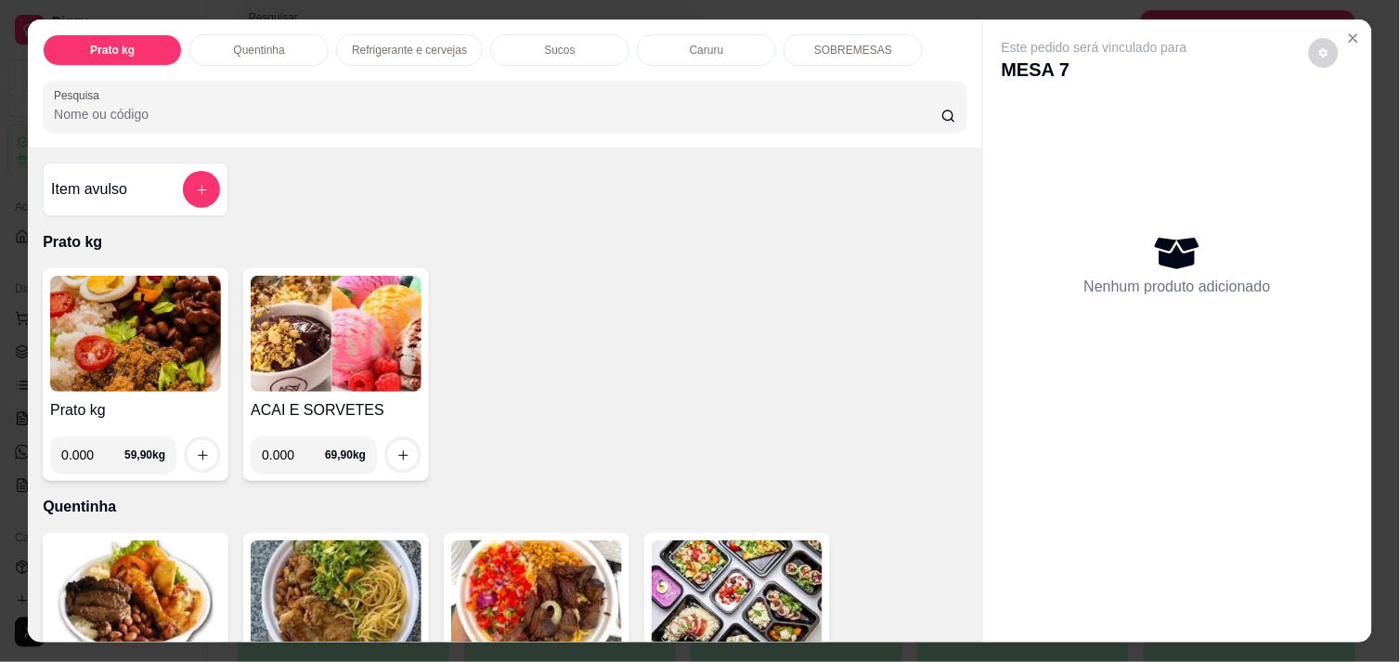
click at [93, 448] on input "0.000" at bounding box center [92, 454] width 63 height 37
type input "0.520"
click at [198, 450] on icon "increase-product-quantity" at bounding box center [202, 454] width 9 height 9
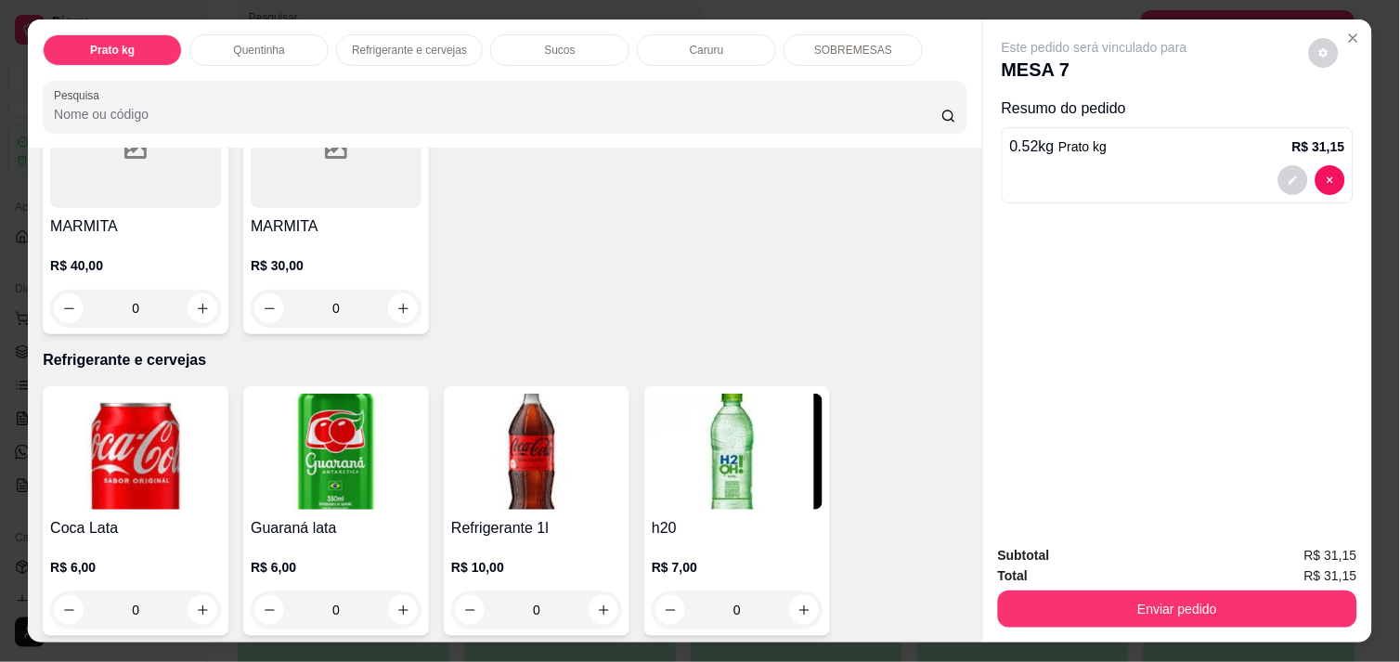
scroll to position [743, 0]
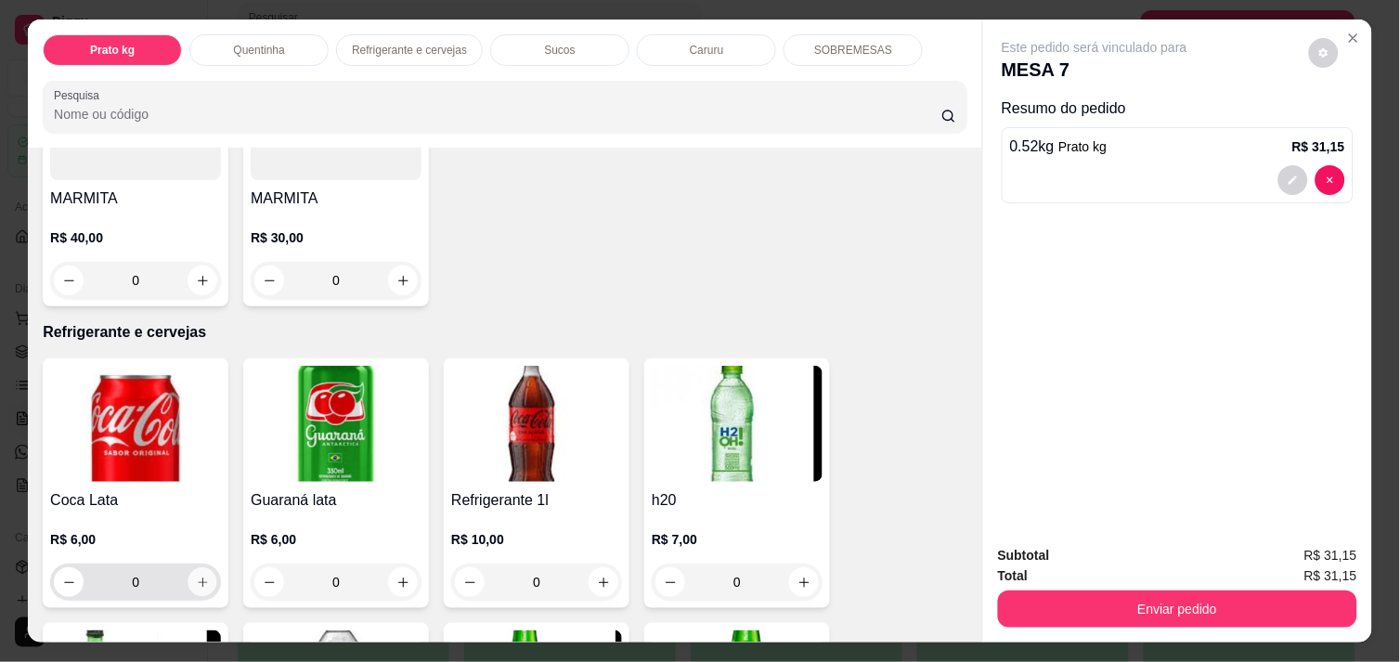
click at [197, 576] on icon "increase-product-quantity" at bounding box center [203, 583] width 14 height 14
type input "1"
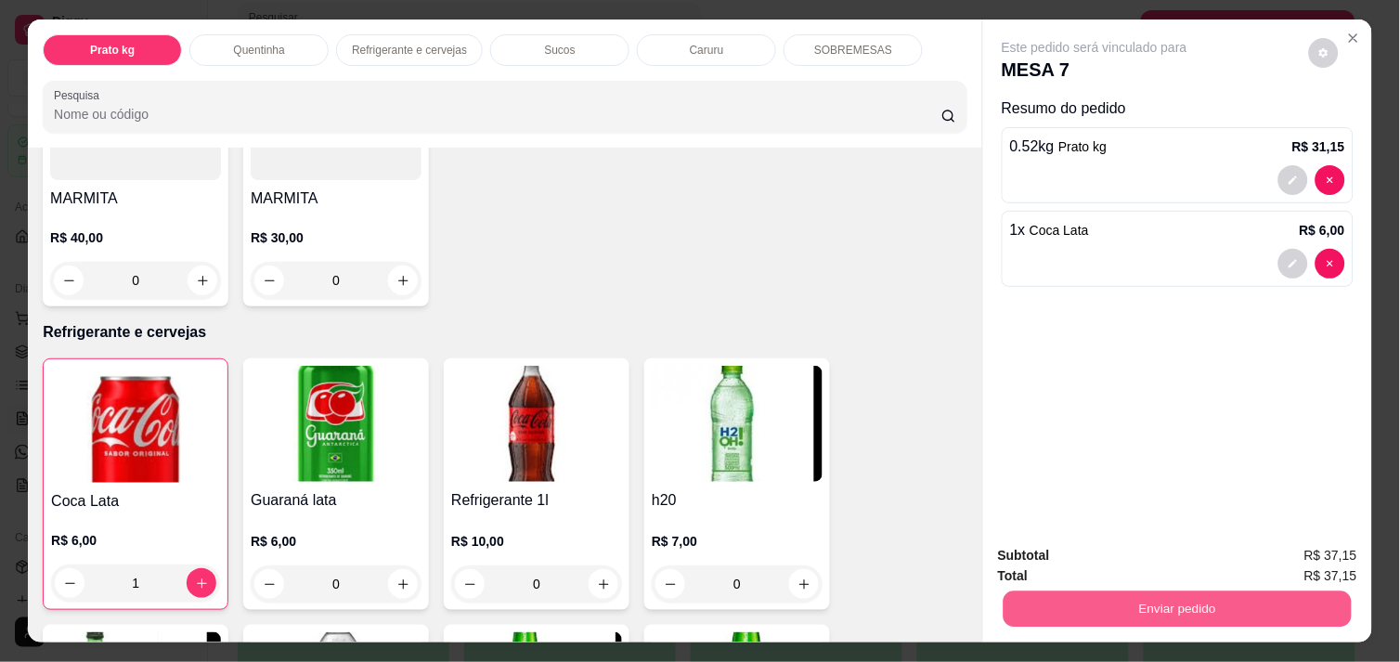
click at [1168, 598] on button "Enviar pedido" at bounding box center [1178, 609] width 348 height 36
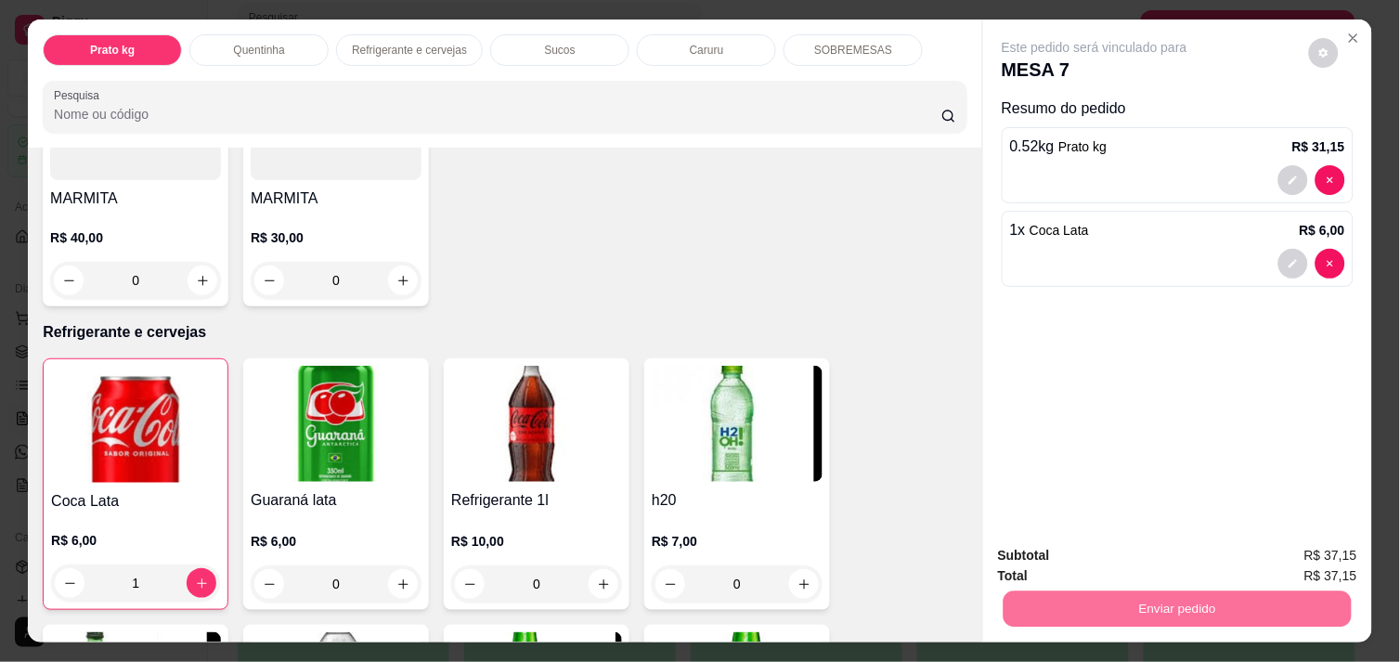
click at [1136, 552] on button "Não registrar e enviar pedido" at bounding box center [1116, 556] width 188 height 34
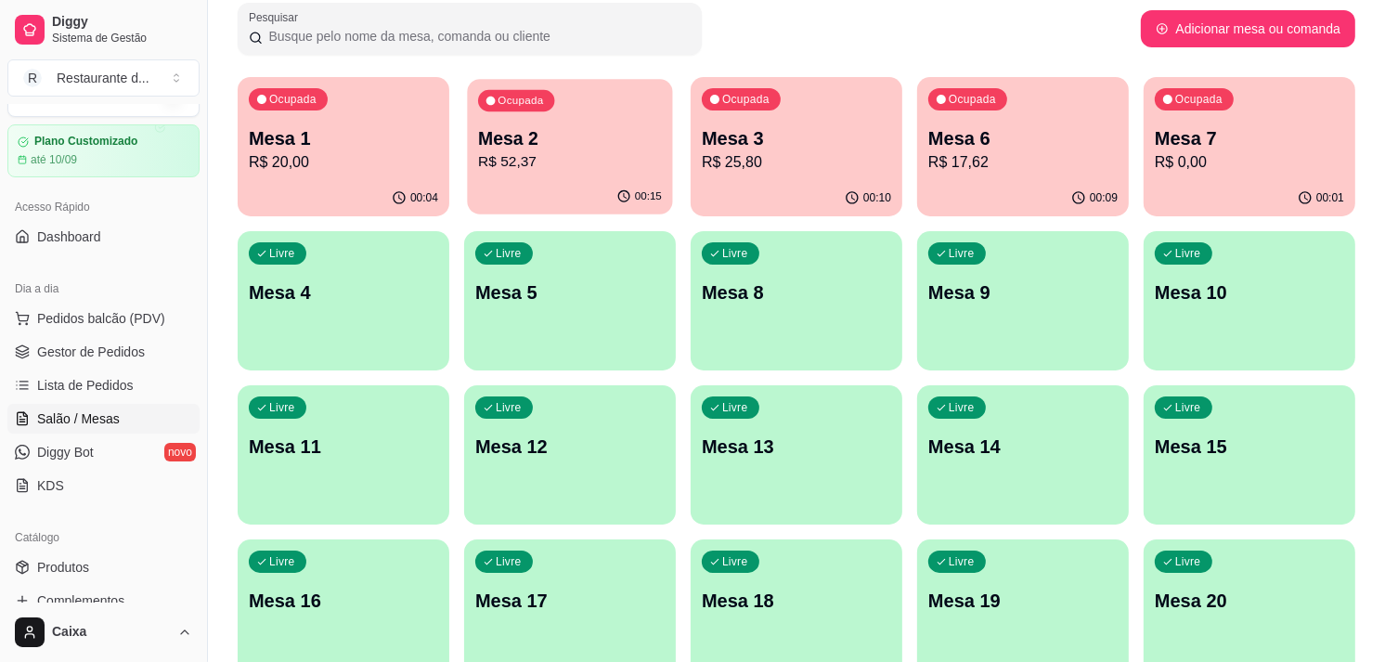
click at [580, 161] on p "R$ 52,37" at bounding box center [570, 161] width 184 height 21
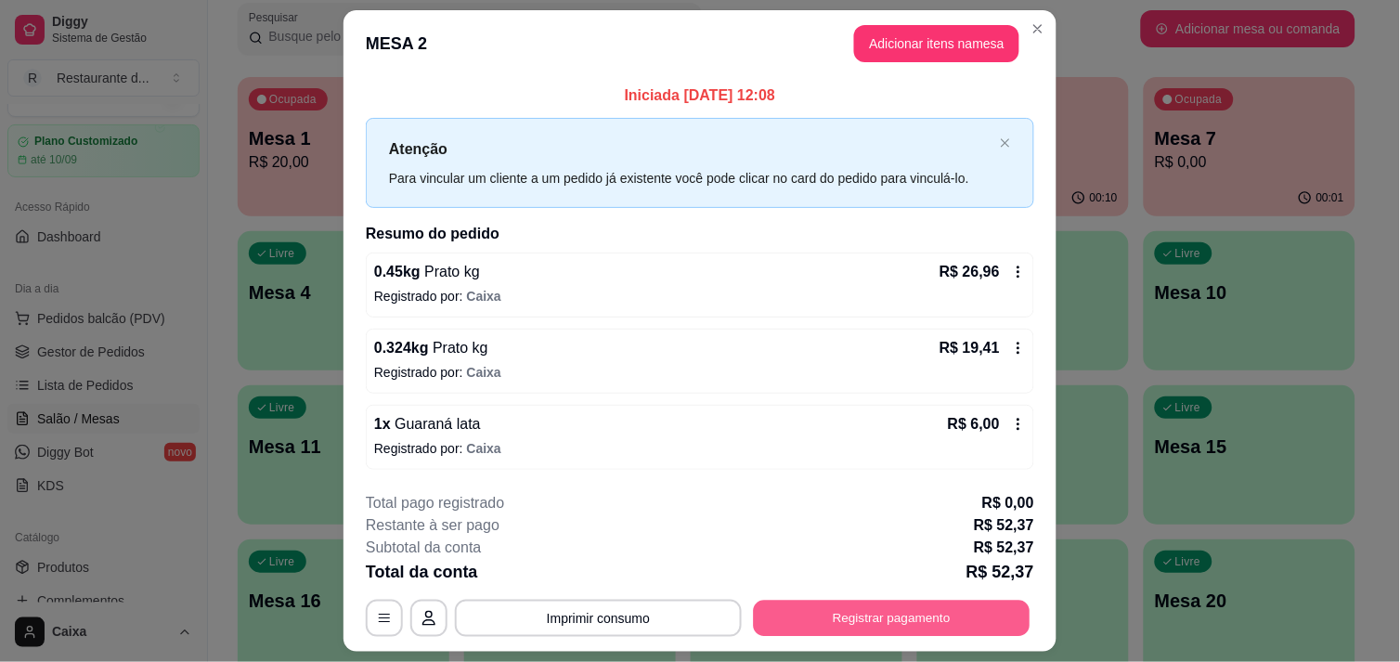
click at [859, 611] on button "Registrar pagamento" at bounding box center [892, 619] width 277 height 36
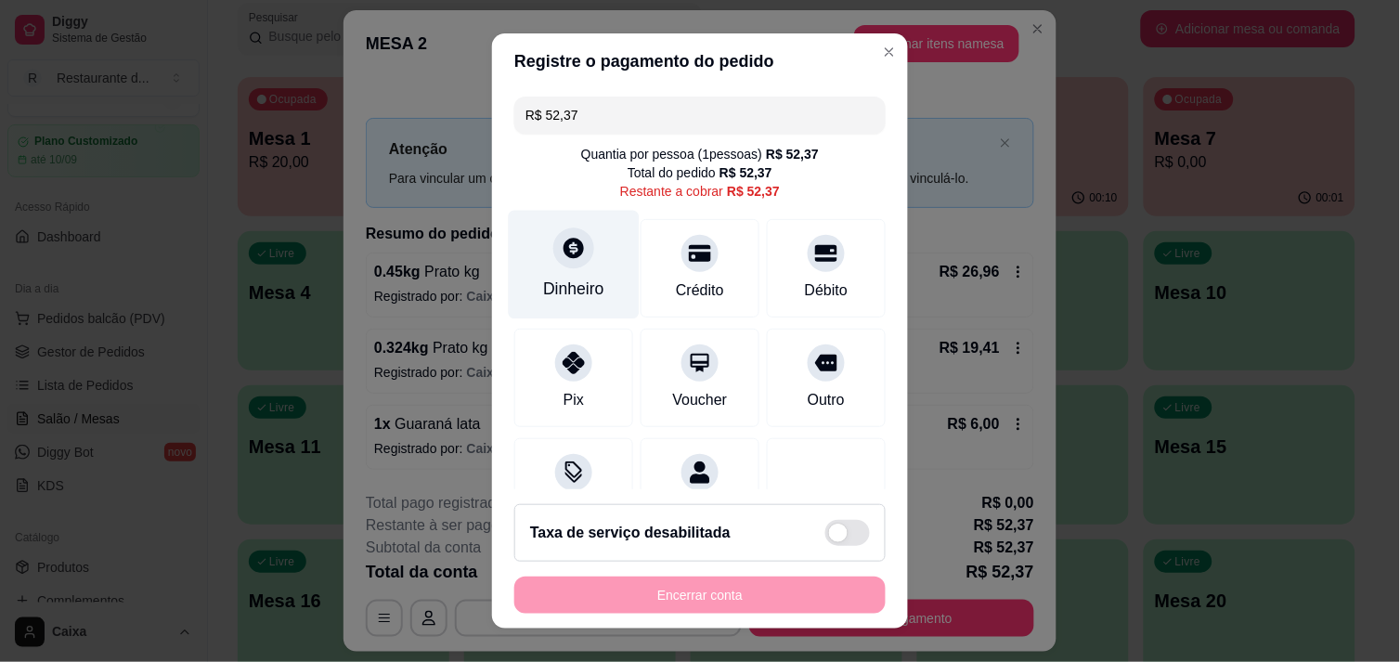
click at [578, 255] on div at bounding box center [573, 247] width 41 height 41
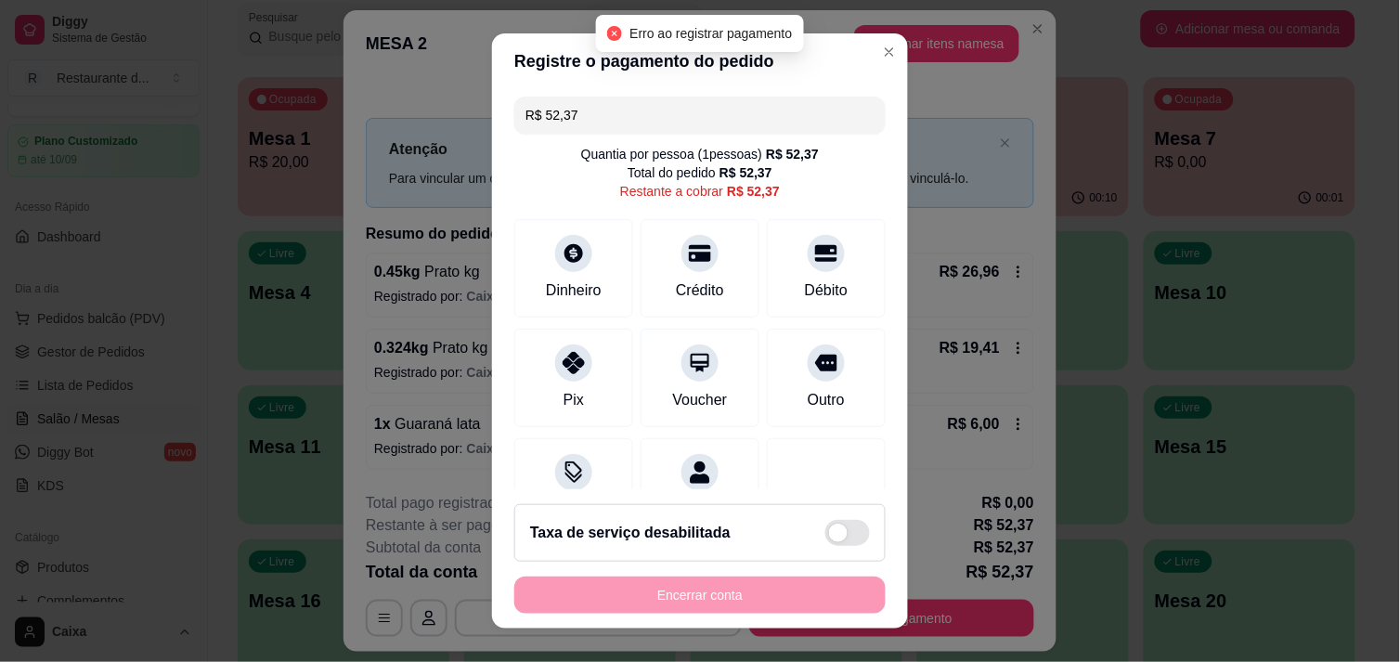
click at [682, 591] on div "Encerrar conta" at bounding box center [699, 595] width 371 height 37
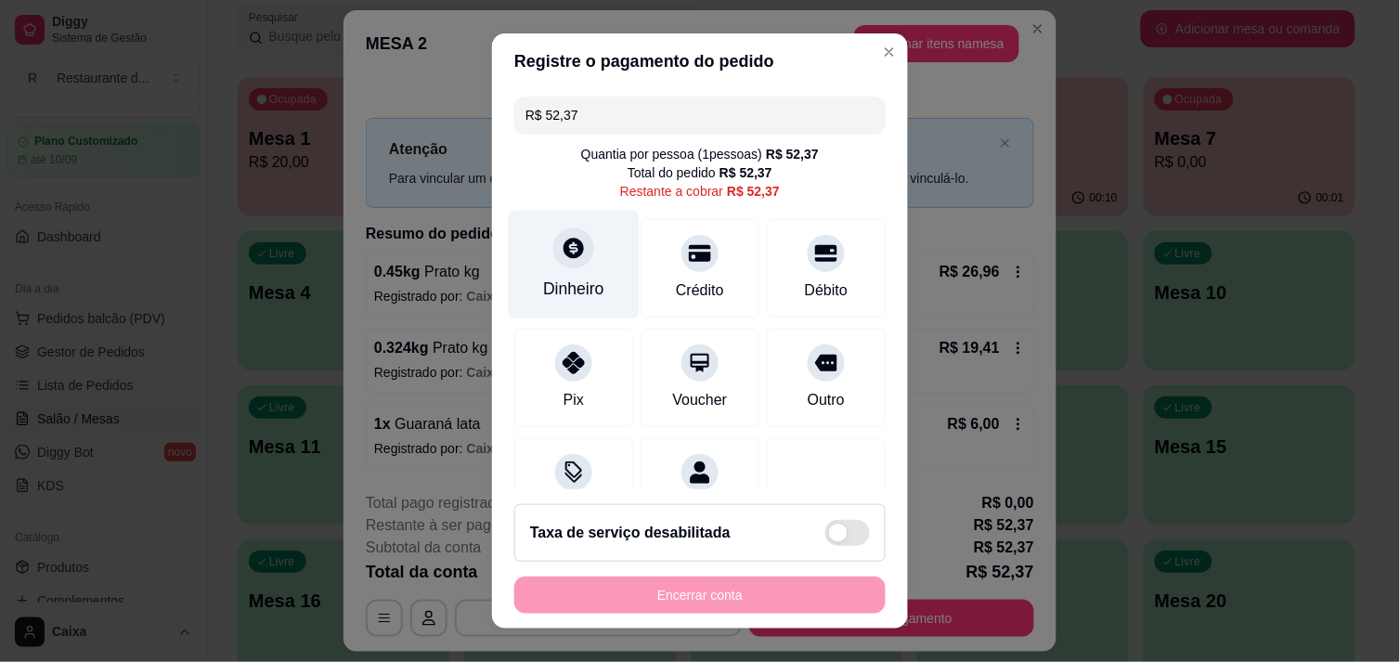
click at [562, 258] on icon at bounding box center [574, 248] width 24 height 24
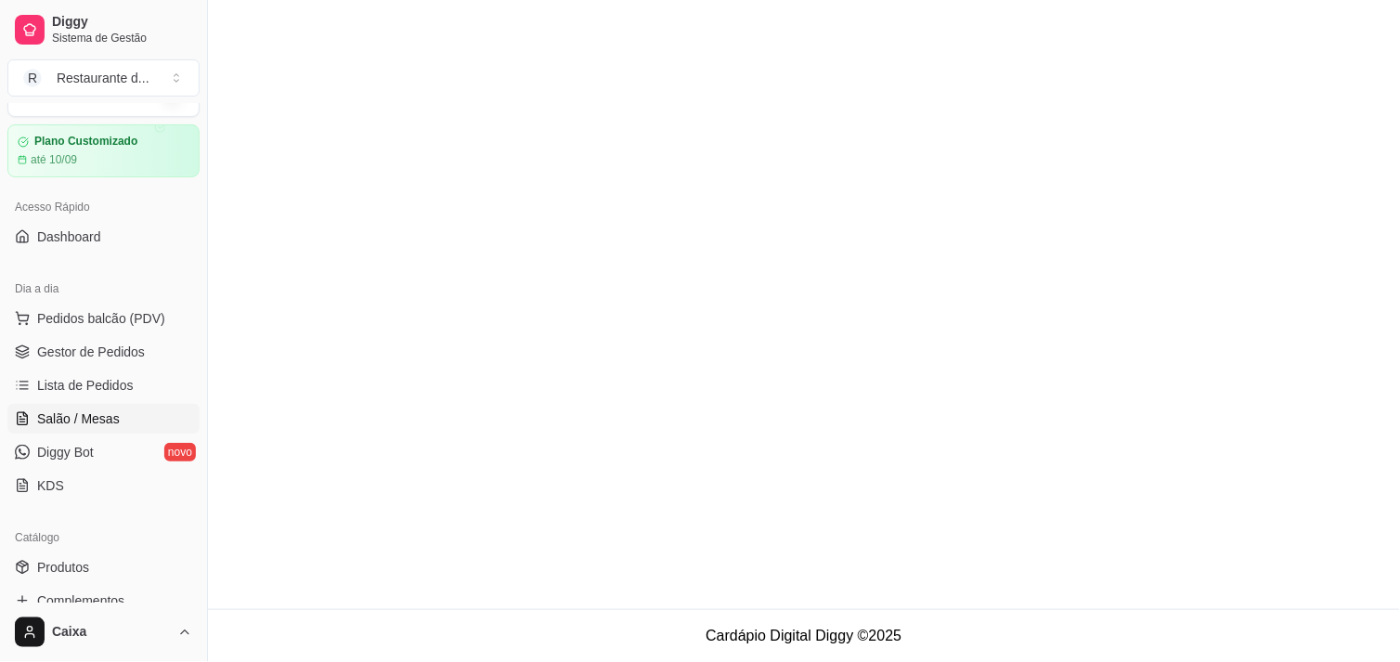
scroll to position [0, 0]
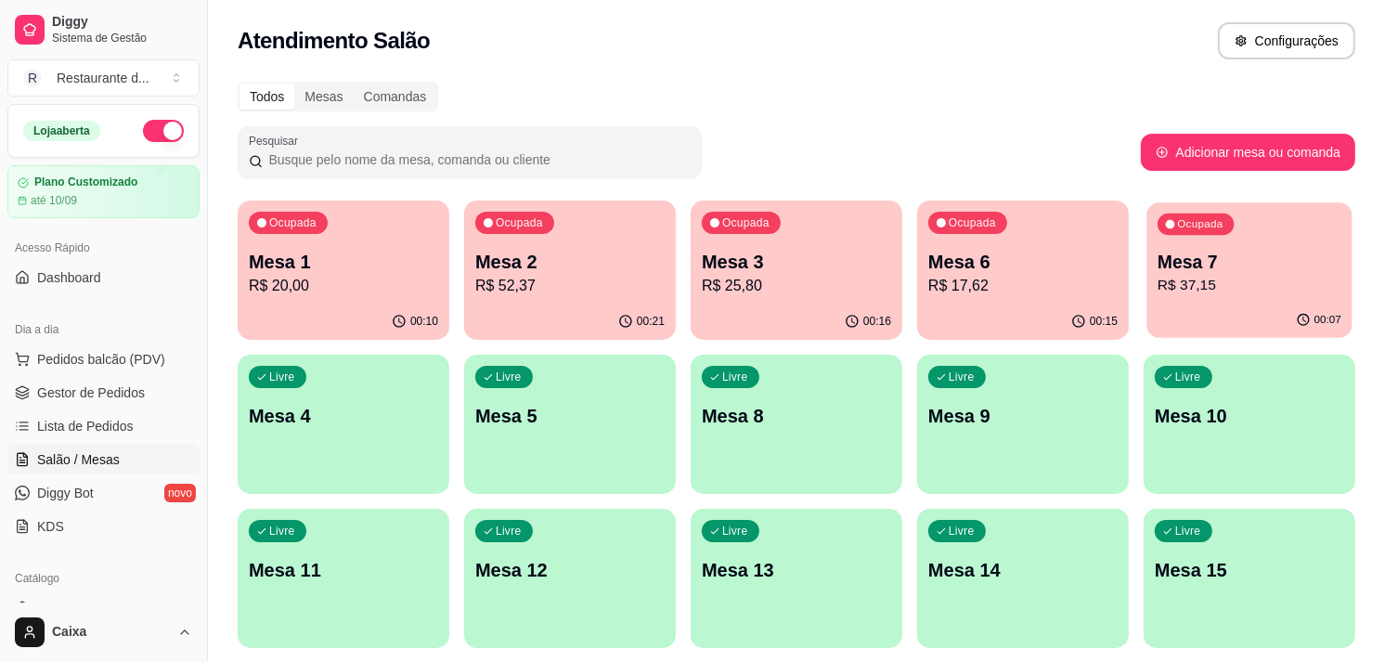
click at [1175, 308] on div "00:07" at bounding box center [1249, 320] width 205 height 35
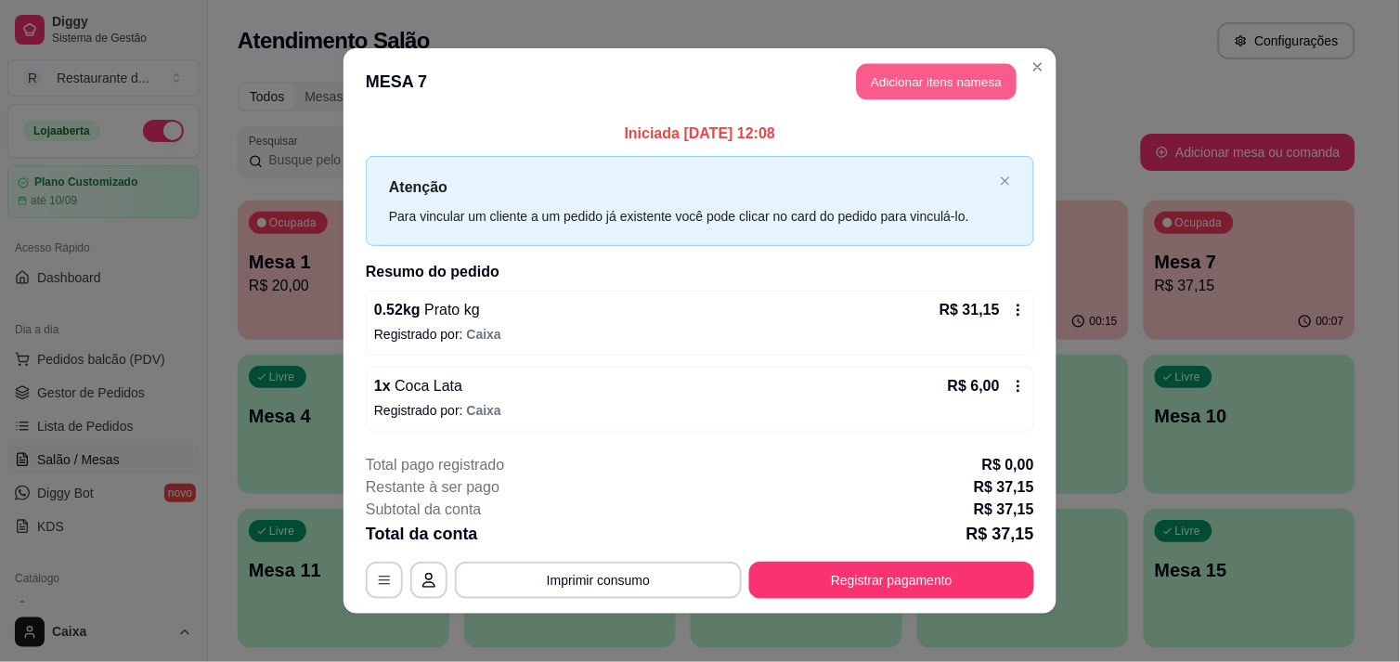
click at [949, 79] on button "Adicionar itens na mesa" at bounding box center [937, 82] width 160 height 36
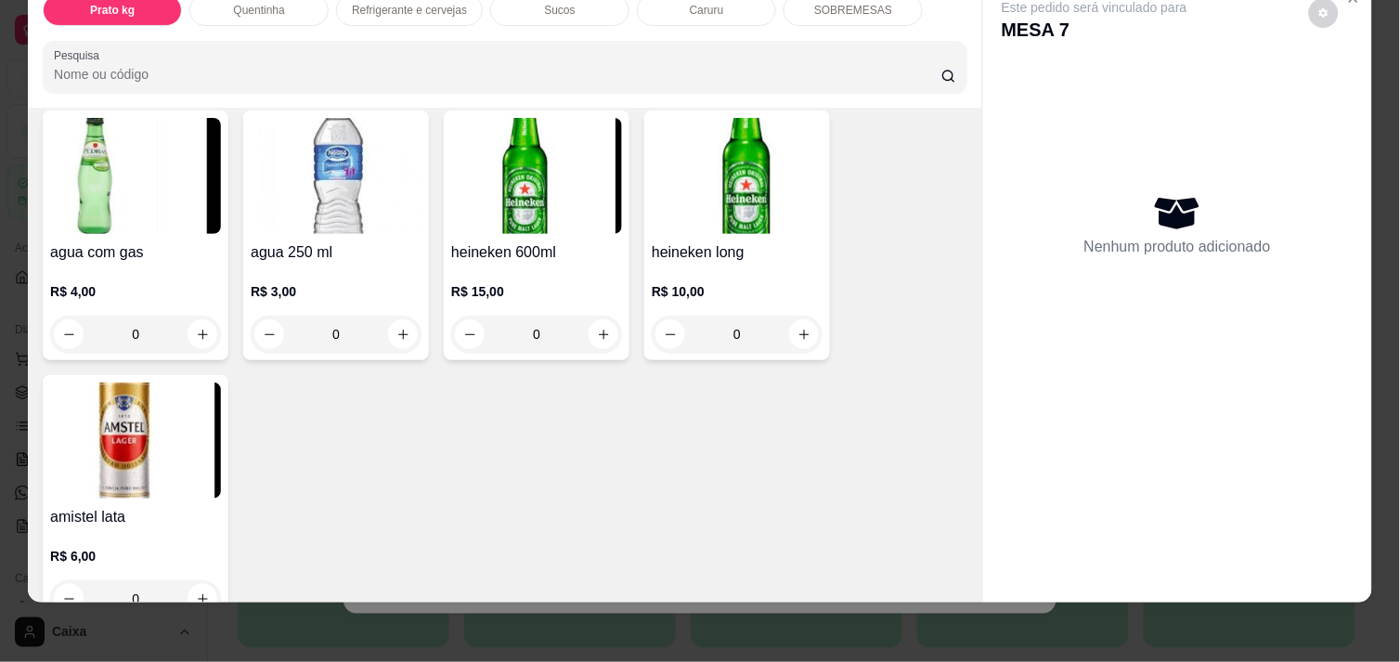
scroll to position [1238, 0]
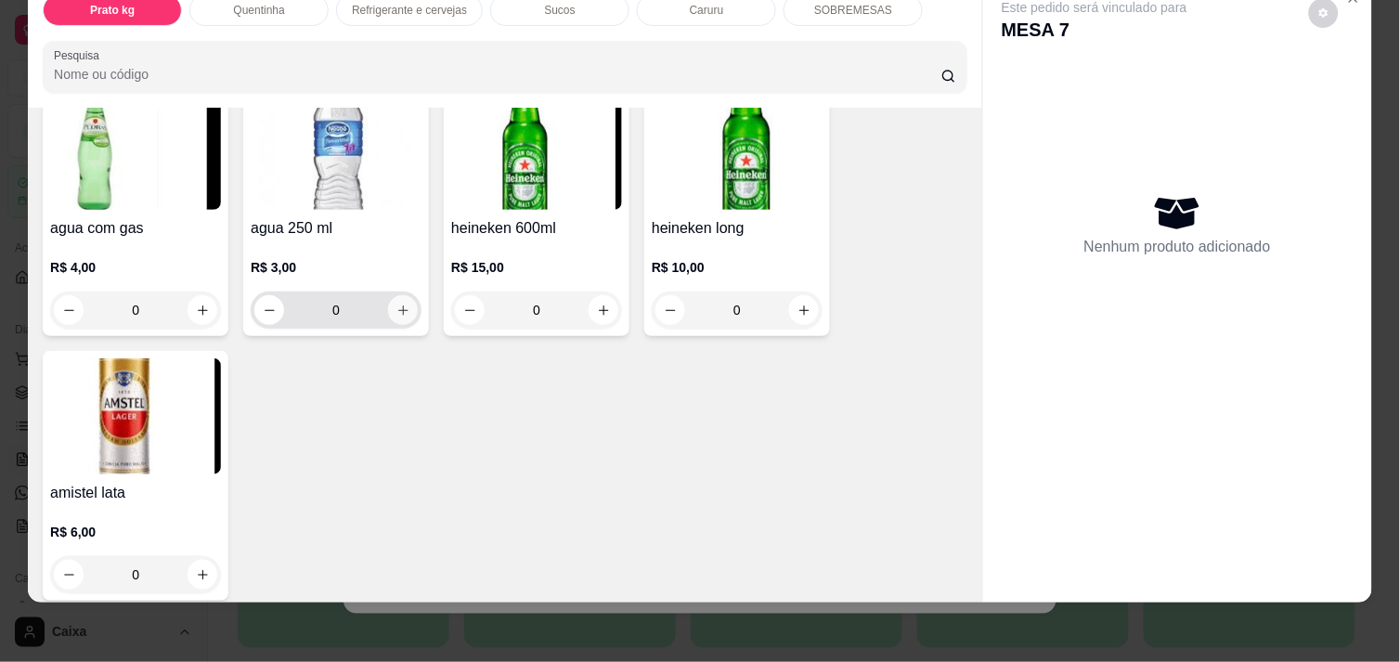
click at [397, 304] on icon "increase-product-quantity" at bounding box center [403, 311] width 14 height 14
type input "1"
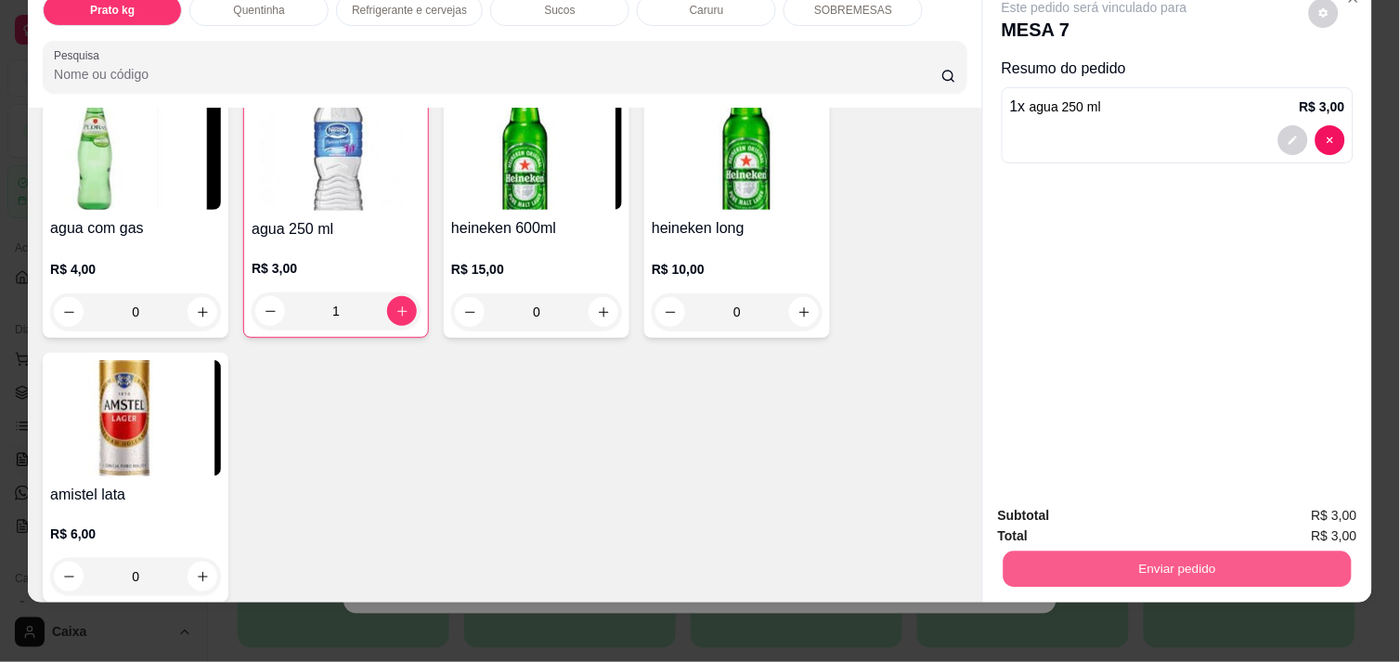
click at [1151, 551] on button "Enviar pedido" at bounding box center [1178, 569] width 348 height 36
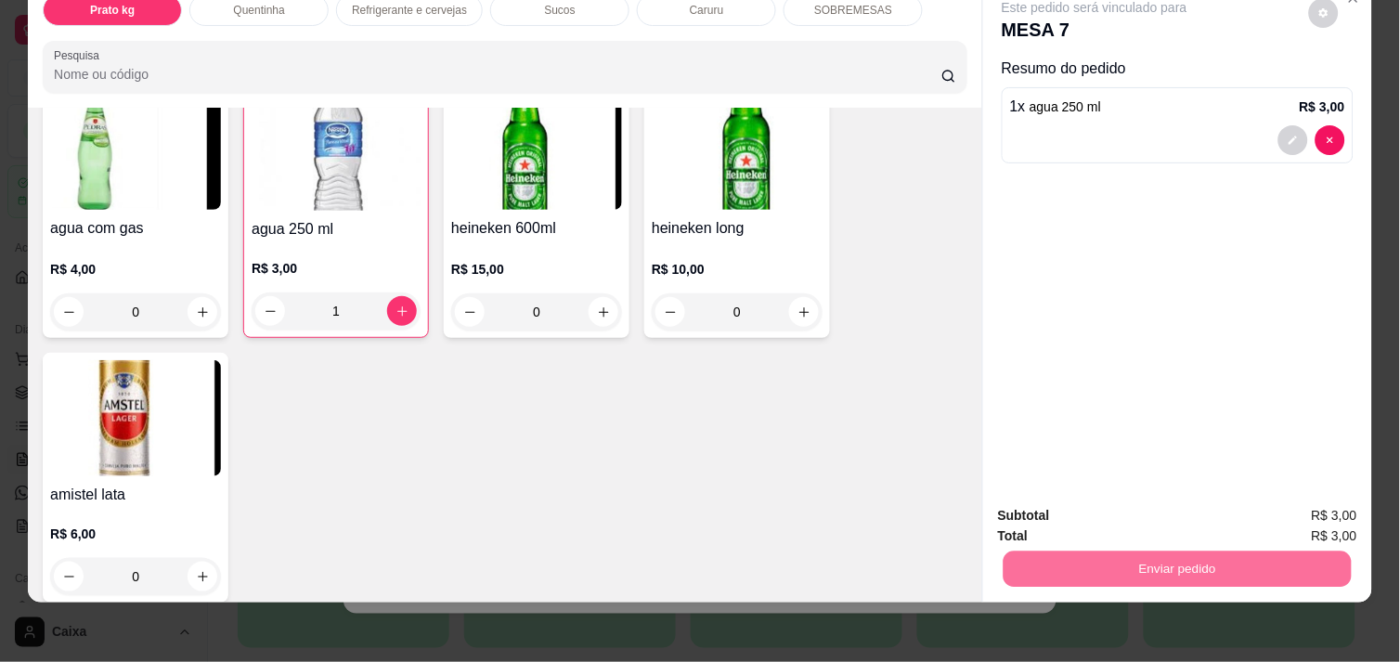
click at [1089, 505] on button "Não registrar e enviar pedido" at bounding box center [1116, 514] width 188 height 34
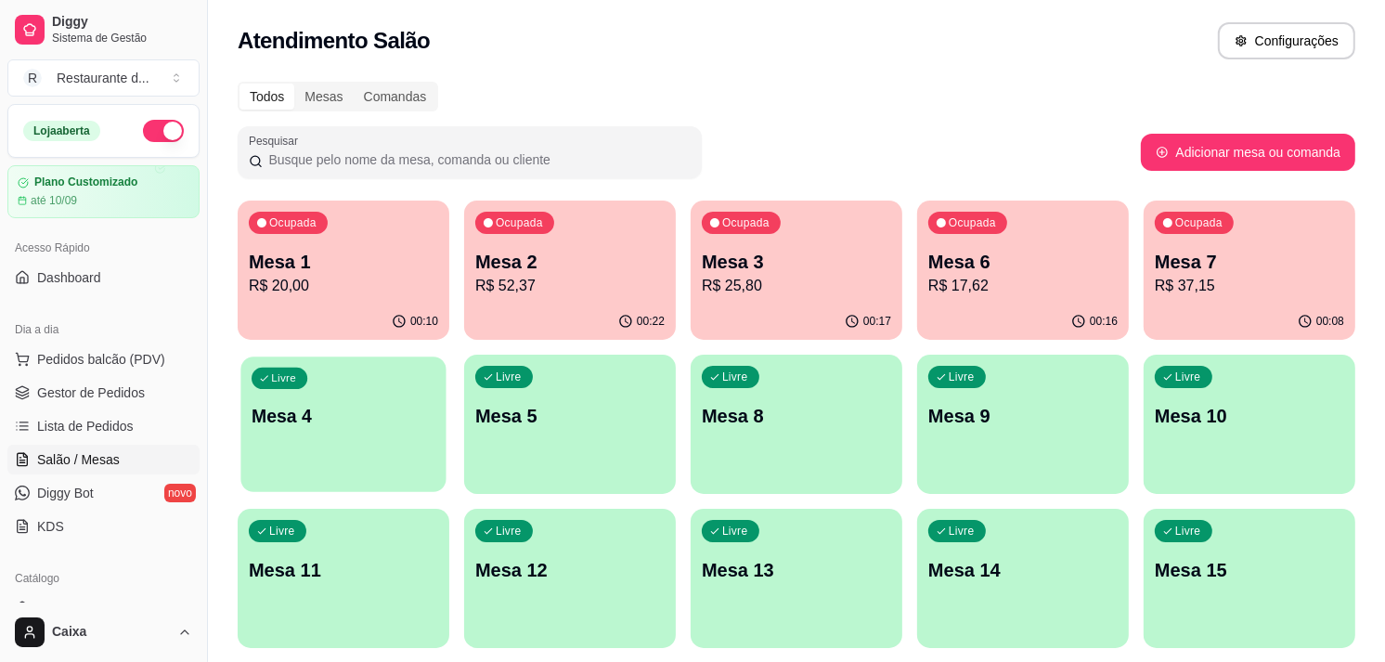
click at [363, 410] on p "Mesa 4" at bounding box center [344, 416] width 184 height 25
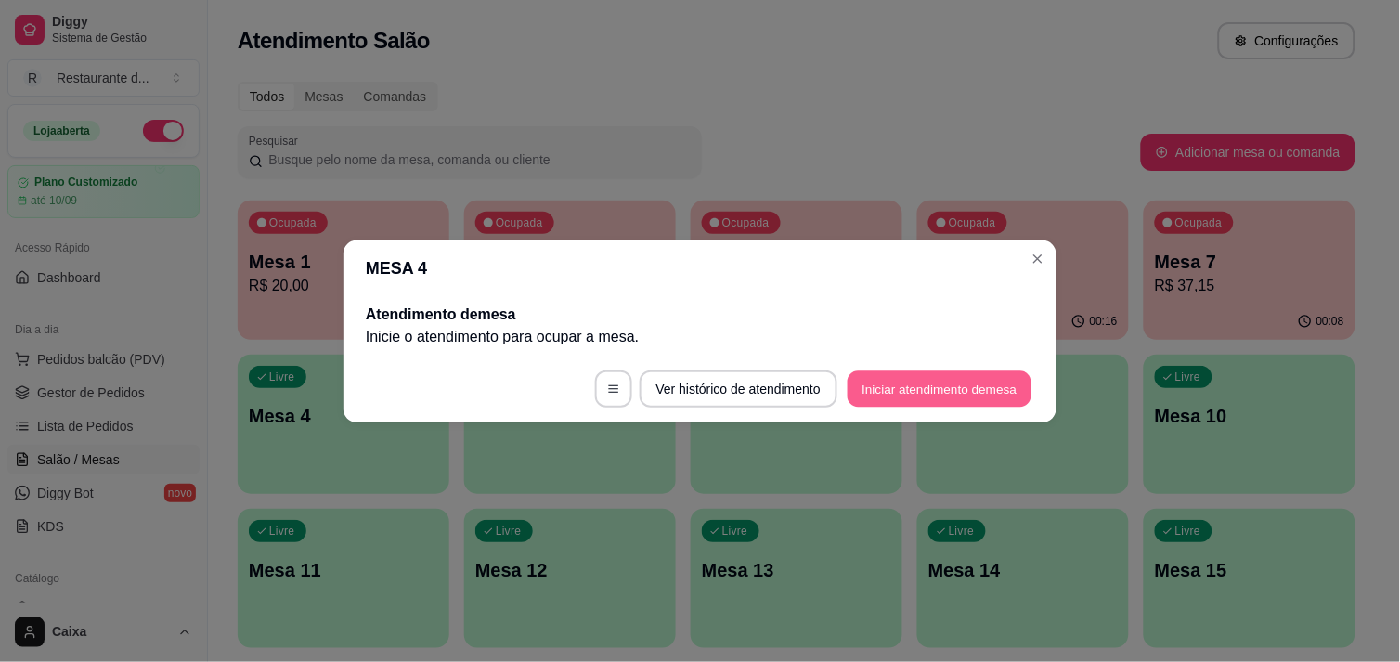
click at [908, 381] on button "Iniciar atendimento de mesa" at bounding box center [940, 388] width 184 height 36
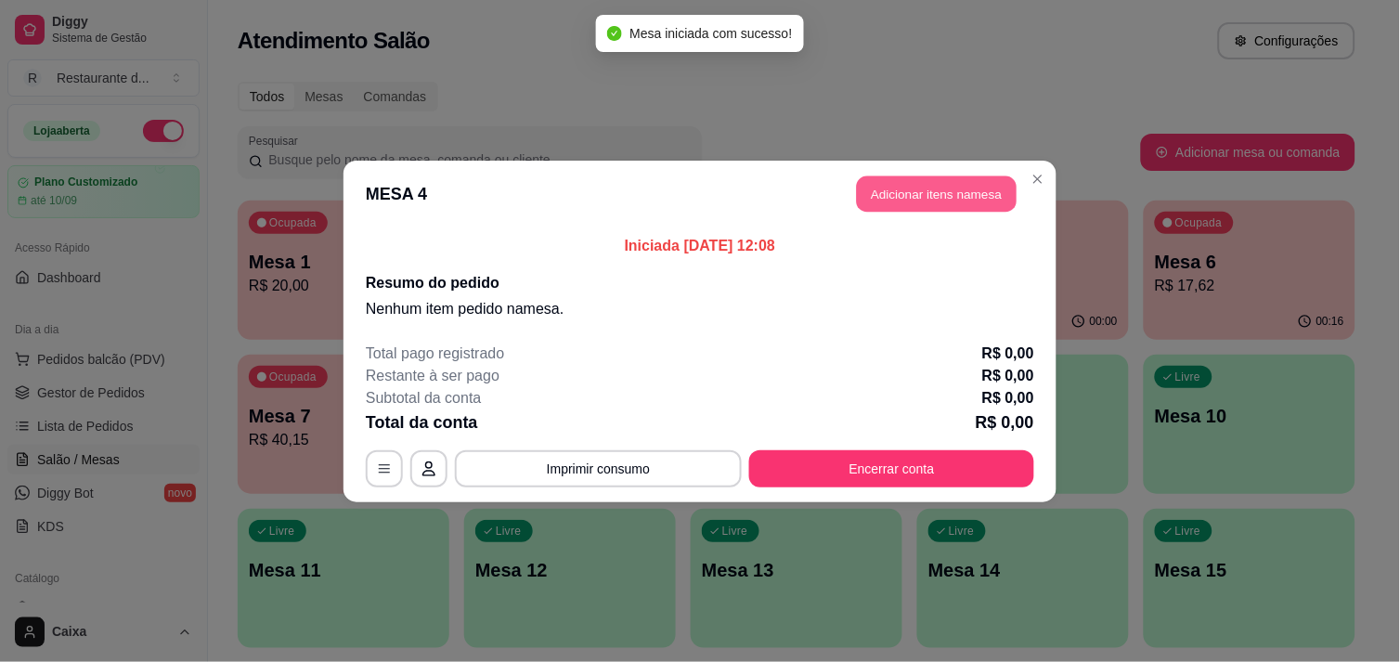
click at [916, 197] on button "Adicionar itens na mesa" at bounding box center [937, 193] width 160 height 36
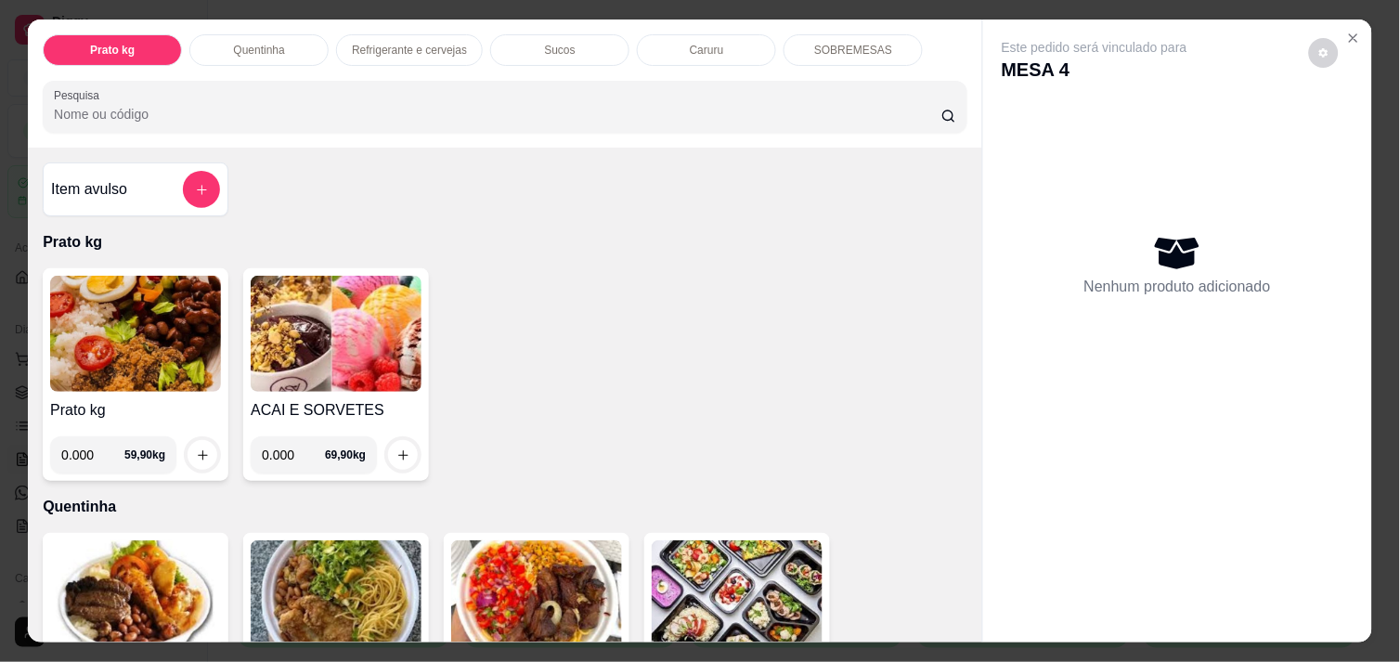
click at [88, 455] on input "0.000" at bounding box center [92, 454] width 63 height 37
type input "0.400"
click at [188, 444] on button "increase-product-quantity" at bounding box center [202, 455] width 29 height 29
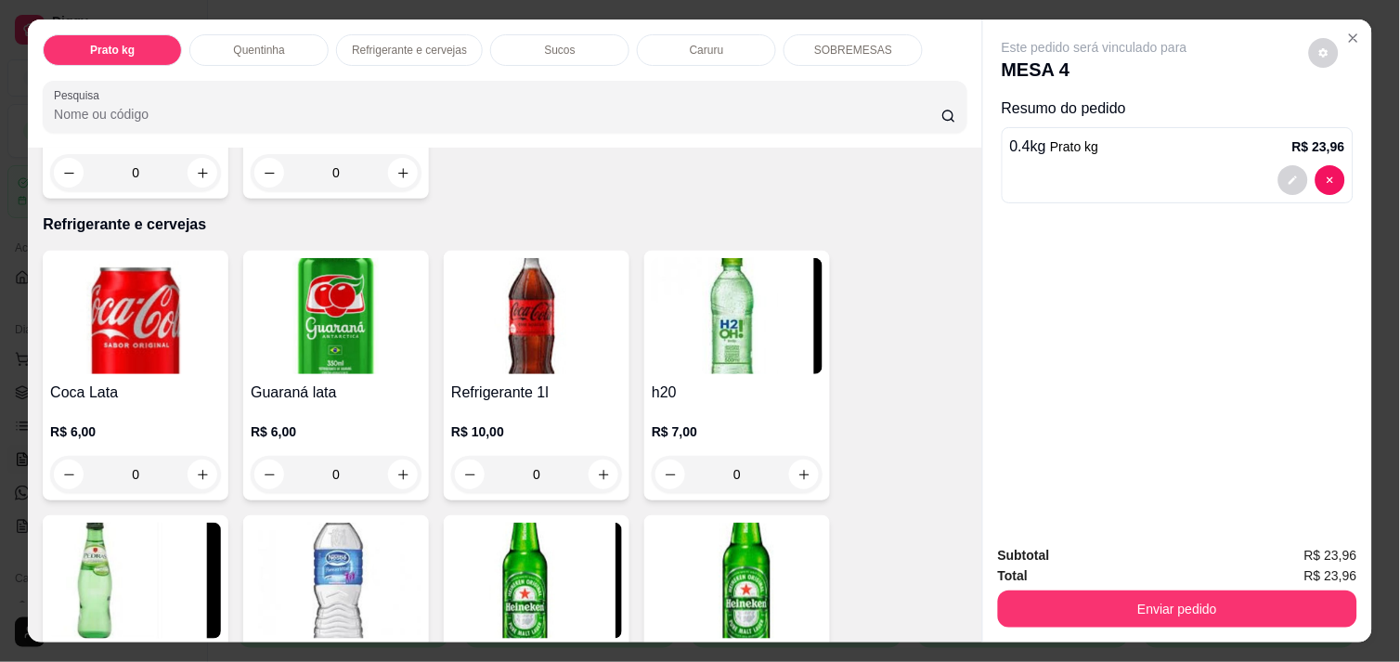
scroll to position [907, 0]
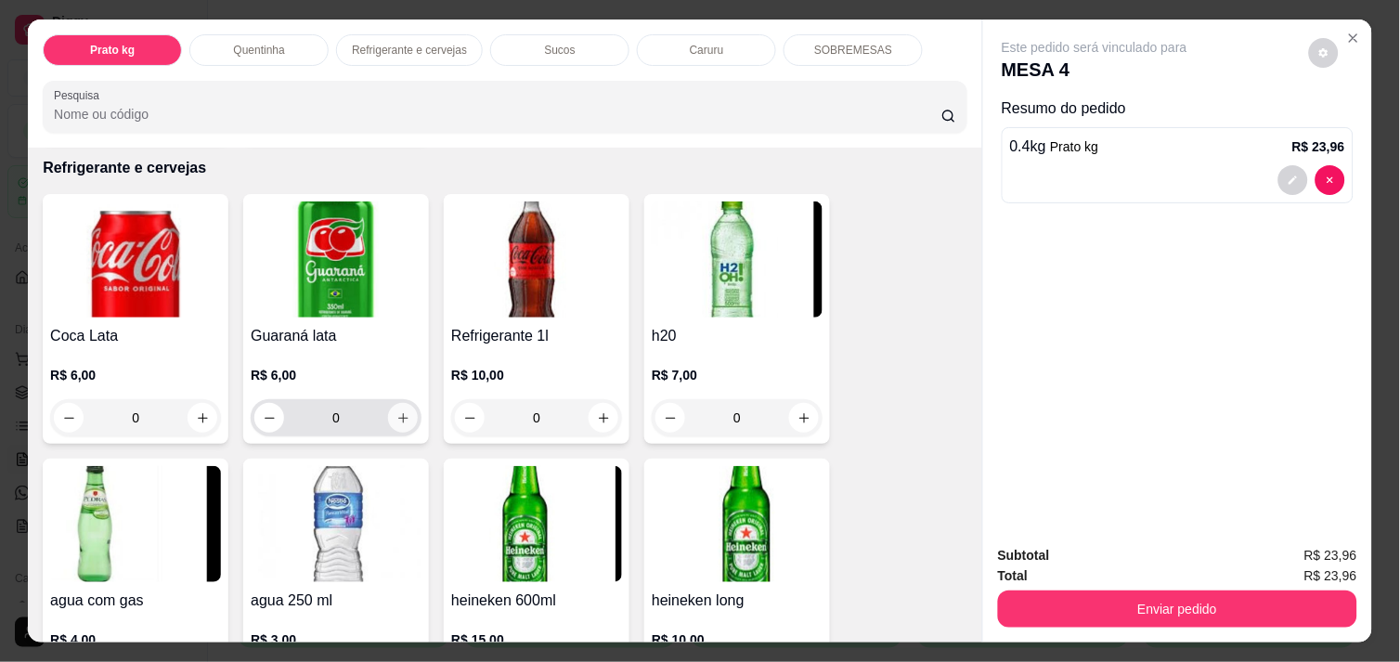
click at [406, 403] on button "increase-product-quantity" at bounding box center [403, 418] width 30 height 30
type input "1"
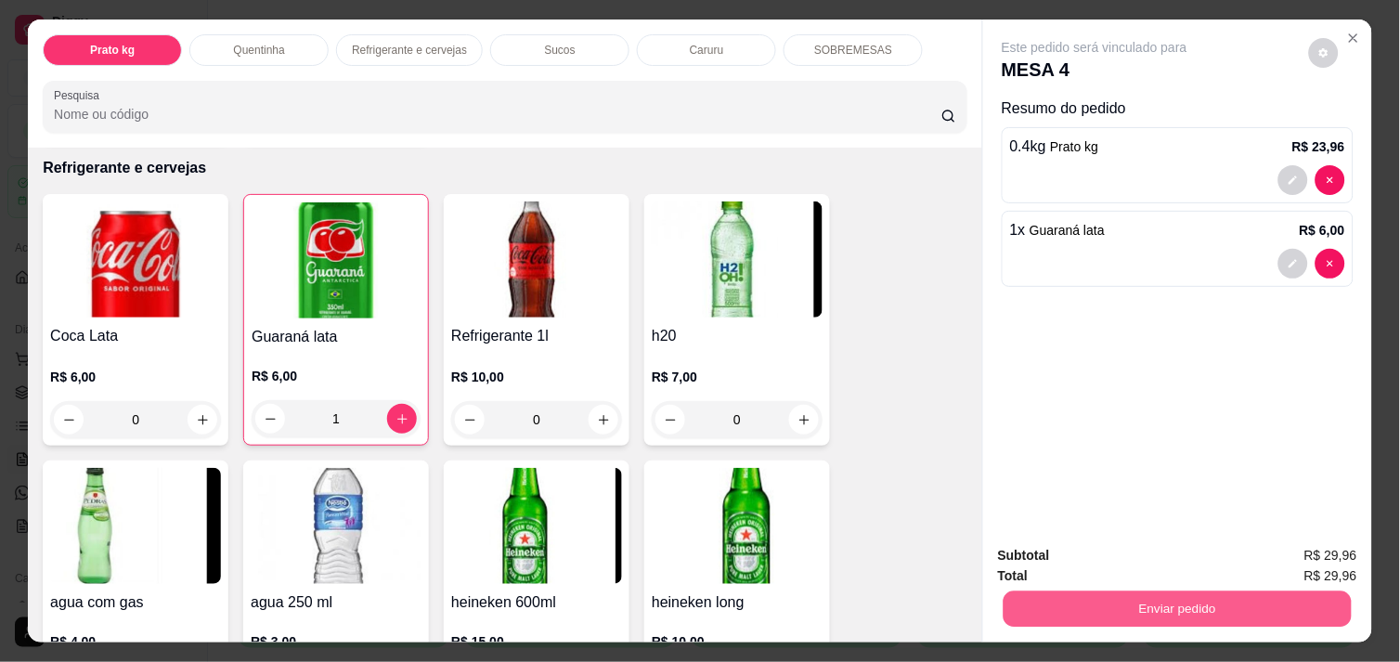
click at [1209, 591] on button "Enviar pedido" at bounding box center [1178, 609] width 348 height 36
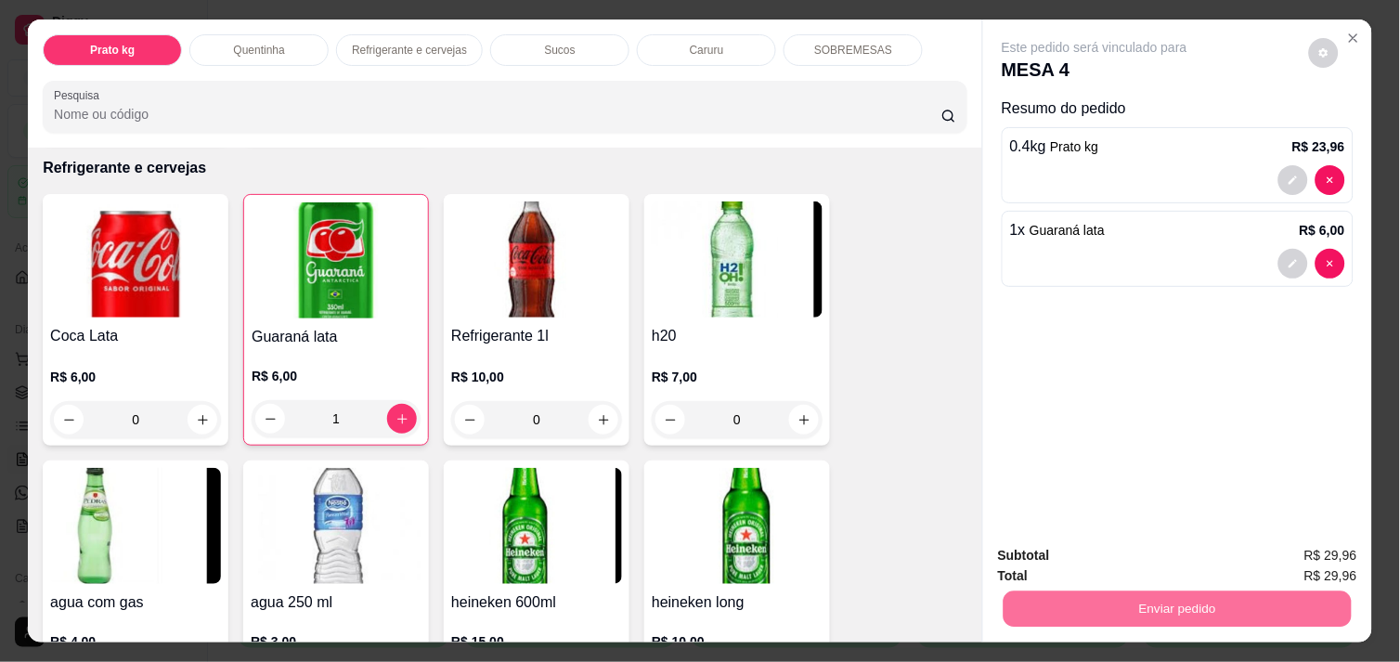
click at [1149, 565] on button "Não registrar e enviar pedido" at bounding box center [1116, 556] width 188 height 34
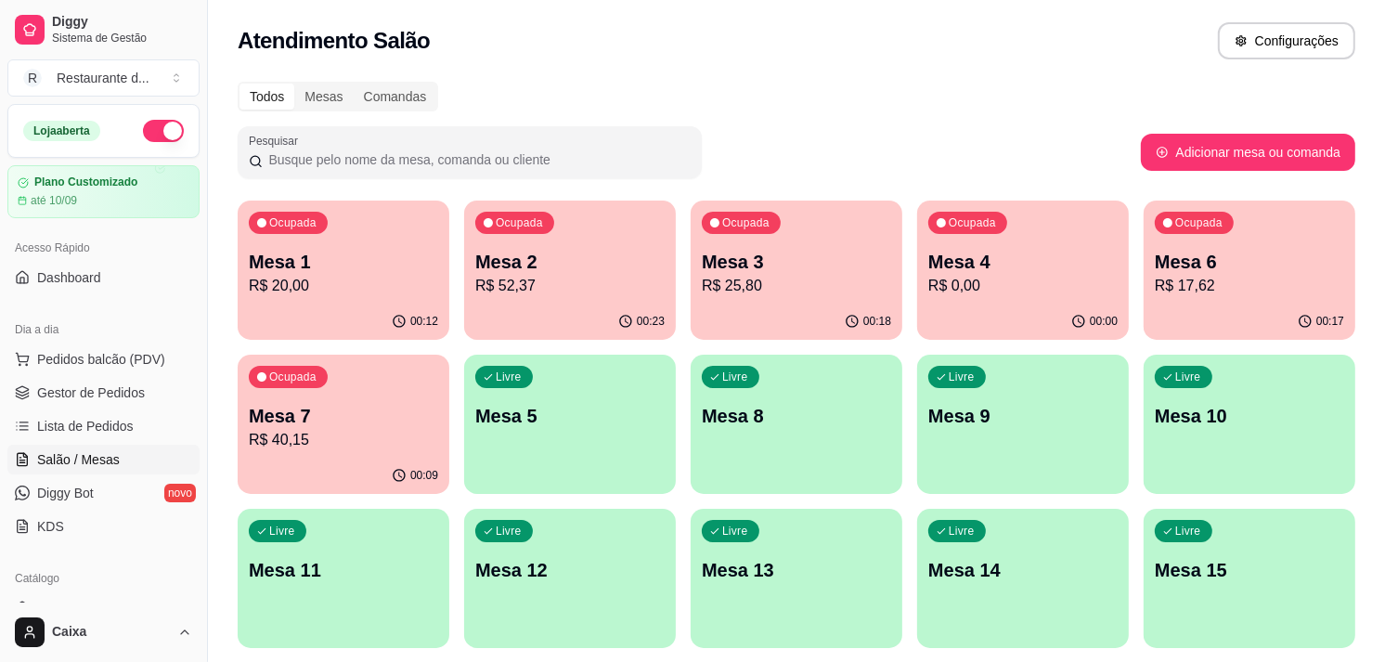
click at [525, 257] on p "Mesa 2" at bounding box center [569, 262] width 189 height 26
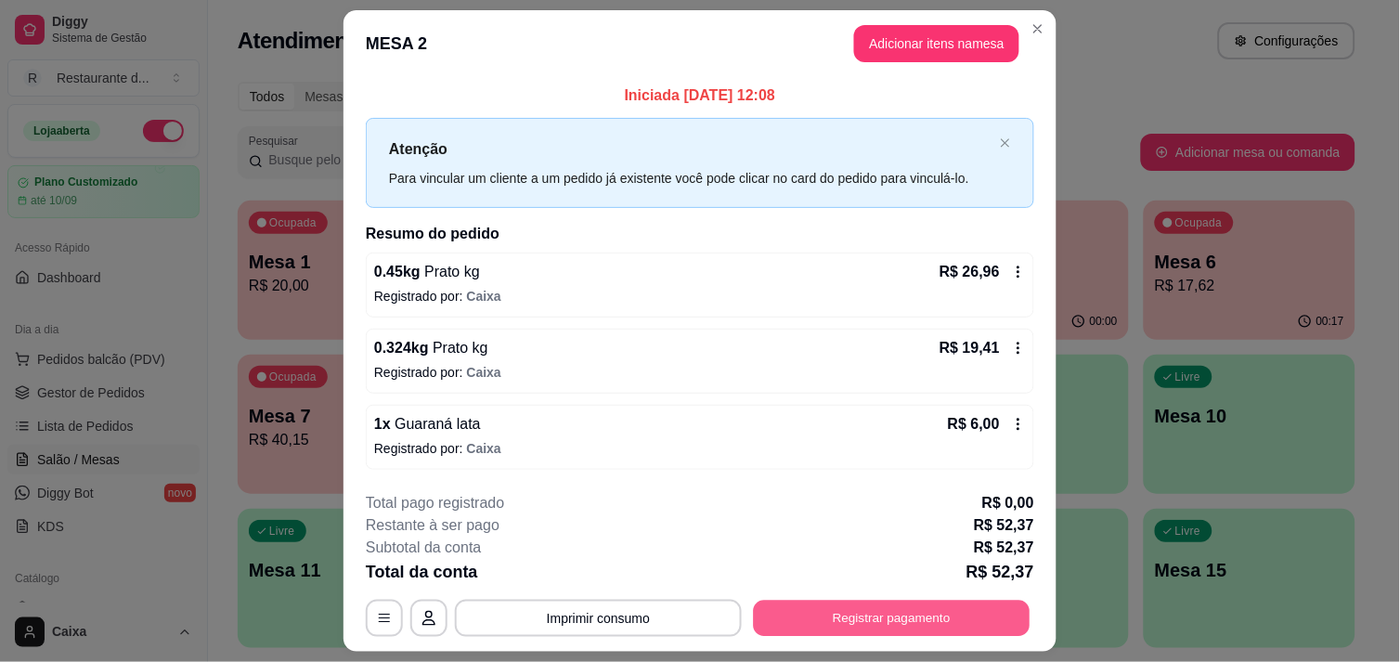
click at [892, 608] on button "Registrar pagamento" at bounding box center [892, 619] width 277 height 36
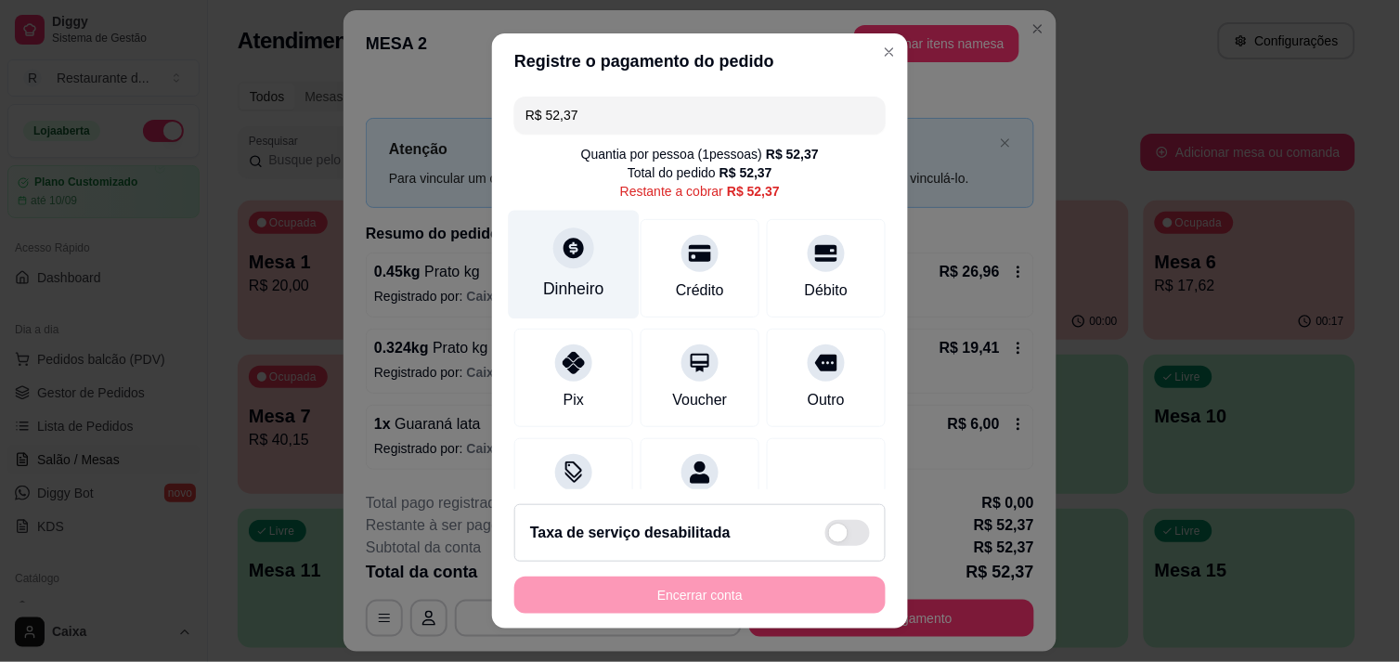
click at [559, 266] on div at bounding box center [573, 247] width 41 height 41
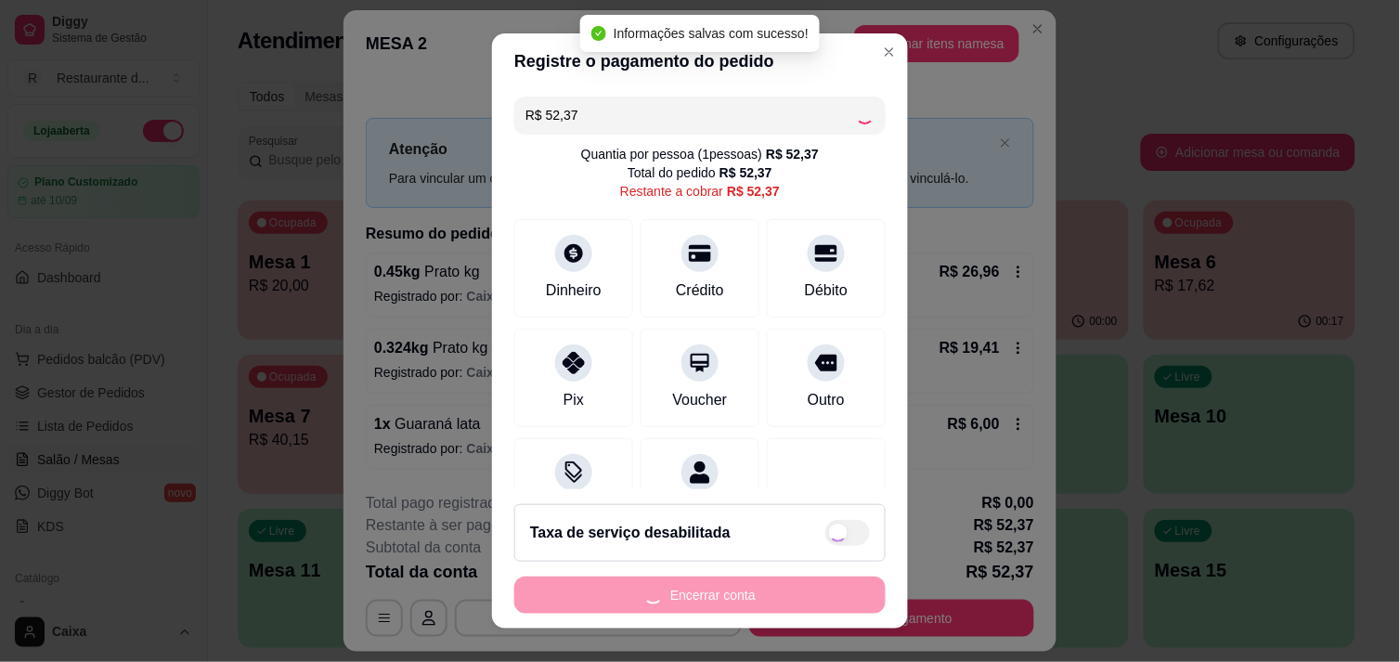
type input "R$ 0,00"
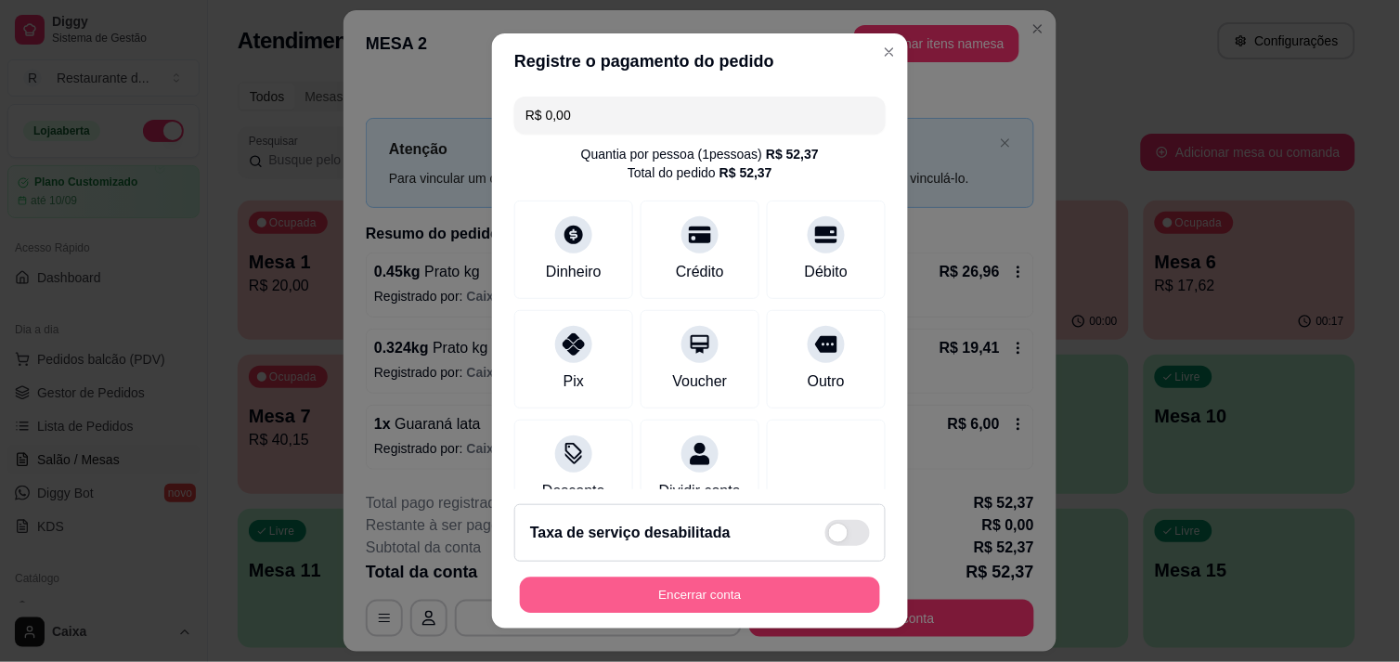
click at [813, 602] on button "Encerrar conta" at bounding box center [700, 596] width 360 height 36
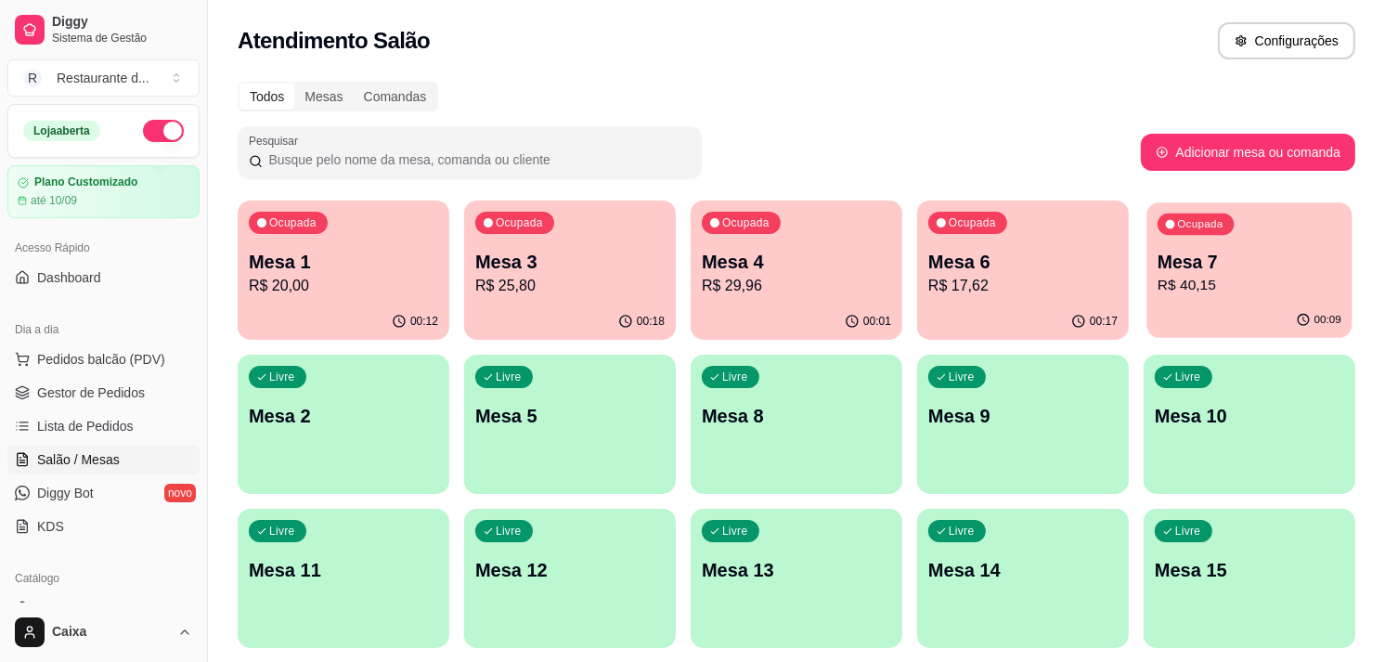
click at [1205, 279] on p "R$ 40,15" at bounding box center [1250, 285] width 184 height 21
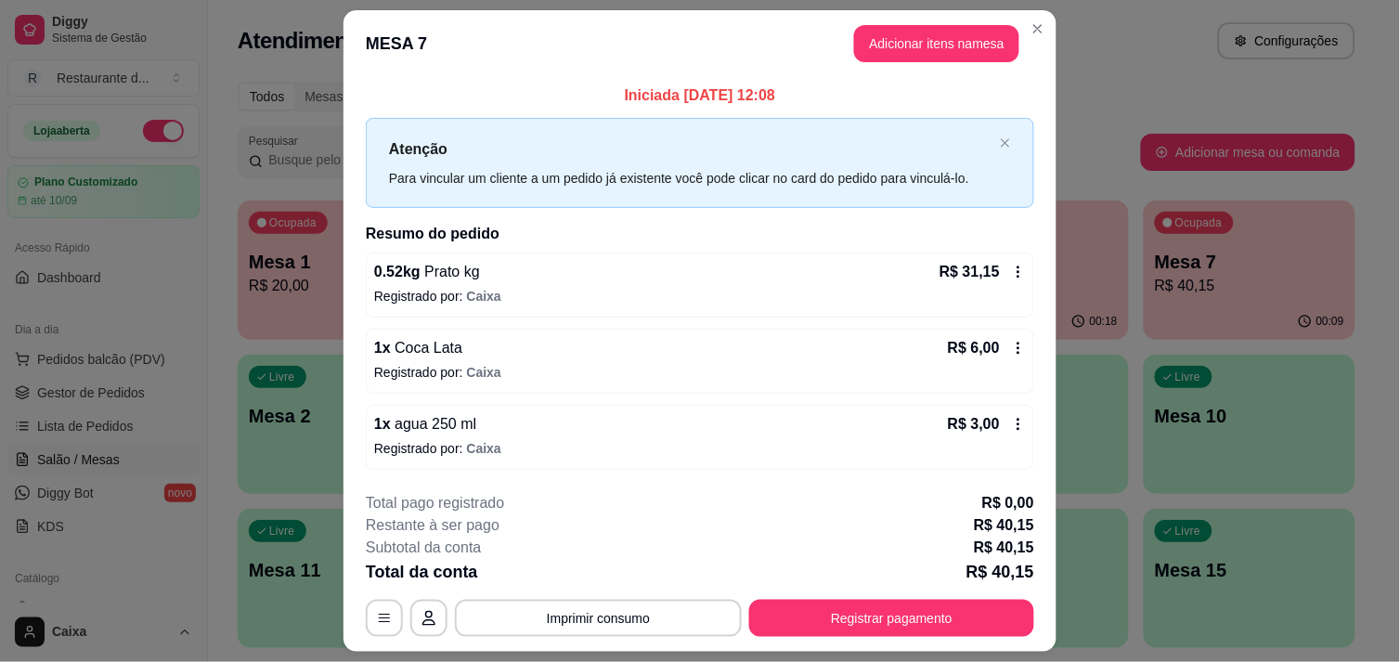
click at [926, 23] on header "MESA 7 Adicionar itens na mesa" at bounding box center [700, 43] width 713 height 67
click at [923, 32] on button "Adicionar itens na mesa" at bounding box center [937, 44] width 160 height 36
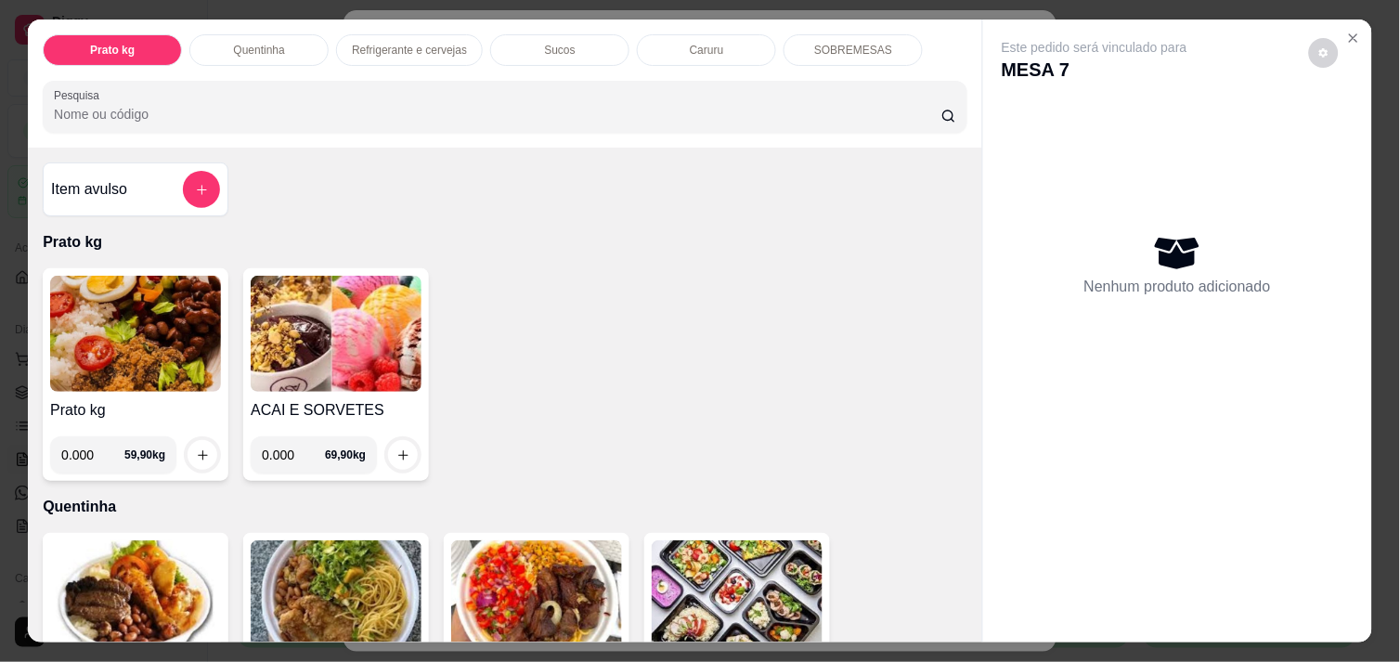
click at [85, 452] on input "0.000" at bounding box center [92, 454] width 63 height 37
type input "0.088"
click at [204, 448] on button "increase-product-quantity" at bounding box center [202, 455] width 29 height 29
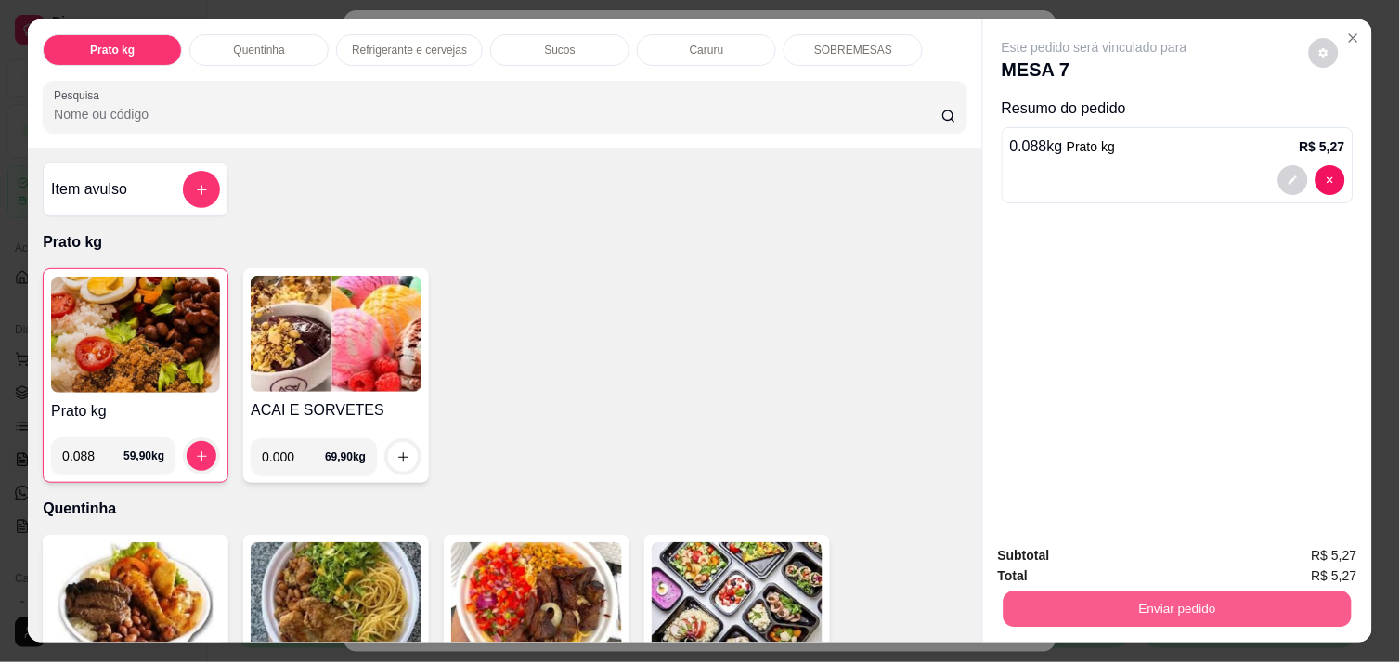
click at [1055, 592] on button "Enviar pedido" at bounding box center [1178, 609] width 348 height 36
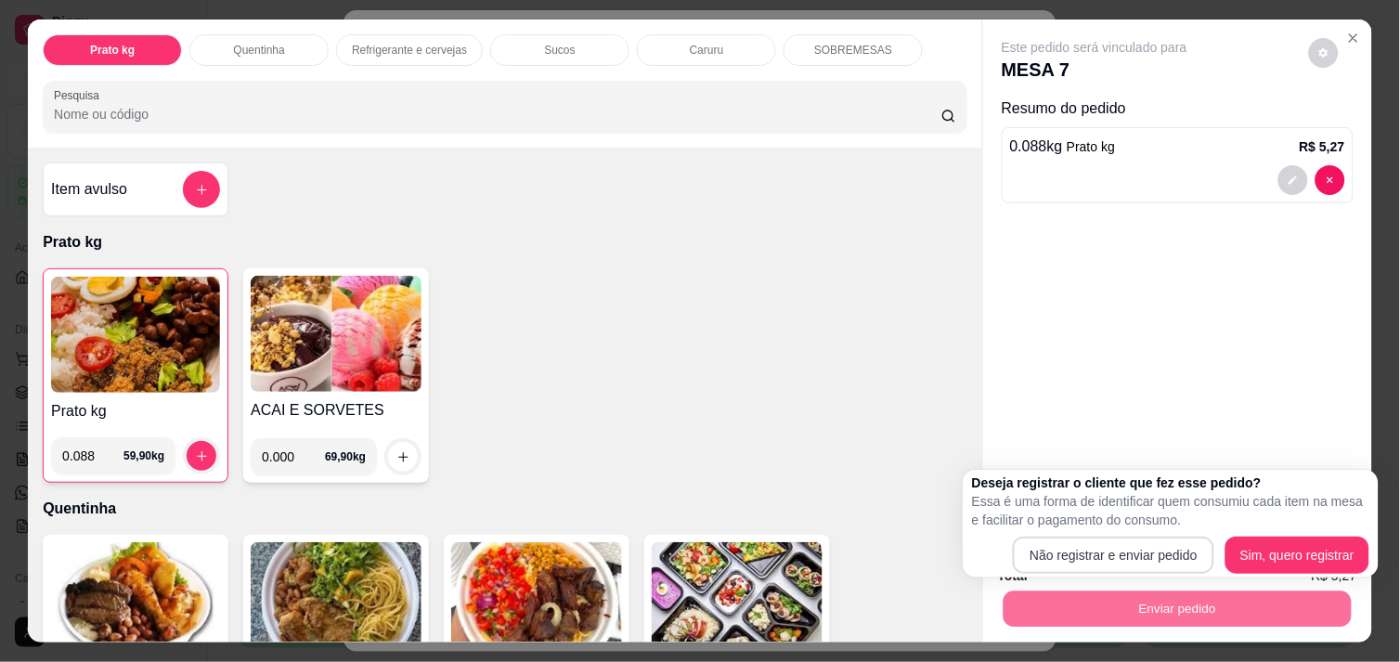
click at [1050, 559] on body "Diggy Sistema de Gestão R Restaurante d ... Loja aberta Plano Customizado até 1…" at bounding box center [692, 331] width 1385 height 662
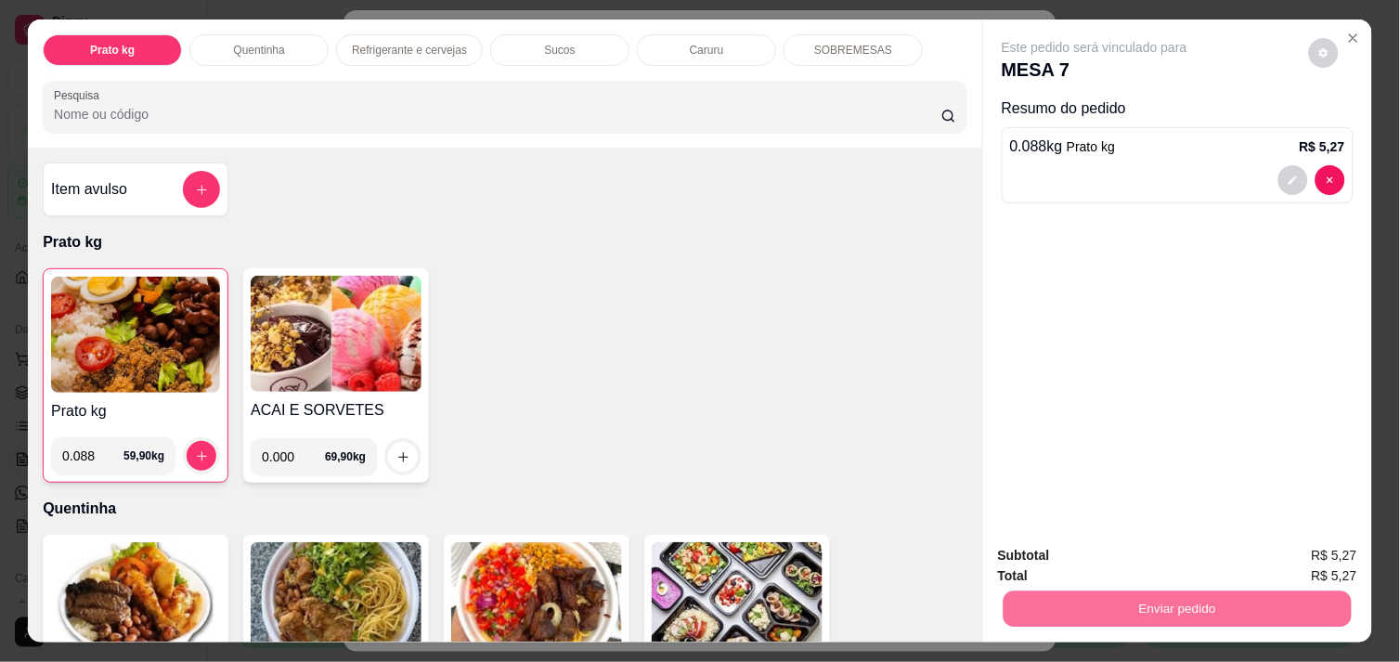
click at [1050, 559] on button "Não registrar e enviar pedido" at bounding box center [1116, 556] width 188 height 34
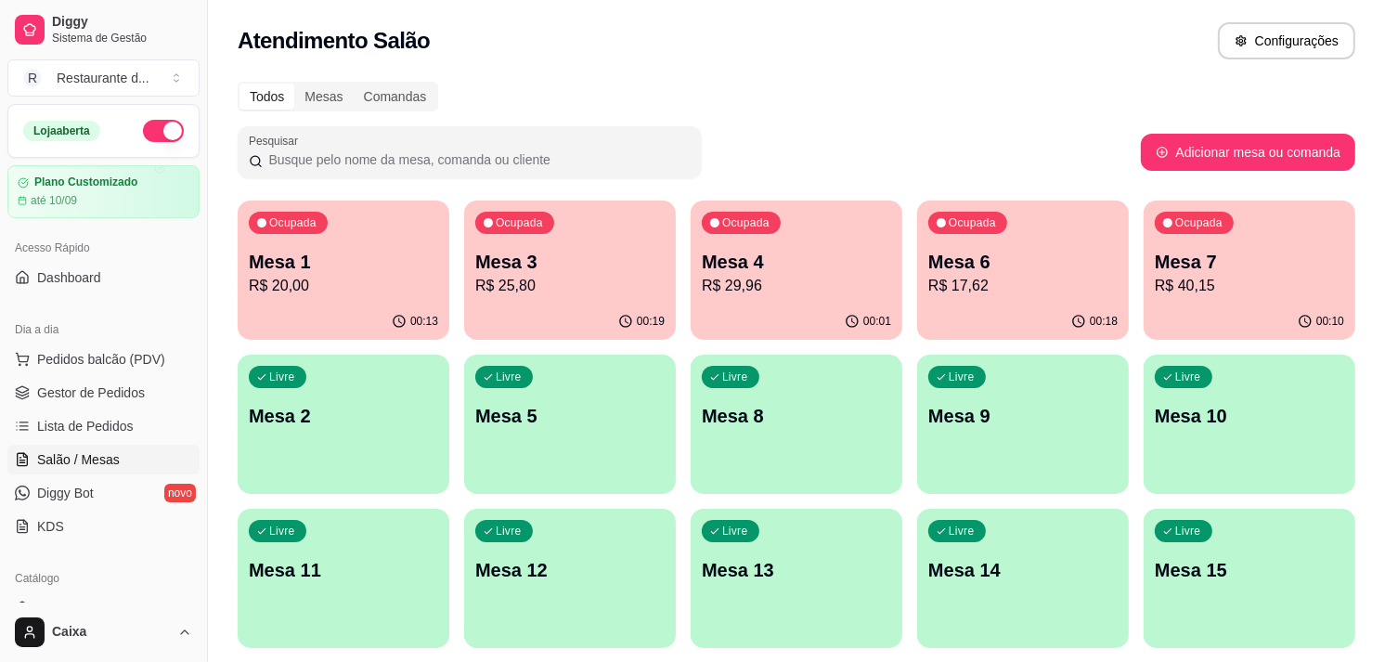
click at [941, 126] on div "Pesquisar" at bounding box center [689, 152] width 903 height 52
click at [595, 316] on div "00:19" at bounding box center [569, 320] width 205 height 35
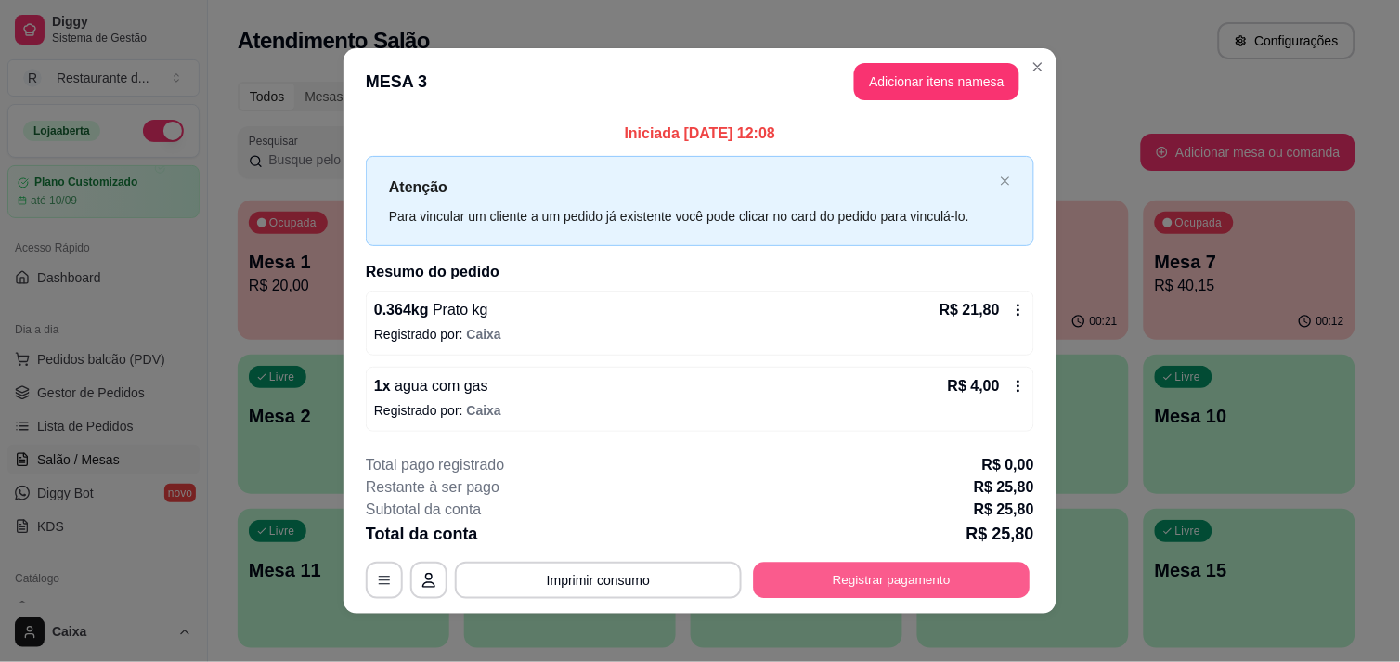
click at [886, 571] on button "Registrar pagamento" at bounding box center [892, 581] width 277 height 36
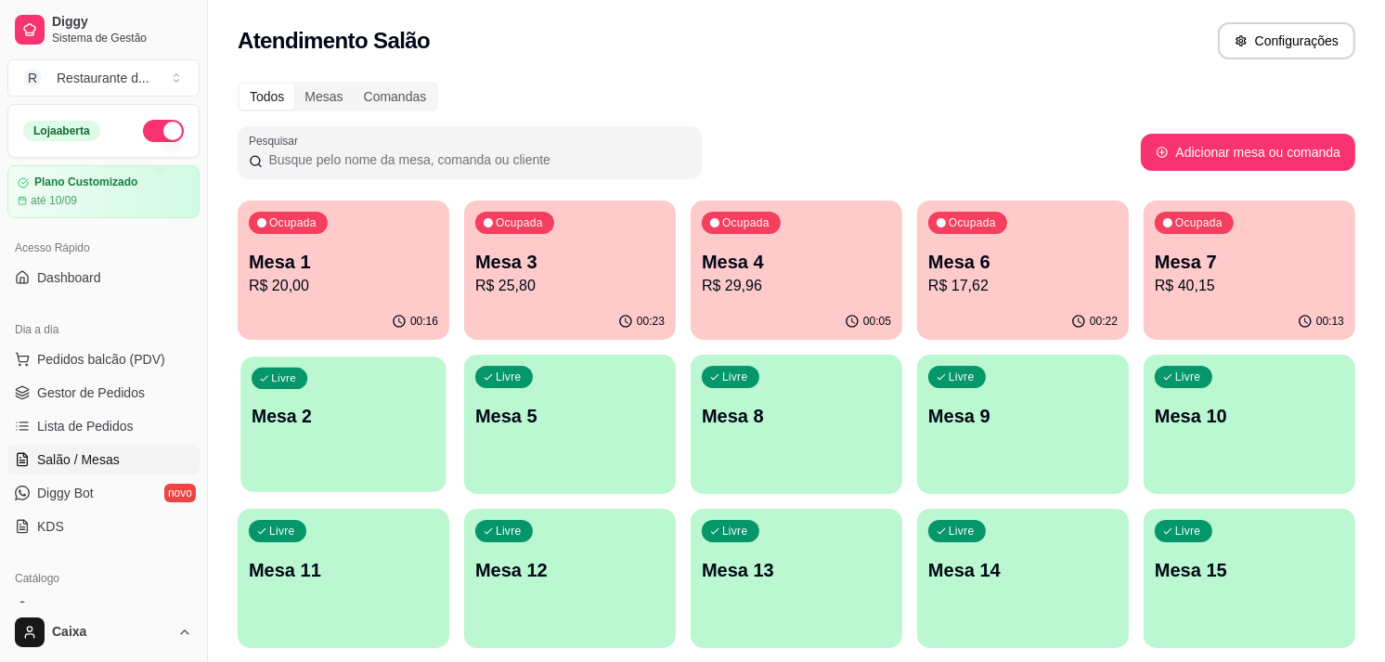
click at [299, 436] on div "Livre Mesa 2" at bounding box center [342, 413] width 205 height 113
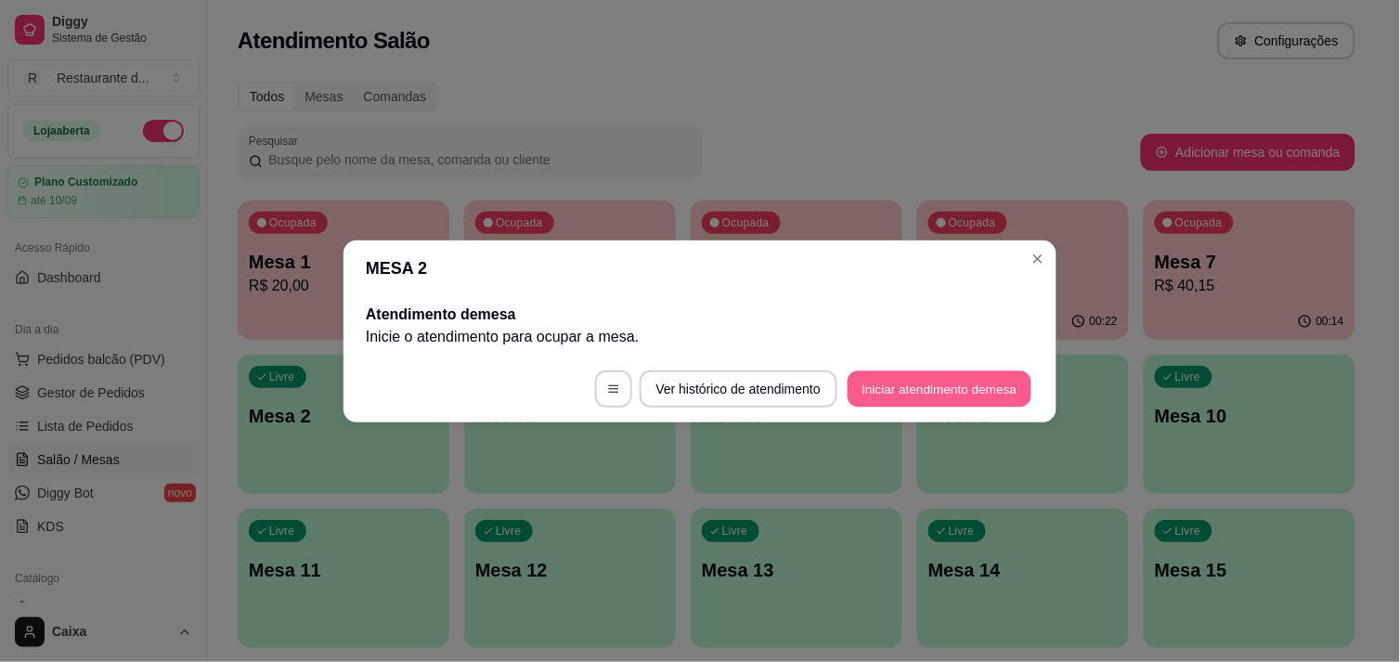
click at [921, 384] on button "Iniciar atendimento de mesa" at bounding box center [940, 388] width 184 height 36
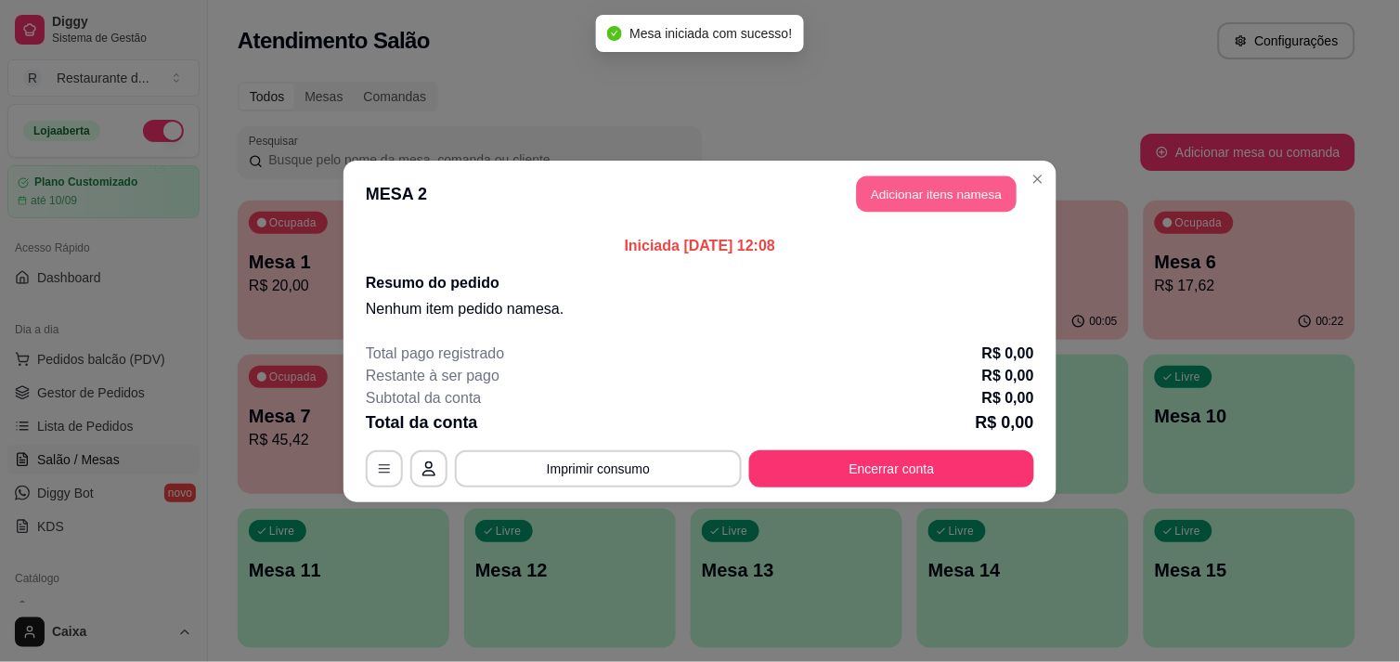
click at [921, 188] on button "Adicionar itens na mesa" at bounding box center [937, 193] width 160 height 36
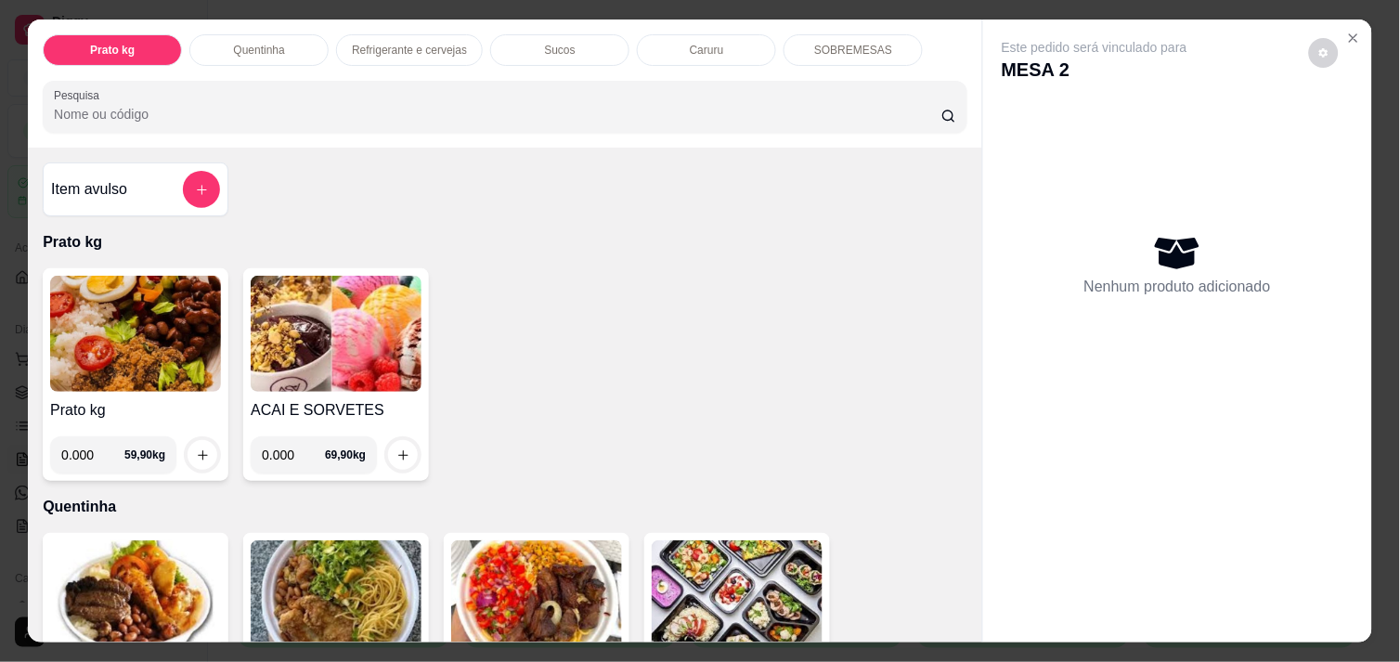
click at [90, 449] on input "0.000" at bounding box center [92, 454] width 63 height 37
type input "0.728"
click at [196, 448] on icon "increase-product-quantity" at bounding box center [203, 455] width 14 height 14
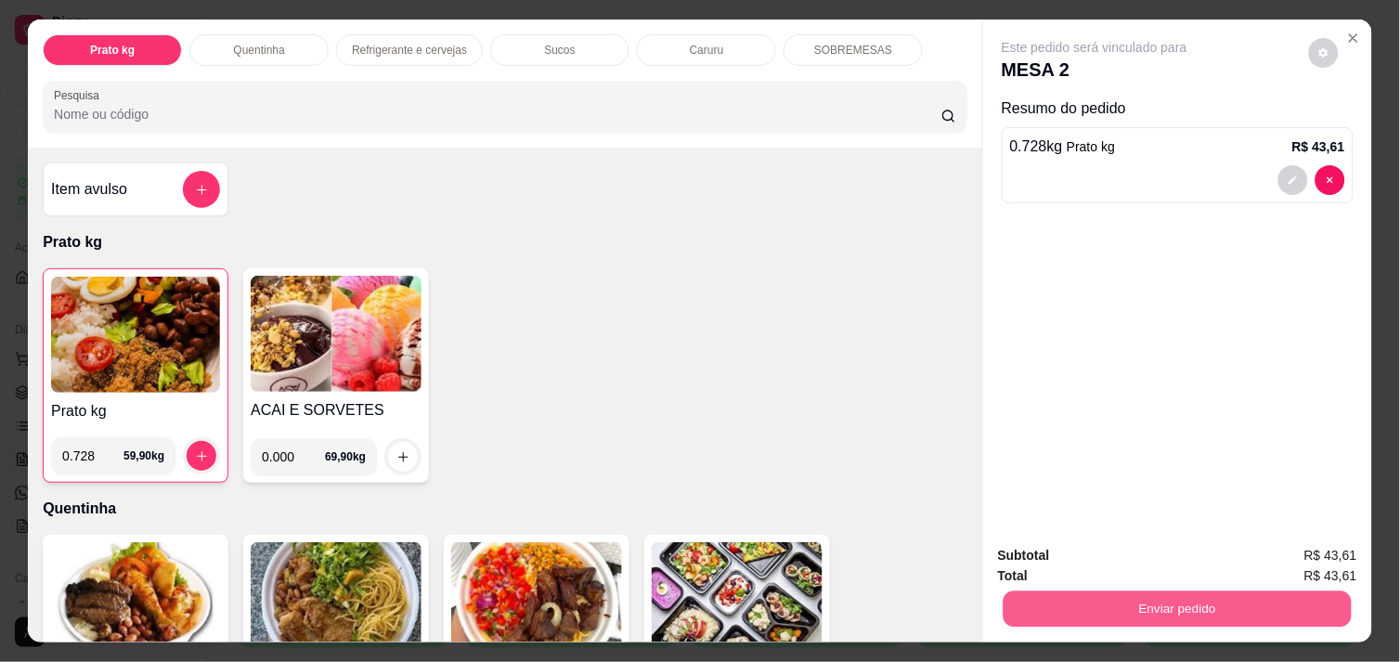
click at [1084, 591] on button "Enviar pedido" at bounding box center [1178, 609] width 348 height 36
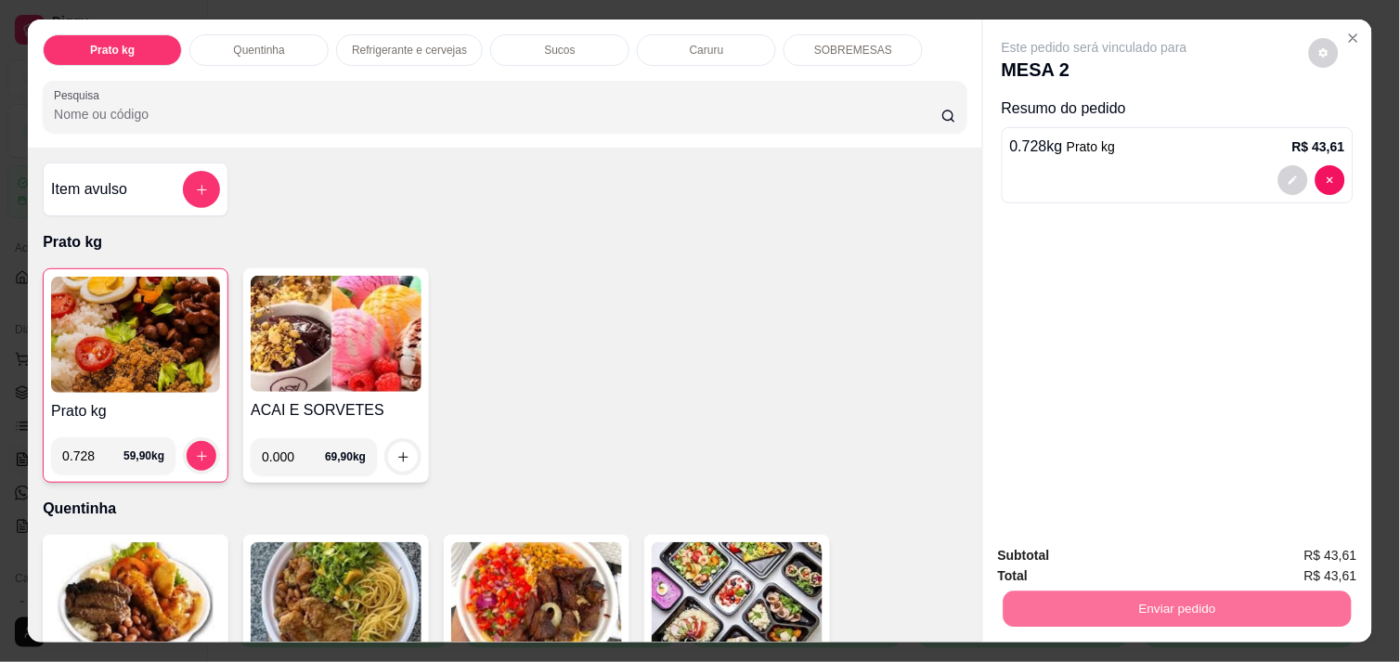
click at [1092, 555] on button "Não registrar e enviar pedido" at bounding box center [1116, 556] width 188 height 34
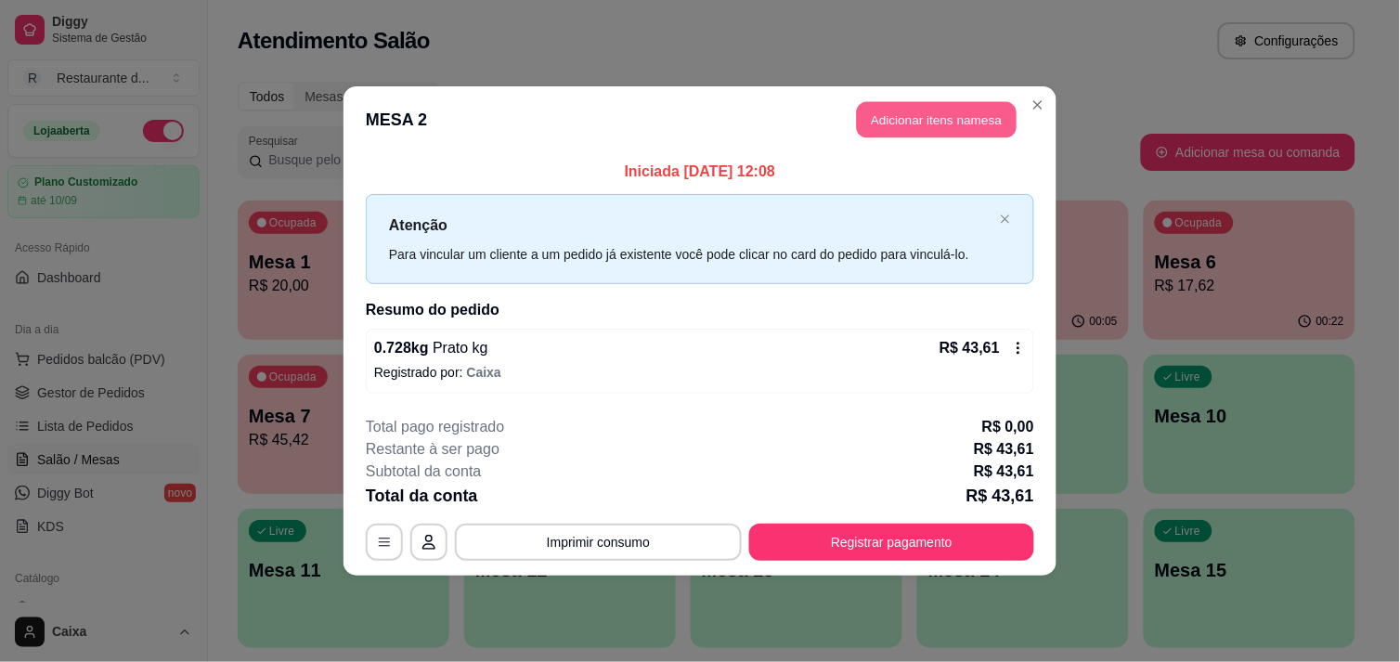
click at [952, 131] on button "Adicionar itens na mesa" at bounding box center [937, 120] width 160 height 36
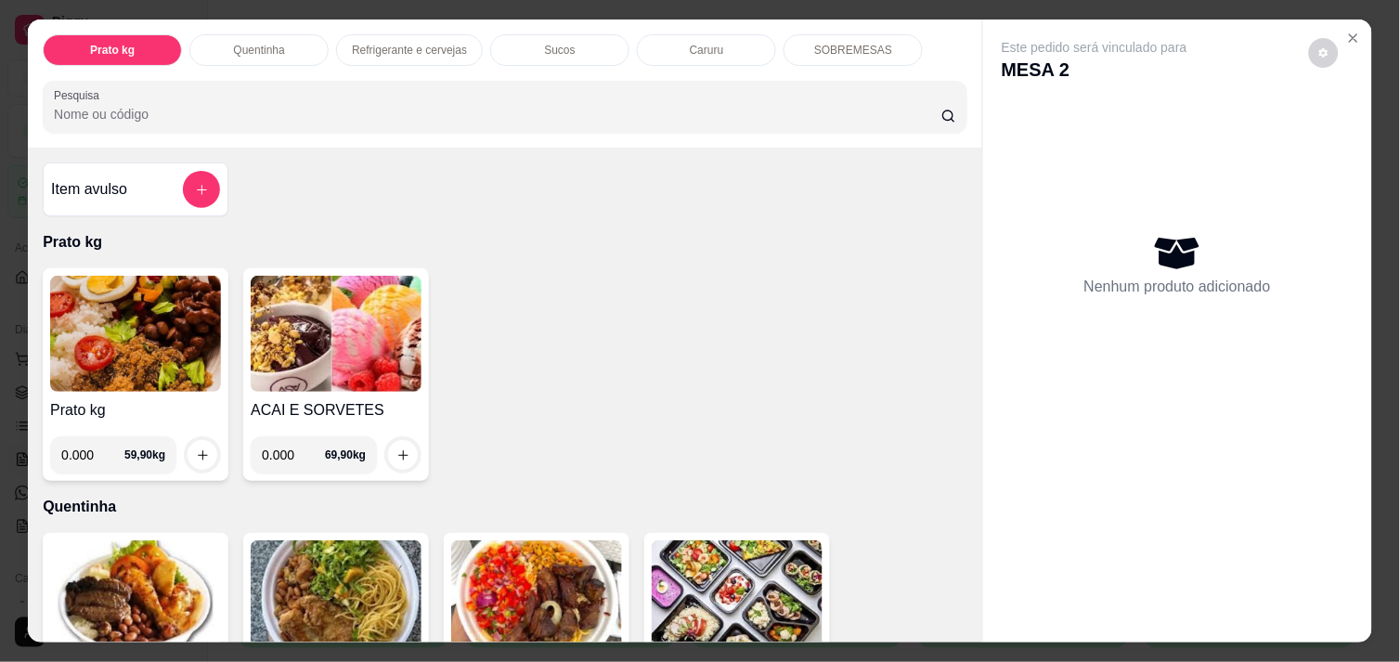
click at [90, 452] on input "0.000" at bounding box center [92, 454] width 63 height 37
type input "0.608"
click at [200, 455] on button "increase-product-quantity" at bounding box center [202, 455] width 29 height 29
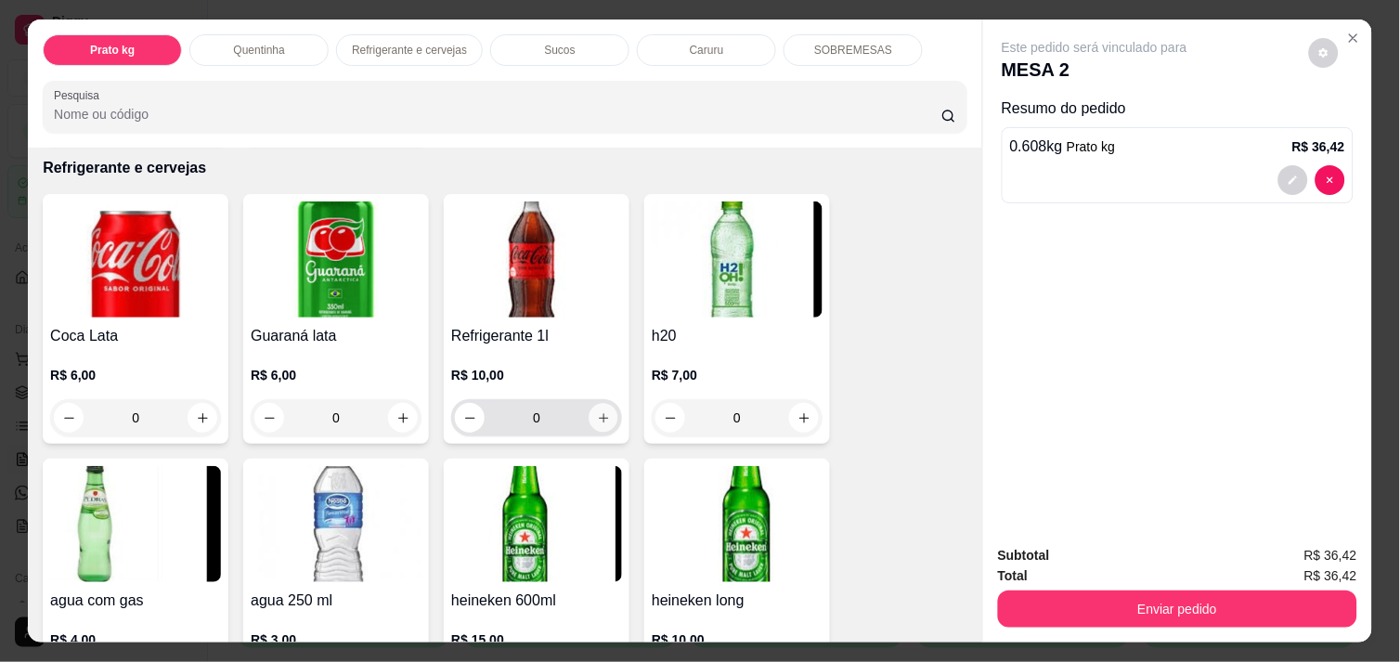
click at [597, 412] on icon "increase-product-quantity" at bounding box center [604, 418] width 14 height 14
type input "1"
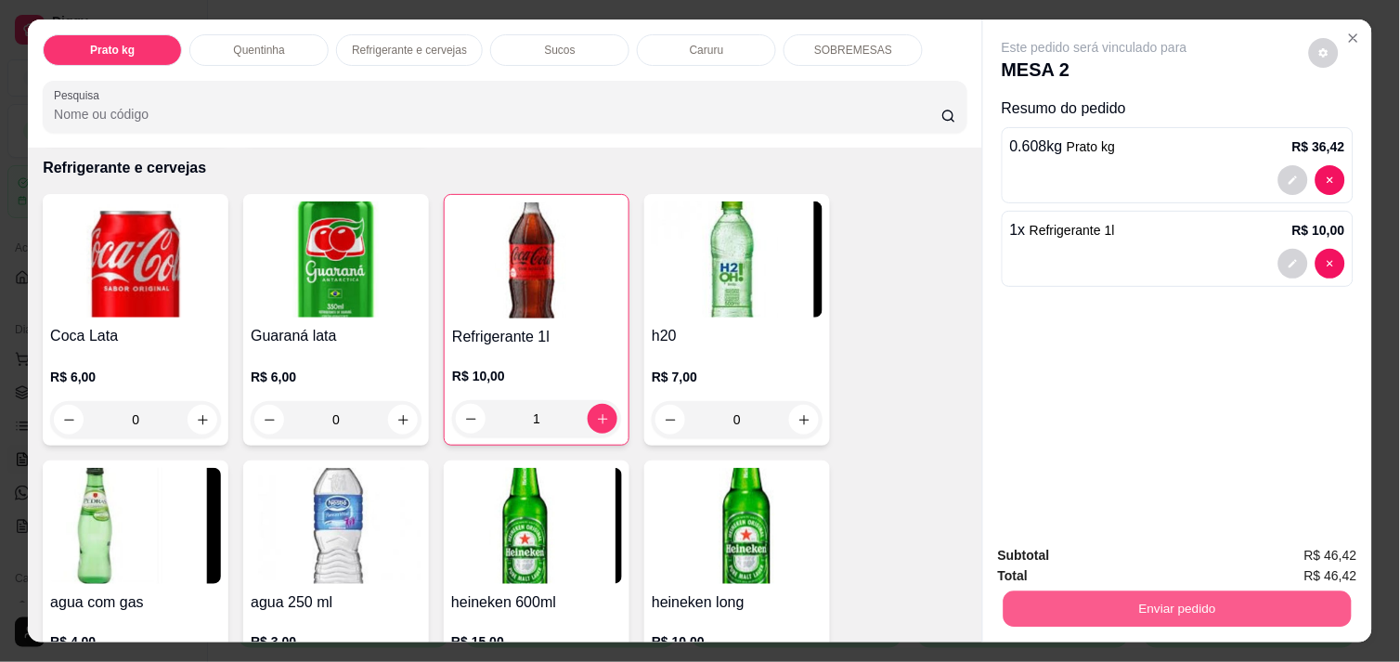
click at [1148, 591] on button "Enviar pedido" at bounding box center [1178, 609] width 348 height 36
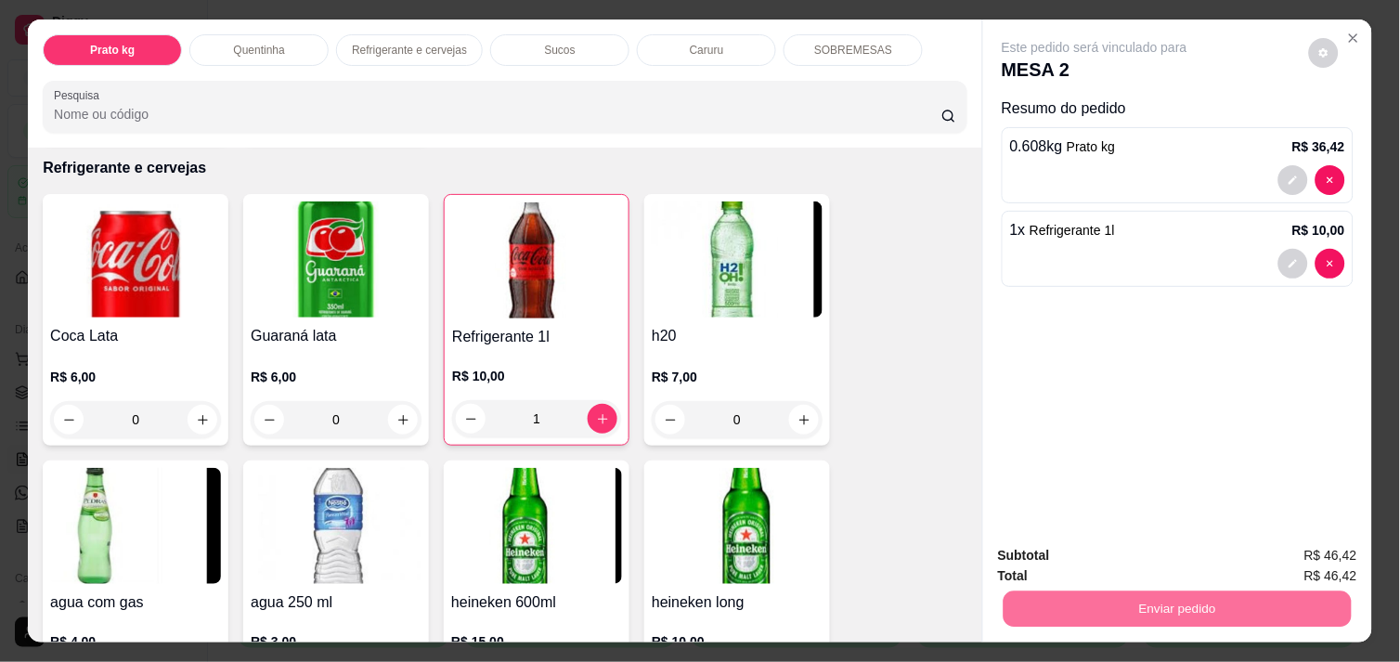
click at [1094, 559] on button "Não registrar e enviar pedido" at bounding box center [1116, 556] width 188 height 34
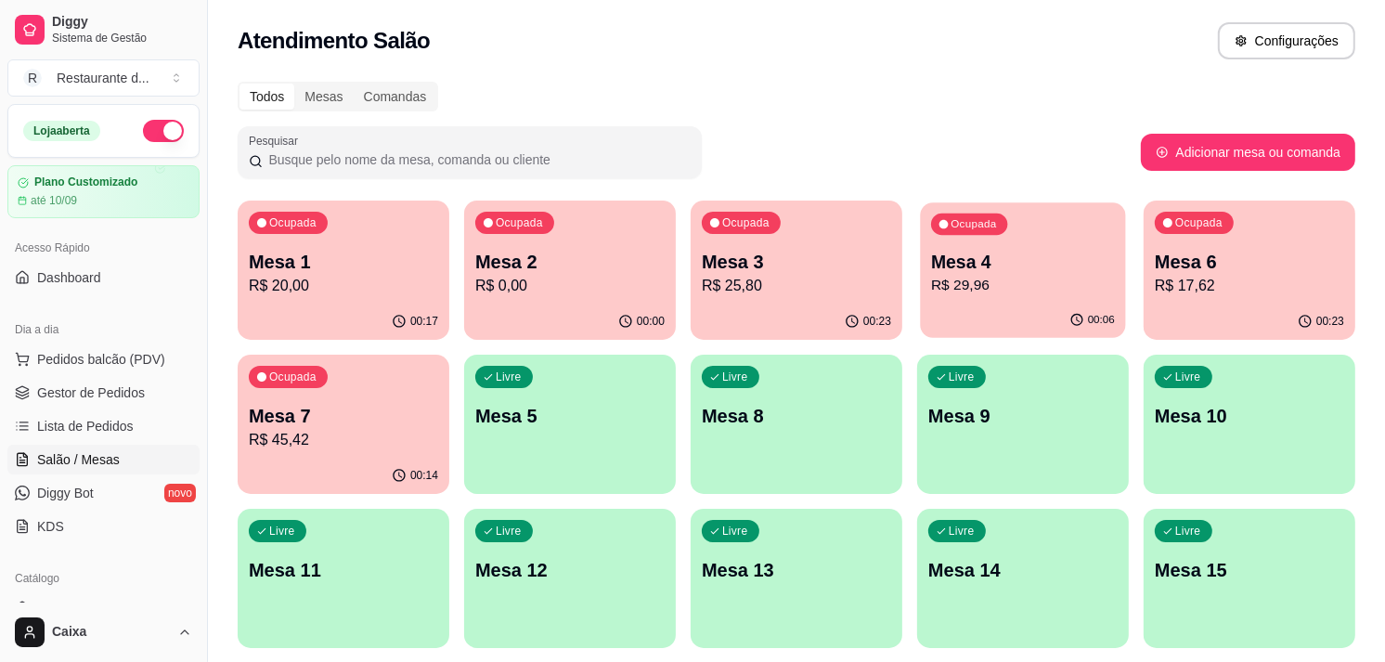
click at [998, 250] on p "Mesa 4" at bounding box center [1023, 262] width 184 height 25
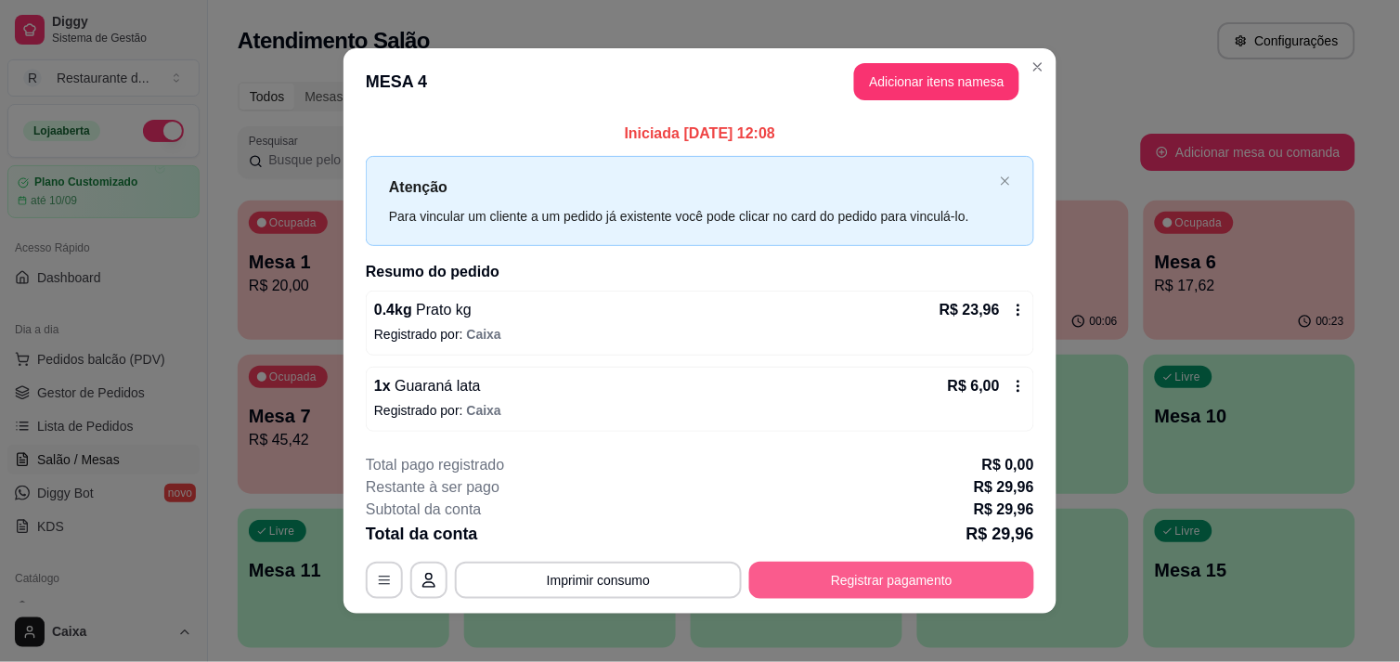
click at [933, 581] on button "Registrar pagamento" at bounding box center [891, 580] width 285 height 37
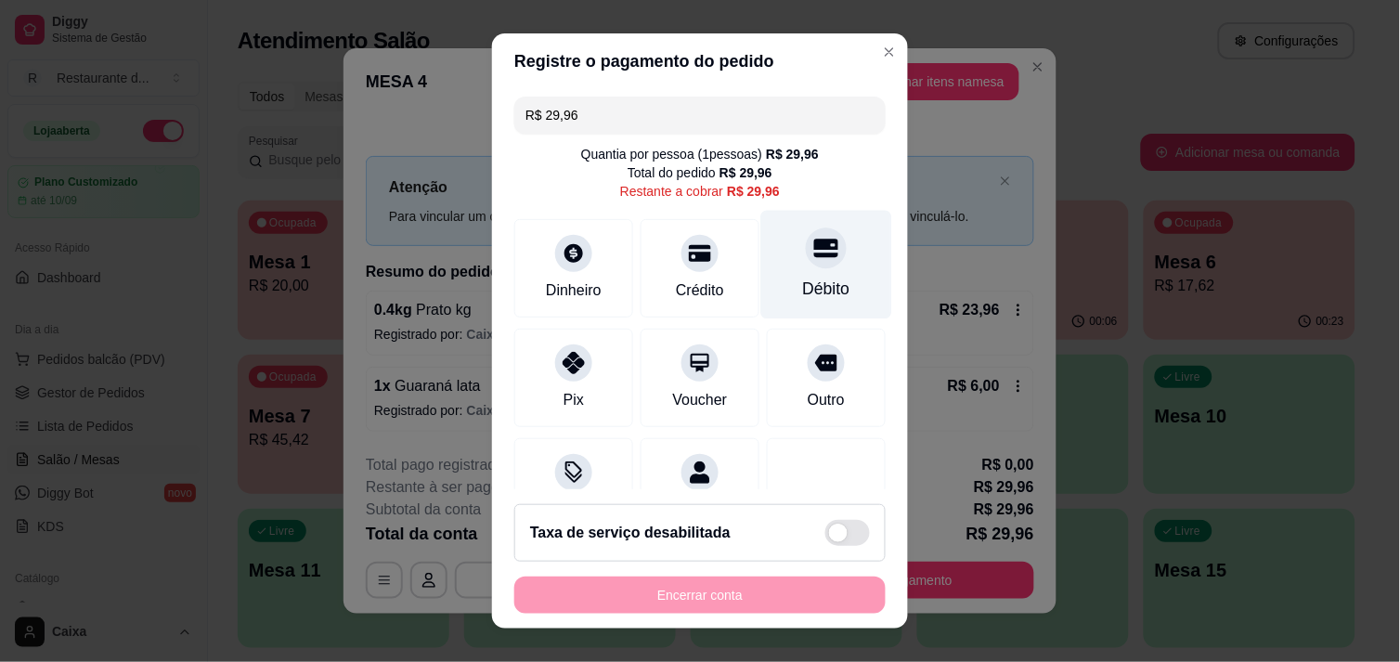
click at [803, 281] on div "Débito" at bounding box center [826, 289] width 47 height 24
type input "R$ 0,00"
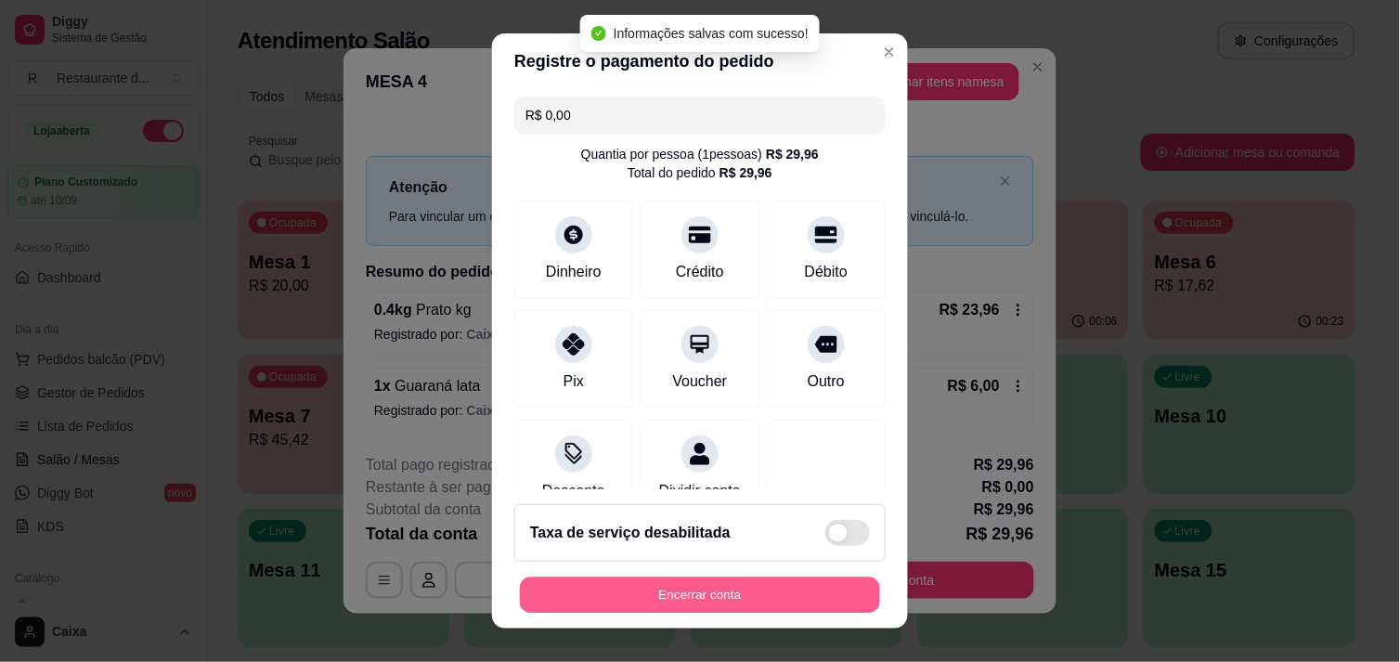
click at [708, 591] on button "Encerrar conta" at bounding box center [700, 596] width 360 height 36
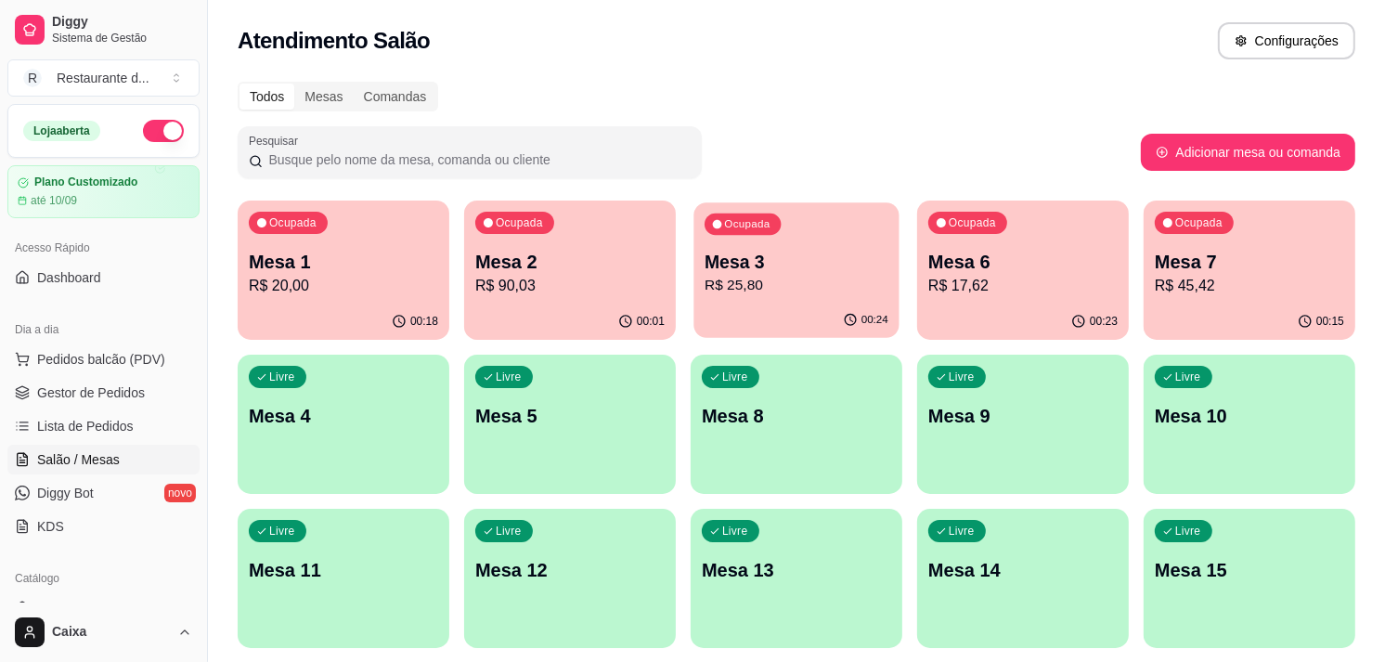
click at [771, 301] on div "Ocupada Mesa 3 R$ 25,80" at bounding box center [796, 252] width 205 height 100
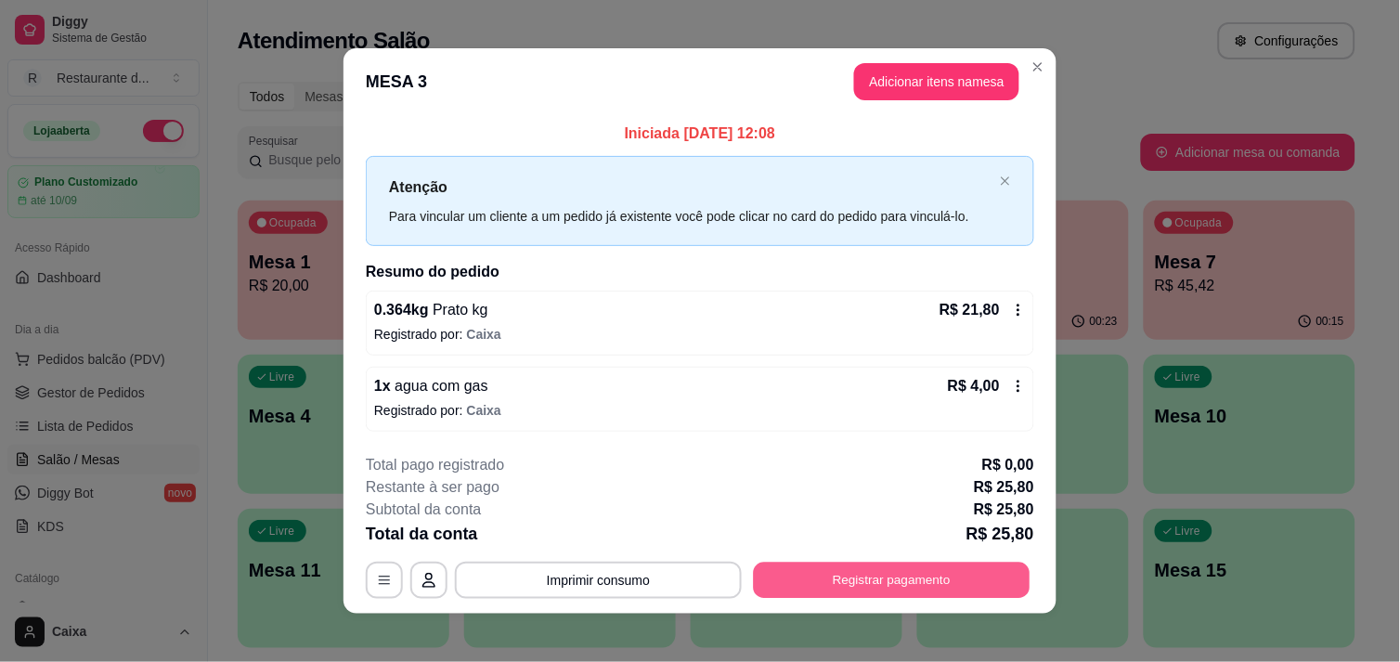
click at [837, 585] on button "Registrar pagamento" at bounding box center [892, 581] width 277 height 36
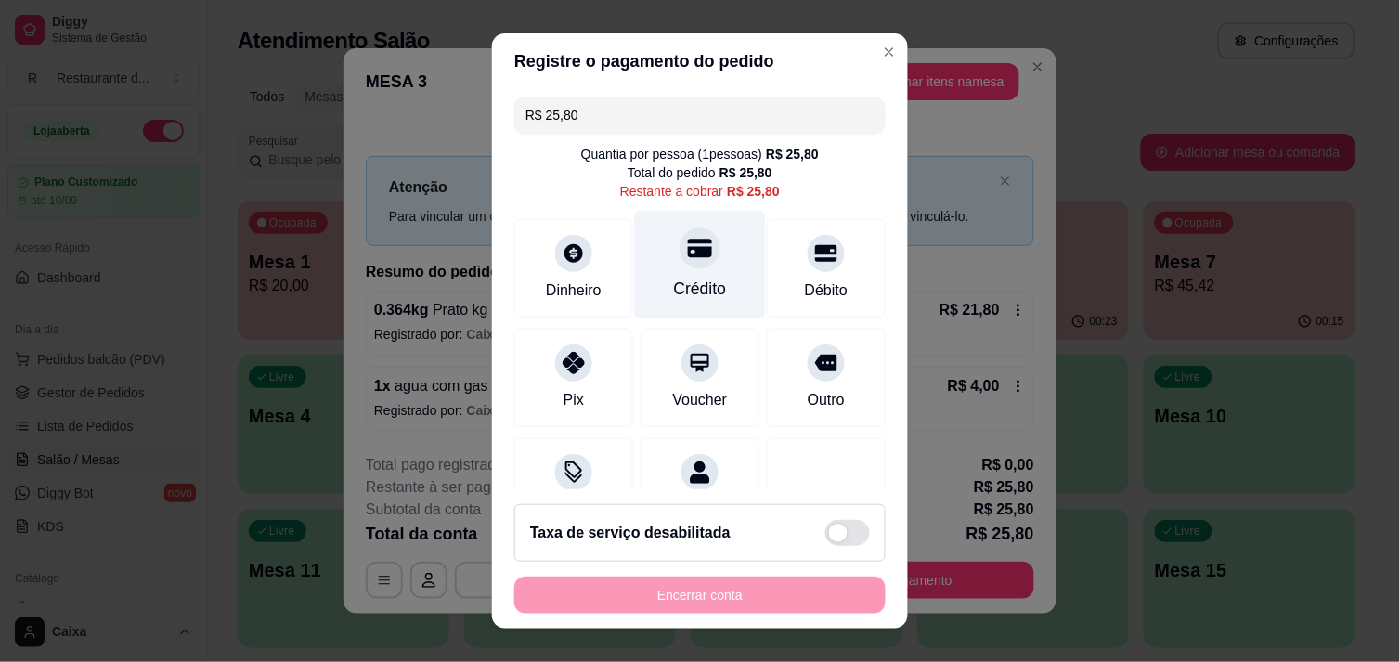
click at [699, 283] on div "Crédito" at bounding box center [700, 289] width 53 height 24
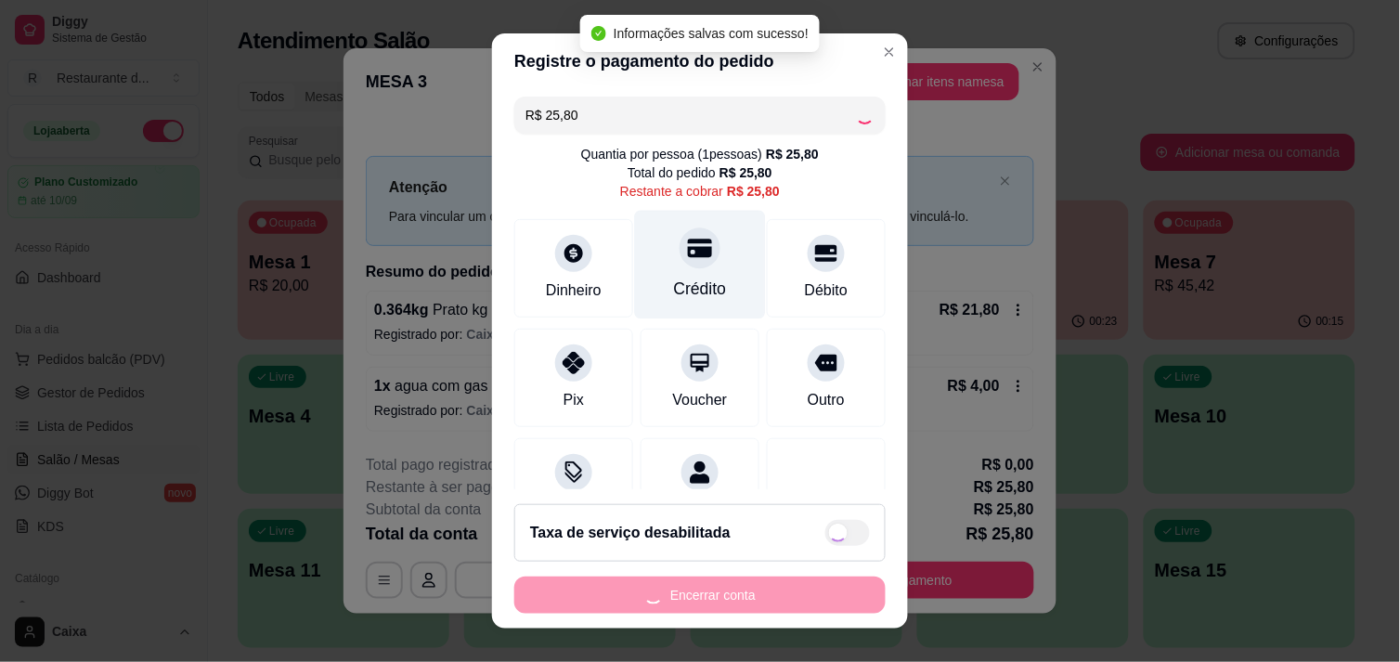
type input "R$ 0,00"
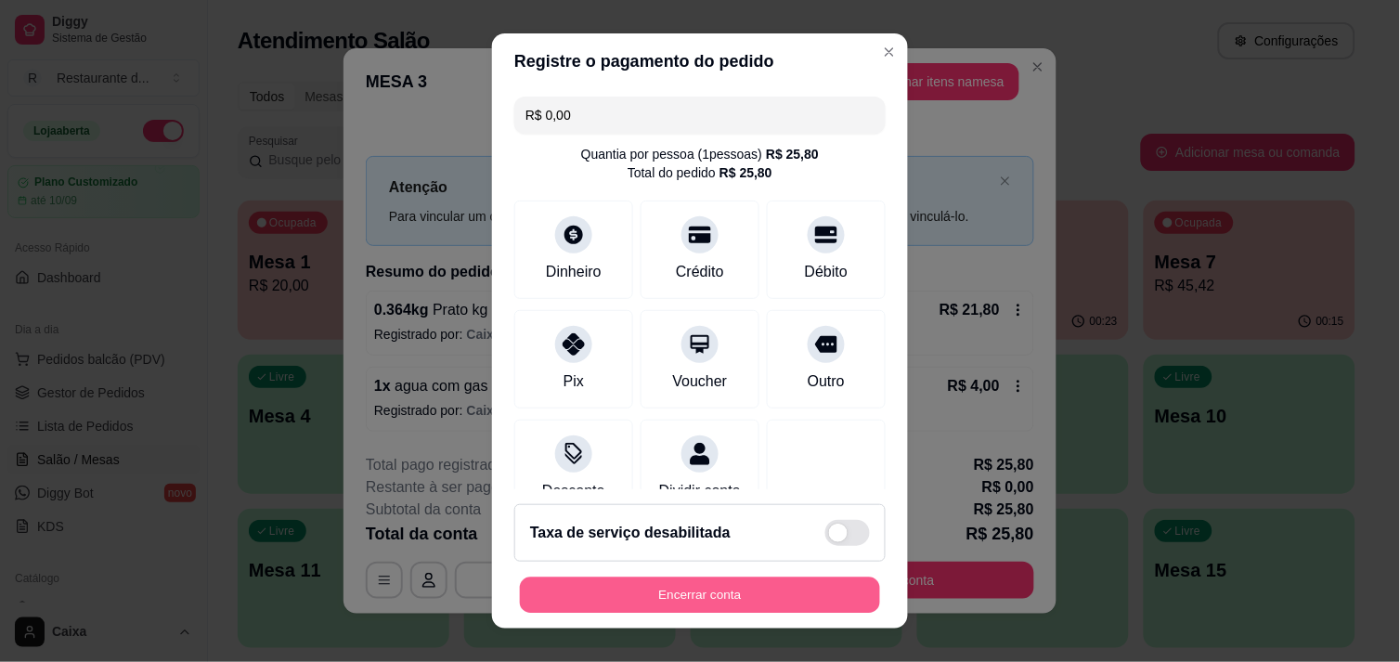
click at [680, 590] on button "Encerrar conta" at bounding box center [700, 596] width 360 height 36
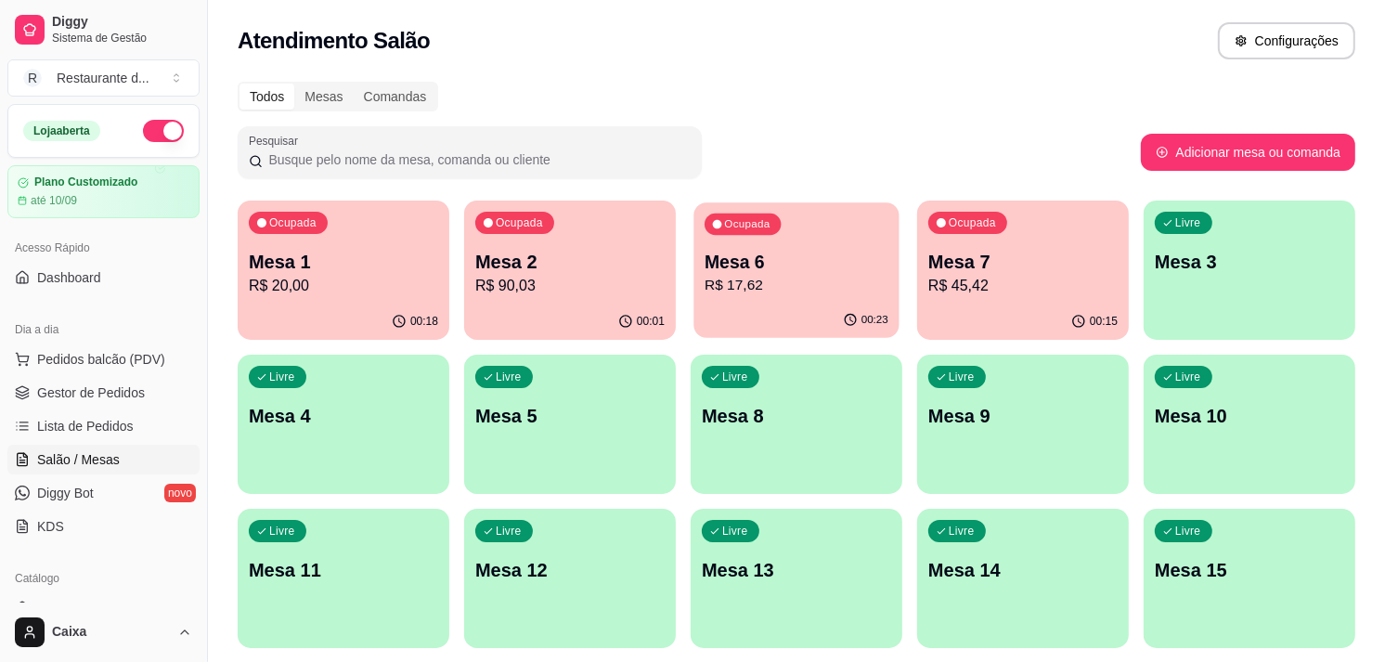
click at [826, 312] on div "00:23" at bounding box center [796, 320] width 205 height 35
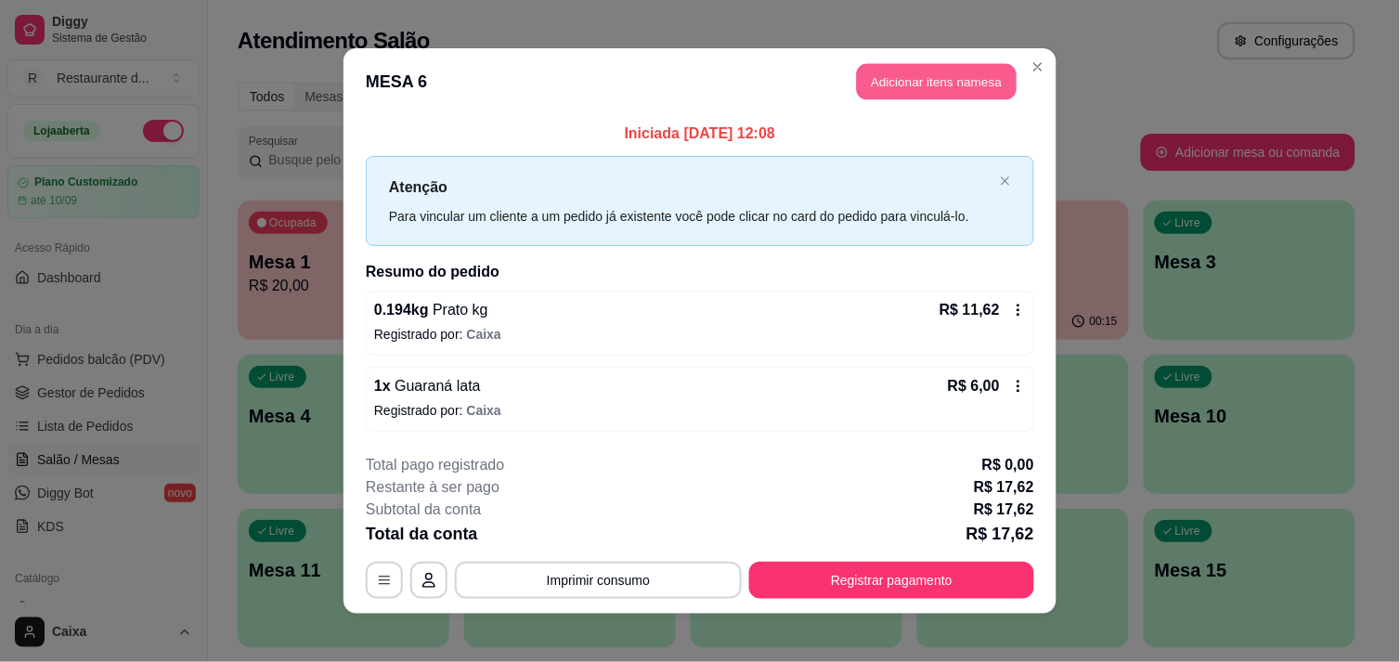
click at [940, 90] on button "Adicionar itens na mesa" at bounding box center [937, 82] width 160 height 36
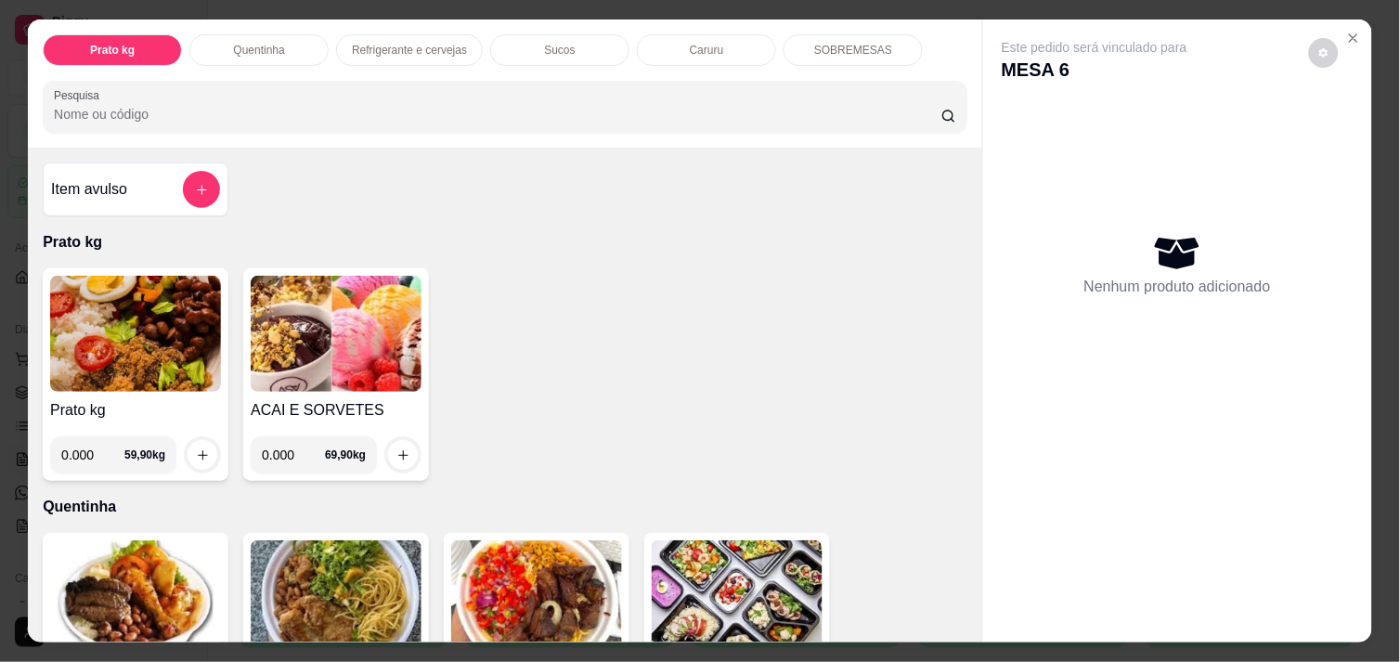
click at [295, 452] on input "0.000" at bounding box center [293, 454] width 63 height 37
type input "0.098"
click at [396, 448] on icon "increase-product-quantity" at bounding box center [403, 455] width 14 height 14
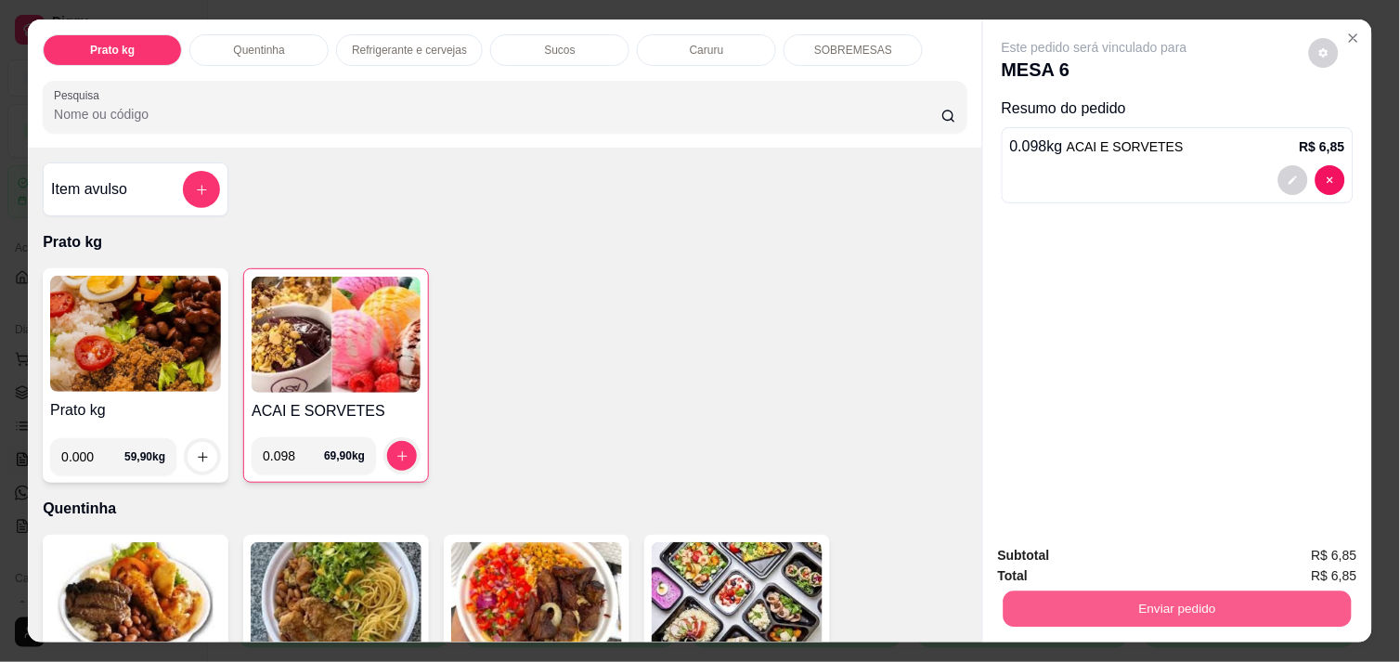
click at [1153, 607] on button "Enviar pedido" at bounding box center [1178, 609] width 348 height 36
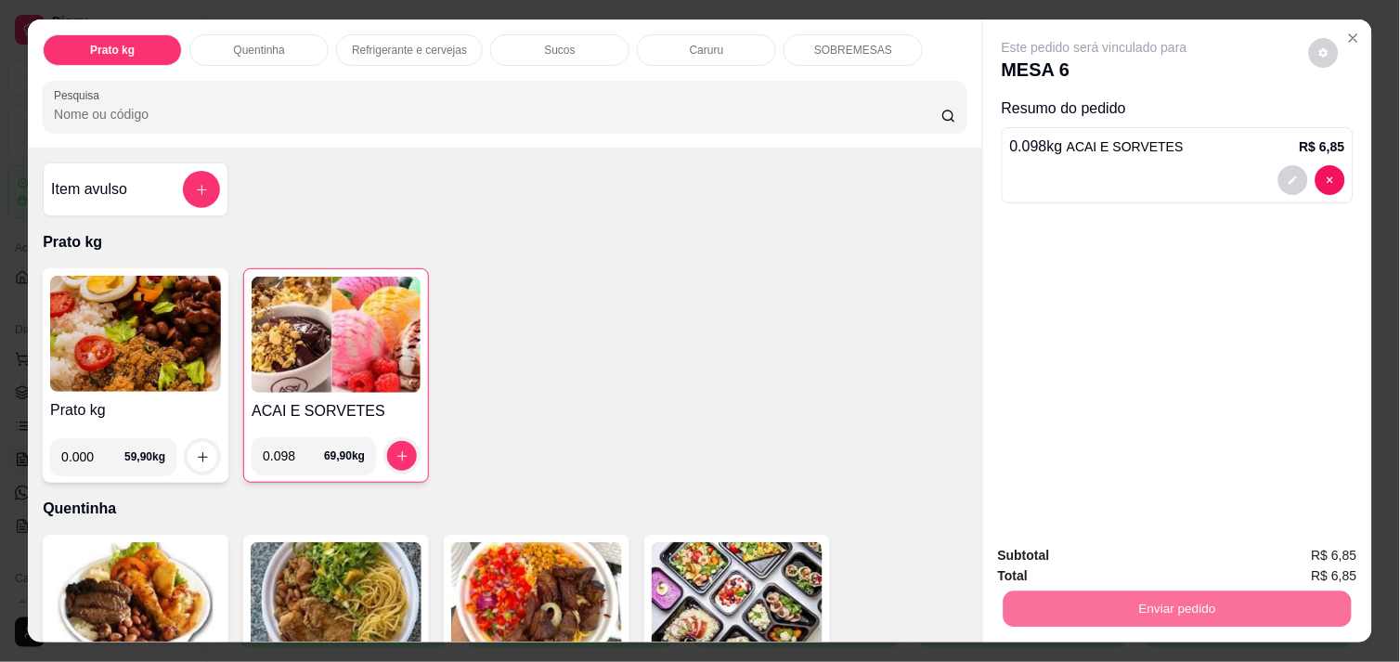
click at [1096, 551] on button "Não registrar e enviar pedido" at bounding box center [1116, 556] width 188 height 34
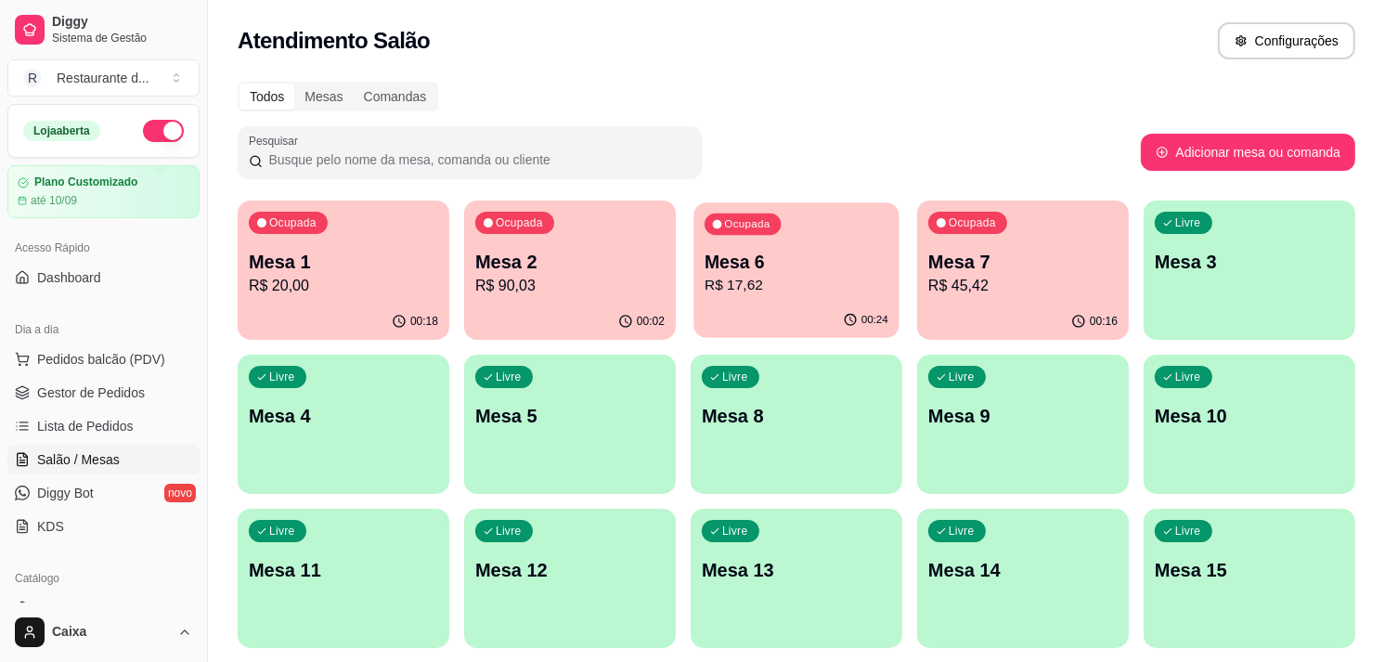
click at [822, 310] on div "00:24" at bounding box center [796, 320] width 205 height 35
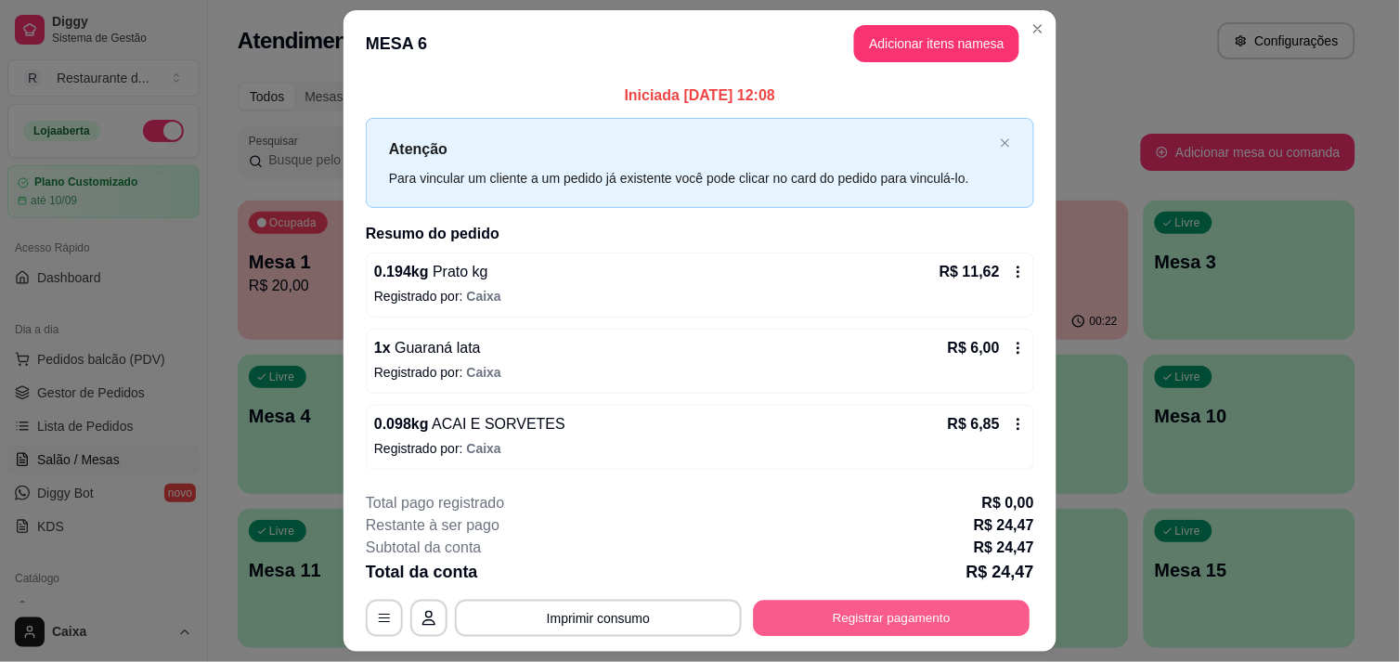
click at [905, 610] on button "Registrar pagamento" at bounding box center [892, 619] width 277 height 36
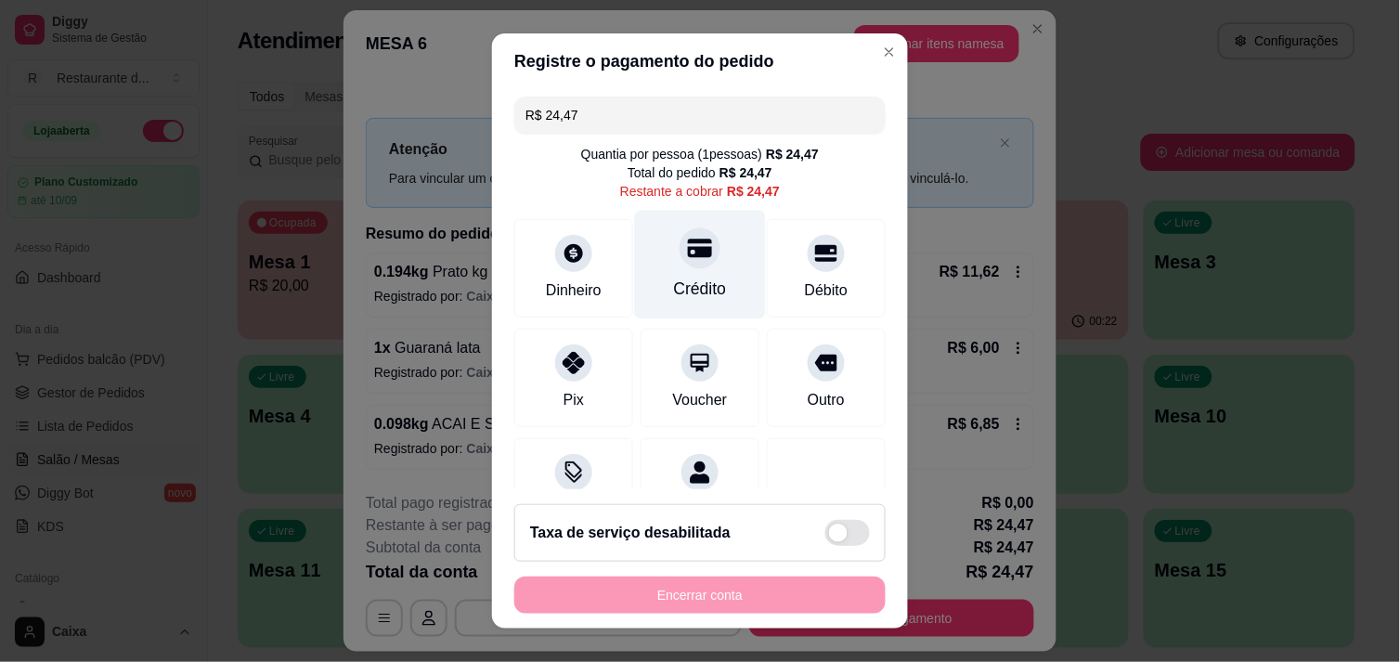
click at [651, 254] on div "Crédito" at bounding box center [700, 264] width 131 height 109
type input "R$ 0,00"
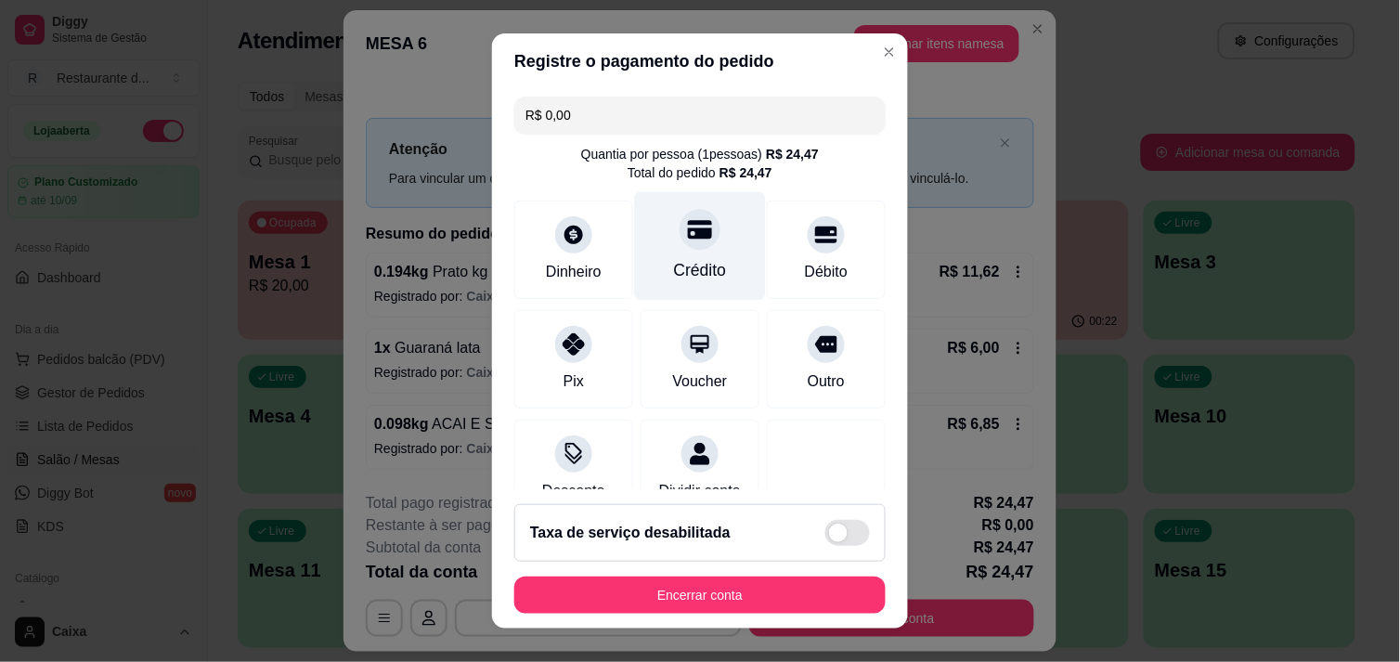
click at [694, 266] on div "Crédito" at bounding box center [700, 270] width 53 height 24
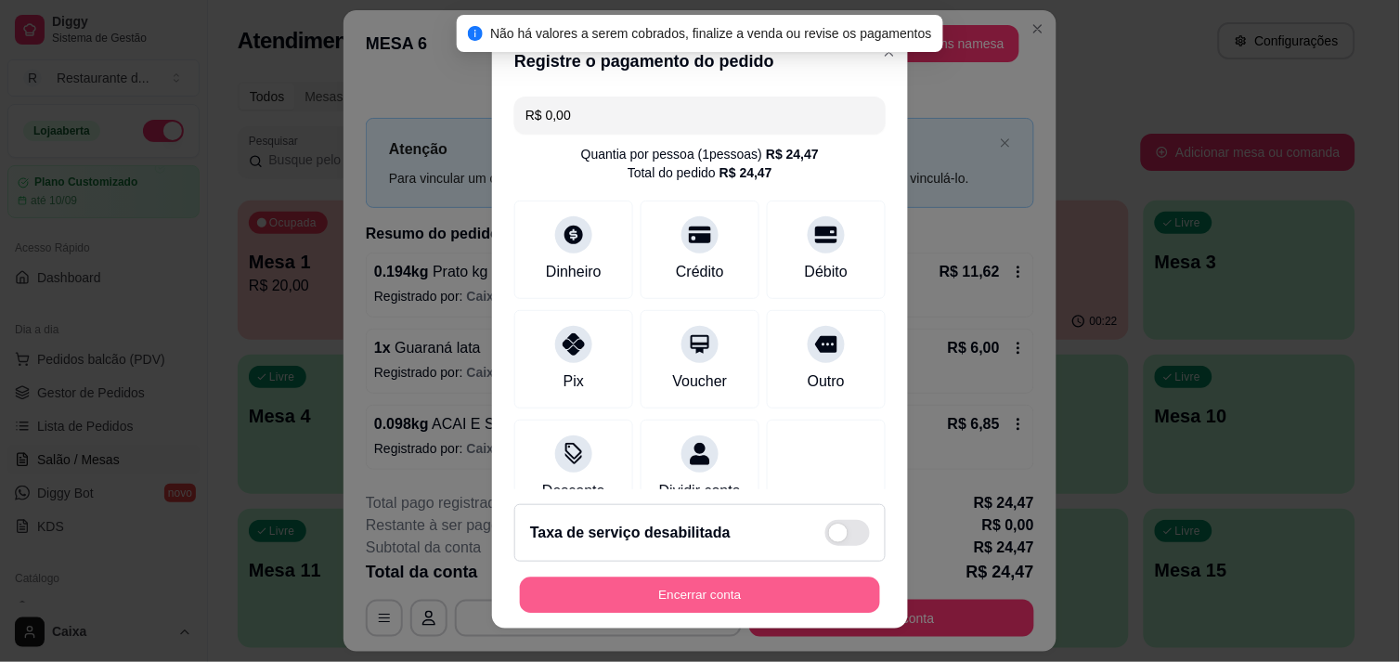
click at [703, 588] on button "Encerrar conta" at bounding box center [700, 596] width 360 height 36
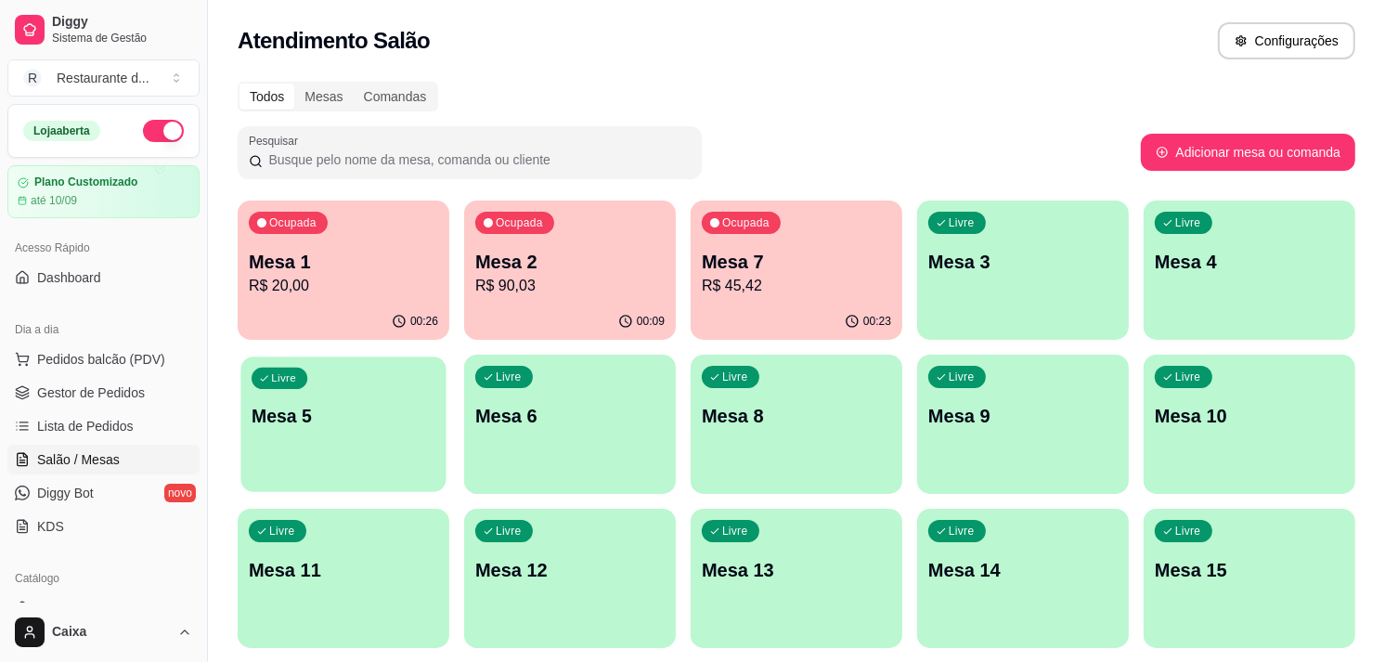
click at [329, 461] on div "Livre Mesa 5" at bounding box center [342, 413] width 205 height 113
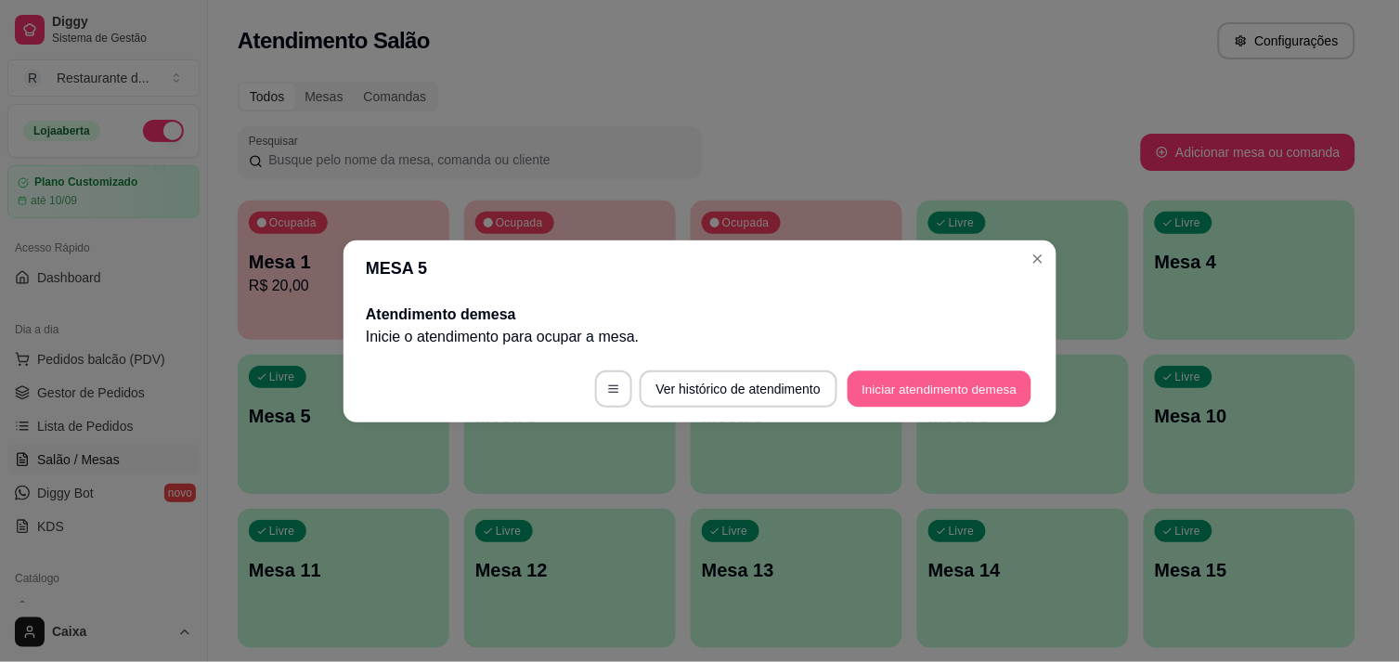
click at [973, 394] on button "Iniciar atendimento de mesa" at bounding box center [940, 388] width 184 height 36
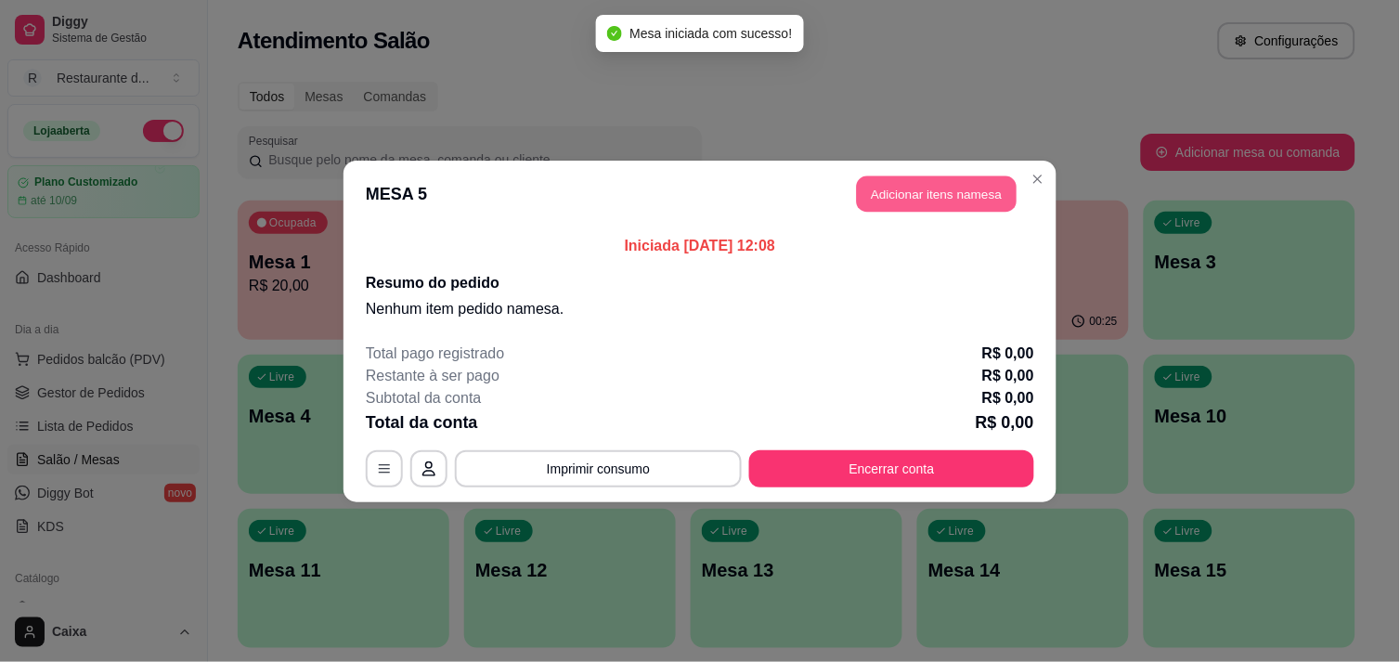
click at [921, 181] on button "Adicionar itens na mesa" at bounding box center [937, 193] width 160 height 36
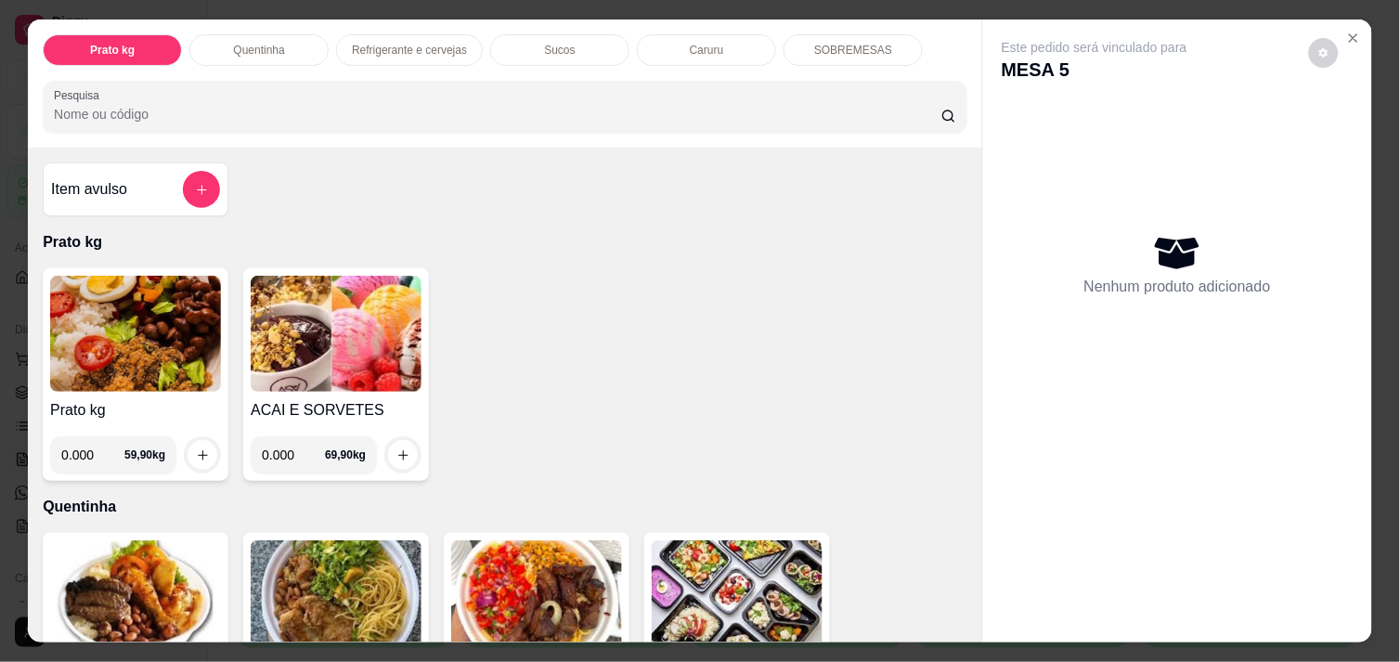
click at [82, 447] on input "0.000" at bounding box center [92, 454] width 63 height 37
type input "0.343"
click at [188, 444] on button "increase-product-quantity" at bounding box center [202, 455] width 29 height 29
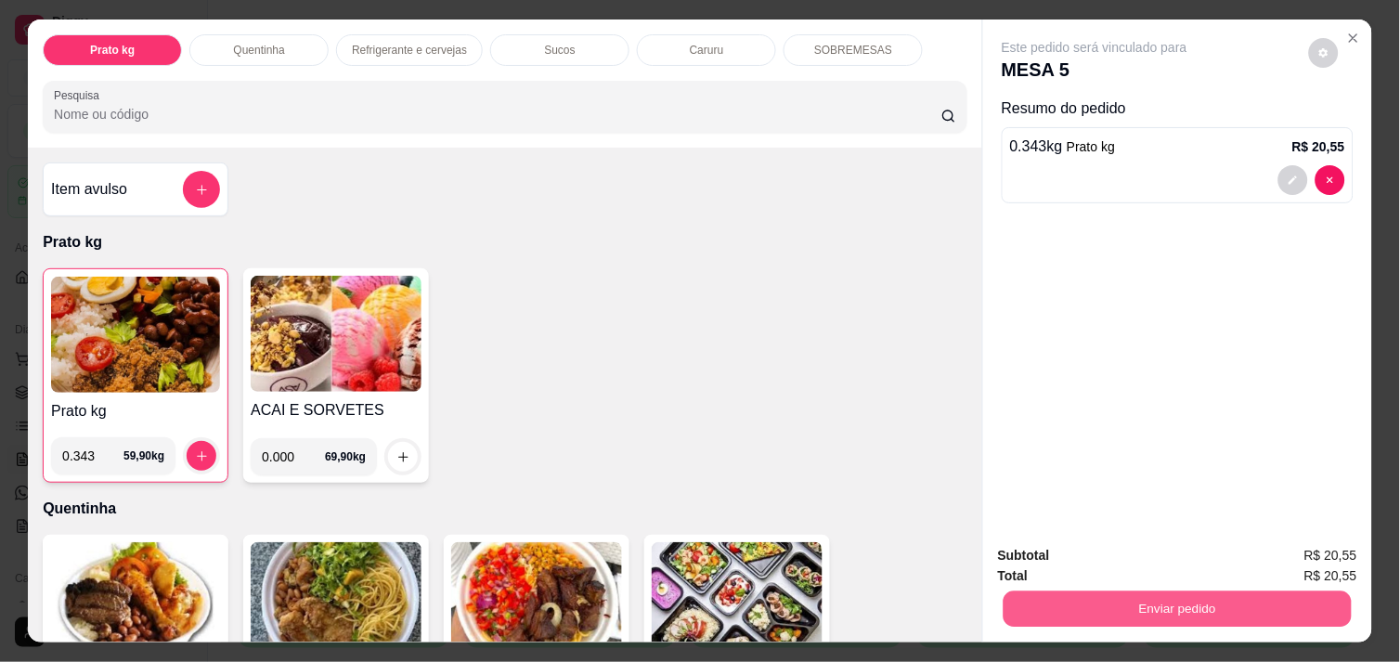
click at [1156, 592] on button "Enviar pedido" at bounding box center [1178, 609] width 348 height 36
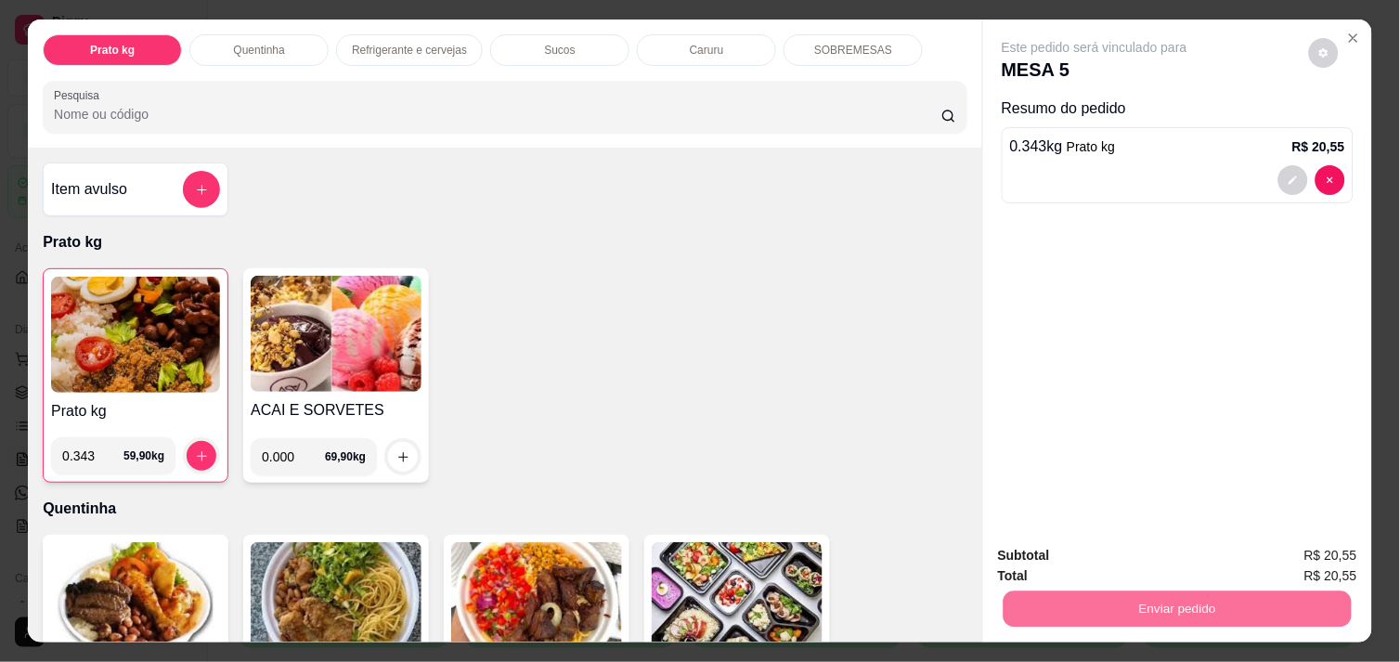
click at [1120, 566] on button "Não registrar e enviar pedido" at bounding box center [1116, 556] width 188 height 34
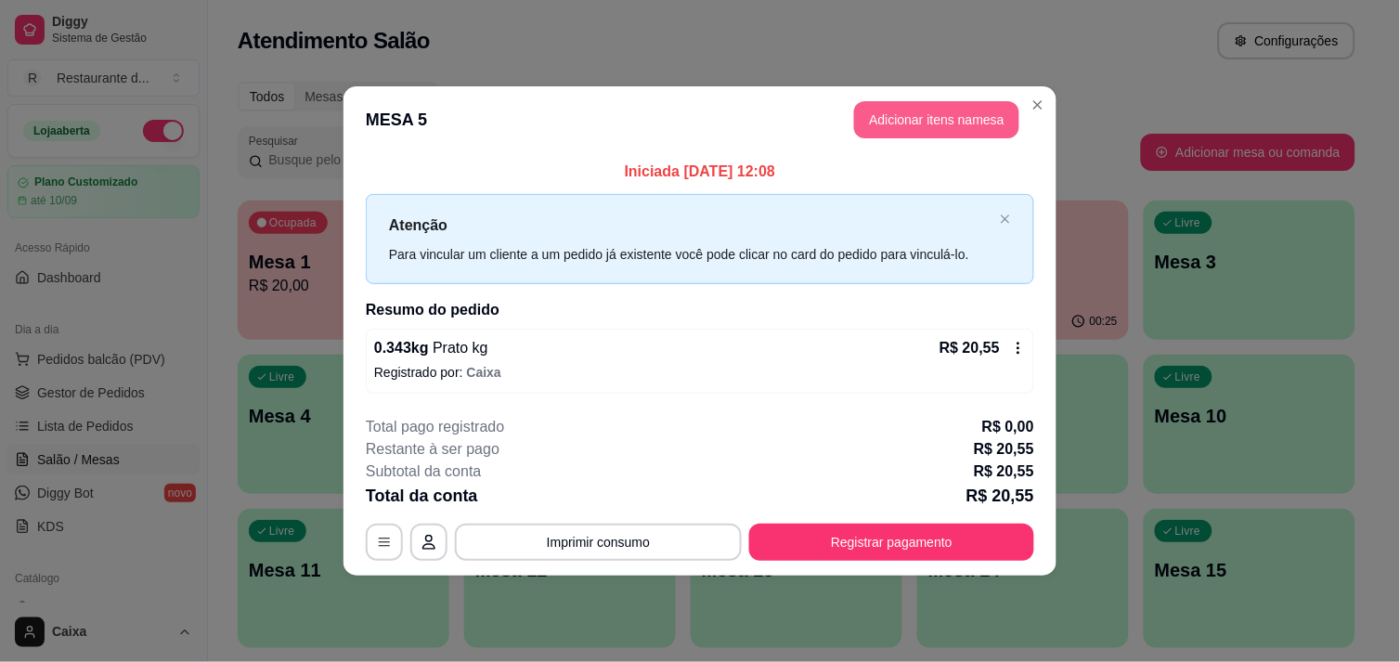
click at [938, 116] on button "Adicionar itens na mesa" at bounding box center [936, 119] width 165 height 37
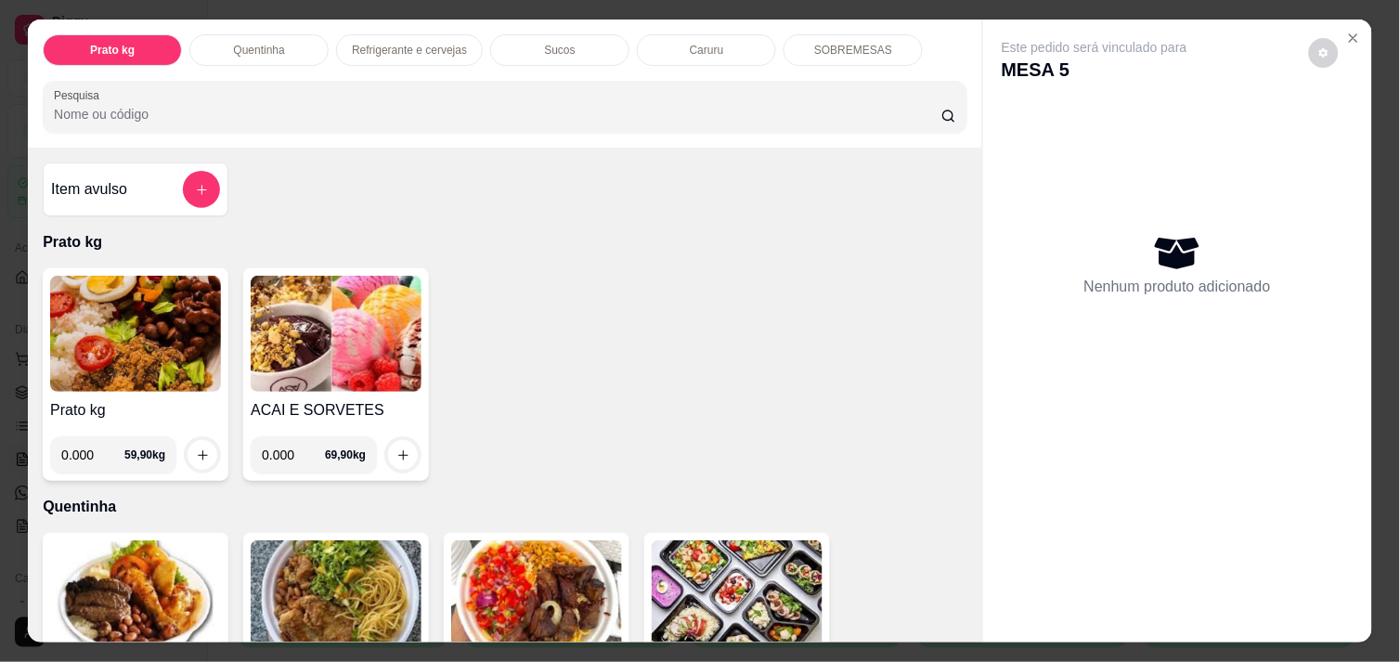
click at [88, 450] on input "0.000" at bounding box center [92, 454] width 63 height 37
type input "0.294"
click at [196, 448] on icon "increase-product-quantity" at bounding box center [203, 455] width 14 height 14
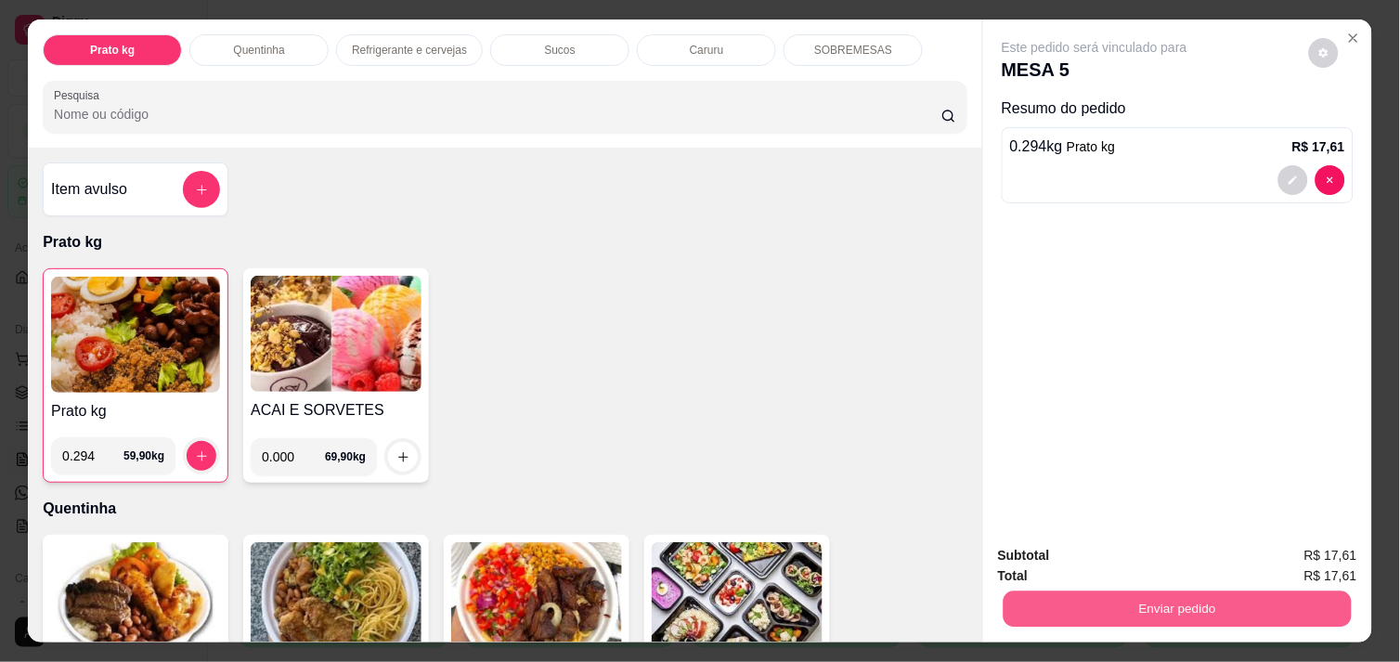
click at [1042, 594] on button "Enviar pedido" at bounding box center [1178, 609] width 348 height 36
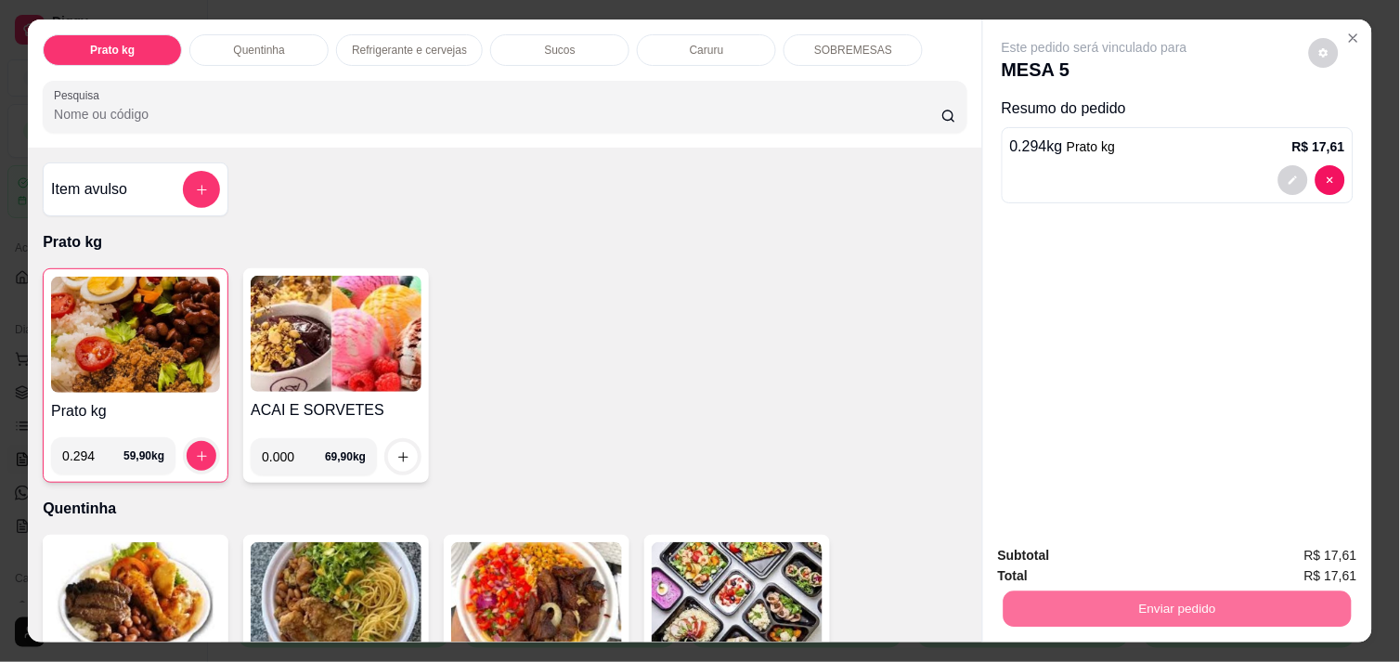
click at [1072, 548] on button "Não registrar e enviar pedido" at bounding box center [1116, 556] width 188 height 34
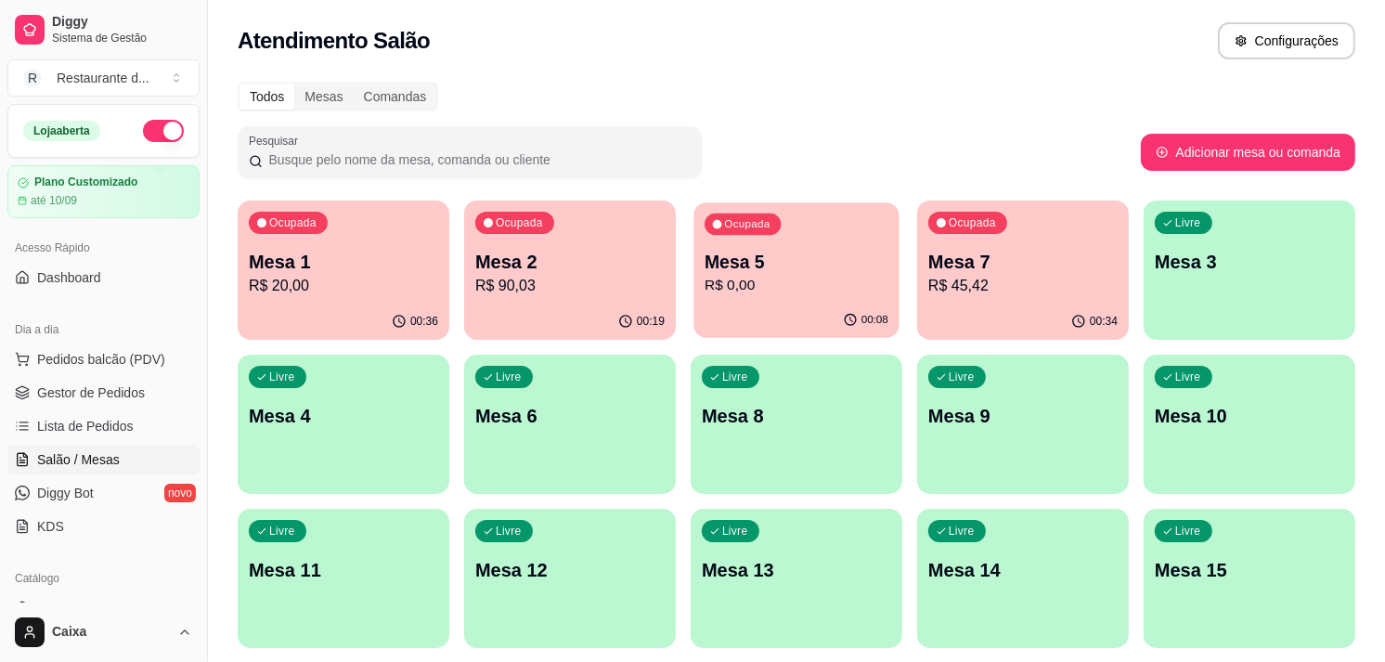
click at [834, 289] on p "R$ 0,00" at bounding box center [797, 285] width 184 height 21
click at [627, 271] on p "Mesa 2" at bounding box center [570, 262] width 184 height 25
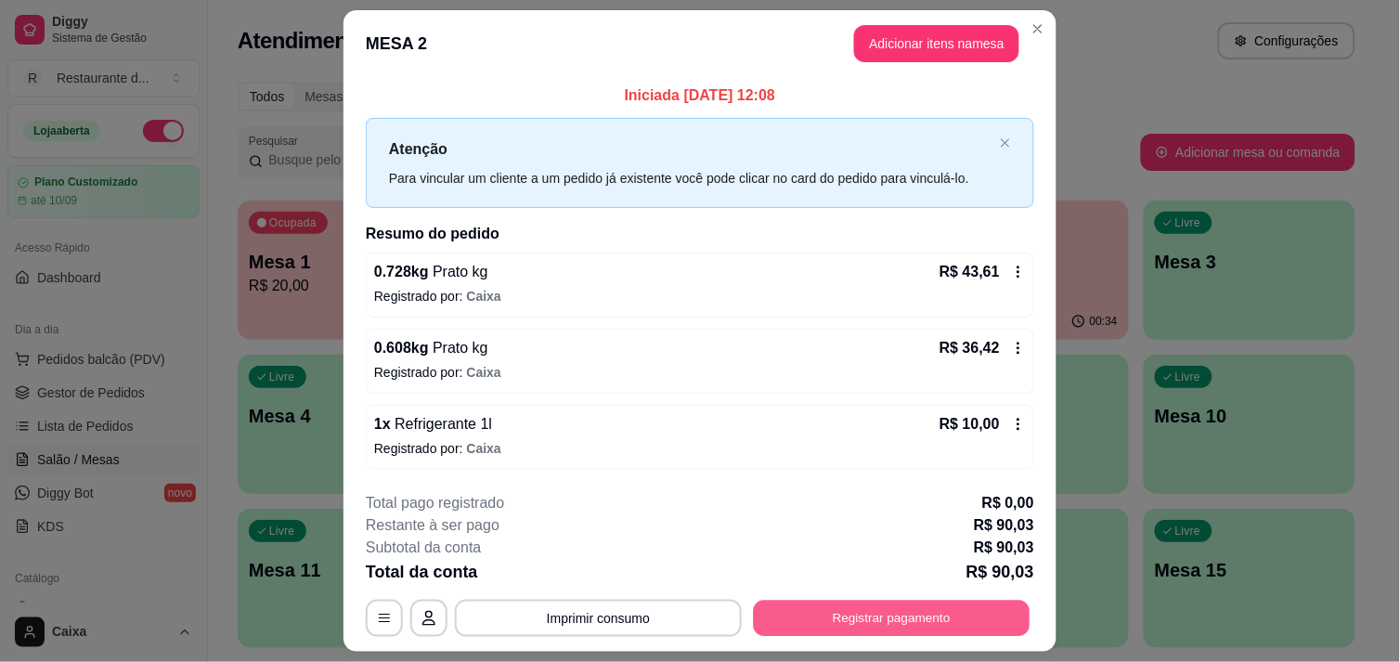
click at [892, 625] on button "Registrar pagamento" at bounding box center [892, 619] width 277 height 36
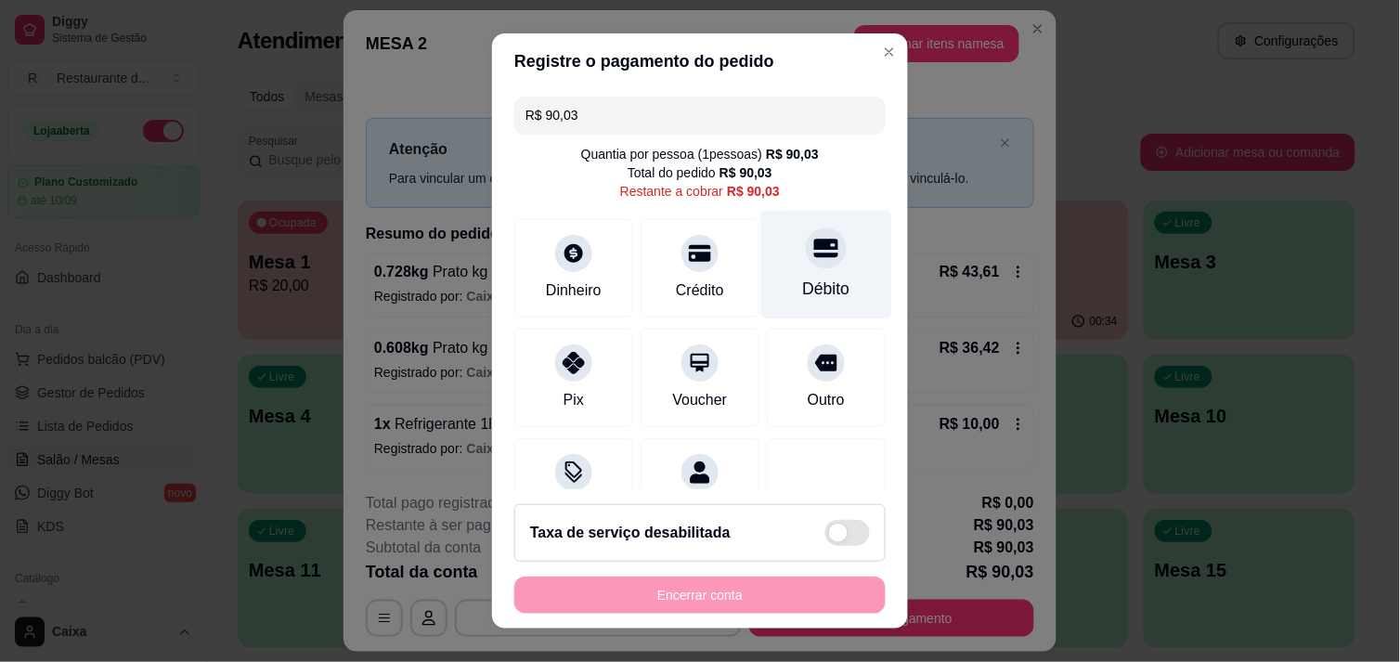
click at [814, 257] on icon at bounding box center [826, 248] width 24 height 24
type input "R$ 0,00"
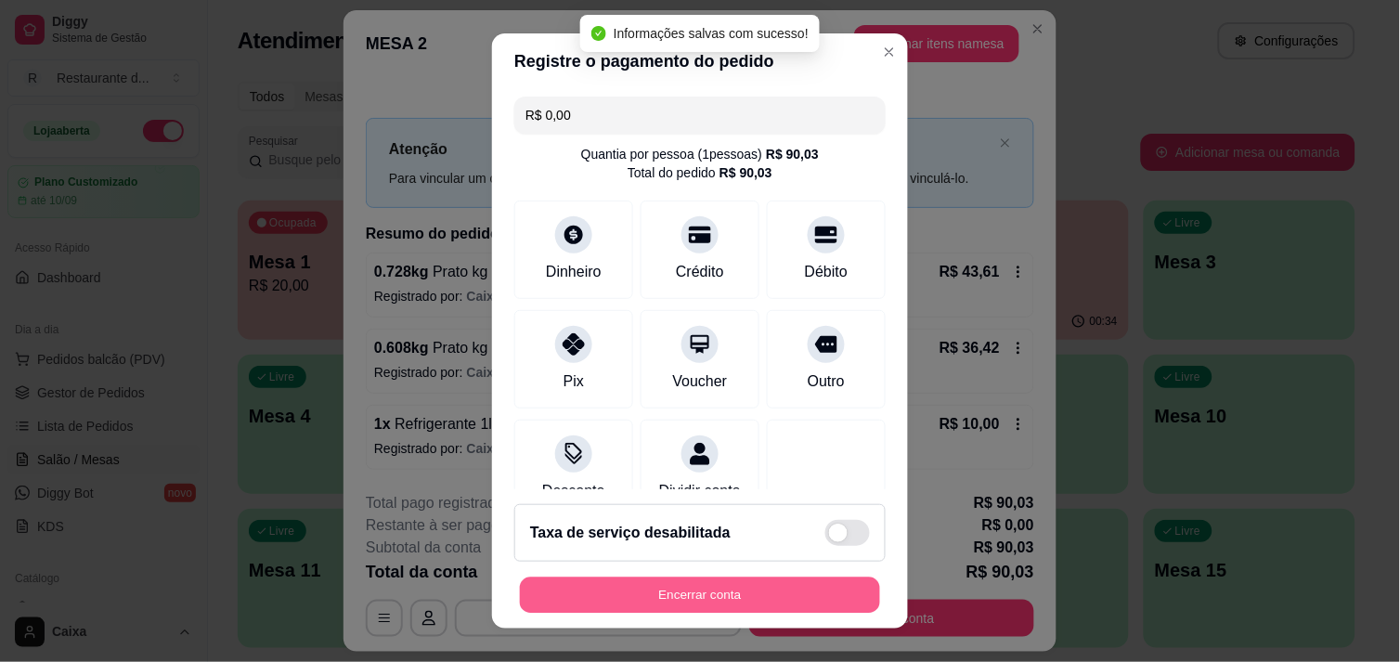
click at [671, 585] on button "Encerrar conta" at bounding box center [700, 596] width 360 height 36
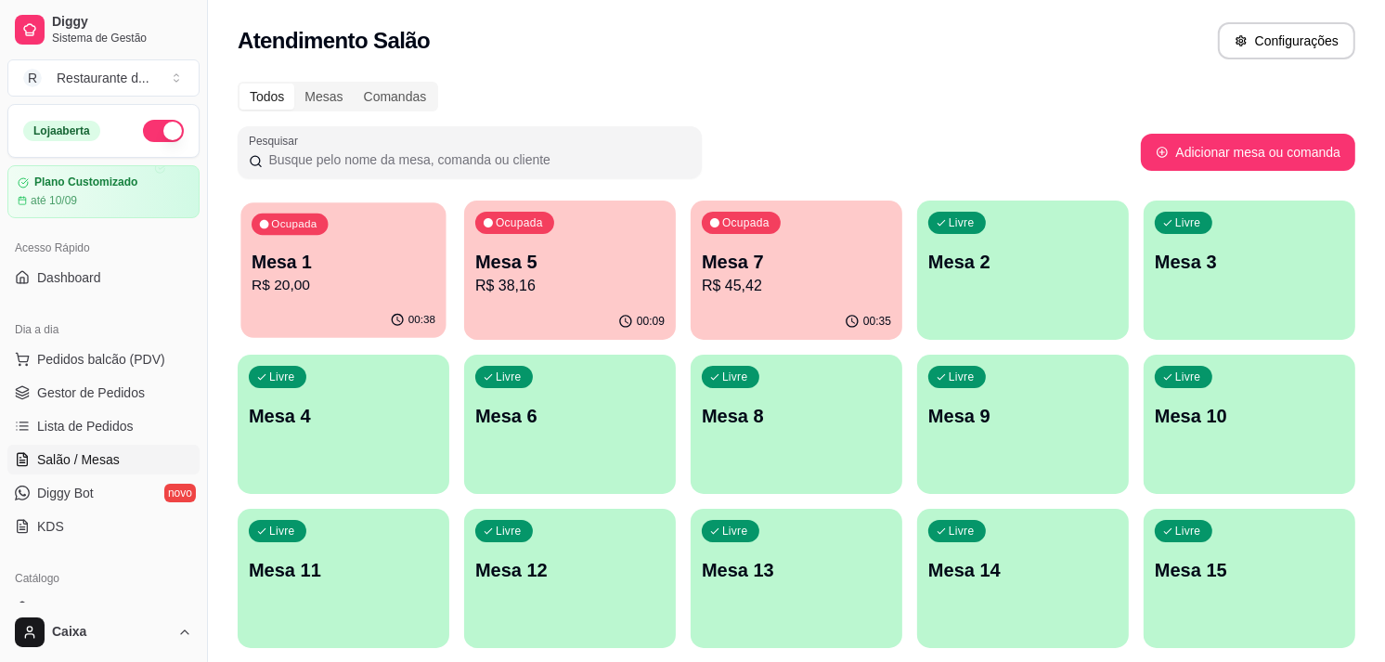
click at [381, 270] on p "Mesa 1" at bounding box center [344, 262] width 184 height 25
click at [543, 384] on div "Livre Mesa 6" at bounding box center [569, 413] width 205 height 113
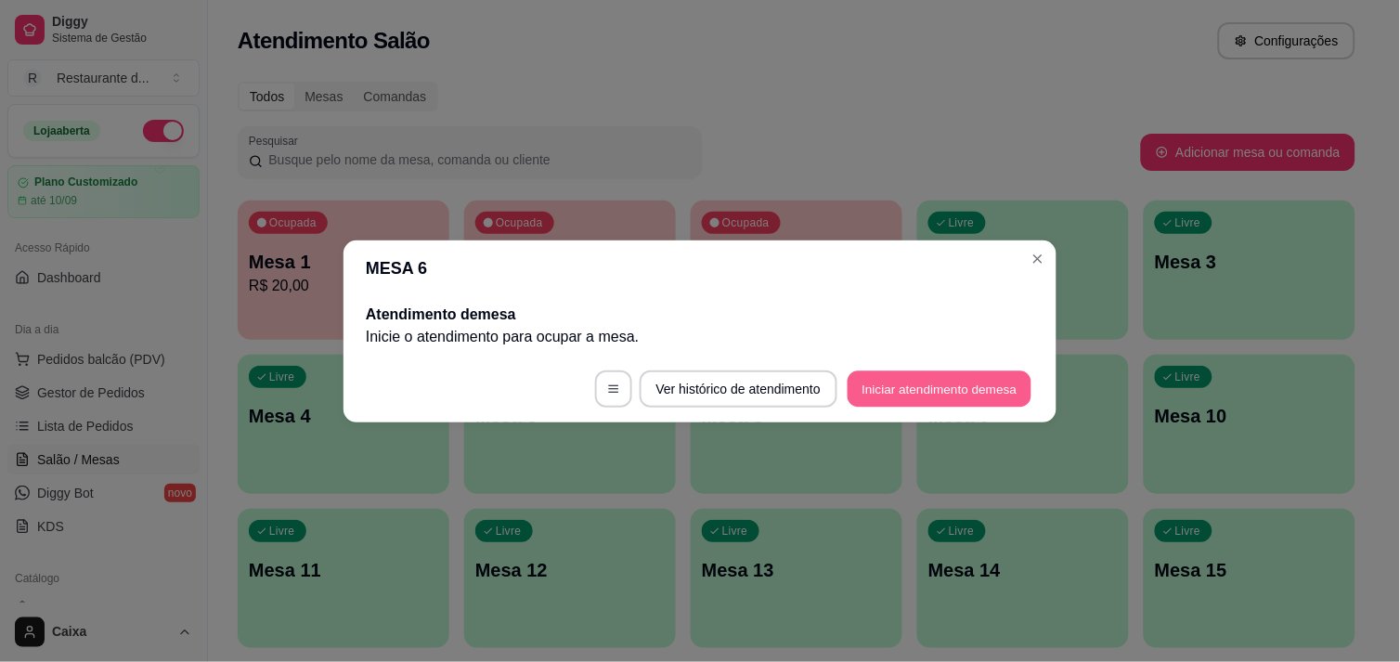
click at [894, 396] on button "Iniciar atendimento de mesa" at bounding box center [940, 388] width 184 height 36
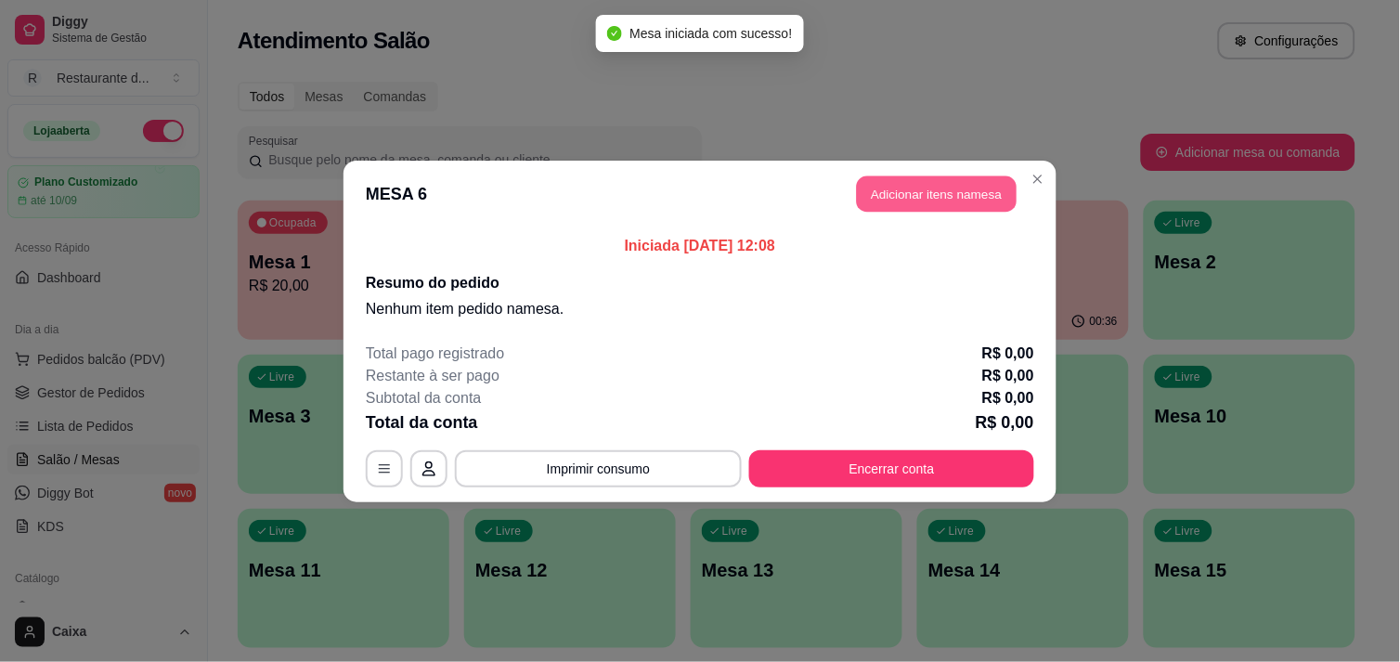
click at [924, 187] on button "Adicionar itens na mesa" at bounding box center [937, 193] width 160 height 36
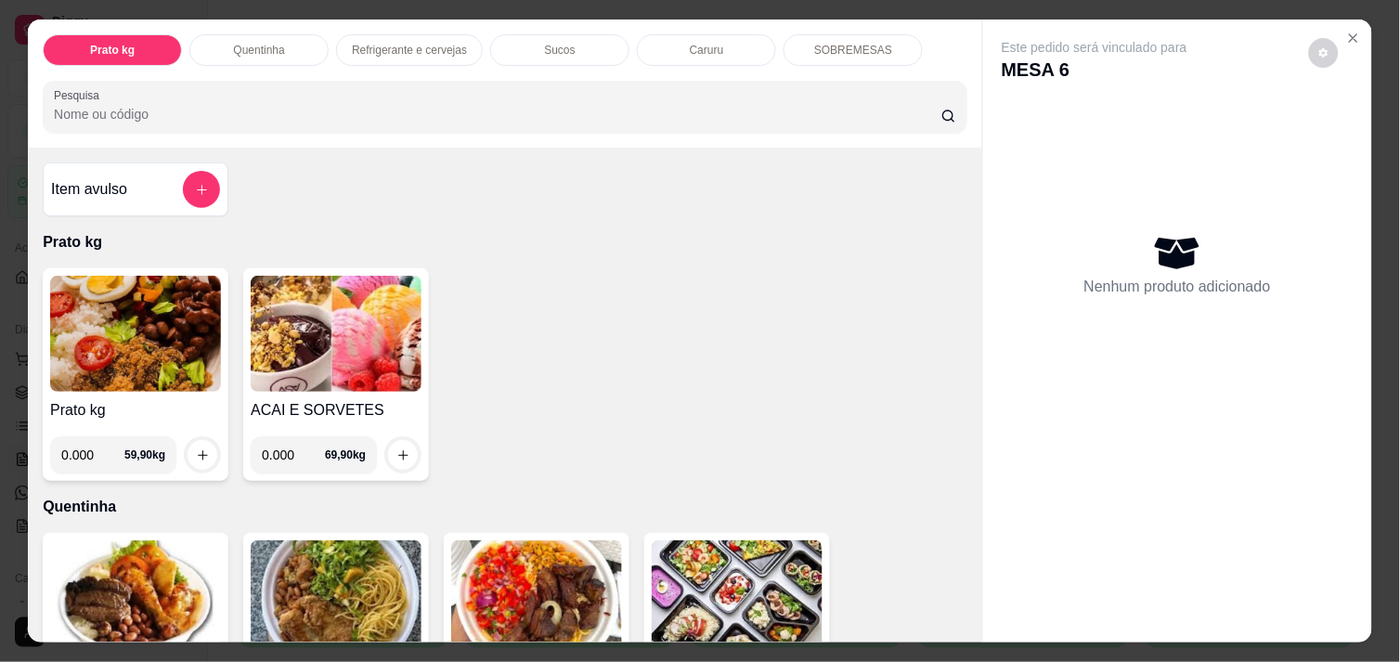
click at [85, 443] on input "0.000" at bounding box center [92, 454] width 63 height 37
type input "0.184"
click at [196, 448] on icon "increase-product-quantity" at bounding box center [203, 455] width 14 height 14
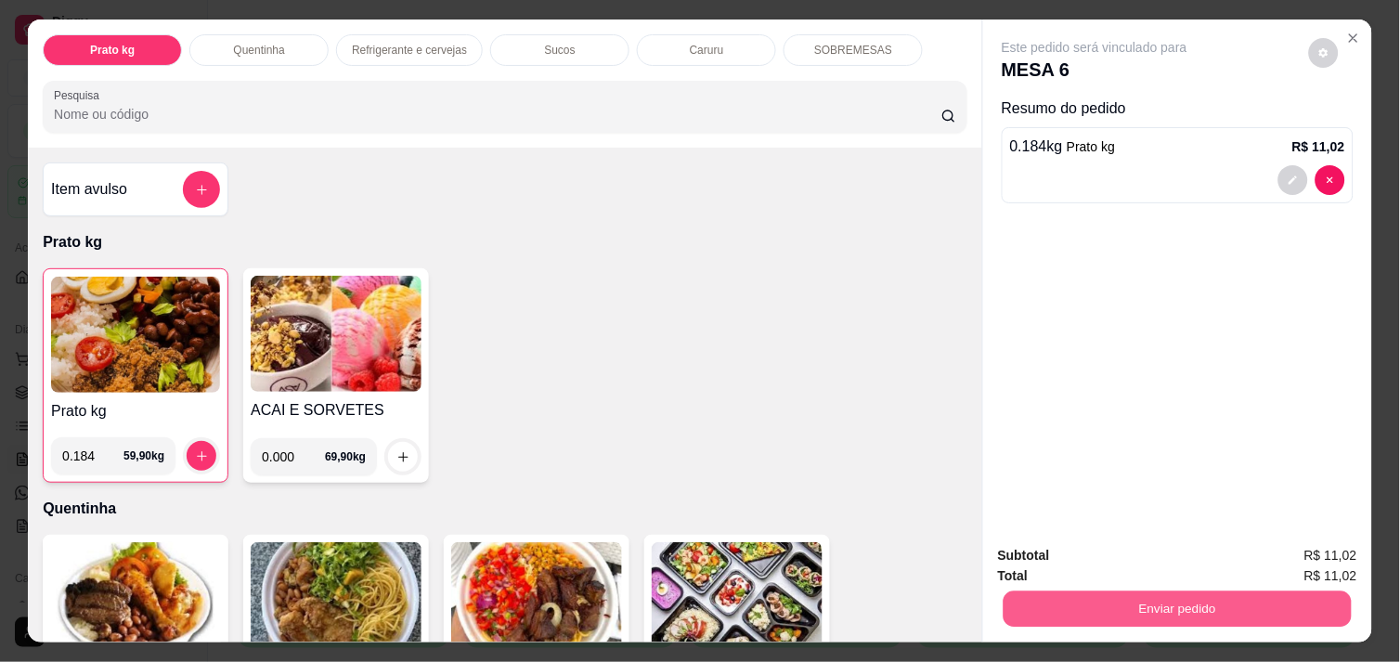
click at [1045, 591] on button "Enviar pedido" at bounding box center [1178, 609] width 348 height 36
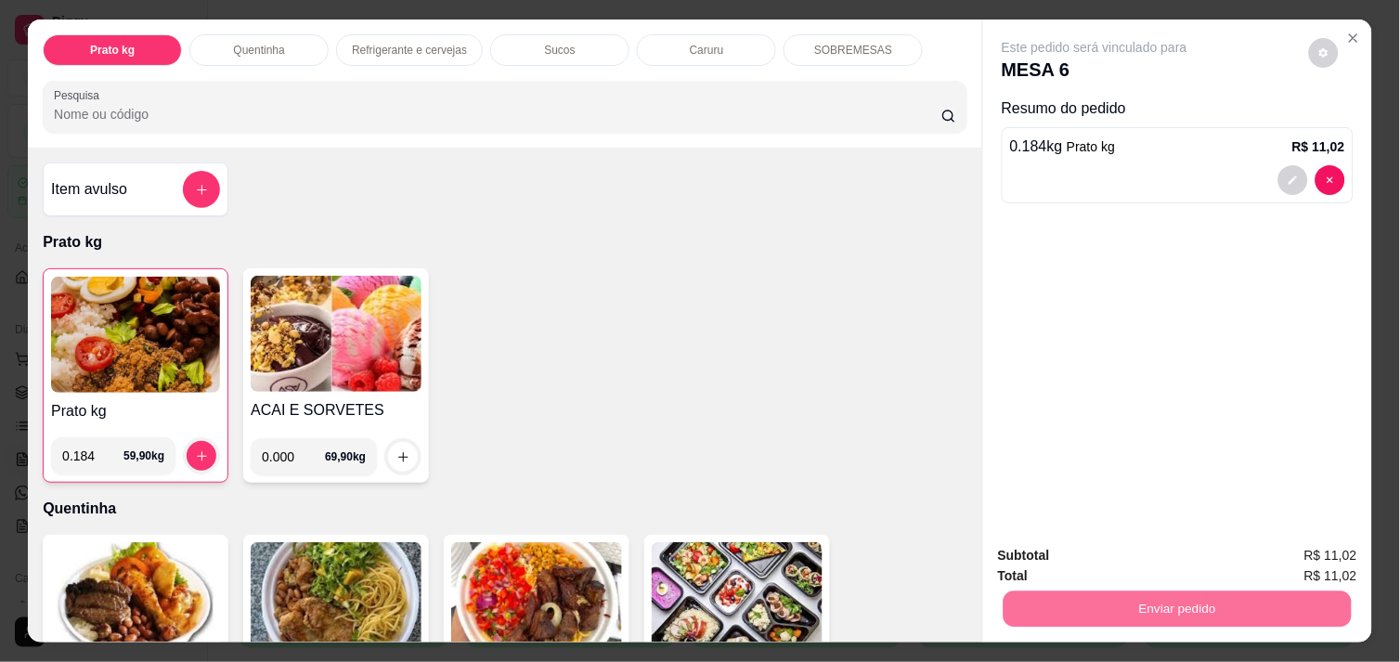
click at [1086, 543] on button "Não registrar e enviar pedido" at bounding box center [1115, 556] width 193 height 35
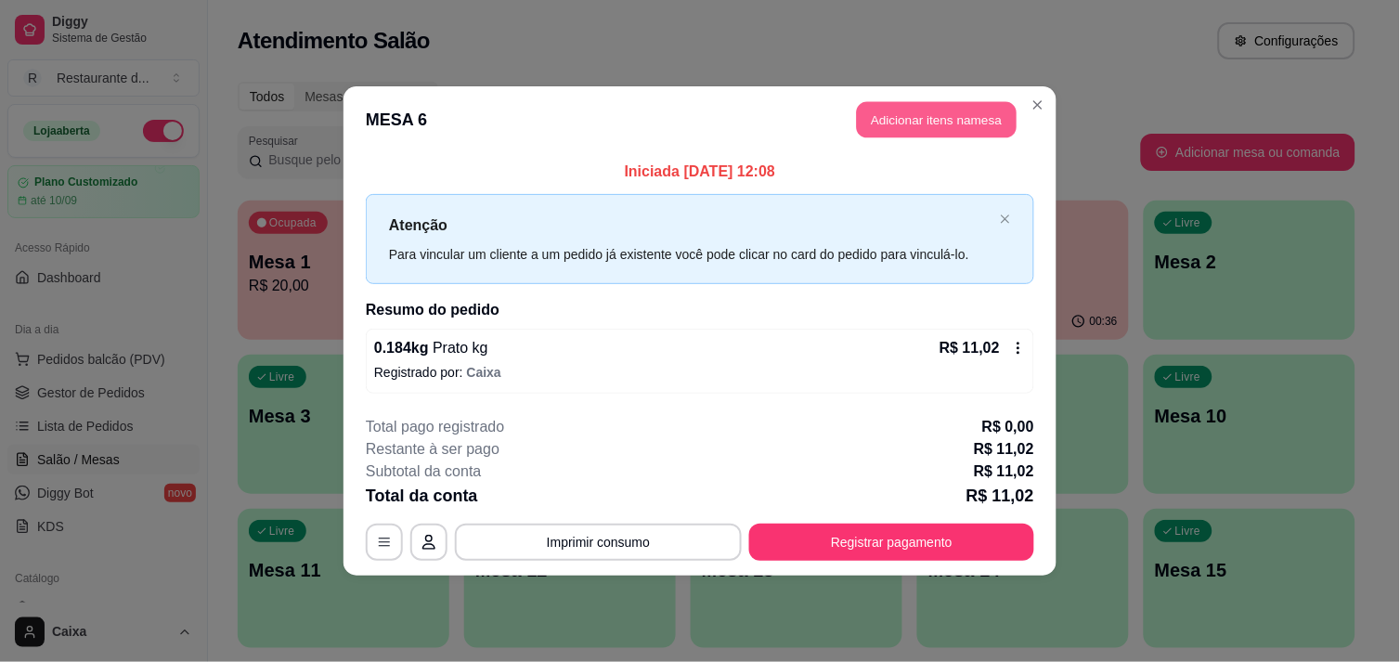
click at [995, 114] on button "Adicionar itens na mesa" at bounding box center [937, 120] width 160 height 36
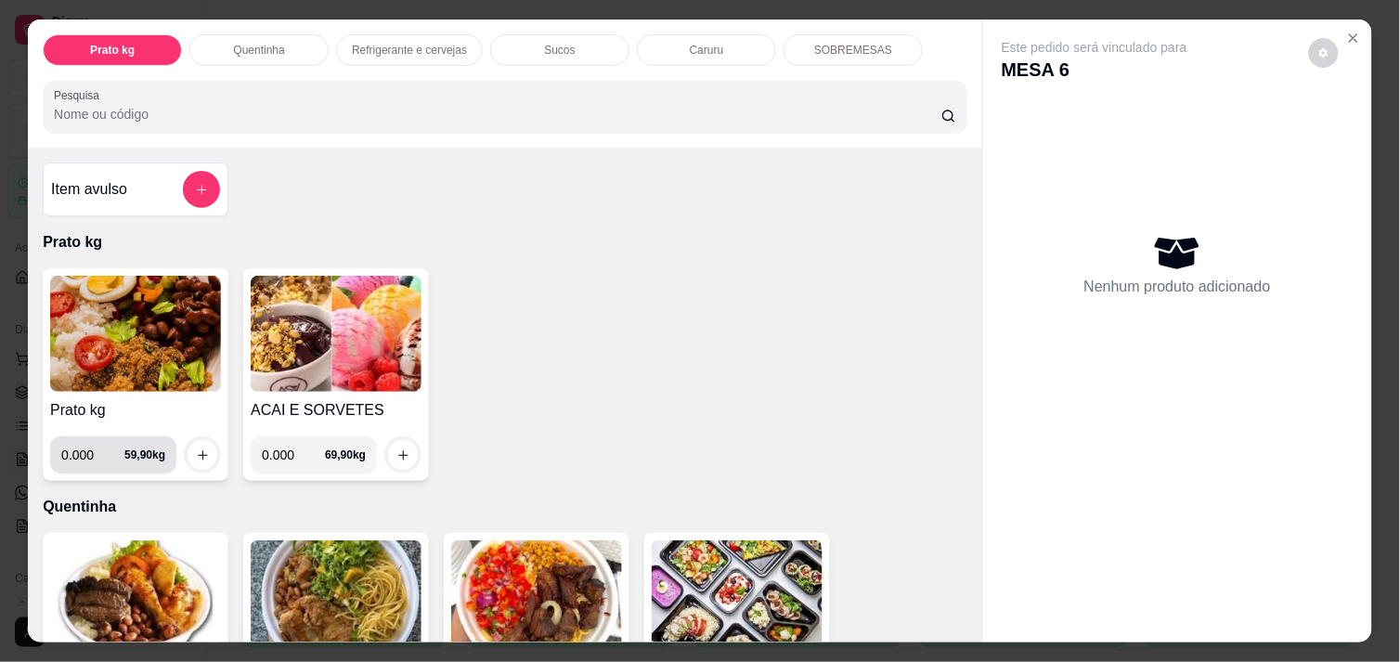
click at [84, 444] on input "0.000" at bounding box center [92, 454] width 63 height 37
type input "0.386"
click at [193, 455] on button "increase-product-quantity" at bounding box center [202, 455] width 29 height 29
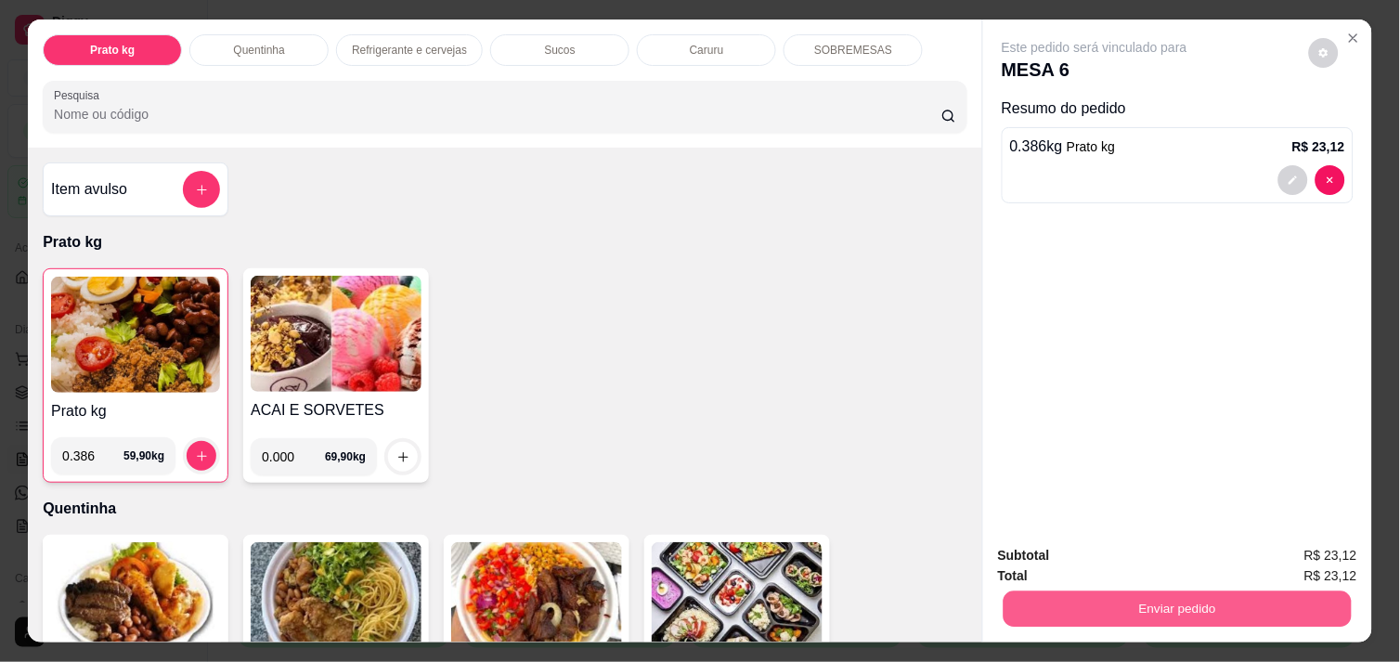
click at [1089, 591] on button "Enviar pedido" at bounding box center [1178, 609] width 348 height 36
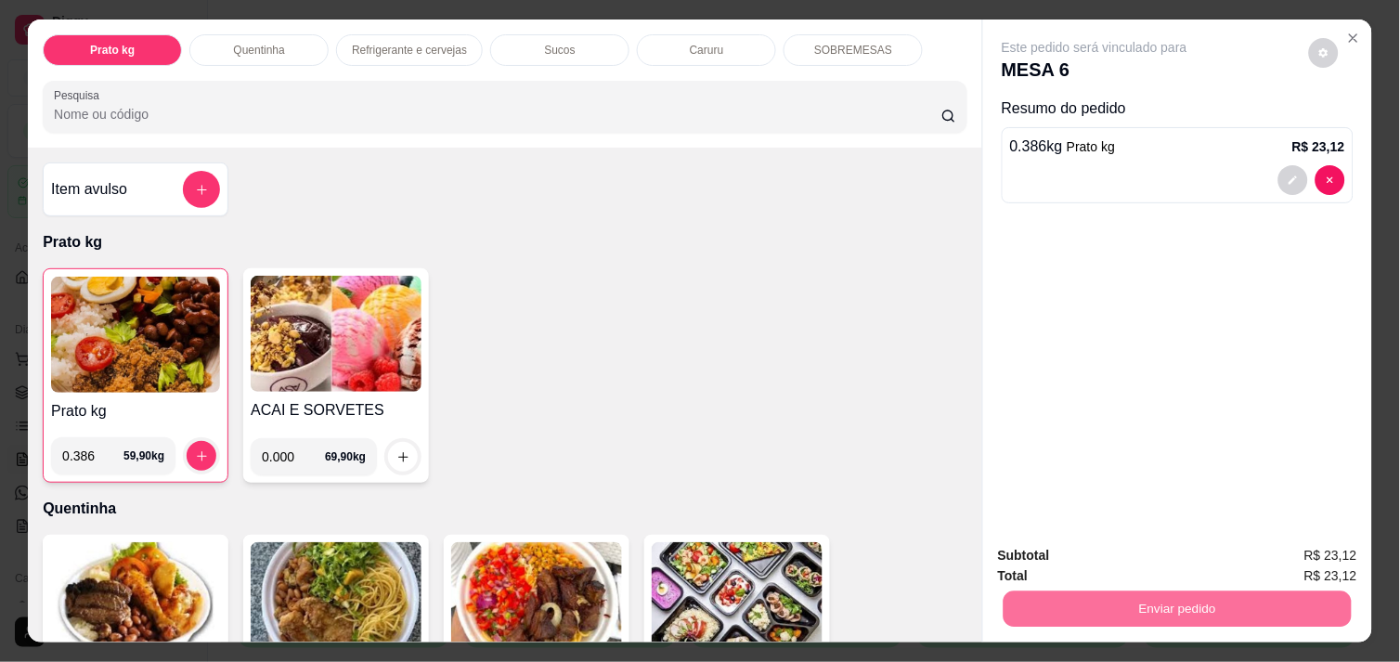
click at [1119, 558] on button "Não registrar e enviar pedido" at bounding box center [1116, 556] width 188 height 34
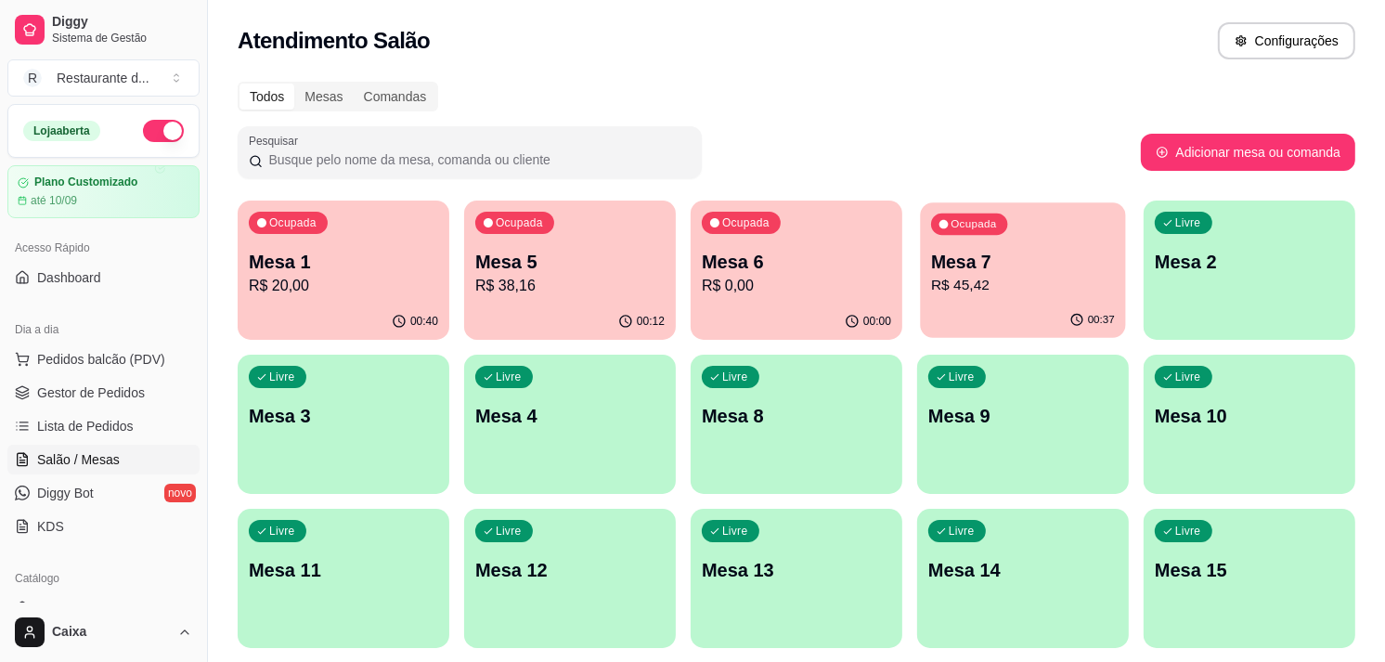
click at [1046, 307] on div "00:37" at bounding box center [1022, 320] width 205 height 35
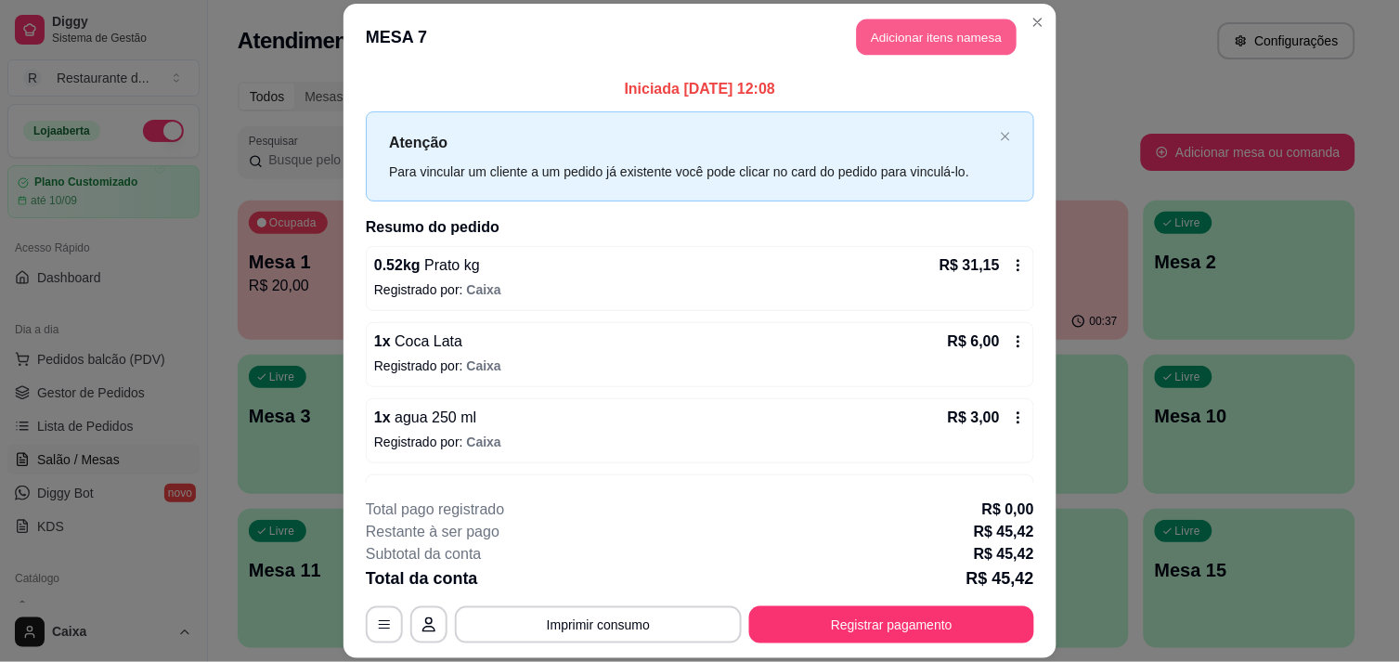
click at [896, 35] on button "Adicionar itens na mesa" at bounding box center [937, 37] width 160 height 36
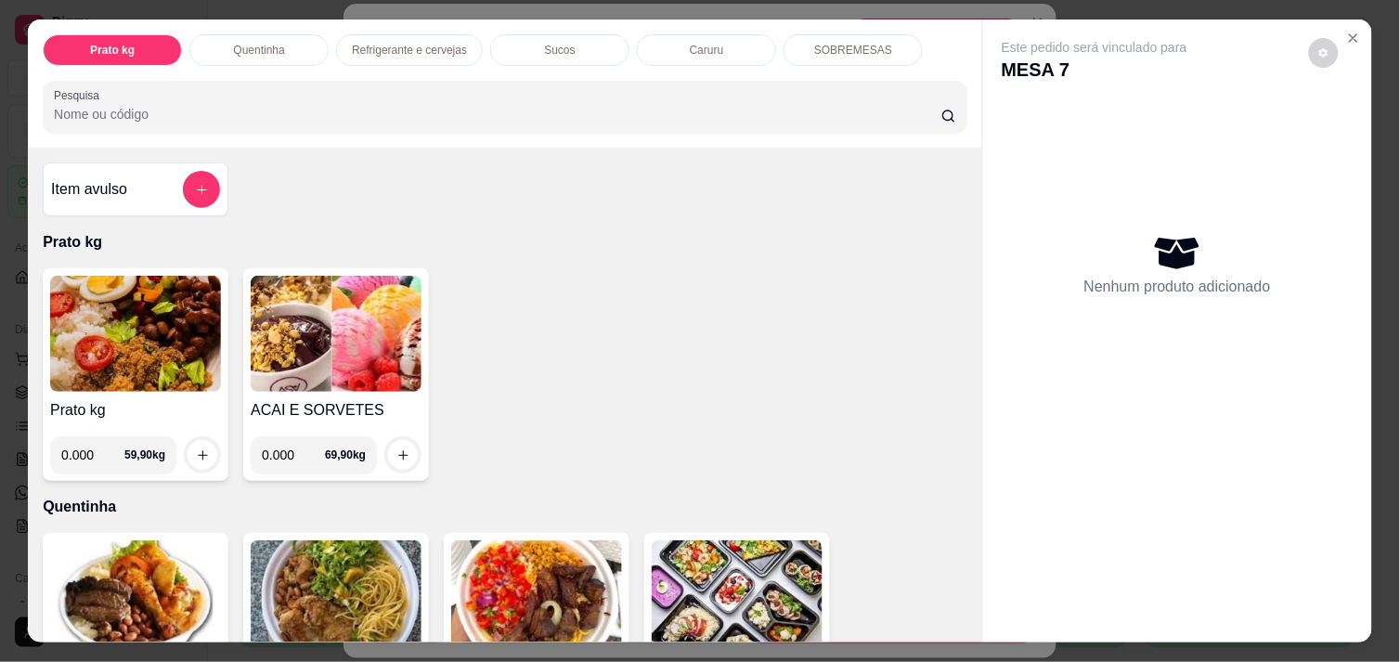
click at [286, 444] on input "0.000" at bounding box center [293, 454] width 63 height 37
type input "0.060"
click at [389, 446] on button "increase-product-quantity" at bounding box center [403, 455] width 29 height 29
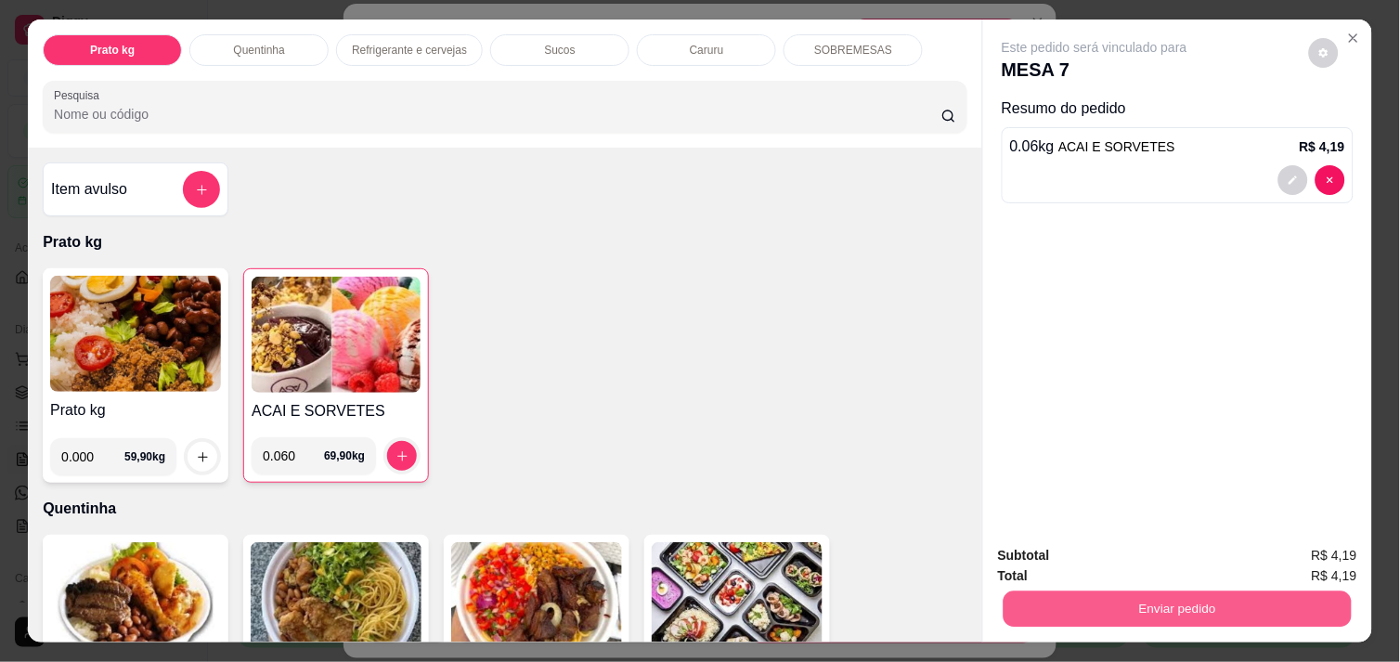
click at [1074, 598] on button "Enviar pedido" at bounding box center [1178, 609] width 348 height 36
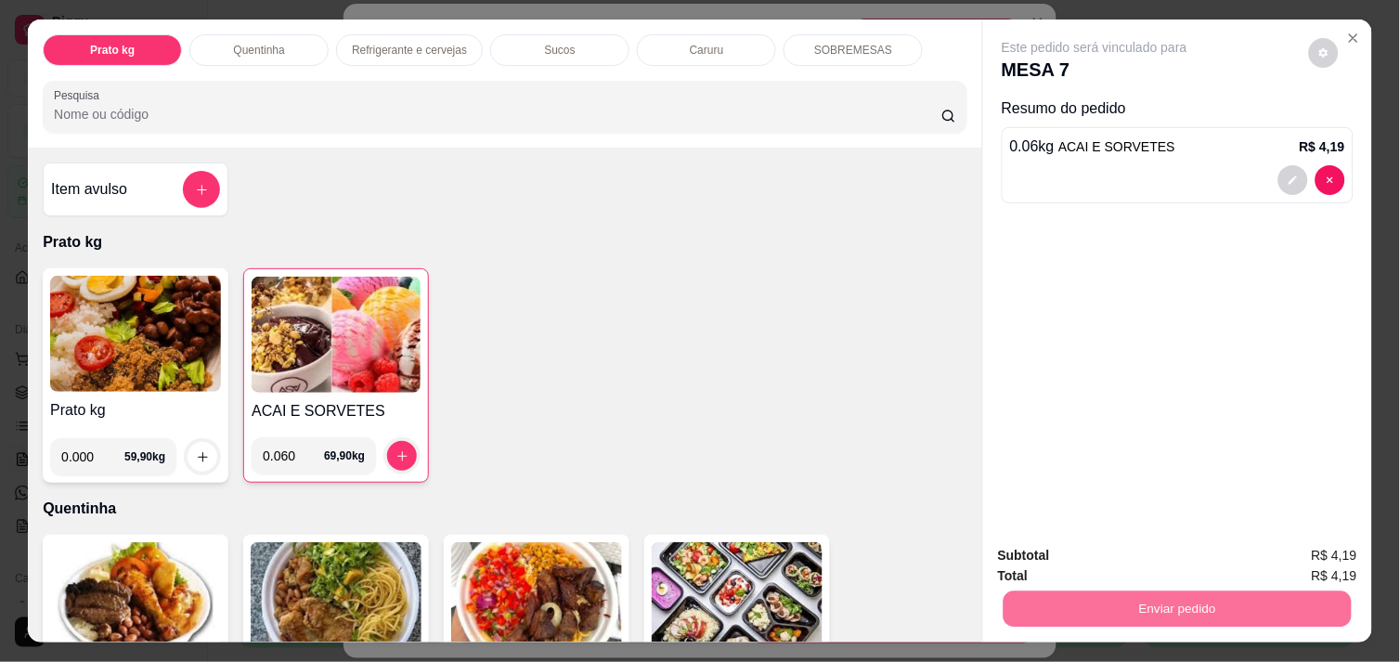
click at [1082, 560] on button "Não registrar e enviar pedido" at bounding box center [1115, 556] width 193 height 35
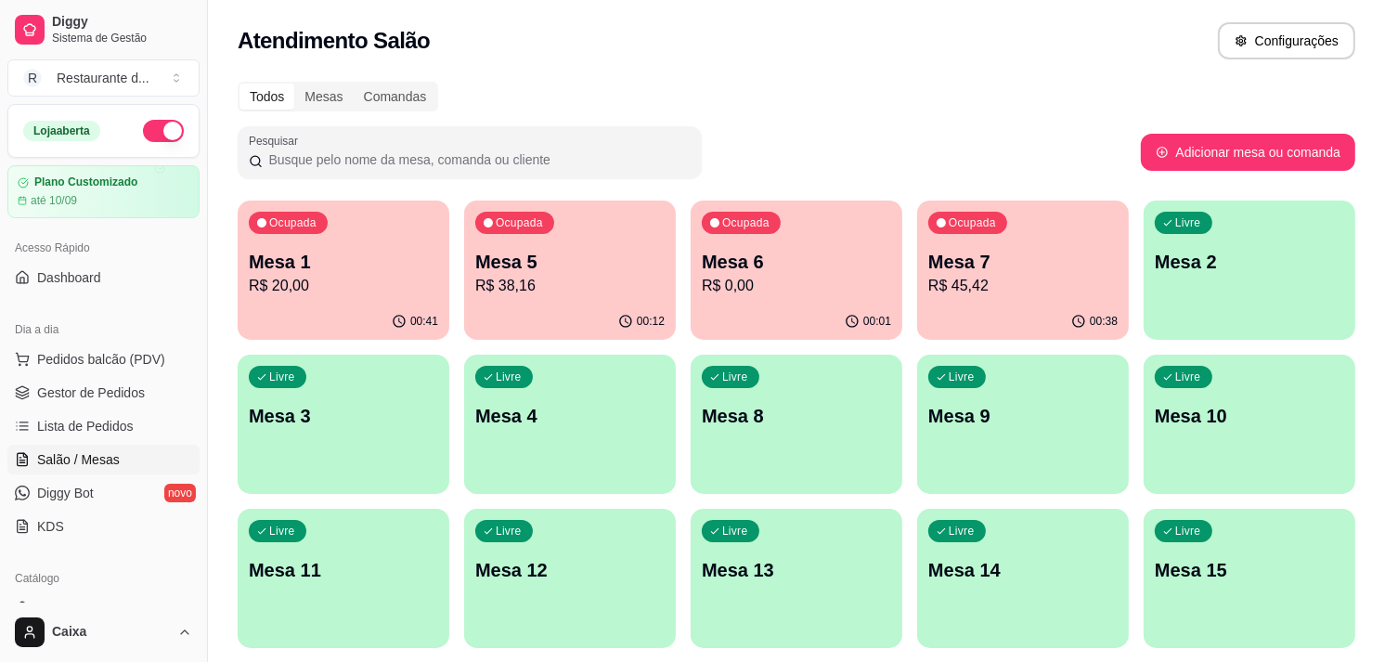
click at [1019, 277] on p "R$ 45,42" at bounding box center [1022, 286] width 189 height 22
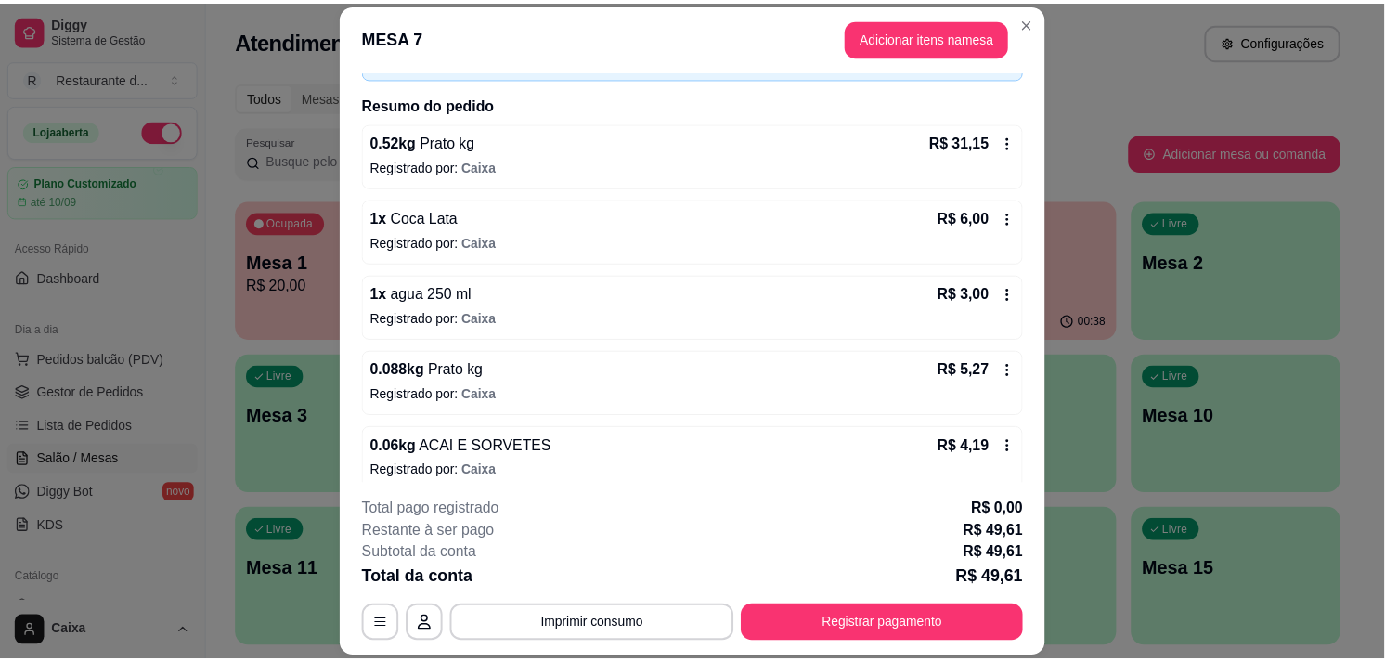
scroll to position [139, 0]
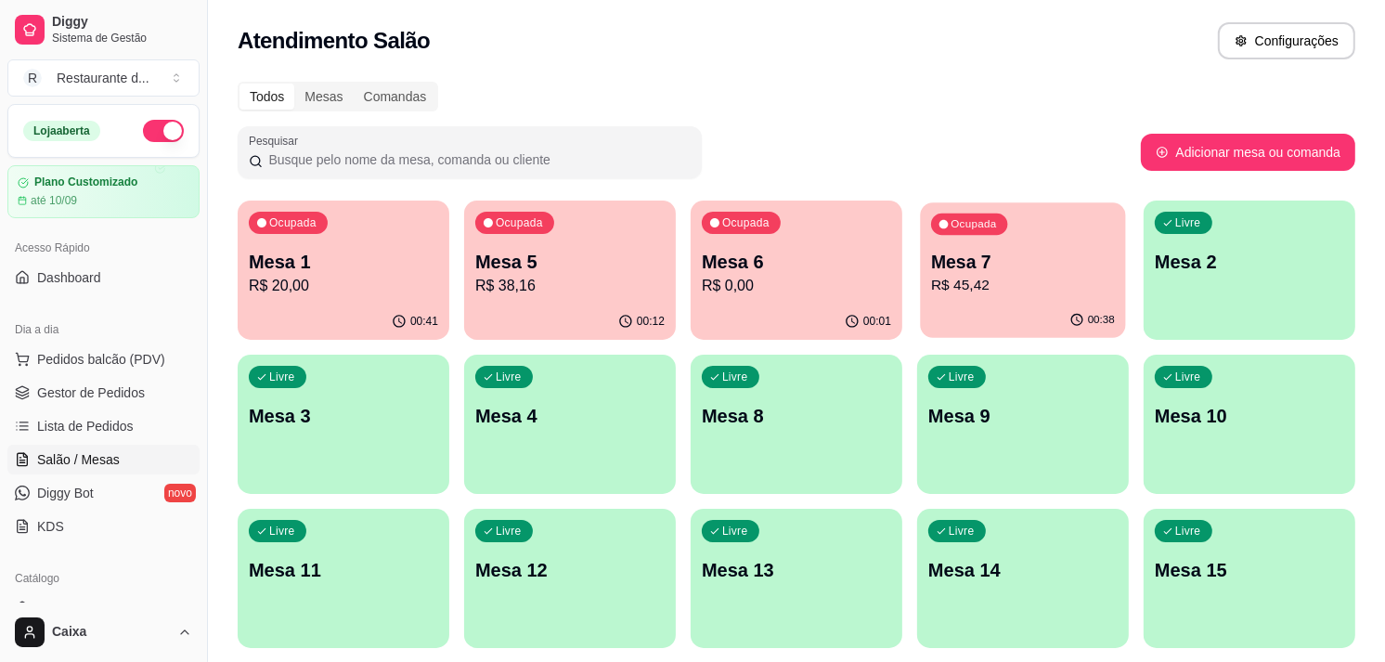
click at [931, 275] on p "R$ 45,42" at bounding box center [1023, 285] width 184 height 21
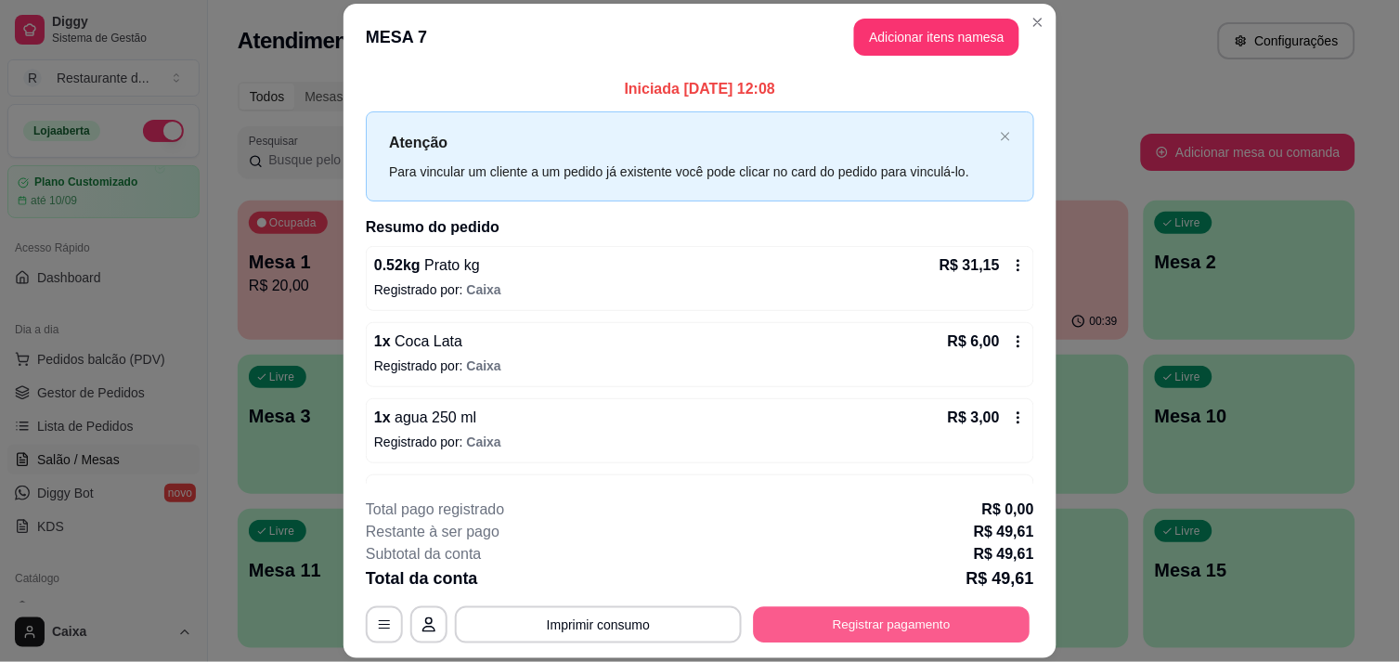
click at [926, 629] on button "Registrar pagamento" at bounding box center [892, 625] width 277 height 36
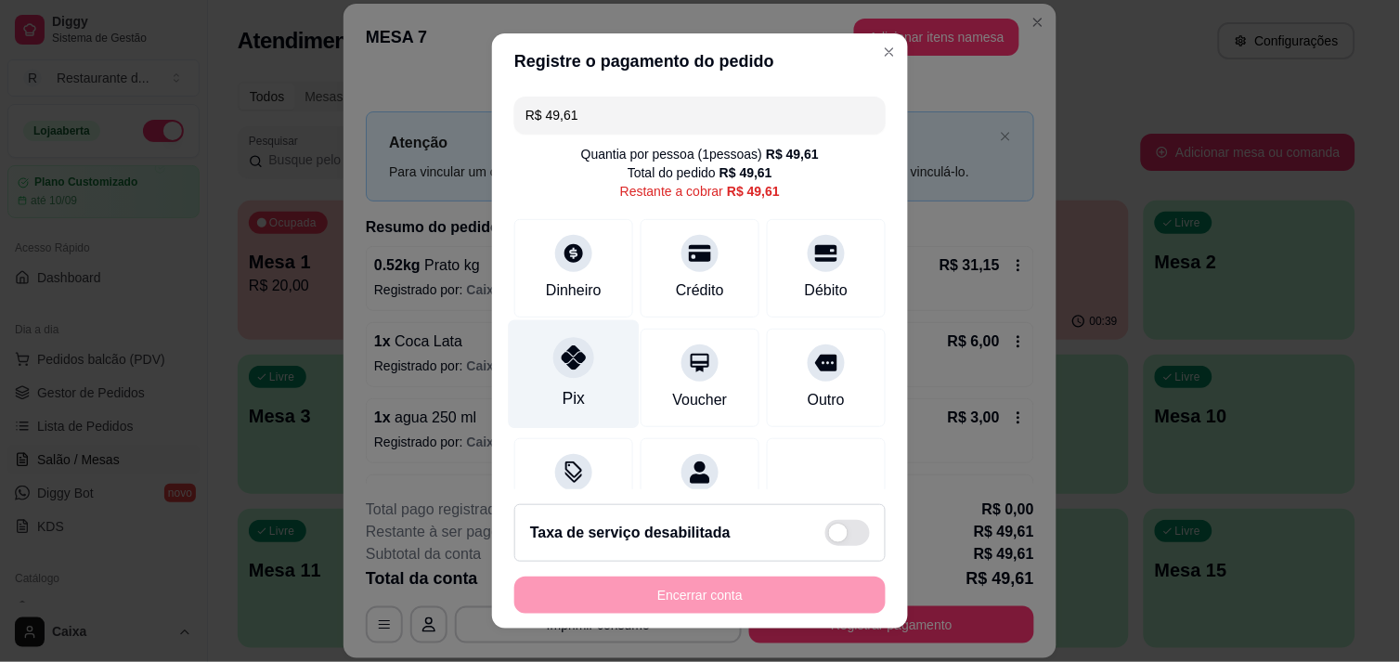
click at [539, 368] on div "Pix" at bounding box center [574, 373] width 131 height 109
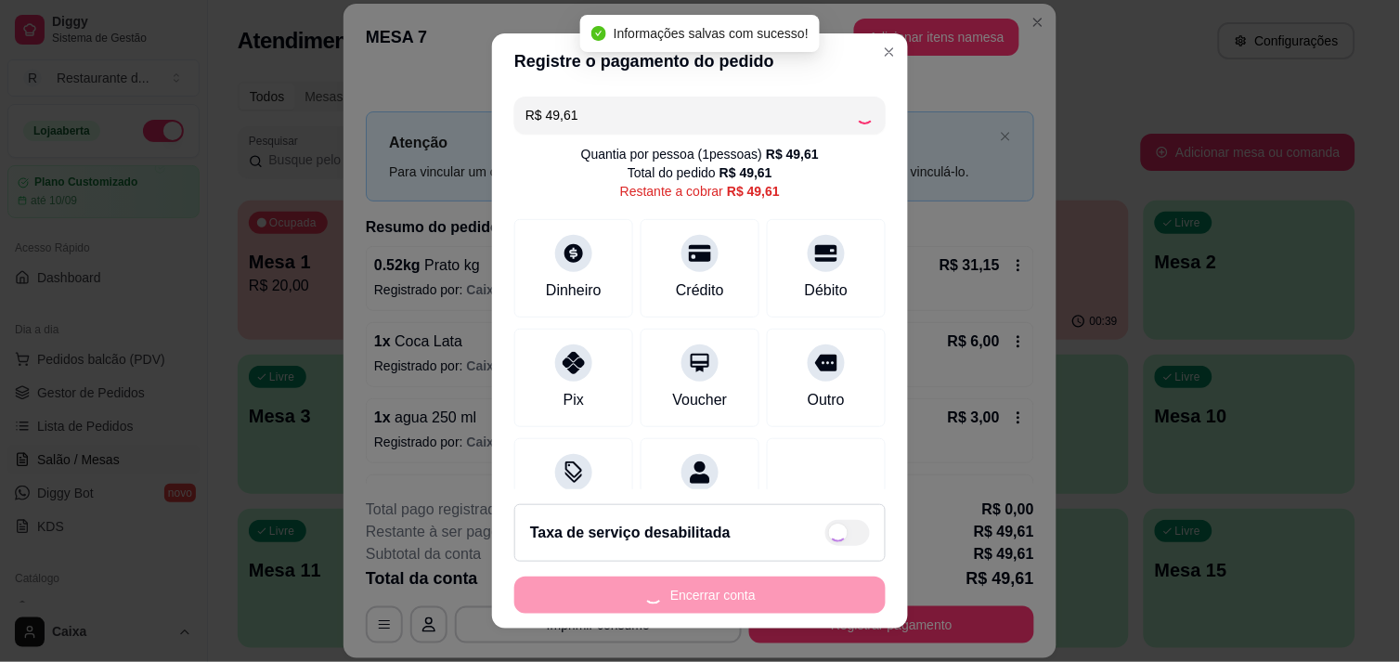
type input "R$ 0,00"
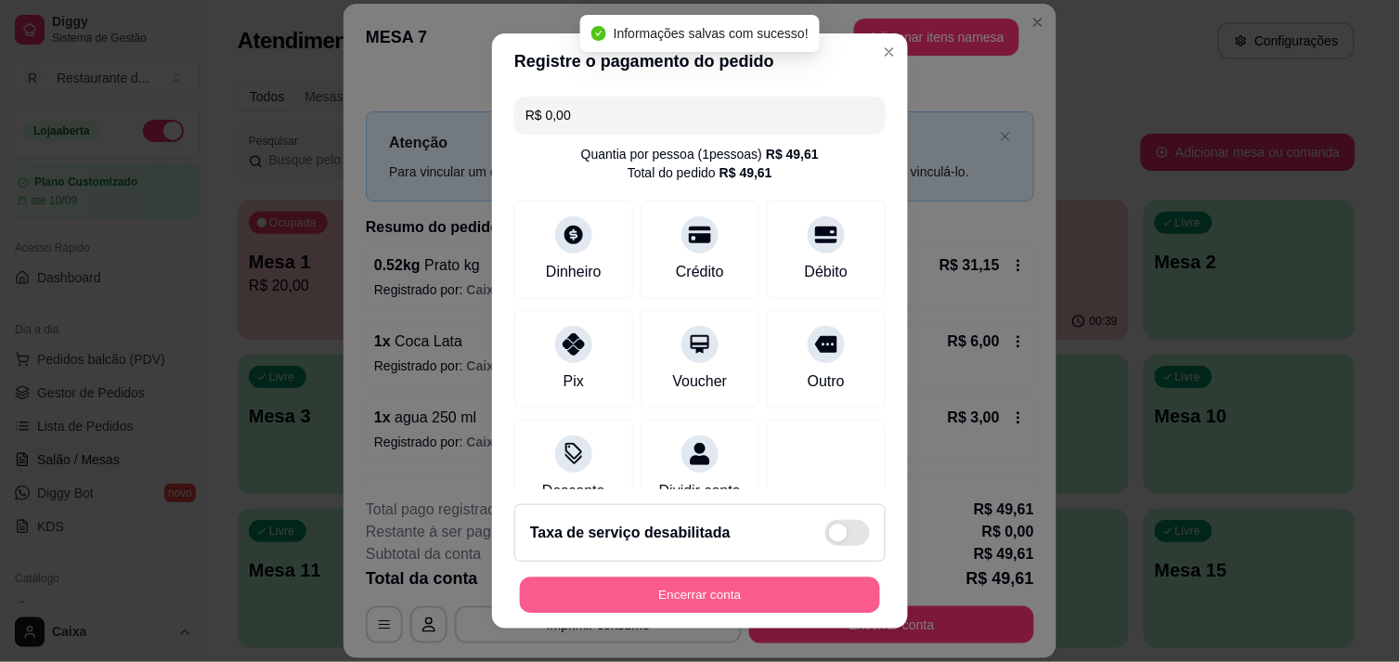
click at [675, 589] on button "Encerrar conta" at bounding box center [700, 596] width 360 height 36
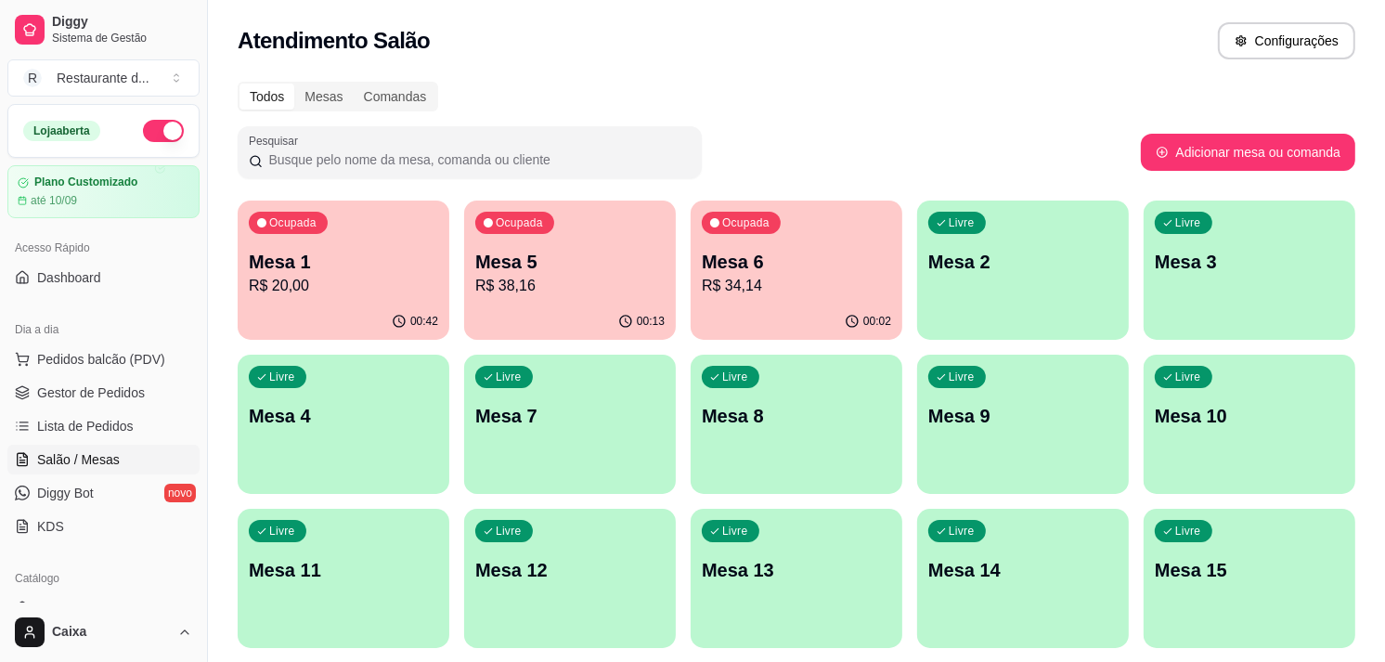
click at [348, 404] on p "Mesa 4" at bounding box center [344, 416] width 184 height 25
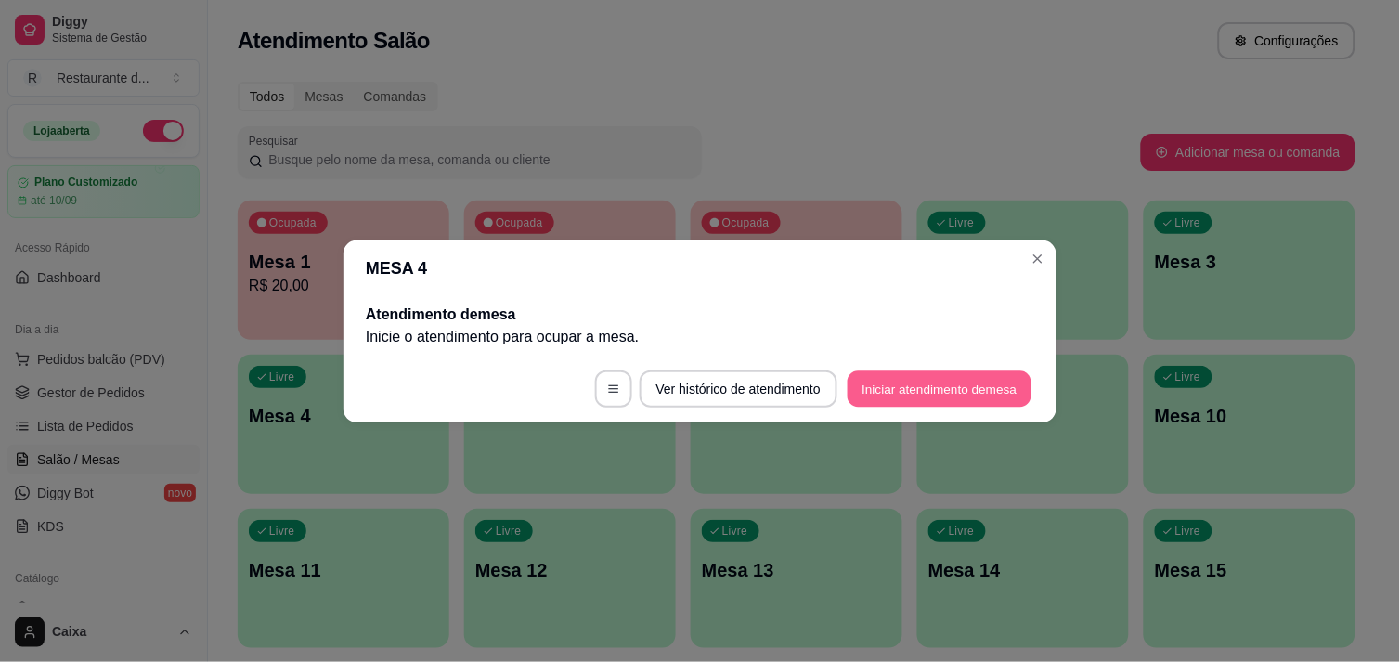
click at [928, 384] on button "Iniciar atendimento de mesa" at bounding box center [940, 388] width 184 height 36
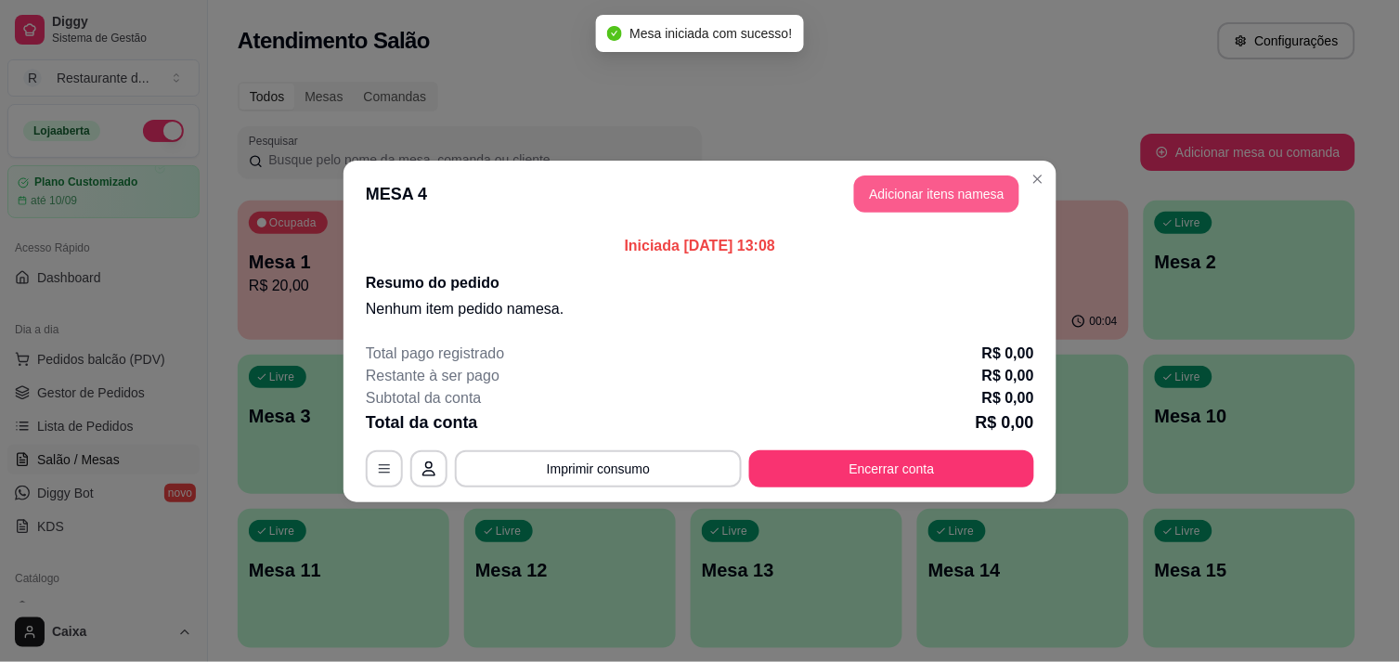
click at [953, 196] on button "Adicionar itens na mesa" at bounding box center [936, 193] width 165 height 37
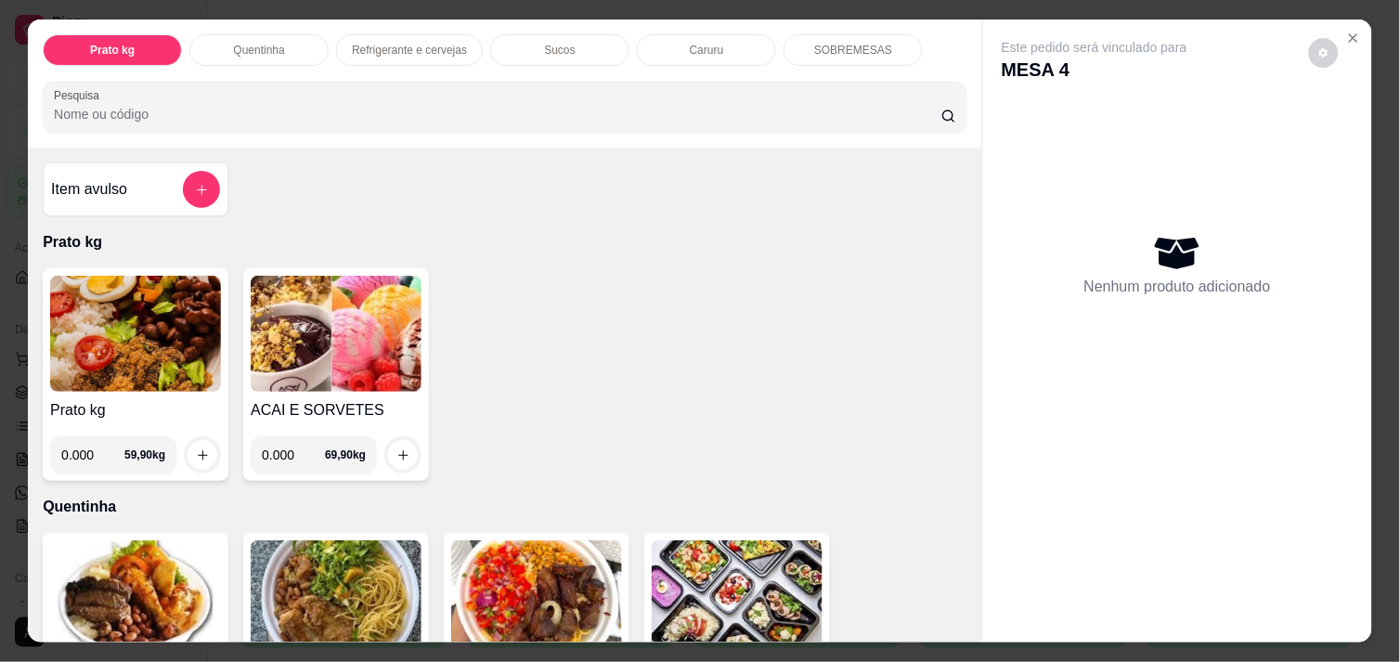
click at [85, 452] on input "0.000" at bounding box center [92, 454] width 63 height 37
type input "0.302"
click at [200, 436] on div at bounding box center [202, 454] width 37 height 37
click at [196, 448] on icon "increase-product-quantity" at bounding box center [203, 455] width 14 height 14
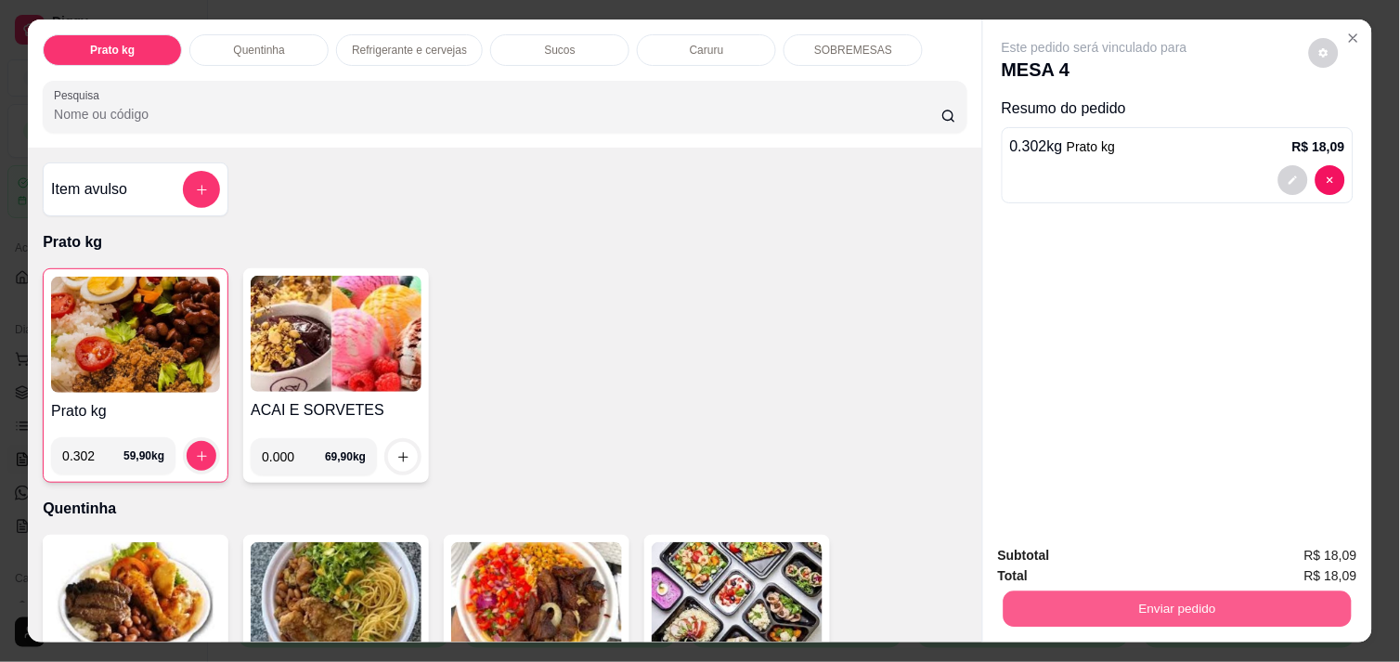
click at [1057, 586] on div "Enviar pedido" at bounding box center [1177, 607] width 359 height 42
click at [1087, 591] on button "Enviar pedido" at bounding box center [1178, 609] width 348 height 36
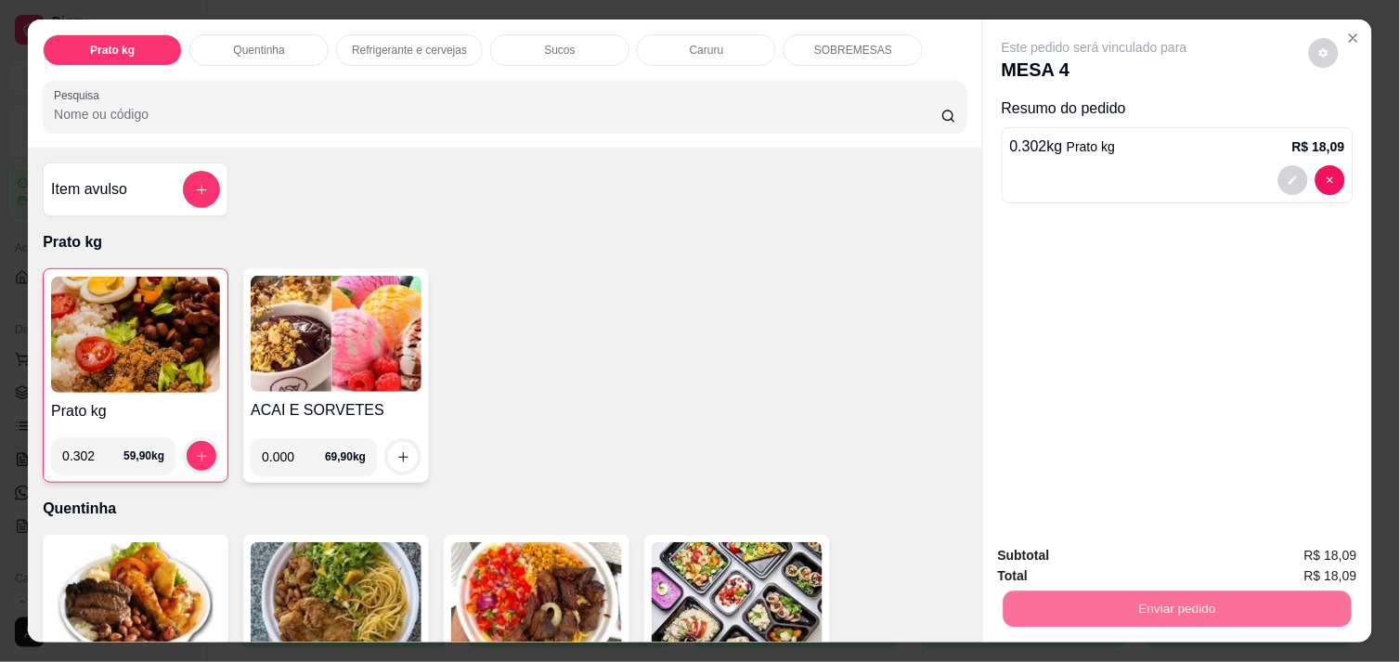
click at [1081, 555] on button "Não registrar e enviar pedido" at bounding box center [1116, 556] width 188 height 34
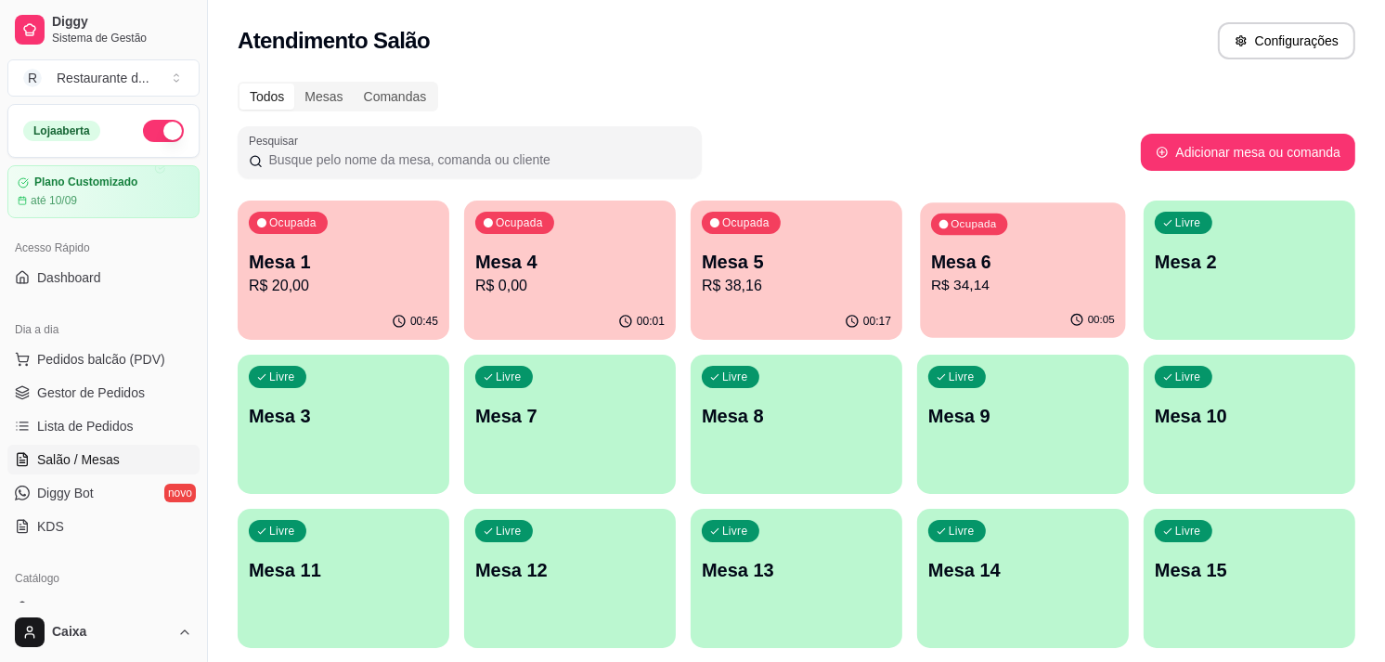
click at [998, 279] on p "R$ 34,14" at bounding box center [1023, 285] width 184 height 21
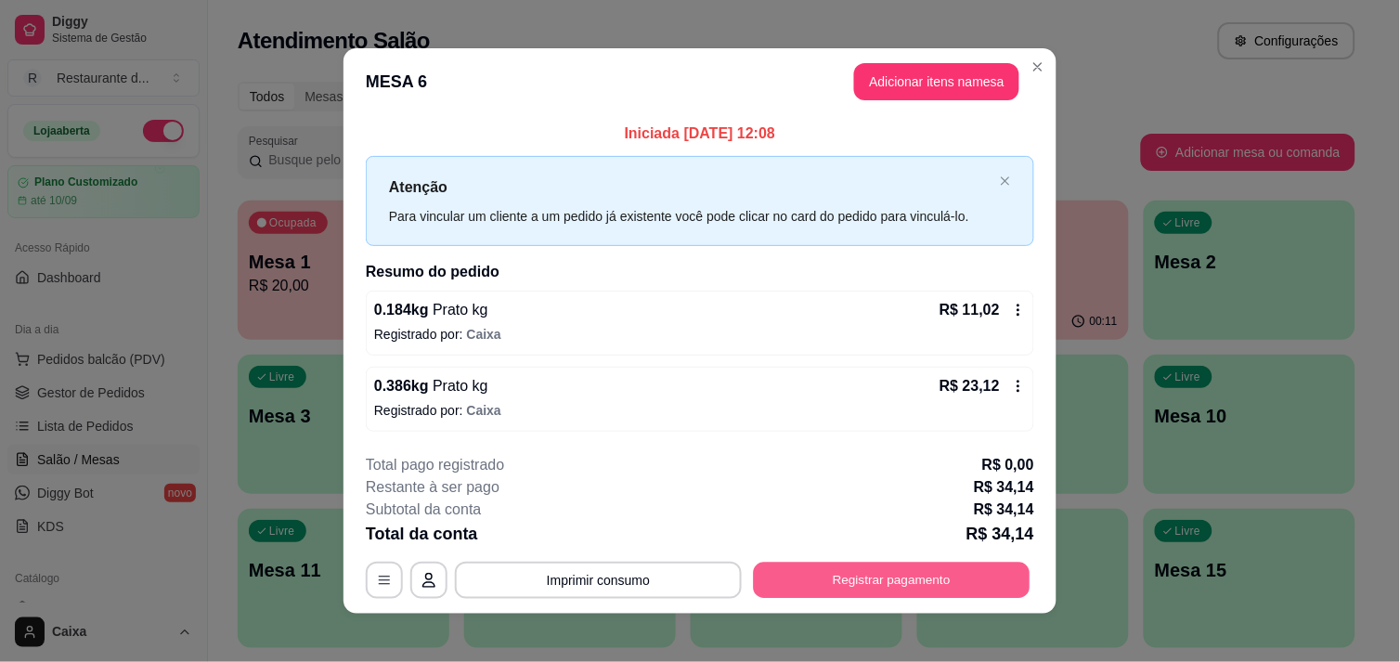
click at [871, 570] on button "Registrar pagamento" at bounding box center [892, 581] width 277 height 36
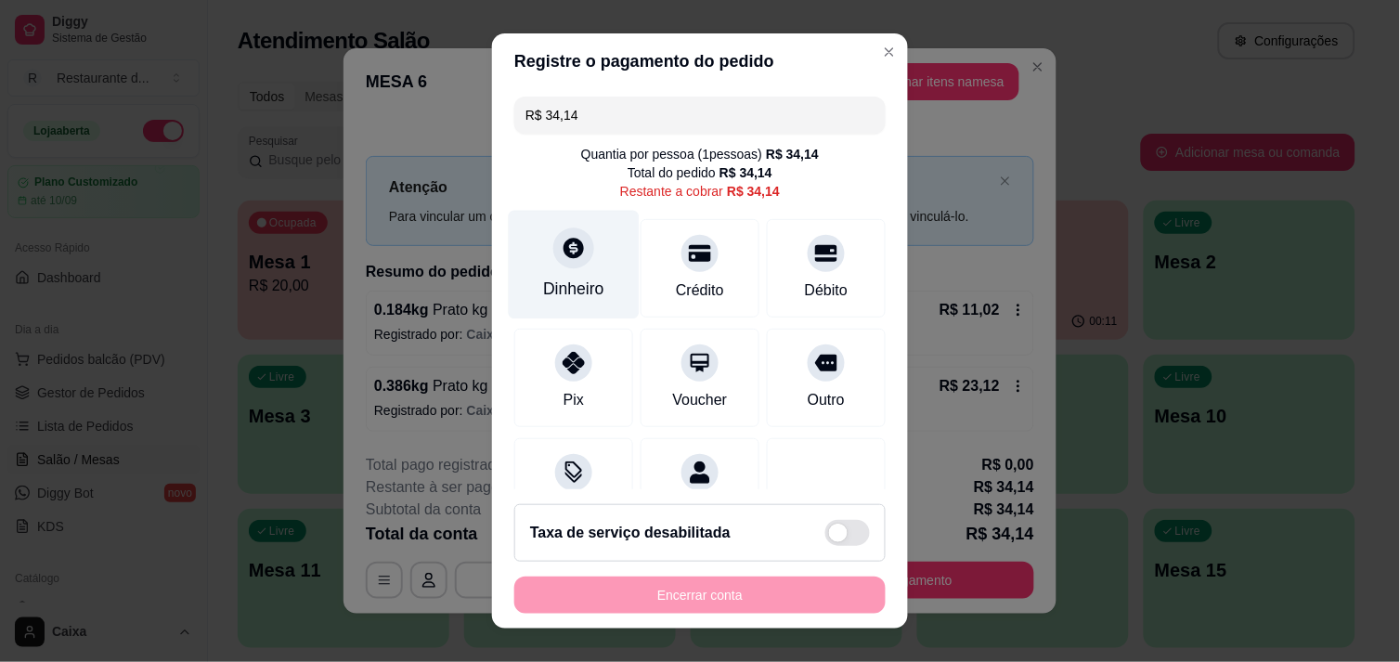
click at [562, 275] on div "Dinheiro" at bounding box center [574, 264] width 131 height 109
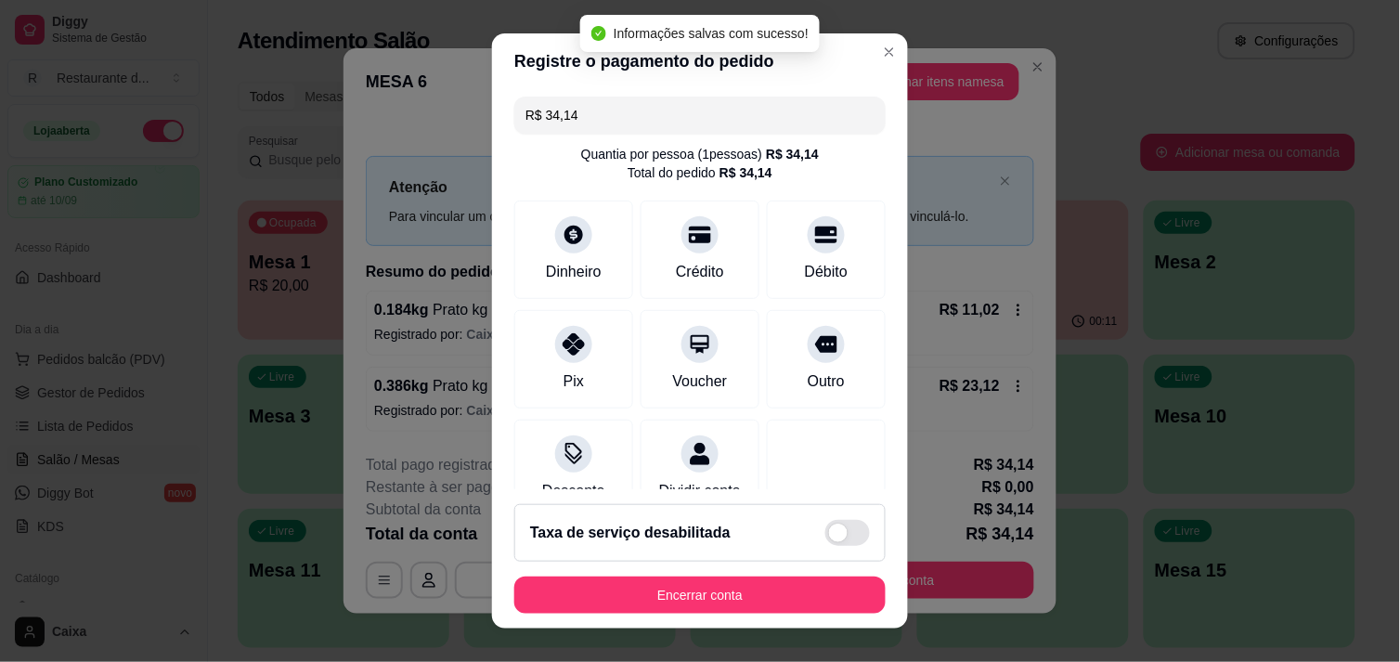
type input "R$ 0,00"
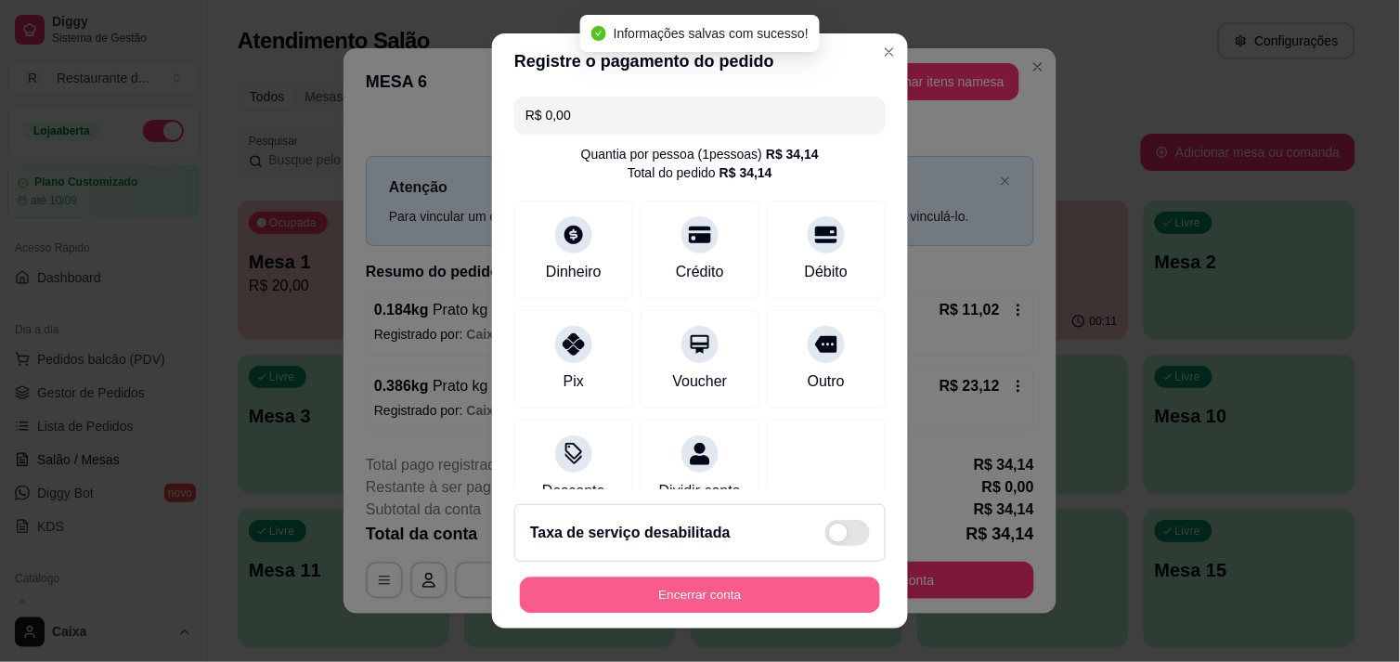
click at [696, 591] on button "Encerrar conta" at bounding box center [700, 596] width 360 height 36
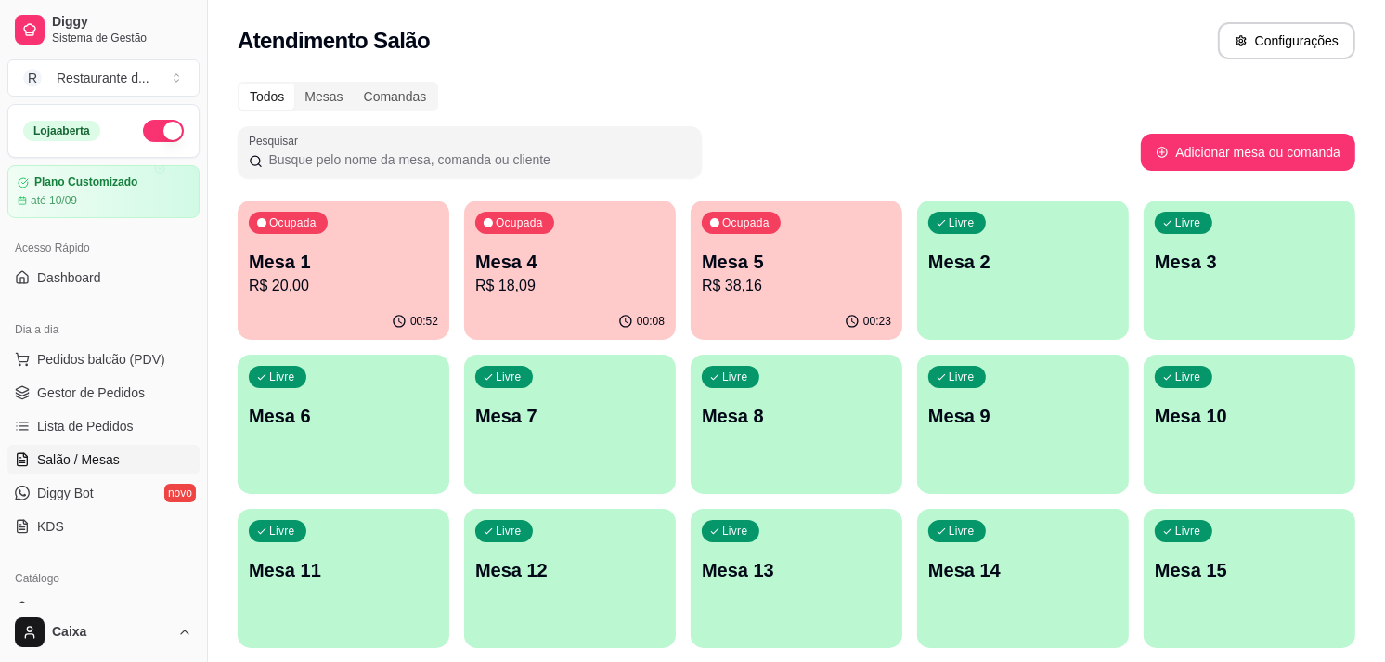
click at [341, 301] on div "Ocupada Mesa 1 R$ 20,00" at bounding box center [344, 252] width 212 height 103
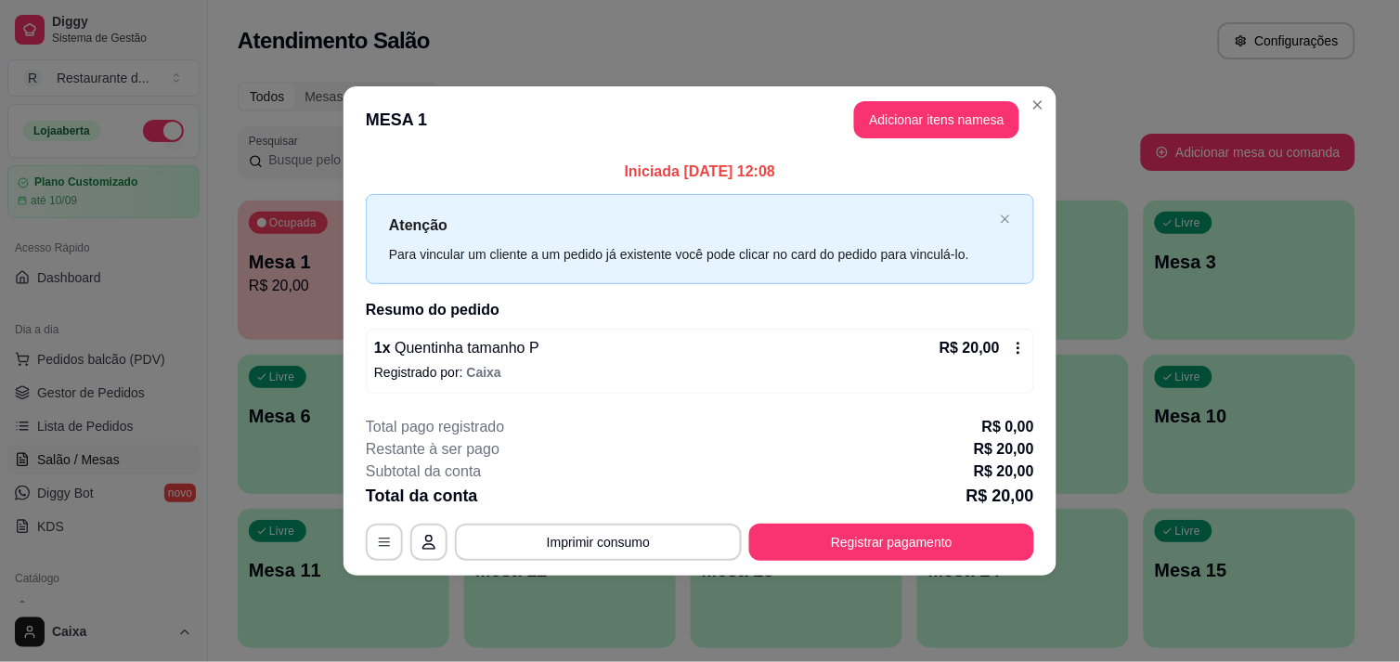
click at [1015, 344] on icon at bounding box center [1018, 348] width 15 height 15
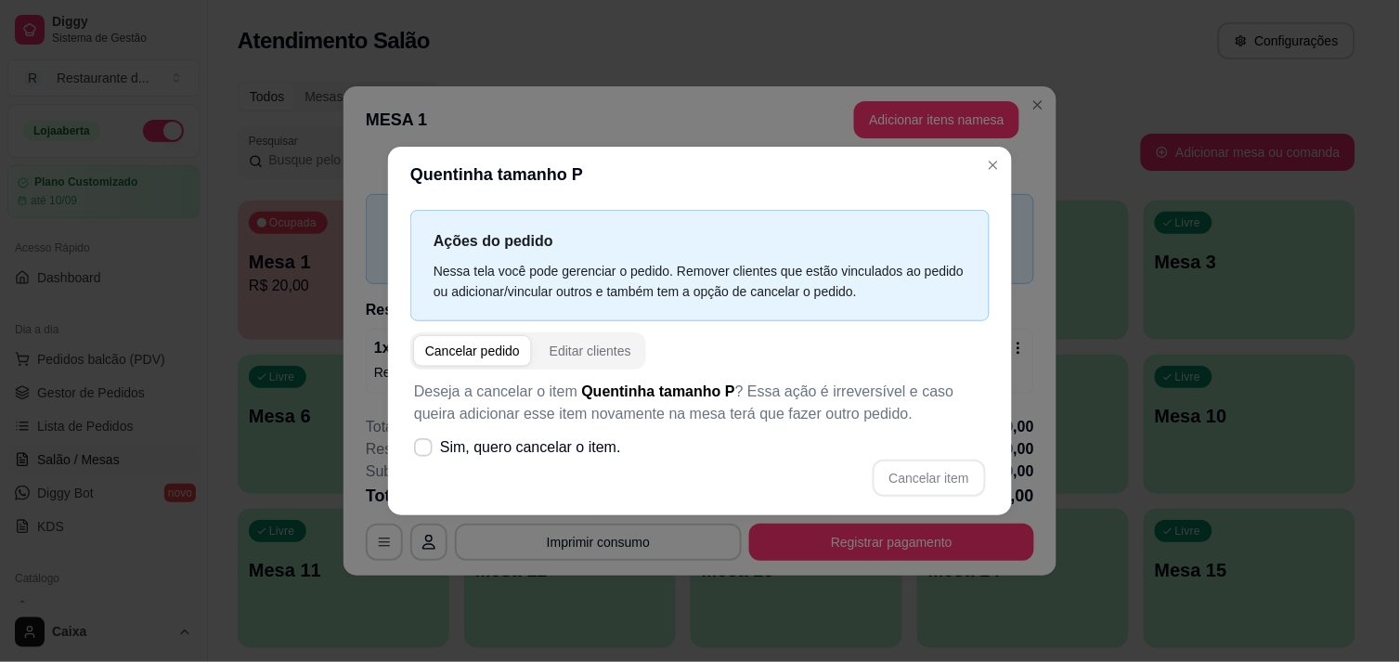
click at [501, 354] on div "Cancelar pedido" at bounding box center [472, 351] width 95 height 19
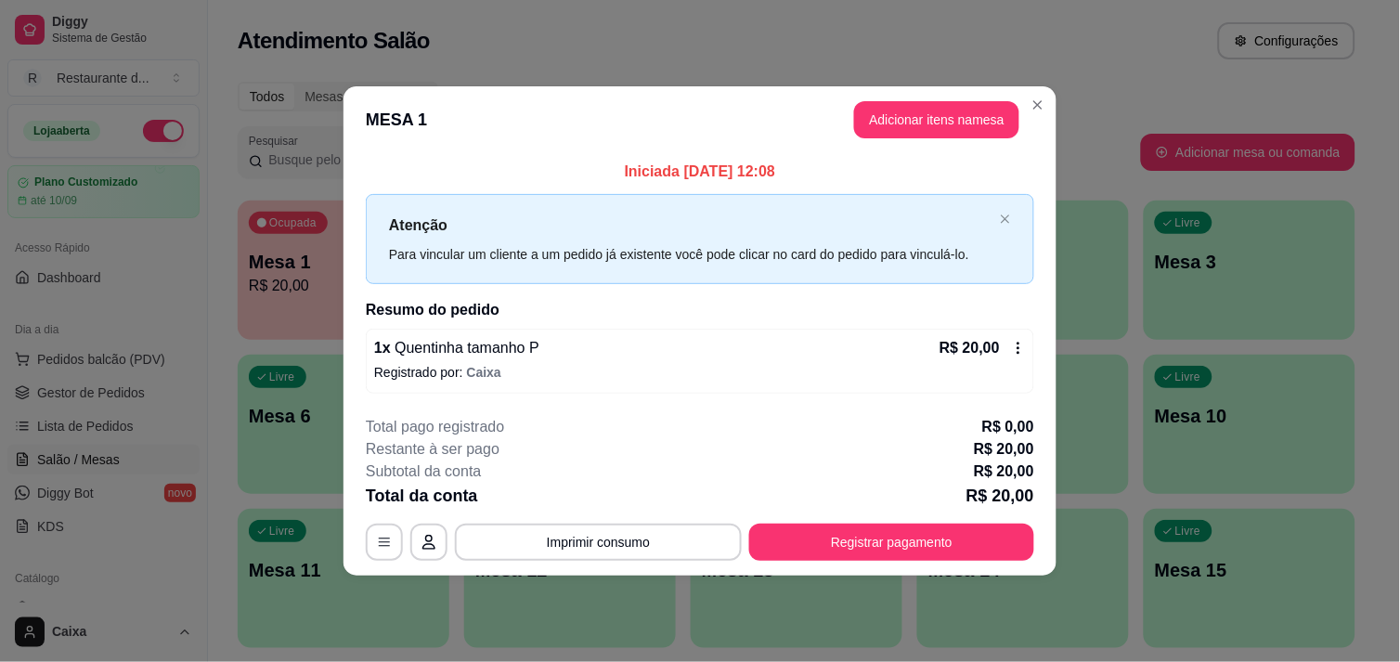
click at [1008, 364] on section "**********" at bounding box center [700, 330] width 713 height 489
click at [1014, 353] on icon at bounding box center [1018, 348] width 15 height 15
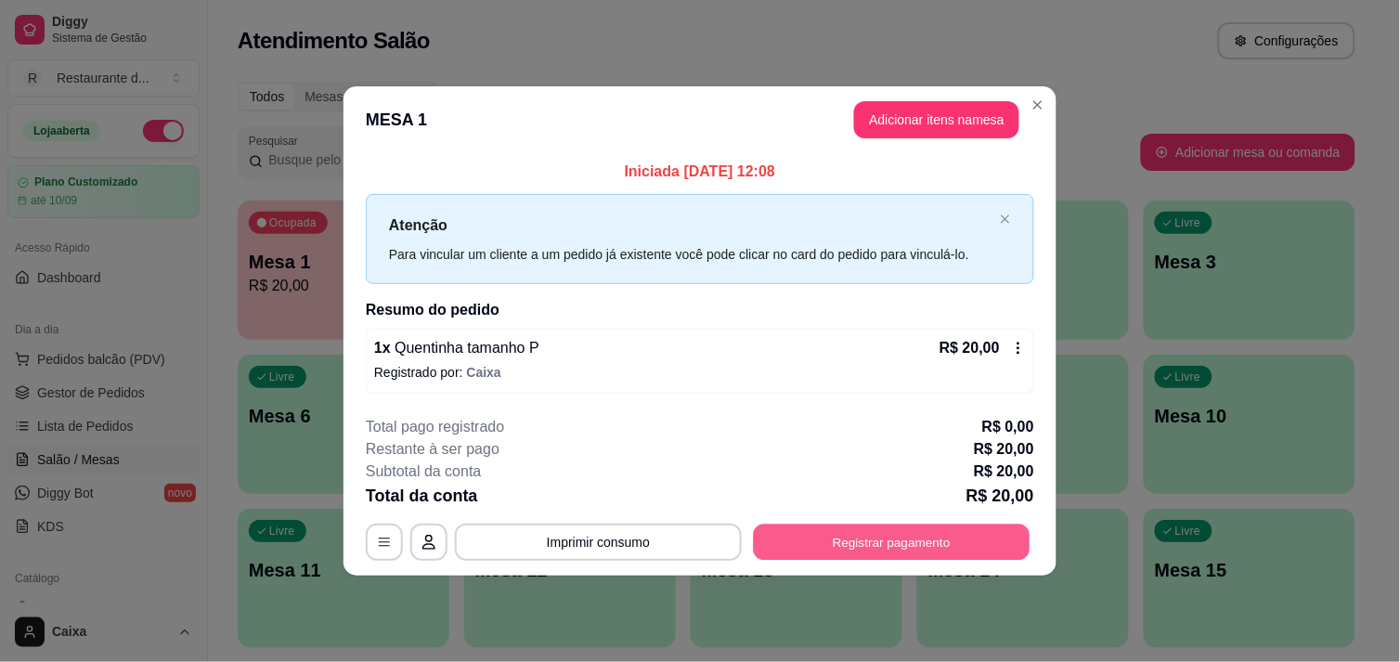
click at [891, 541] on button "Registrar pagamento" at bounding box center [892, 543] width 277 height 36
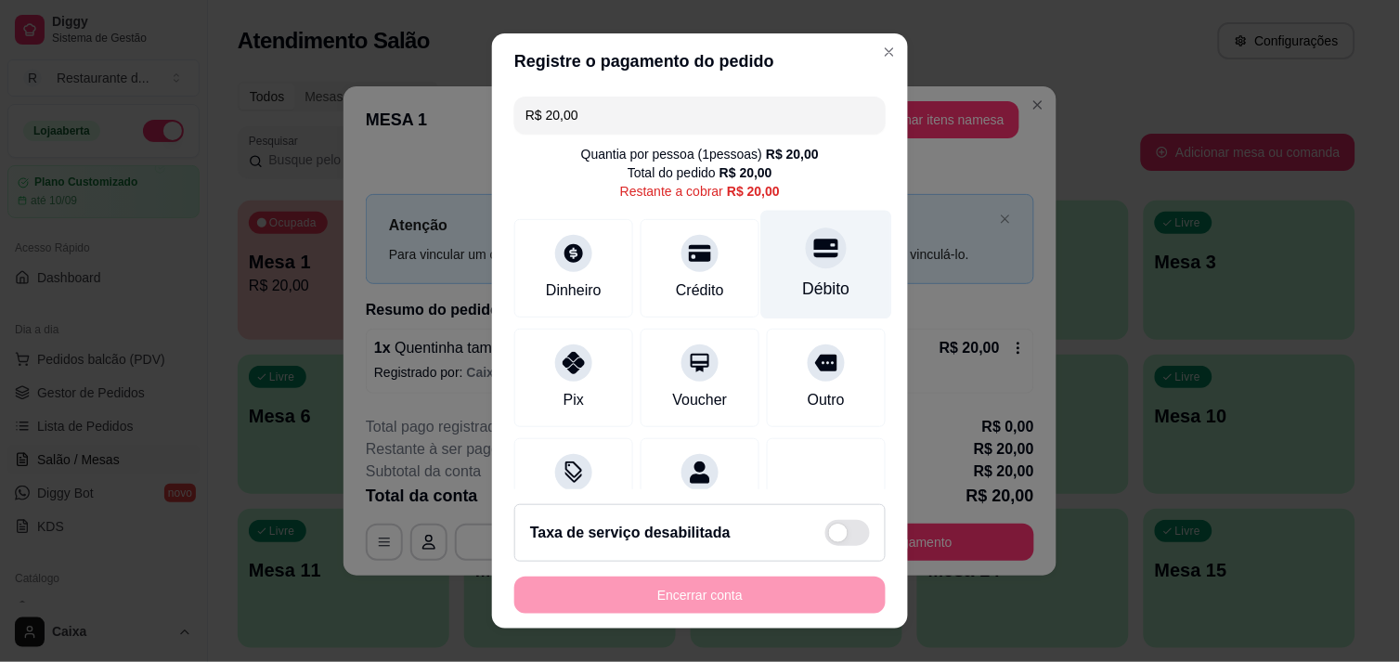
click at [803, 277] on div "Débito" at bounding box center [826, 289] width 47 height 24
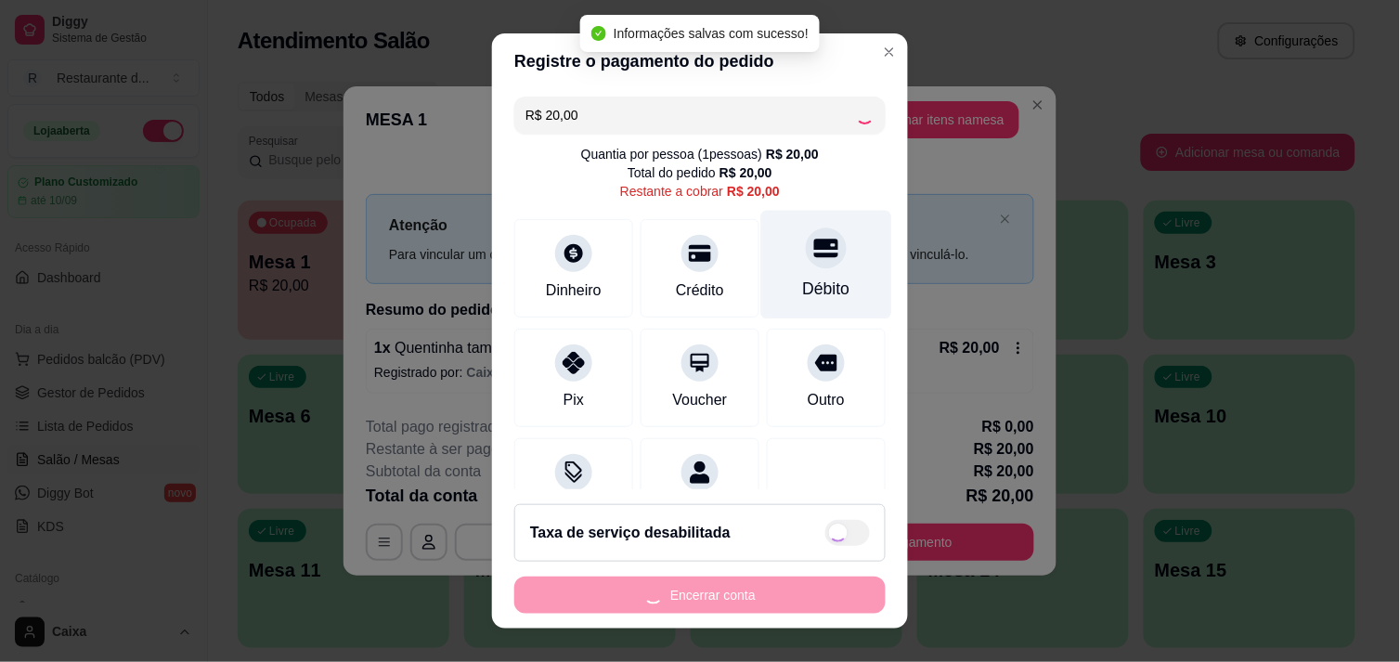
type input "R$ 0,00"
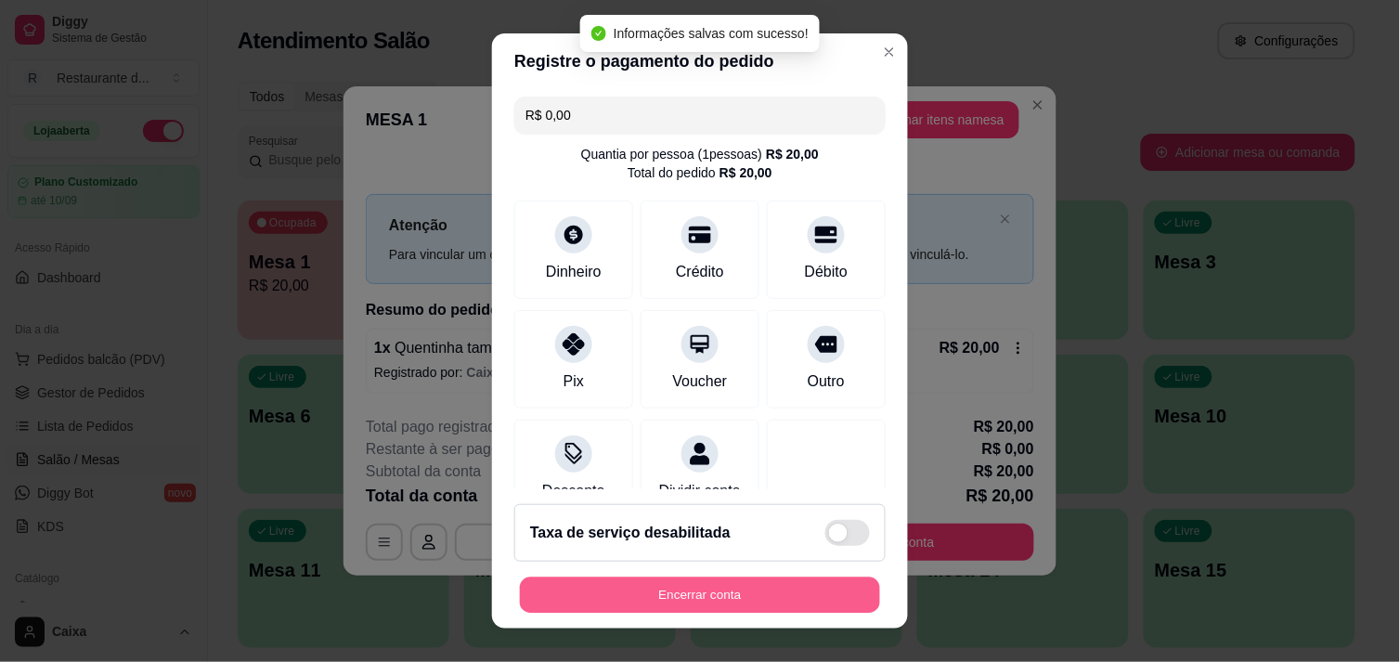
click at [654, 582] on button "Encerrar conta" at bounding box center [700, 596] width 360 height 36
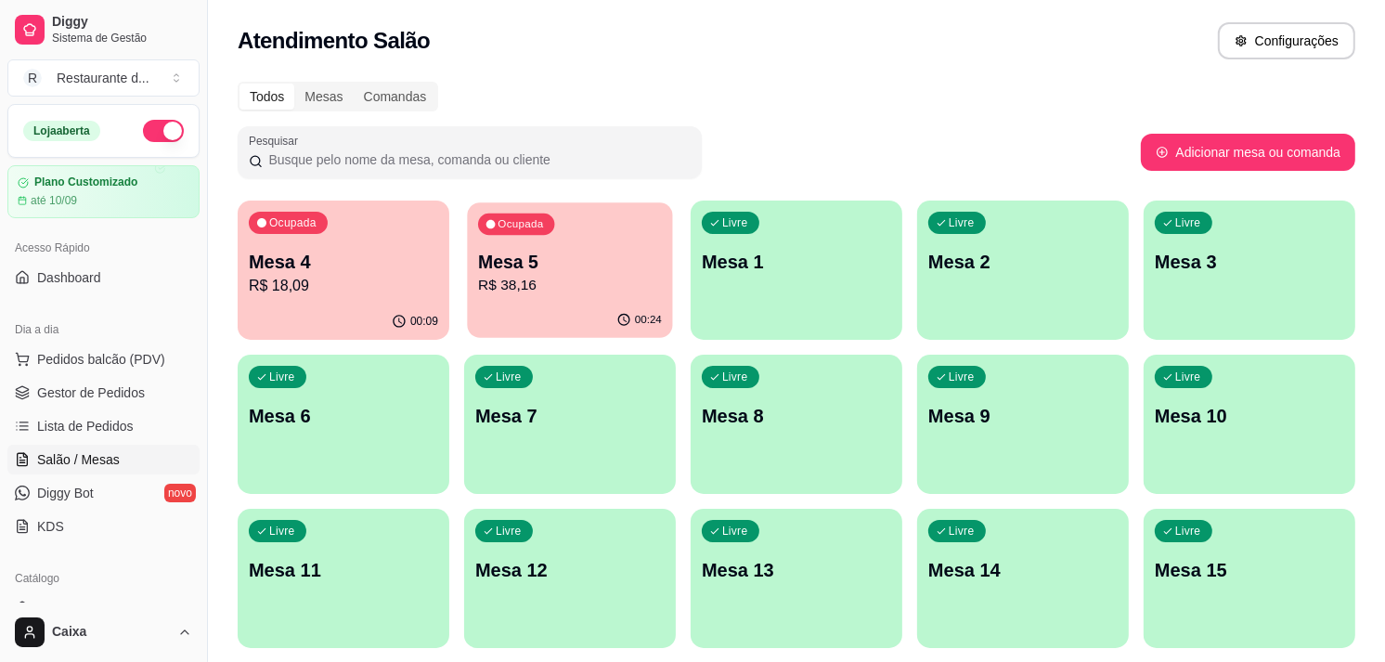
click at [629, 257] on p "Mesa 5" at bounding box center [570, 262] width 184 height 25
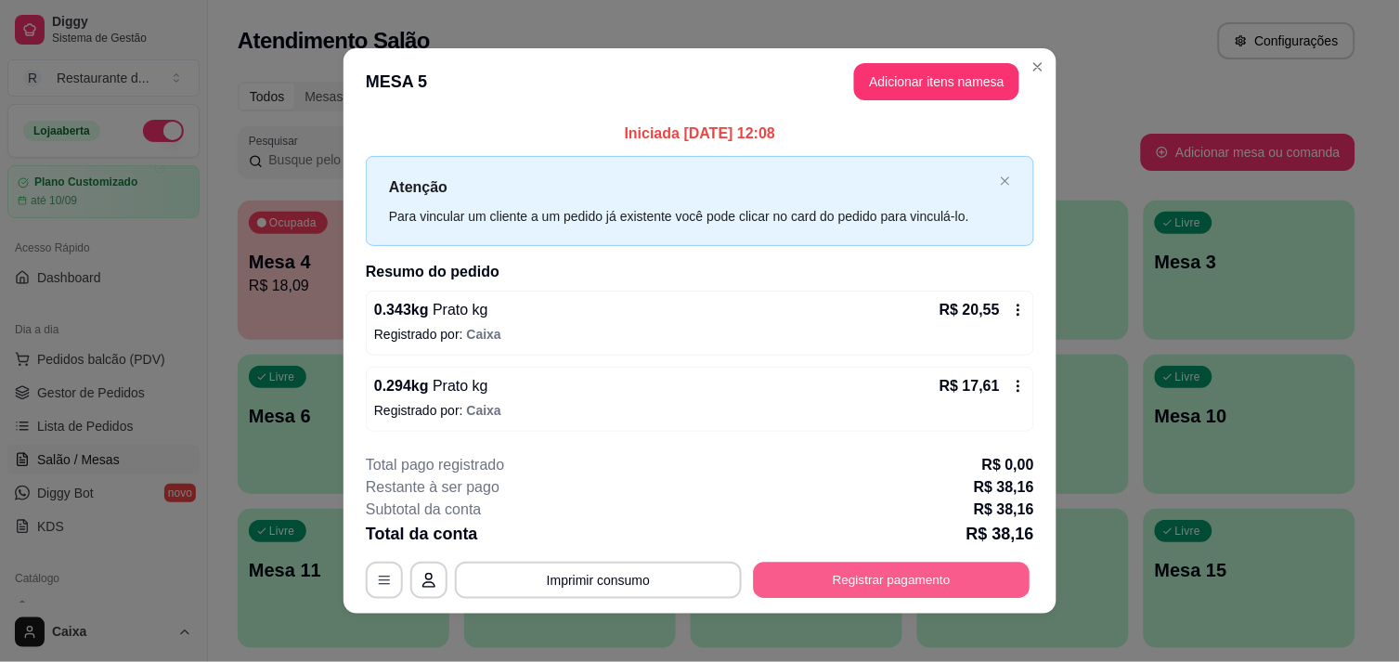
click at [858, 562] on div "**********" at bounding box center [700, 580] width 668 height 37
click at [858, 578] on button "Registrar pagamento" at bounding box center [891, 580] width 285 height 37
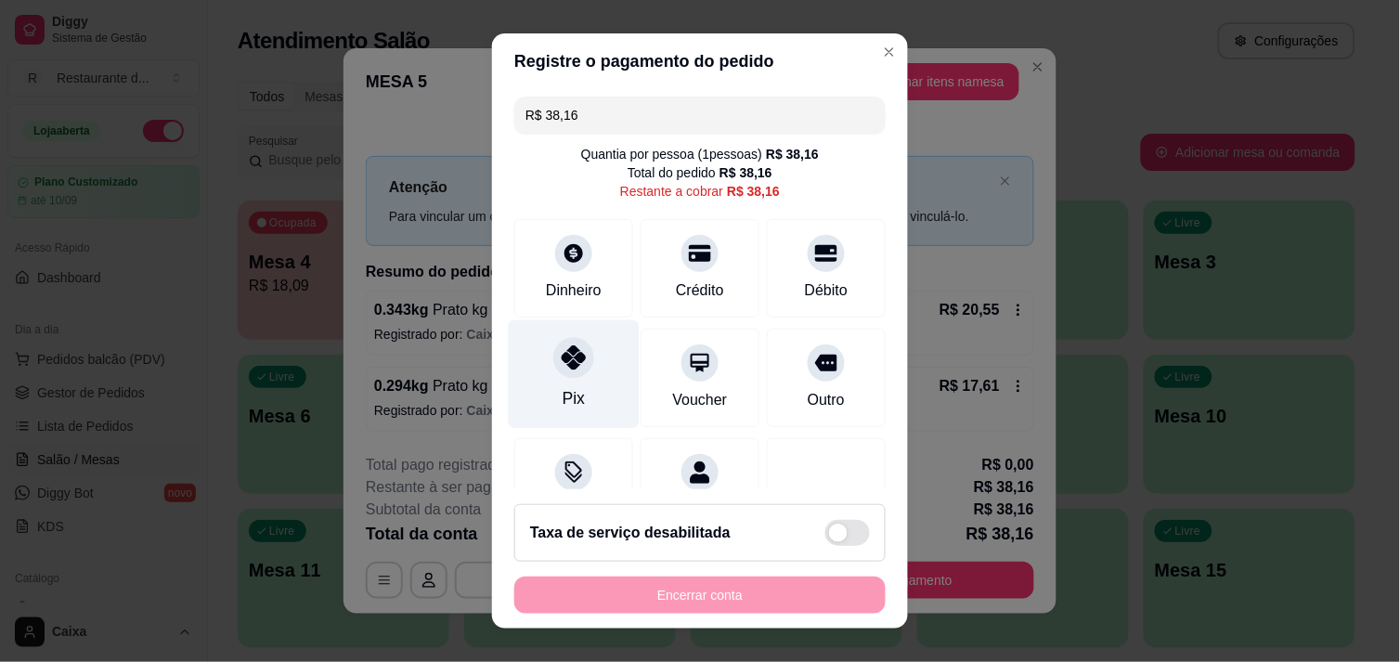
click at [568, 367] on icon at bounding box center [574, 357] width 24 height 24
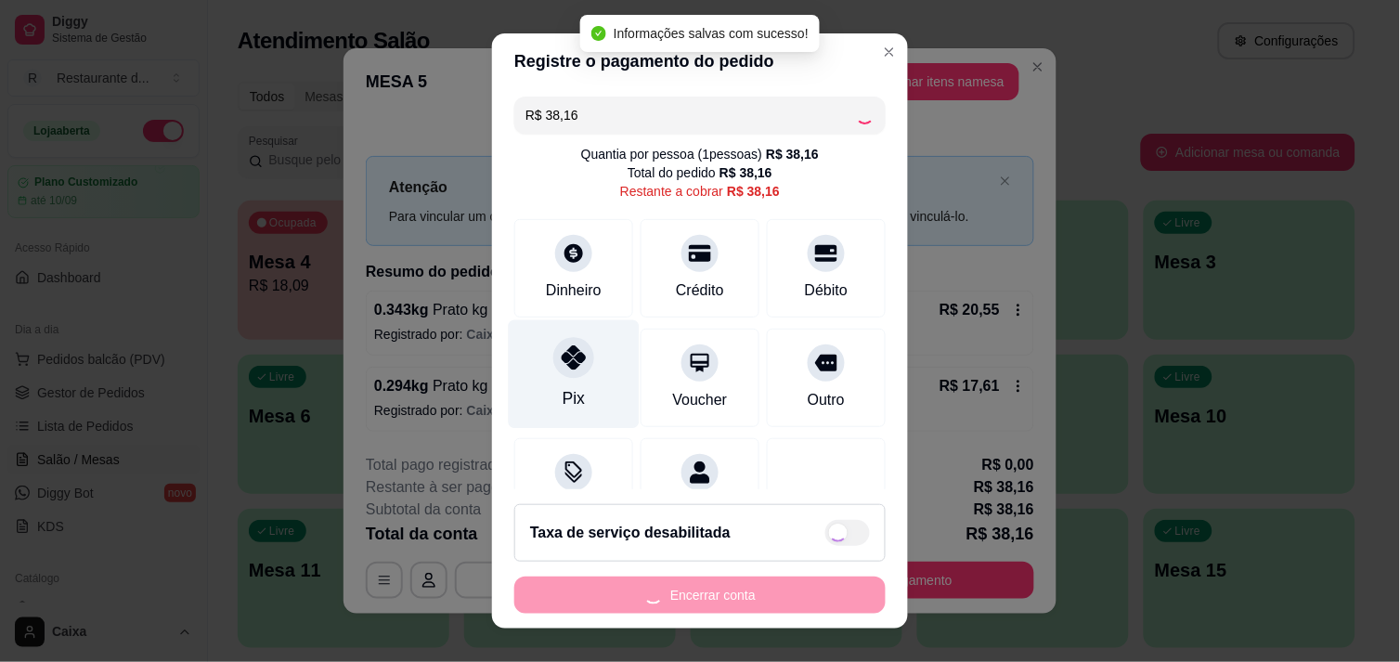
type input "R$ 0,00"
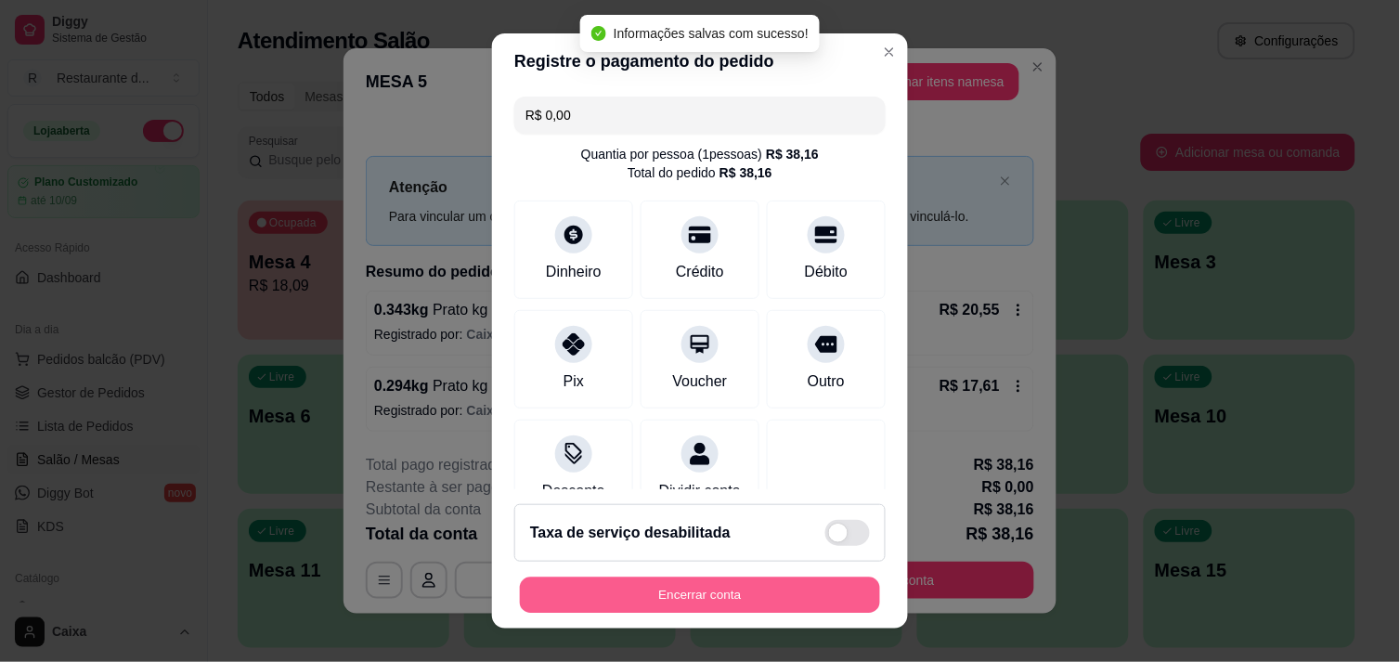
click at [650, 592] on button "Encerrar conta" at bounding box center [700, 596] width 360 height 36
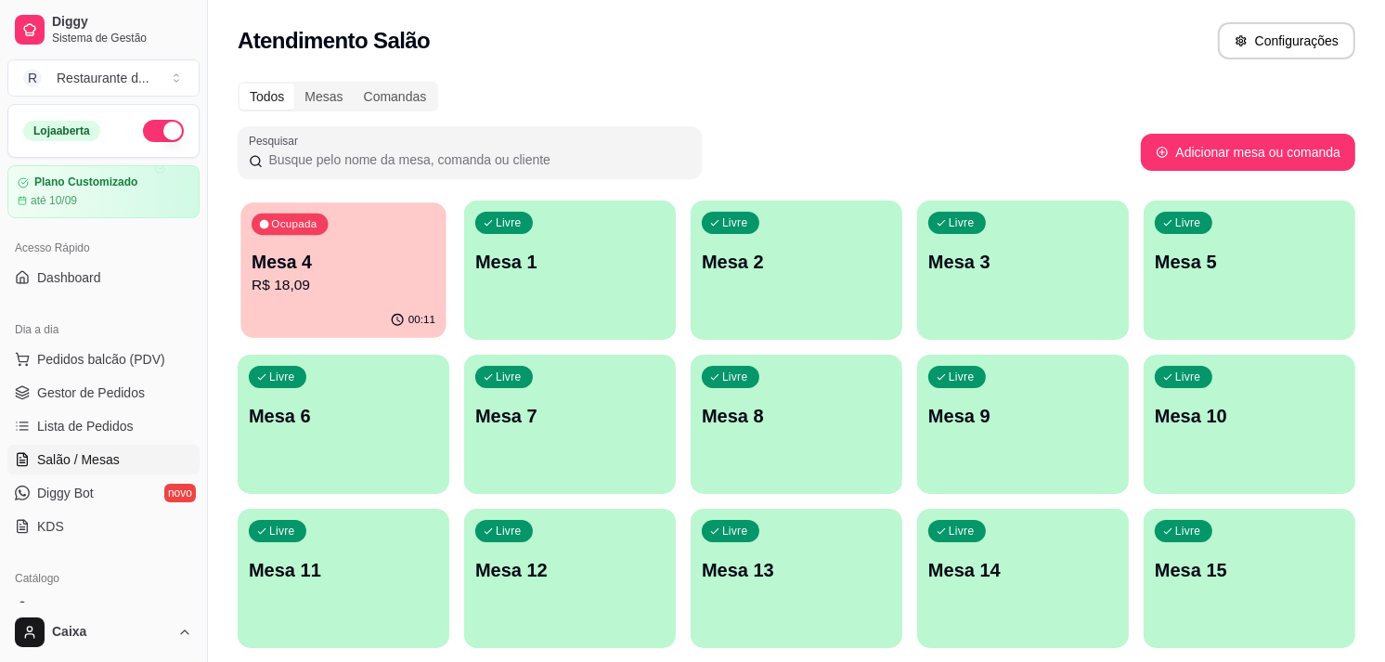
click at [388, 266] on p "Mesa 4" at bounding box center [344, 262] width 184 height 25
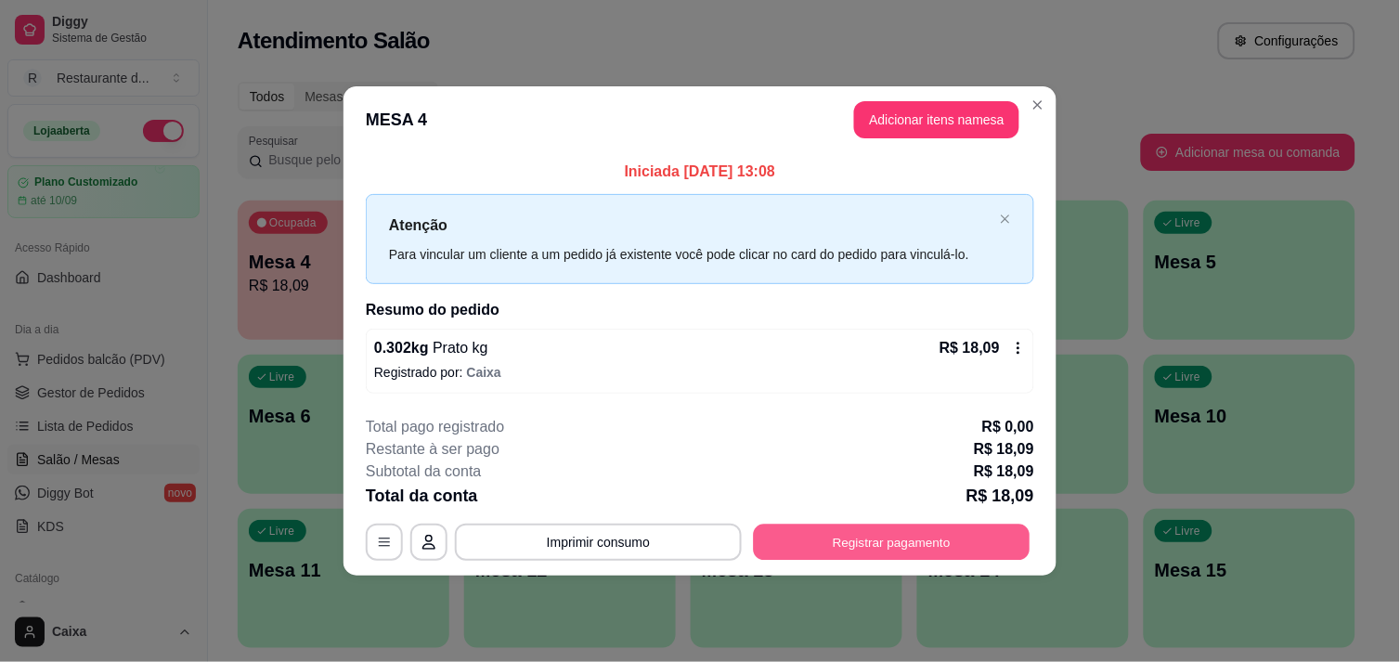
click at [869, 536] on button "Registrar pagamento" at bounding box center [892, 543] width 277 height 36
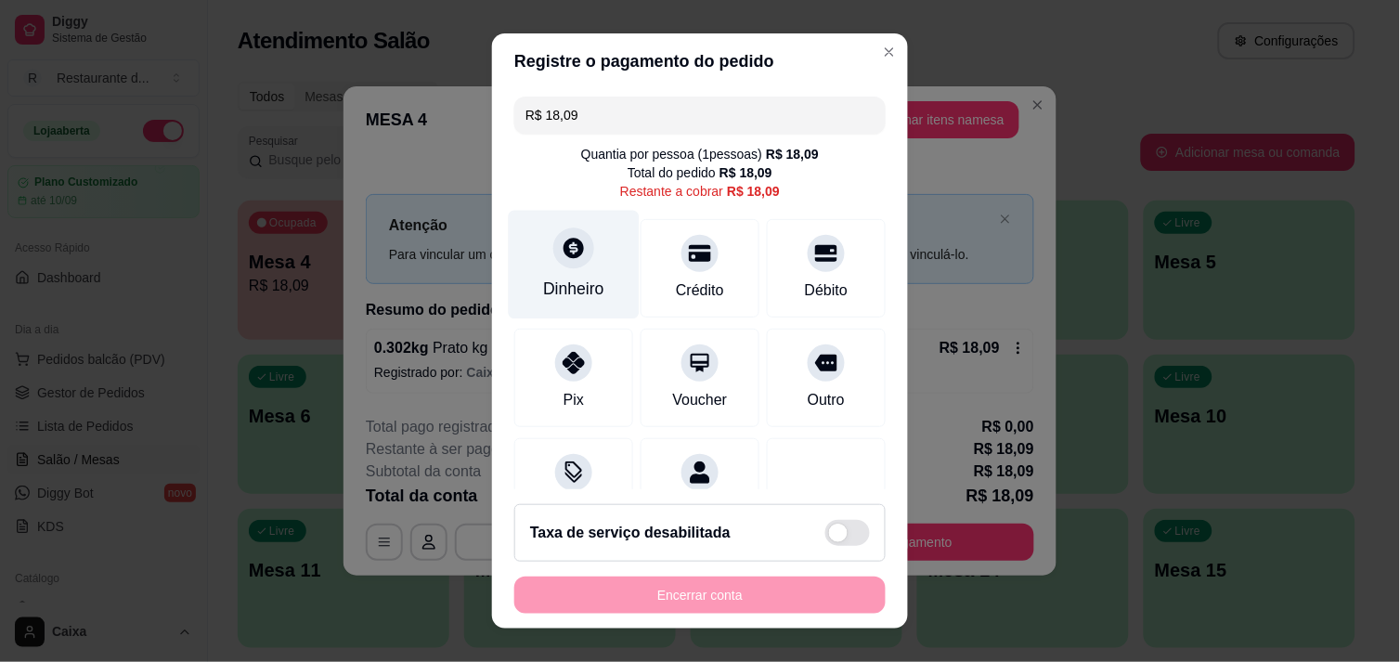
click at [576, 260] on div at bounding box center [573, 247] width 41 height 41
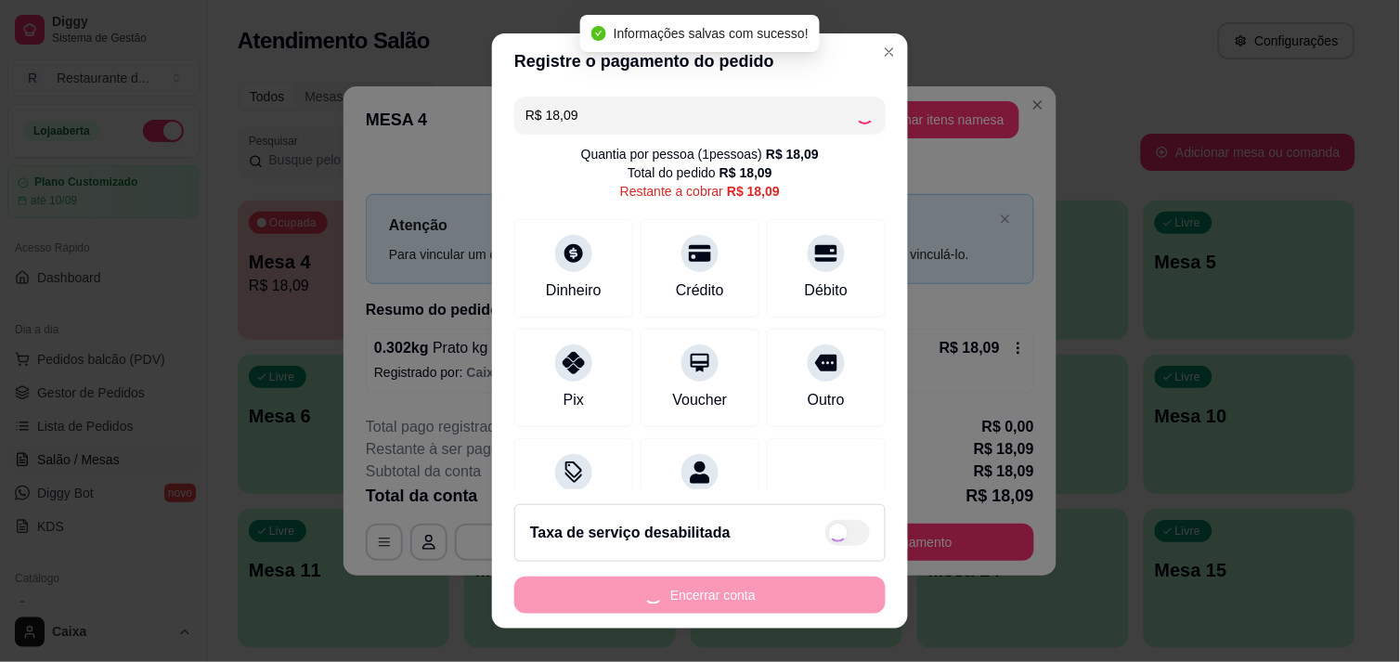
type input "R$ 0,00"
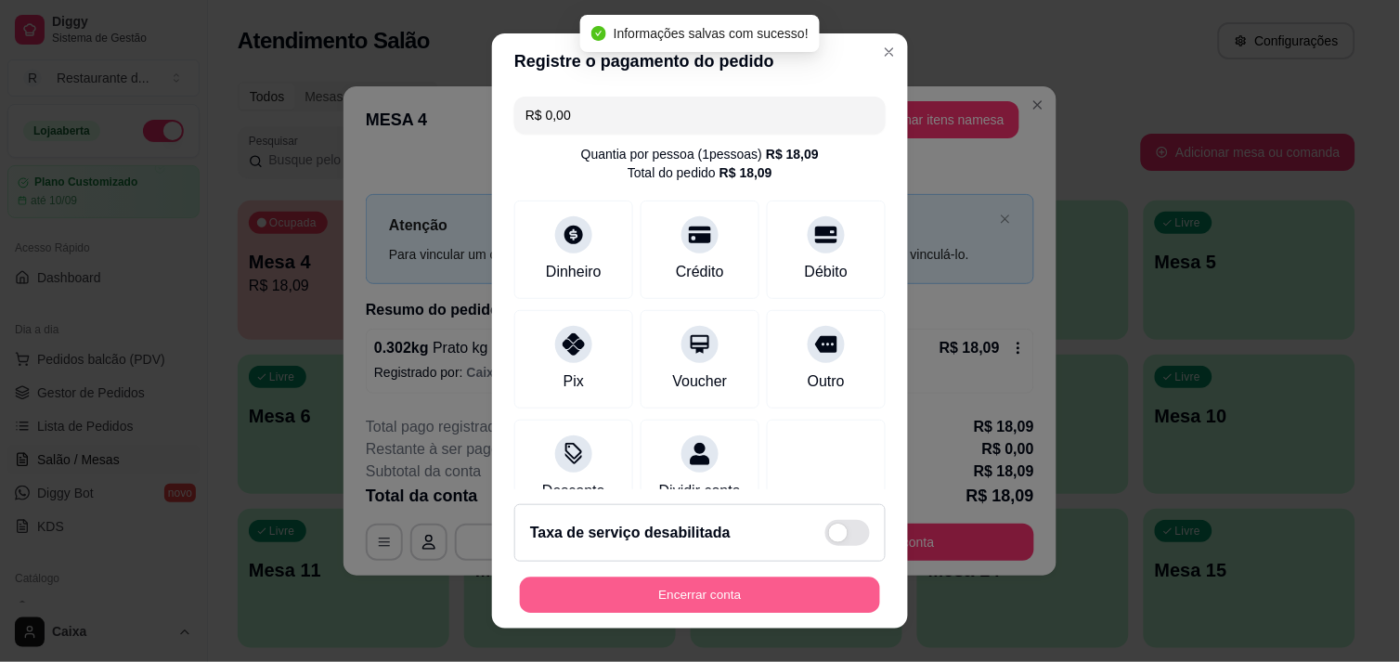
click at [682, 591] on button "Encerrar conta" at bounding box center [700, 596] width 360 height 36
